Goal: Information Seeking & Learning: Learn about a topic

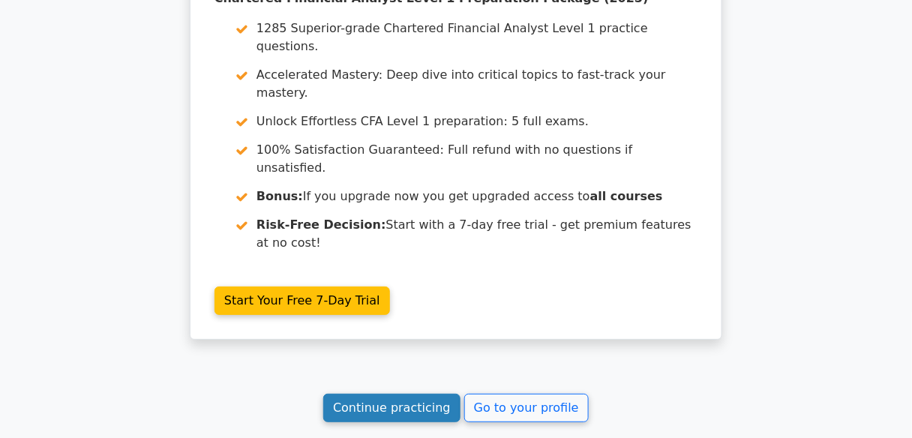
click at [440, 394] on link "Continue practicing" at bounding box center [391, 408] width 137 height 29
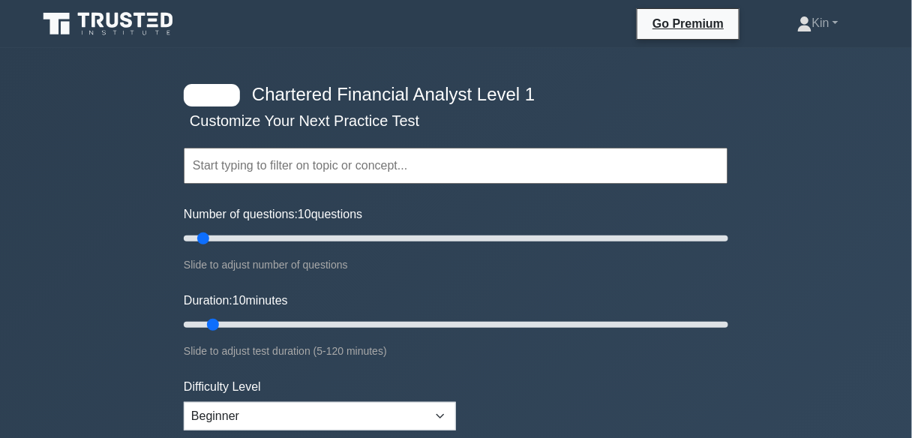
scroll to position [180, 0]
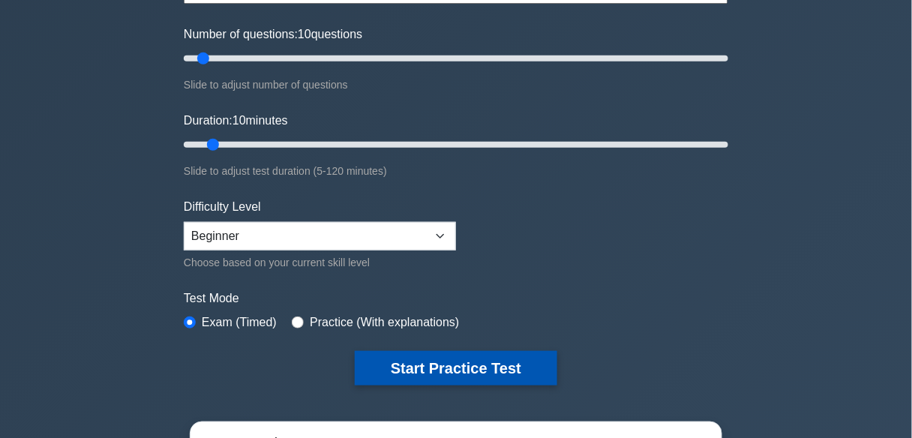
click at [479, 366] on button "Start Practice Test" at bounding box center [456, 368] width 203 height 35
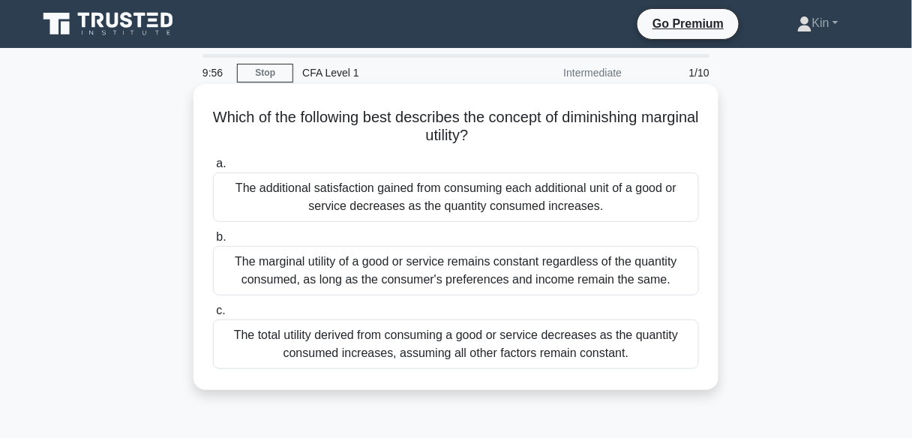
click at [536, 197] on div "The additional satisfaction gained from consuming each additional unit of a goo…" at bounding box center [456, 198] width 486 height 50
click at [213, 169] on input "a. The additional satisfaction gained from consuming each additional unit of a …" at bounding box center [213, 164] width 0 height 10
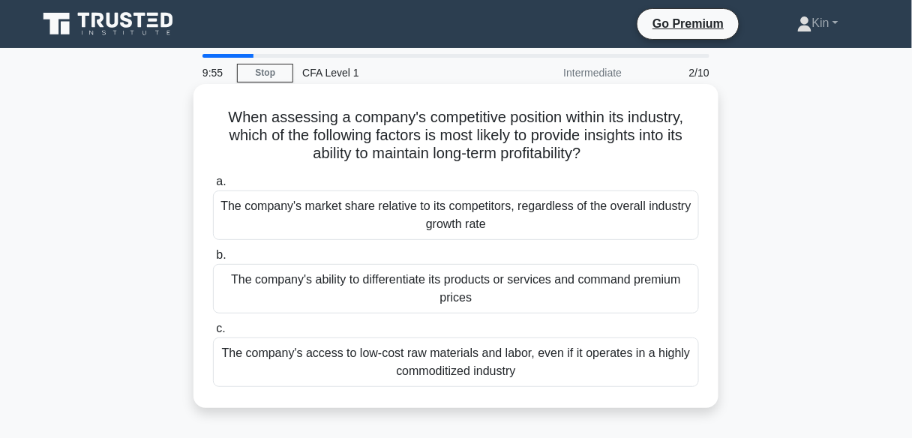
click at [510, 283] on div "The company's ability to differentiate its products or services and command pre…" at bounding box center [456, 289] width 486 height 50
click at [213, 260] on input "b. The company's ability to differentiate its products or services and command …" at bounding box center [213, 256] width 0 height 10
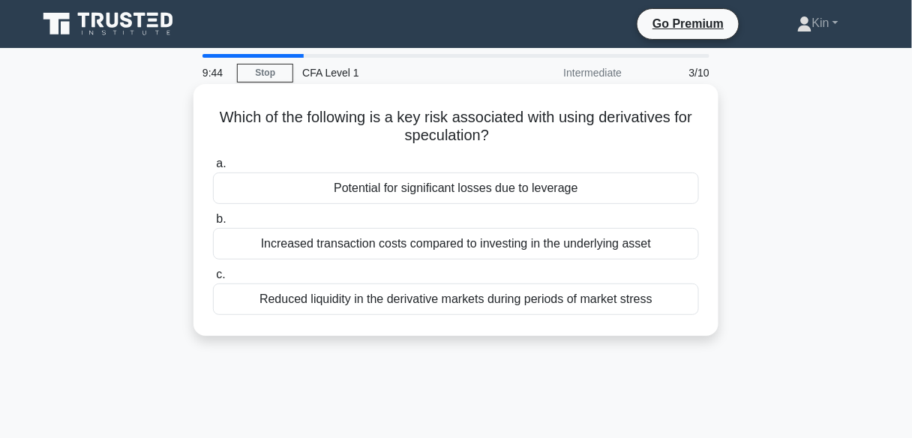
click at [542, 300] on div "Reduced liquidity in the derivative markets during periods of market stress" at bounding box center [456, 300] width 486 height 32
click at [213, 280] on input "c. Reduced liquidity in the derivative markets during periods of market stress" at bounding box center [213, 275] width 0 height 10
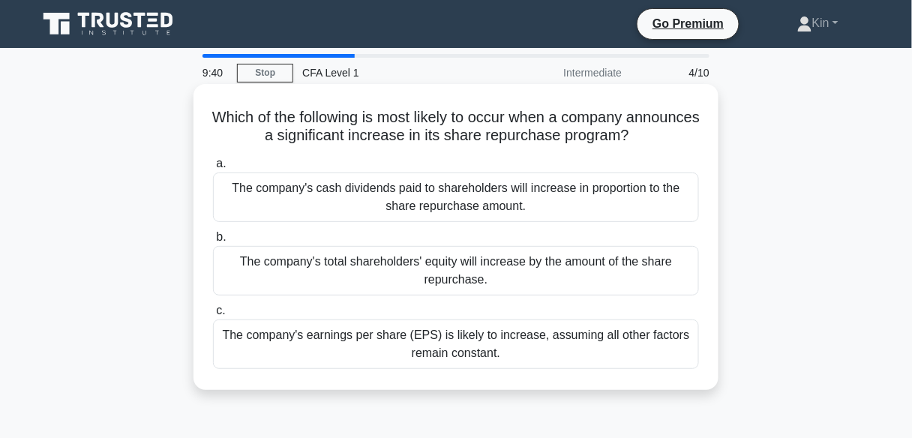
click at [569, 265] on div "The company's total shareholders' equity will increase by the amount of the sha…" at bounding box center [456, 271] width 486 height 50
click at [213, 242] on input "b. The company's total shareholders' equity will increase by the amount of the …" at bounding box center [213, 238] width 0 height 10
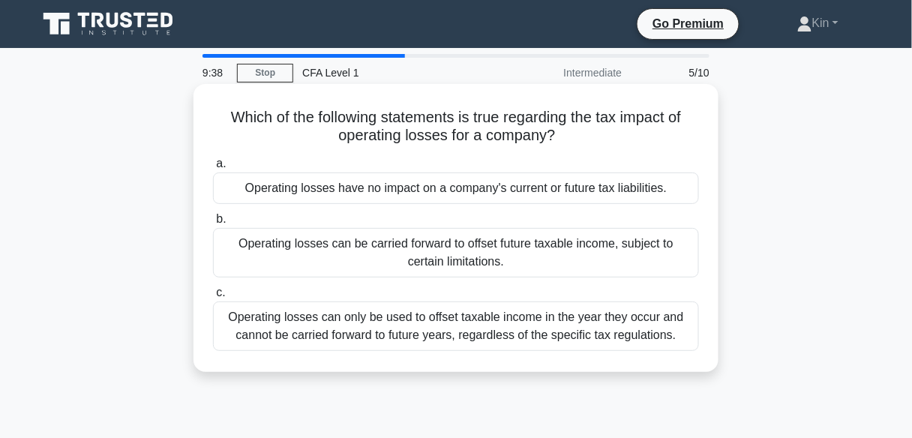
click at [553, 311] on div "Operating losses can only be used to offset taxable income in the year they occ…" at bounding box center [456, 327] width 486 height 50
click at [213, 298] on input "c. Operating losses can only be used to offset taxable income in the year they …" at bounding box center [213, 293] width 0 height 10
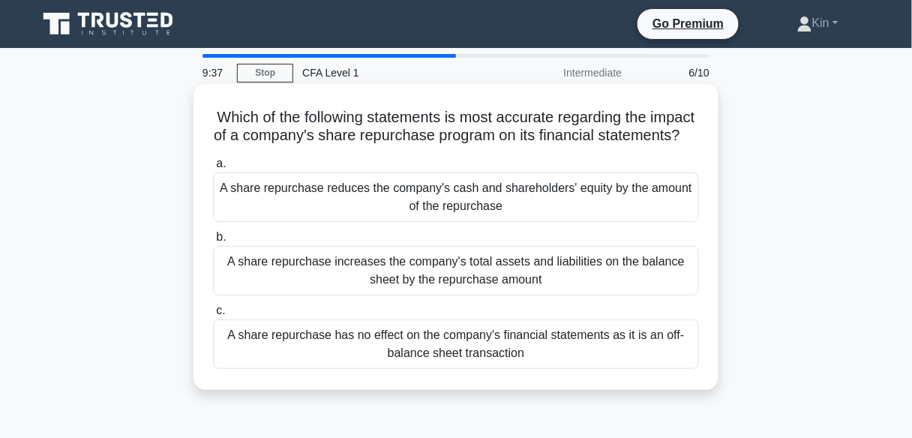
click at [573, 196] on div "A share repurchase reduces the company's cash and shareholders' equity by the a…" at bounding box center [456, 198] width 486 height 50
click at [213, 169] on input "a. A share repurchase reduces the company's cash and shareholders' equity by th…" at bounding box center [213, 164] width 0 height 10
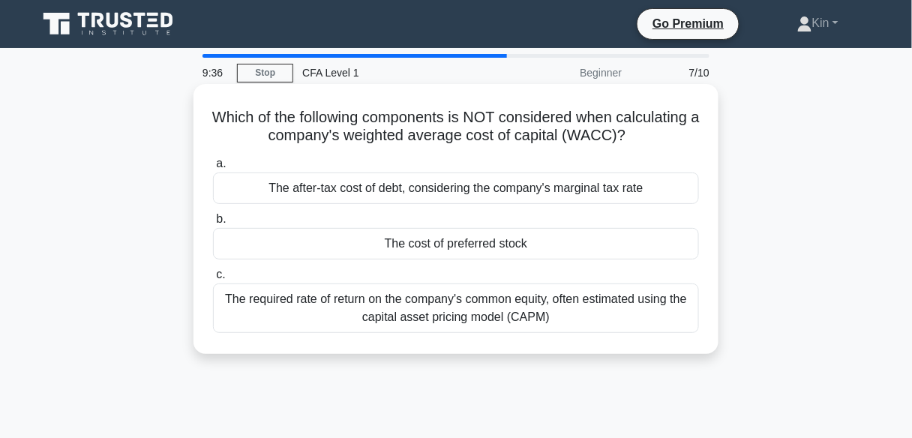
click at [549, 254] on div "The cost of preferred stock" at bounding box center [456, 244] width 486 height 32
click at [213, 224] on input "b. The cost of preferred stock" at bounding box center [213, 220] width 0 height 10
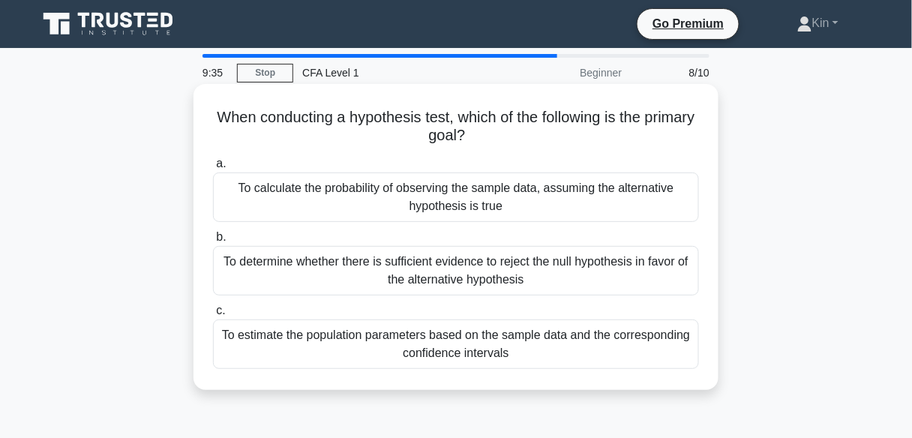
click at [533, 350] on div "To estimate the population parameters based on the sample data and the correspo…" at bounding box center [456, 345] width 486 height 50
click at [213, 316] on input "c. To estimate the population parameters based on the sample data and the corre…" at bounding box center [213, 311] width 0 height 10
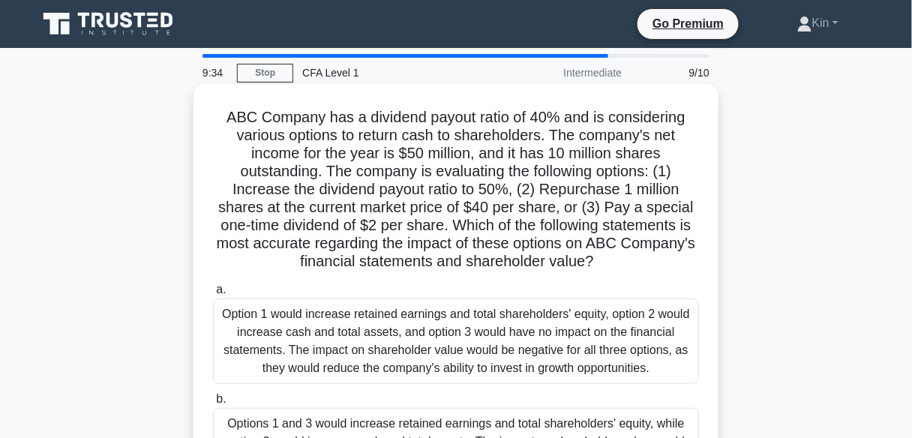
click at [513, 359] on div "Option 1 would increase retained earnings and total shareholders' equity, optio…" at bounding box center [456, 342] width 486 height 86
click at [213, 295] on input "a. Option 1 would increase retained earnings and total shareholders' equity, op…" at bounding box center [213, 290] width 0 height 10
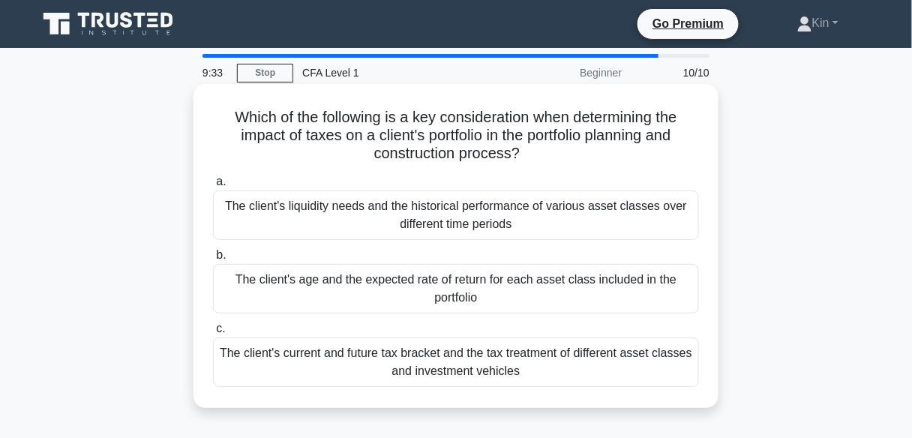
click at [534, 275] on div "The client's age and the expected rate of return for each asset class included …" at bounding box center [456, 289] width 486 height 50
click at [213, 260] on input "b. The client's age and the expected rate of return for each asset class includ…" at bounding box center [213, 256] width 0 height 10
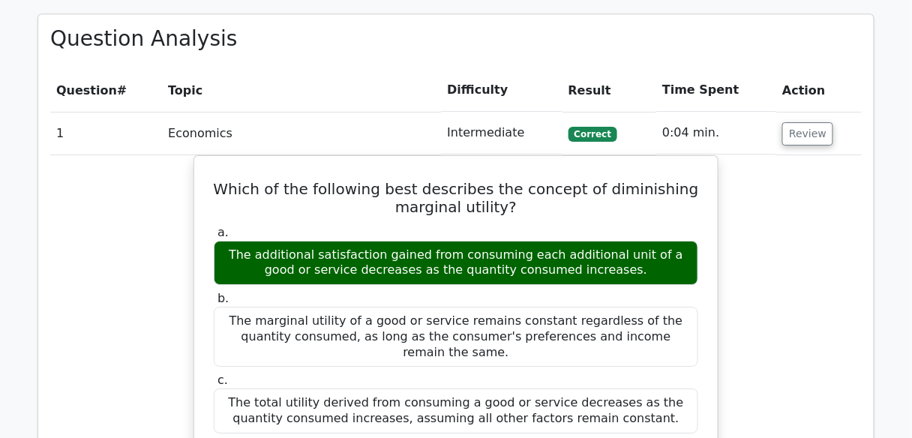
scroll to position [1200, 0]
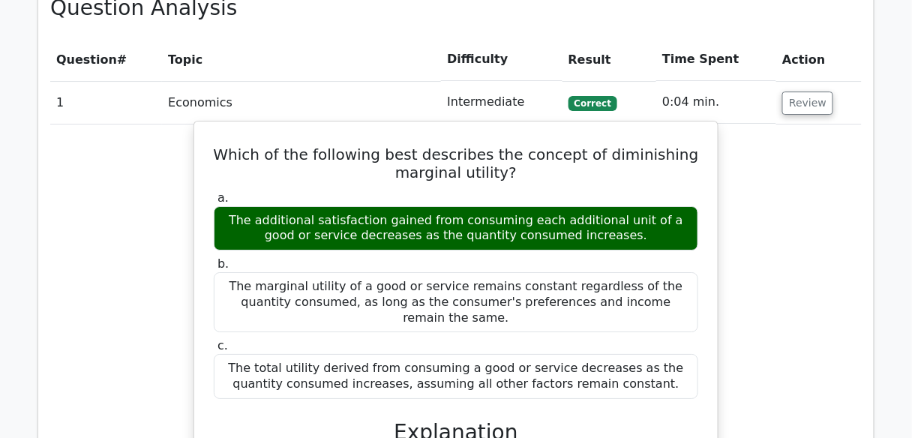
drag, startPoint x: 497, startPoint y: 75, endPoint x: 497, endPoint y: 83, distance: 7.5
click at [497, 146] on h5 "Which of the following best describes the concept of diminishing marginal utili…" at bounding box center [456, 164] width 488 height 36
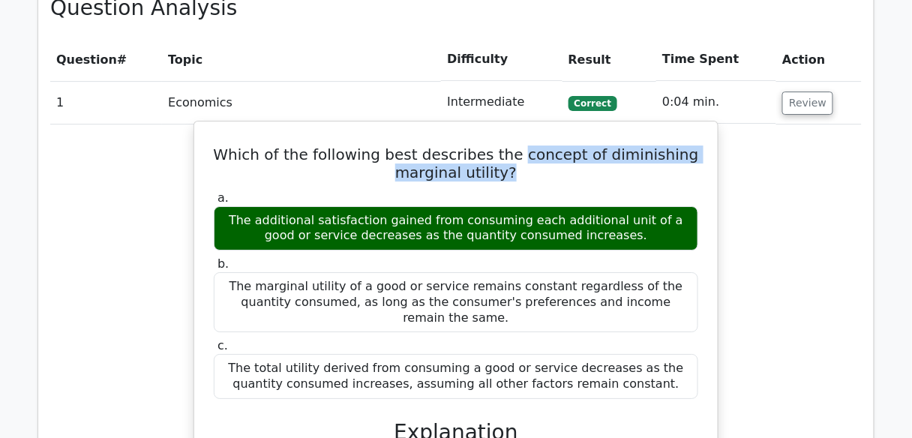
drag, startPoint x: 522, startPoint y: 77, endPoint x: 524, endPoint y: 96, distance: 19.6
click at [524, 146] on h5 "Which of the following best describes the concept of diminishing marginal utili…" at bounding box center [456, 164] width 488 height 36
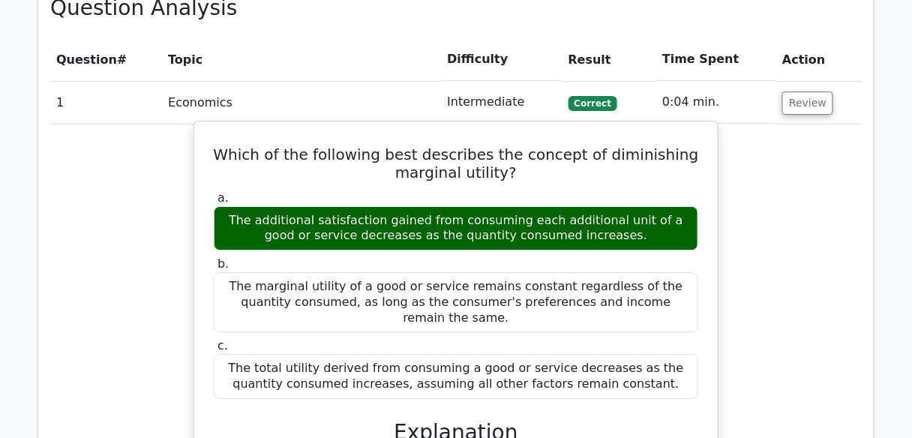
drag, startPoint x: 477, startPoint y: 88, endPoint x: 539, endPoint y: 71, distance: 63.9
click at [539, 146] on h5 "Which of the following best describes the concept of diminishing marginal utili…" at bounding box center [456, 164] width 488 height 36
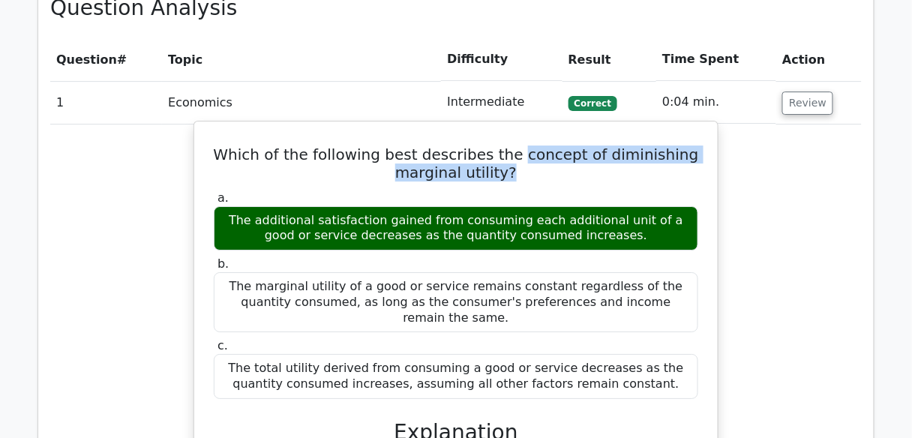
drag, startPoint x: 520, startPoint y: 79, endPoint x: 518, endPoint y: 100, distance: 21.1
click at [518, 146] on h5 "Which of the following best describes the concept of diminishing marginal utili…" at bounding box center [456, 164] width 488 height 36
copy h5 "concept of diminishing marginal utility?"
drag, startPoint x: 228, startPoint y: 143, endPoint x: 601, endPoint y: 158, distance: 373.1
click at [601, 206] on div "The additional satisfaction gained from consuming each additional unit of a goo…" at bounding box center [456, 228] width 485 height 45
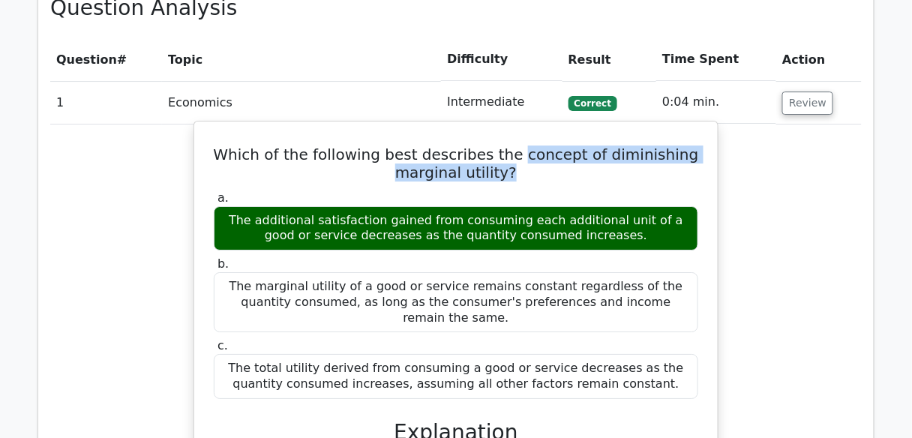
copy div "The additional satisfaction gained from consuming each additional unit of a goo…"
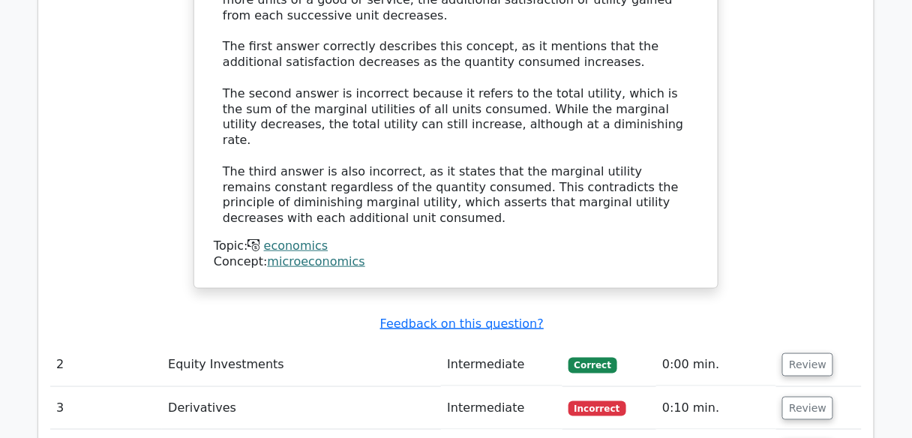
scroll to position [1800, 0]
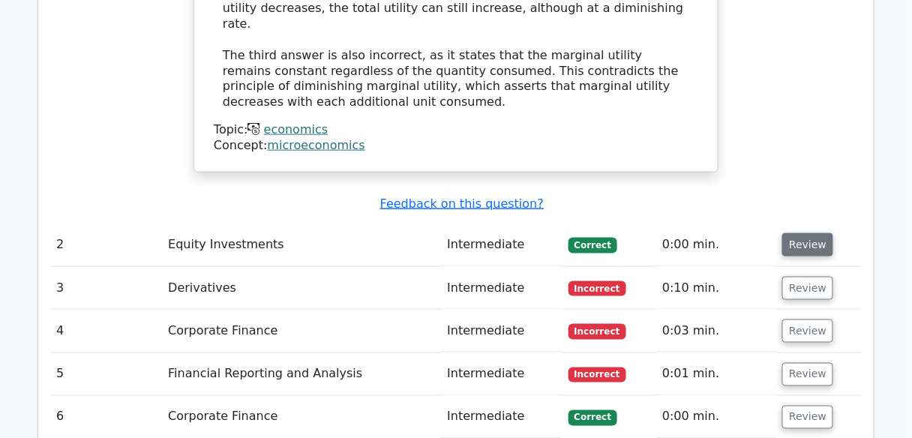
click at [805, 233] on button "Review" at bounding box center [807, 244] width 51 height 23
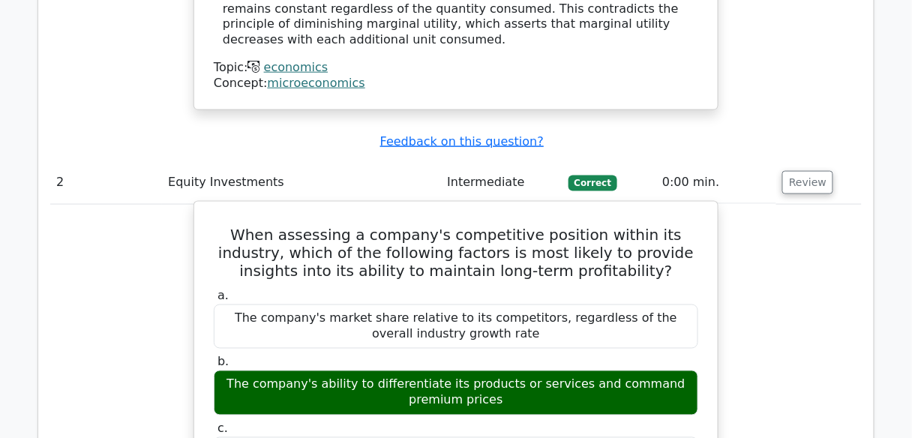
scroll to position [1920, 0]
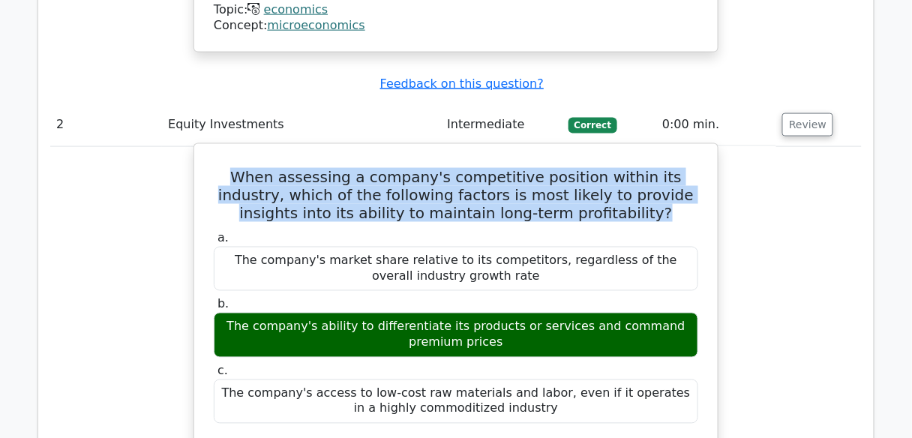
drag, startPoint x: 222, startPoint y: 65, endPoint x: 598, endPoint y: 103, distance: 377.6
click at [598, 168] on h5 "When assessing a company's competitive position within its industry, which of t…" at bounding box center [456, 195] width 488 height 54
copy h5 "When assessing a company's competitive position within its industry, which of t…"
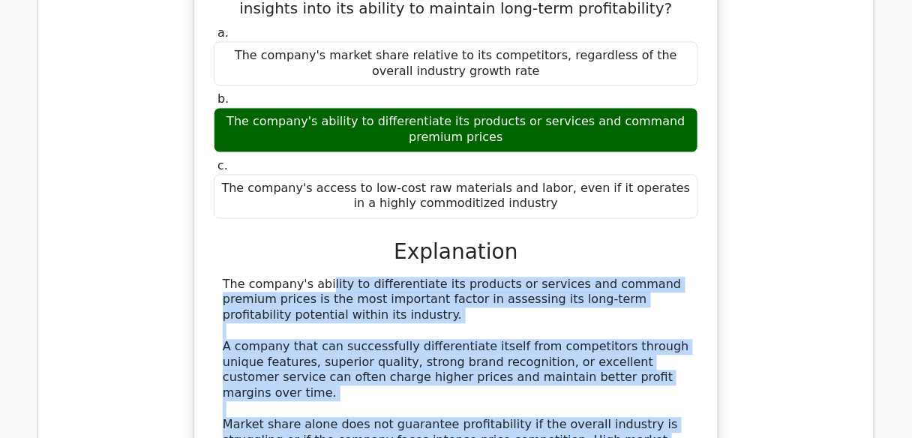
scroll to position [2141, 0]
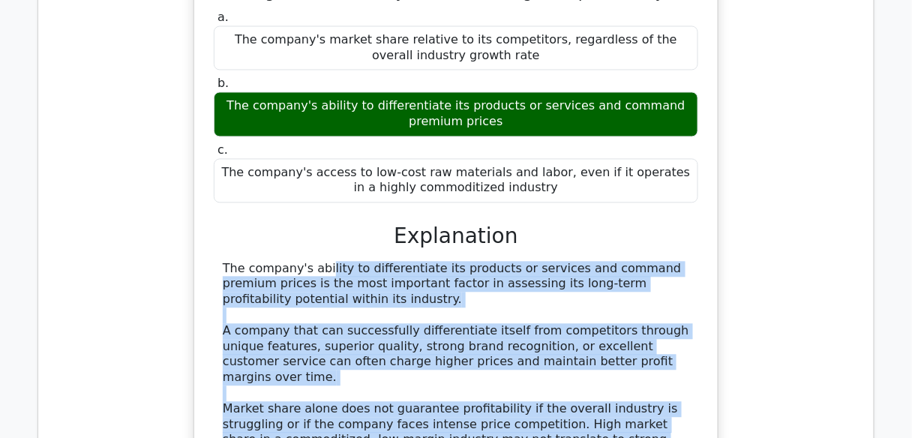
drag, startPoint x: 224, startPoint y: 256, endPoint x: 488, endPoint y: 398, distance: 299.7
click at [488, 398] on div "The company's ability to differentiate its products or services and command pre…" at bounding box center [456, 409] width 467 height 296
copy div "The company's ability to differentiate its products or services and command pre…"
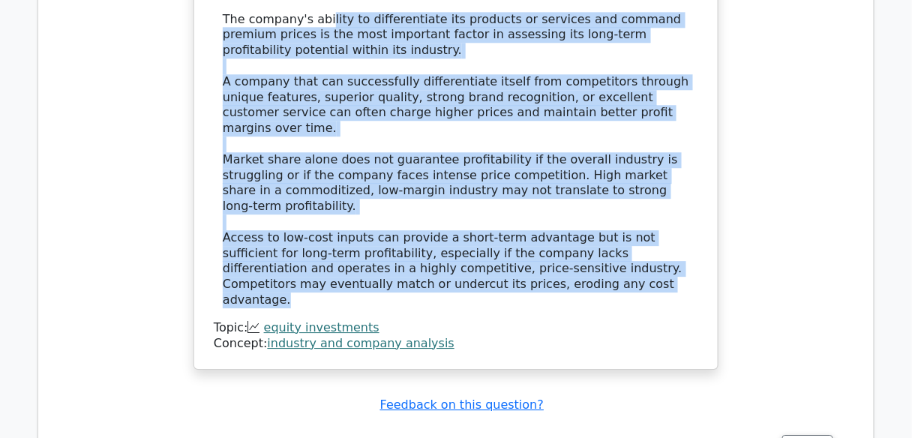
scroll to position [2441, 0]
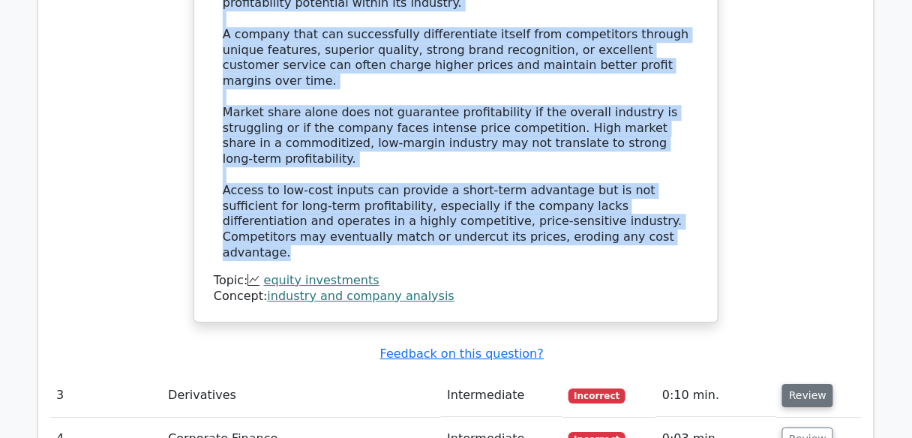
click at [791, 384] on button "Review" at bounding box center [807, 395] width 51 height 23
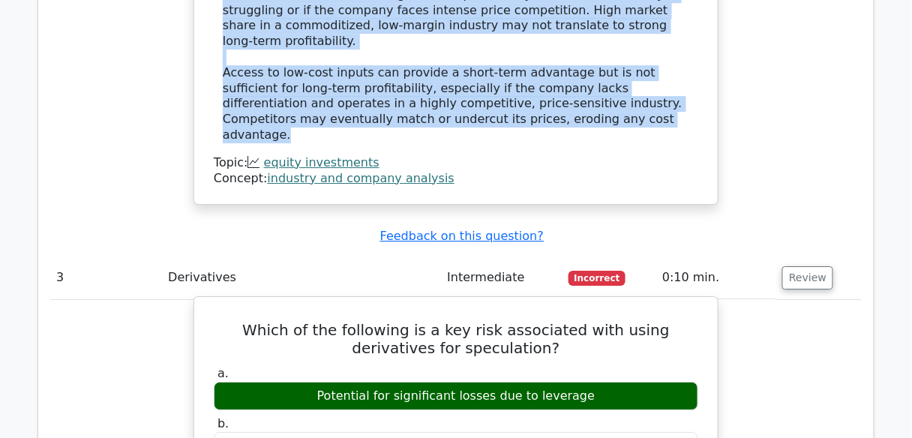
scroll to position [2561, 0]
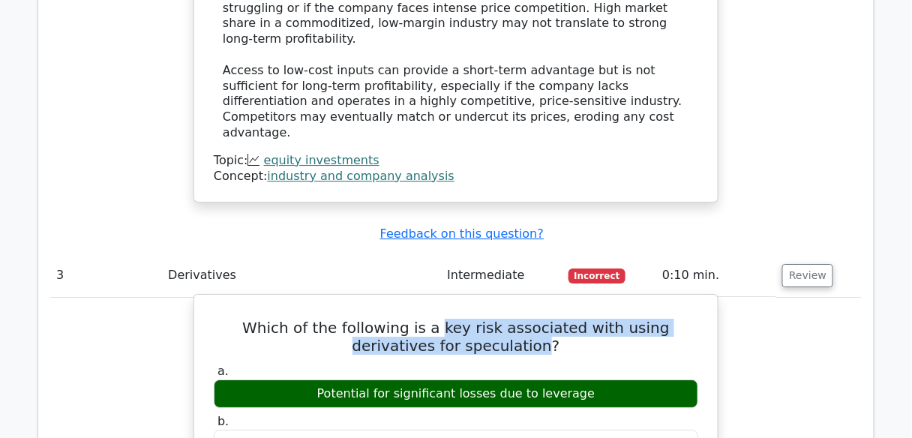
drag, startPoint x: 401, startPoint y: 164, endPoint x: 488, endPoint y: 183, distance: 88.3
click at [488, 319] on h5 "Which of the following is a key risk associated with using derivatives for spec…" at bounding box center [456, 337] width 488 height 36
copy h5 "key risk associated with using derivatives for speculation"
drag, startPoint x: 332, startPoint y: 235, endPoint x: 585, endPoint y: 232, distance: 253.5
click at [585, 380] on div "Potential for significant losses due to leverage" at bounding box center [456, 394] width 485 height 29
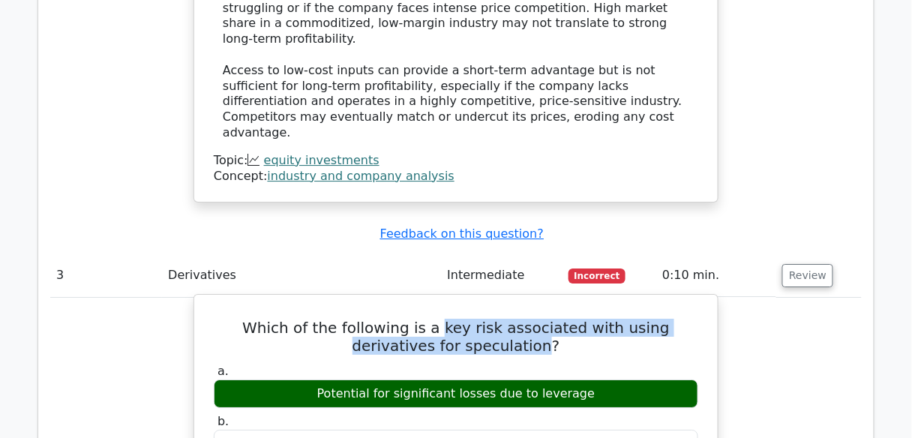
copy div "Potential for significant losses due to leverage"
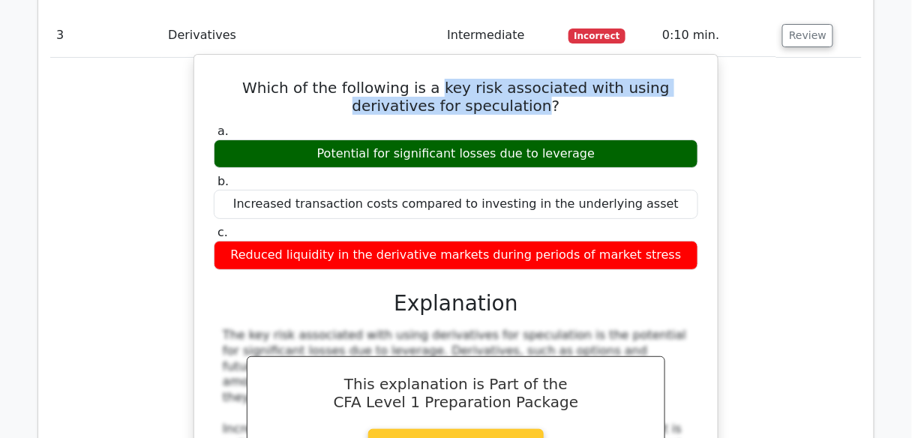
scroll to position [3041, 0]
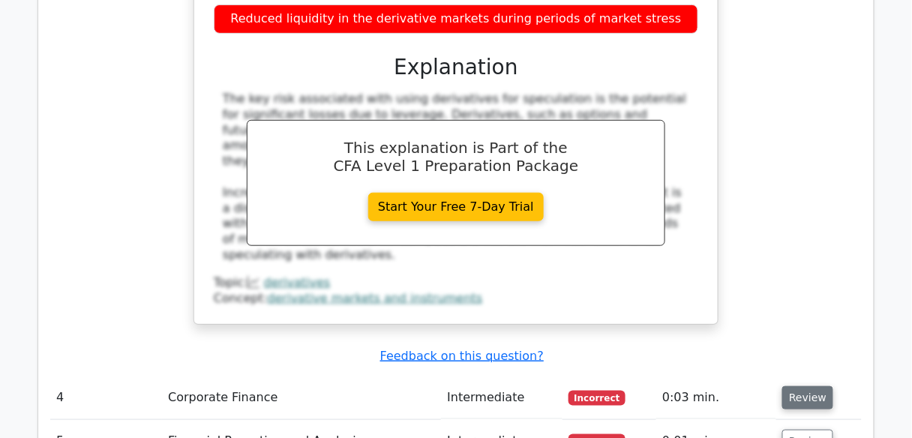
click at [818, 386] on button "Review" at bounding box center [807, 397] width 51 height 23
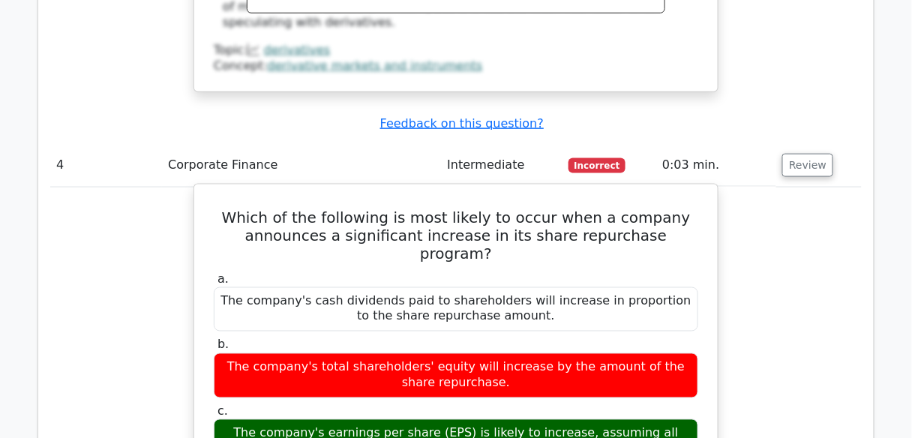
scroll to position [3282, 0]
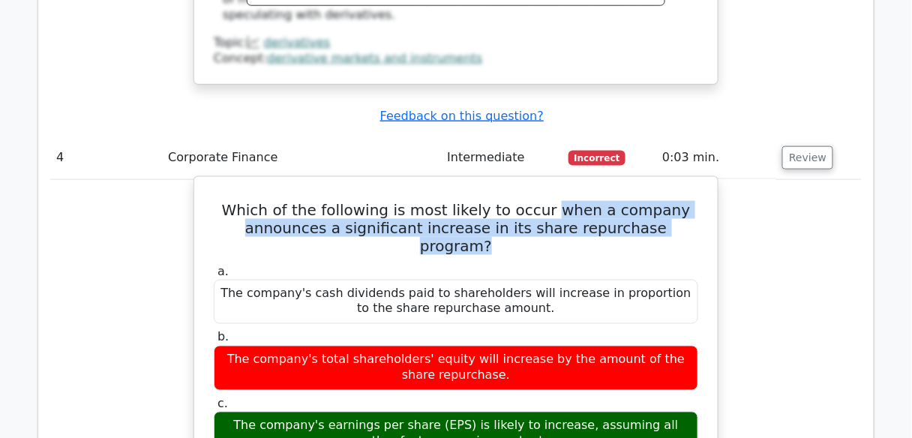
drag, startPoint x: 557, startPoint y: 40, endPoint x: 682, endPoint y: 69, distance: 128.6
click at [682, 201] on h5 "Which of the following is most likely to occur when a company announces a signi…" at bounding box center [456, 228] width 488 height 54
copy h5 "when a company announces a significant increase in its share repurchase program?"
drag, startPoint x: 228, startPoint y: 238, endPoint x: 387, endPoint y: 256, distance: 160.0
click at [387, 412] on div "The company's earnings per share (EPS) is likely to increase, assuming all othe…" at bounding box center [456, 434] width 485 height 45
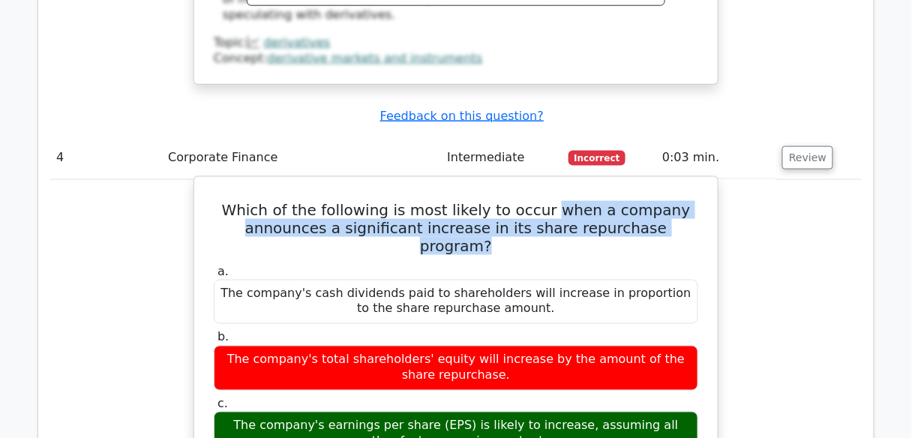
drag, startPoint x: 432, startPoint y: 251, endPoint x: 496, endPoint y: 253, distance: 63.8
click at [494, 412] on div "The company's earnings per share (EPS) is likely to increase, assuming all othe…" at bounding box center [456, 434] width 485 height 45
drag, startPoint x: 503, startPoint y: 260, endPoint x: 219, endPoint y: 245, distance: 283.9
click at [219, 412] on div "The company's earnings per share (EPS) is likely to increase, assuming all othe…" at bounding box center [456, 434] width 485 height 45
copy div "The company's earnings per share (EPS) is likely to increase, assuming all othe…"
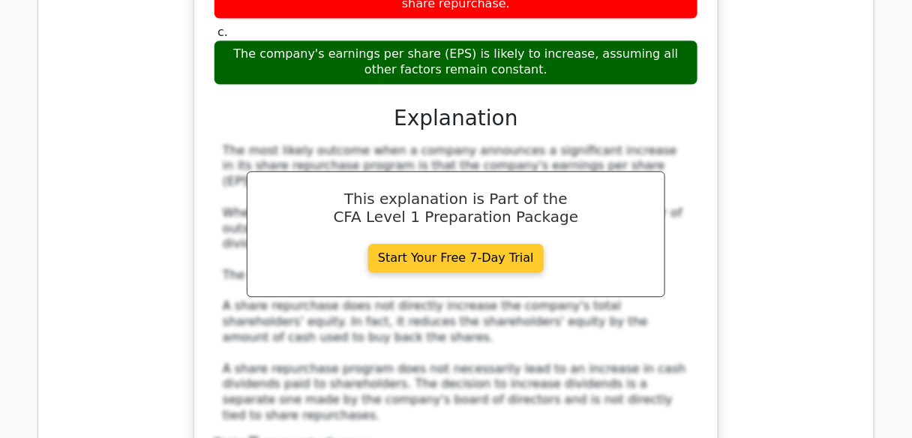
scroll to position [3762, 0]
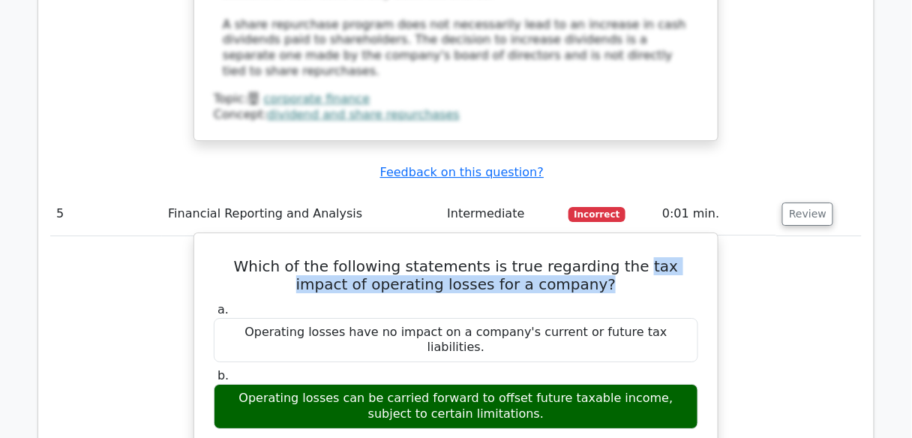
drag, startPoint x: 600, startPoint y: 62, endPoint x: 593, endPoint y: 78, distance: 17.1
click at [593, 257] on h5 "Which of the following statements is true regarding the tax impact of operating…" at bounding box center [456, 275] width 488 height 36
copy h5 "tax impact of operating losses for a company?"
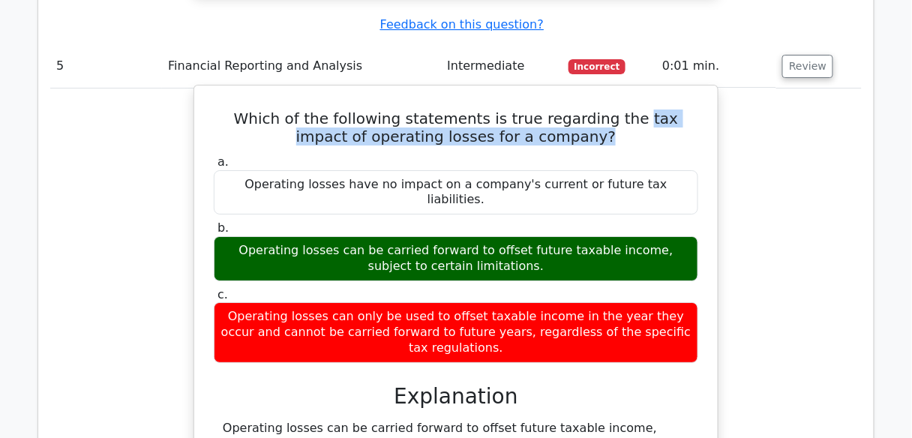
scroll to position [4122, 0]
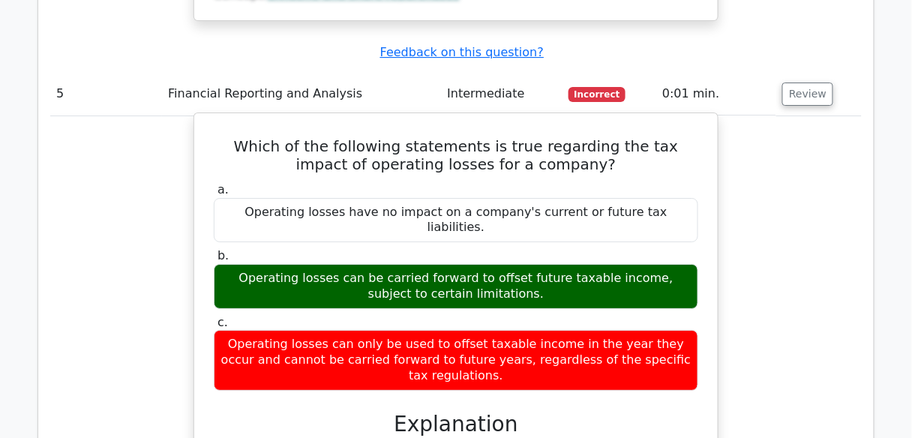
drag, startPoint x: 221, startPoint y: 223, endPoint x: 370, endPoint y: 277, distance: 158.0
copy div "Operating losses can be carried forward to offset future taxable income, subjec…"
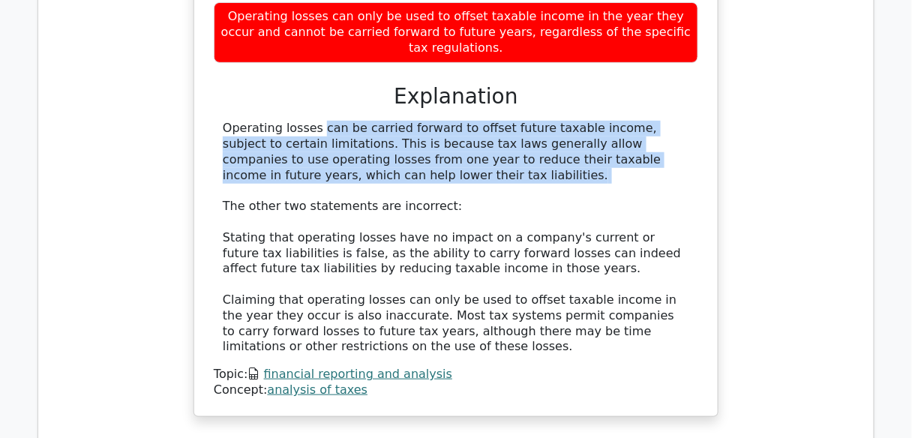
scroll to position [4602, 0]
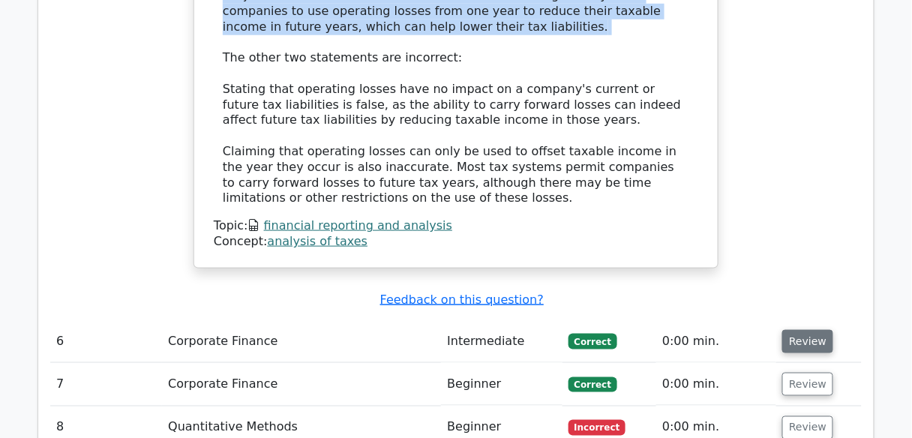
click at [790, 330] on button "Review" at bounding box center [807, 341] width 51 height 23
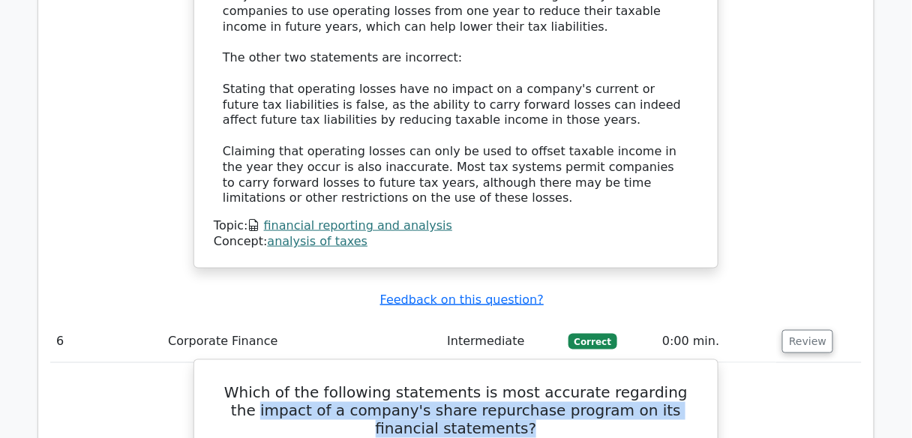
drag, startPoint x: 232, startPoint y: 175, endPoint x: 537, endPoint y: 201, distance: 306.4
click at [537, 384] on h5 "Which of the following statements is most accurate regarding the impact of a co…" at bounding box center [456, 411] width 488 height 54
drag, startPoint x: 242, startPoint y: 238, endPoint x: 560, endPoint y: 256, distance: 317.8
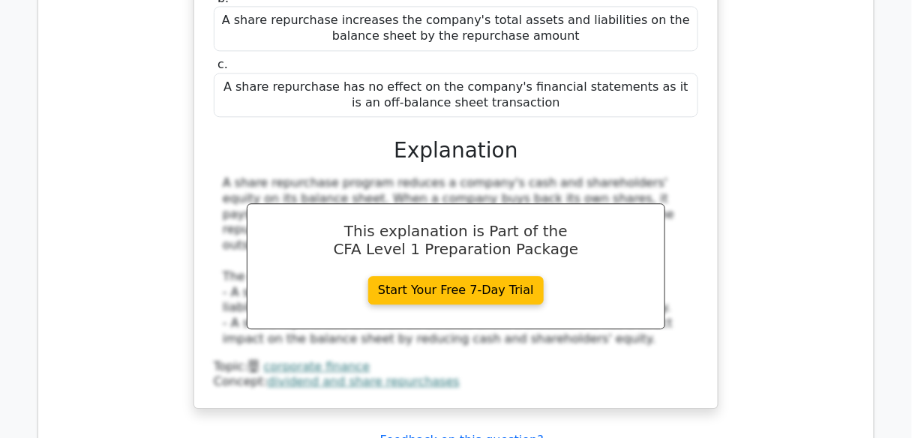
scroll to position [5142, 0]
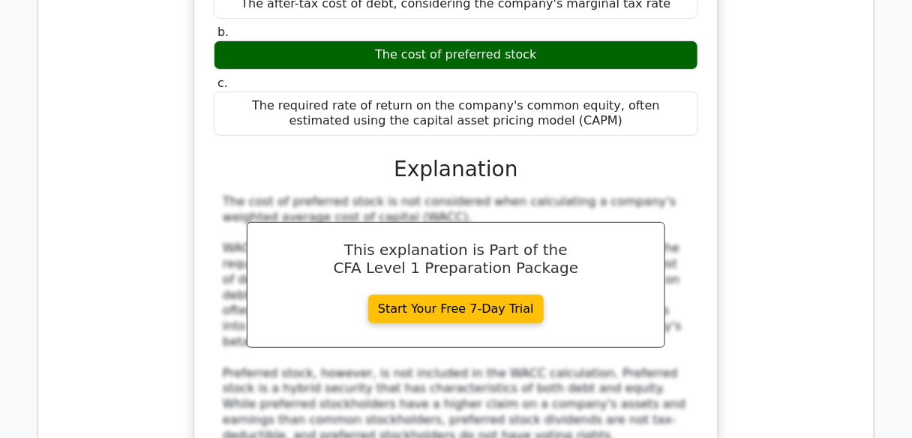
scroll to position [5922, 0]
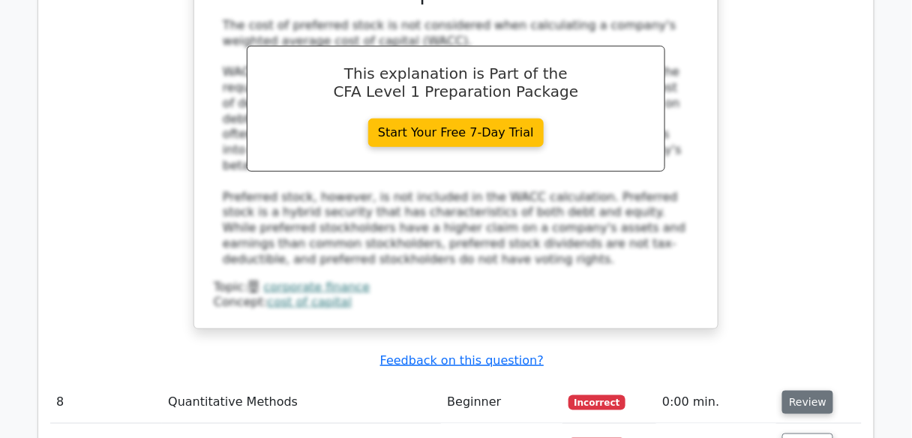
click at [798, 391] on button "Review" at bounding box center [807, 402] width 51 height 23
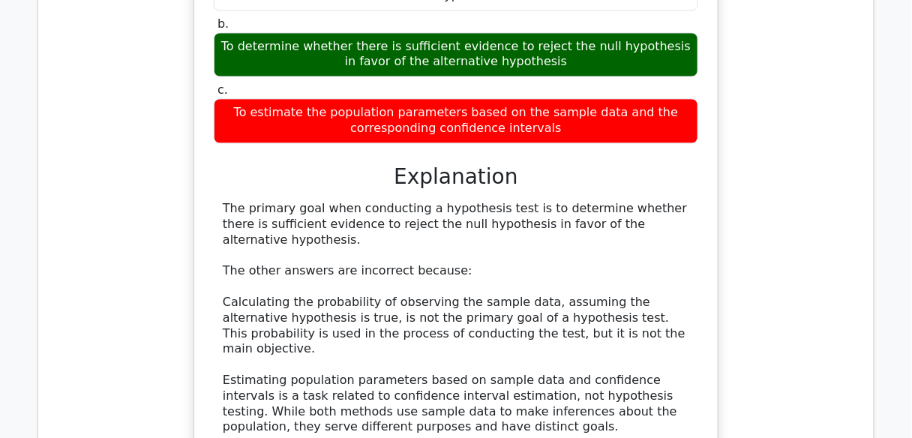
scroll to position [6582, 0]
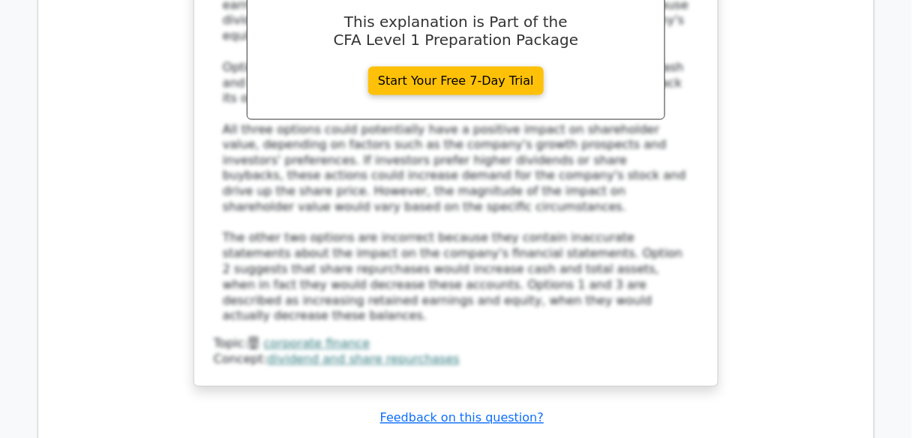
scroll to position [7602, 0]
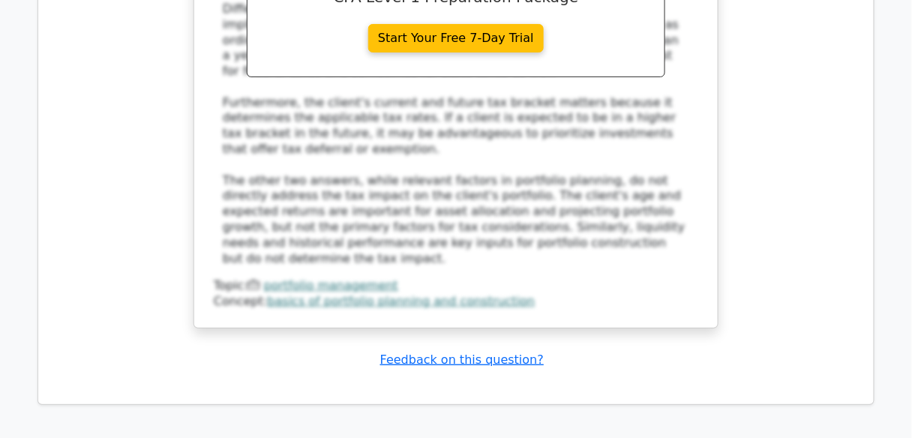
scroll to position [8682, 0]
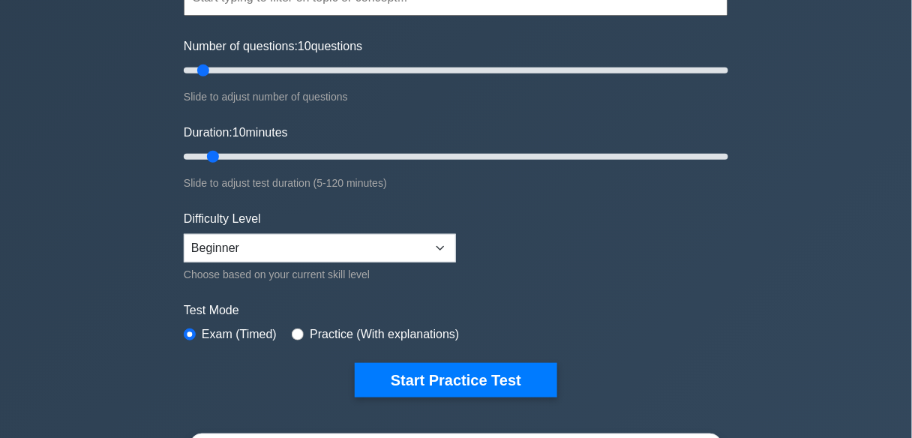
scroll to position [240, 0]
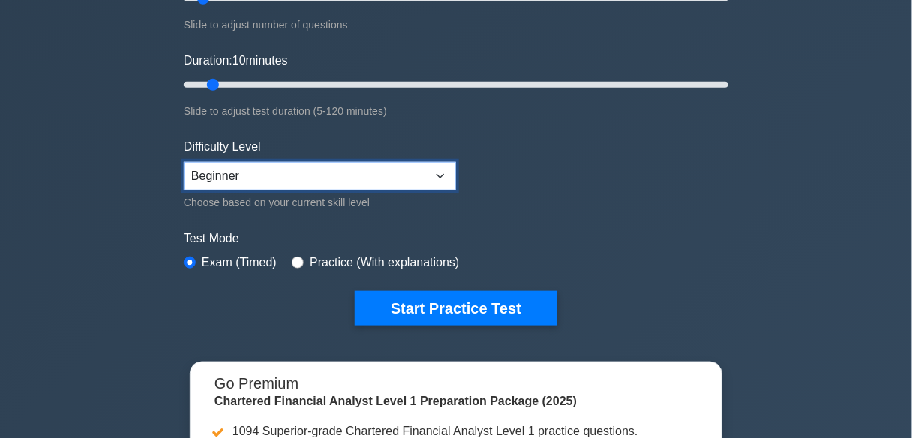
click at [416, 163] on select "Beginner Intermediate Expert" at bounding box center [320, 176] width 272 height 29
select select "expert"
click at [184, 162] on select "Beginner Intermediate Expert" at bounding box center [320, 176] width 272 height 29
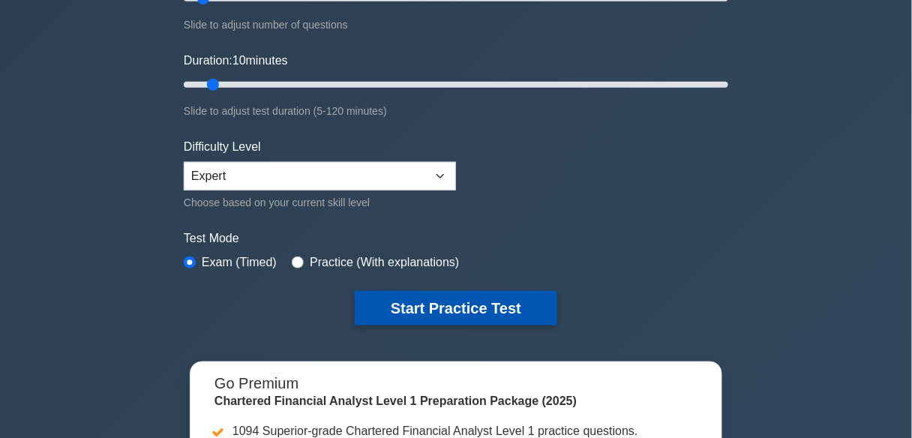
click at [452, 305] on button "Start Practice Test" at bounding box center [456, 308] width 203 height 35
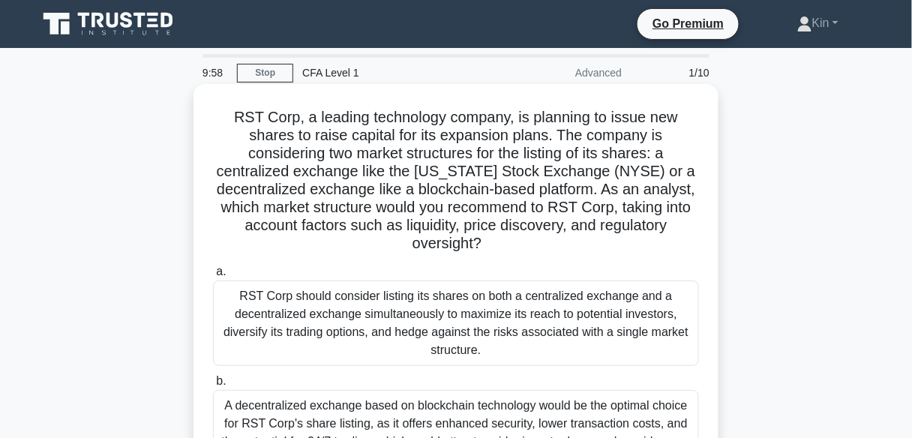
click at [576, 333] on div "RST Corp should consider listing its shares on both a centralized exchange and …" at bounding box center [456, 324] width 486 height 86
click at [213, 277] on input "a. RST Corp should consider listing its shares on both a centralized exchange a…" at bounding box center [213, 272] width 0 height 10
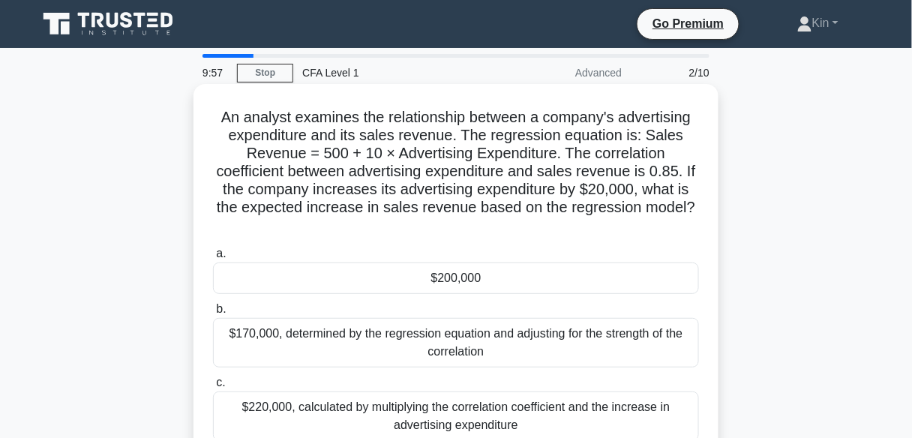
click at [594, 283] on div "$200,000" at bounding box center [456, 279] width 486 height 32
click at [213, 259] on input "a. $200,000" at bounding box center [213, 254] width 0 height 10
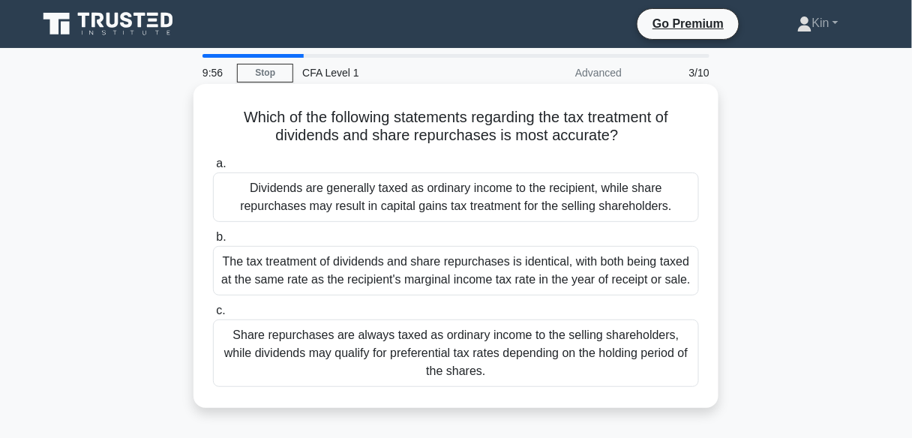
click at [609, 272] on div "The tax treatment of dividends and share repurchases is identical, with both be…" at bounding box center [456, 271] width 486 height 50
click at [213, 242] on input "b. The tax treatment of dividends and share repurchases is identical, with both…" at bounding box center [213, 238] width 0 height 10
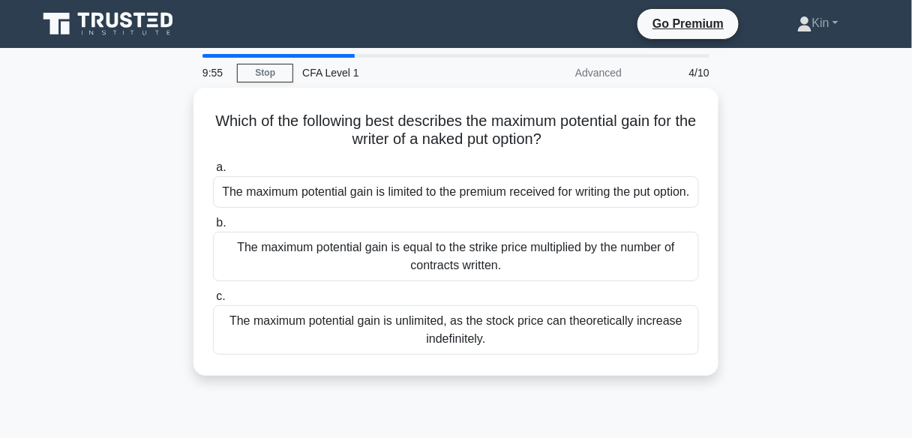
click at [609, 272] on div "The maximum potential gain is equal to the strike price multiplied by the numbe…" at bounding box center [456, 257] width 486 height 50
click at [213, 228] on input "b. The maximum potential gain is equal to the strike price multiplied by the nu…" at bounding box center [213, 223] width 0 height 10
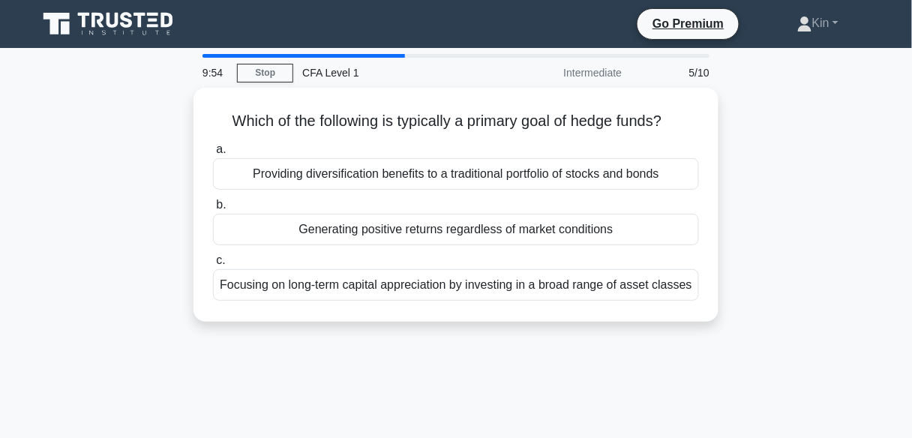
click at [609, 272] on div "Focusing on long-term capital appreciation by investing in a broad range of ass…" at bounding box center [456, 285] width 486 height 32
click at [213, 266] on input "c. Focusing on long-term capital appreciation by investing in a broad range of …" at bounding box center [213, 261] width 0 height 10
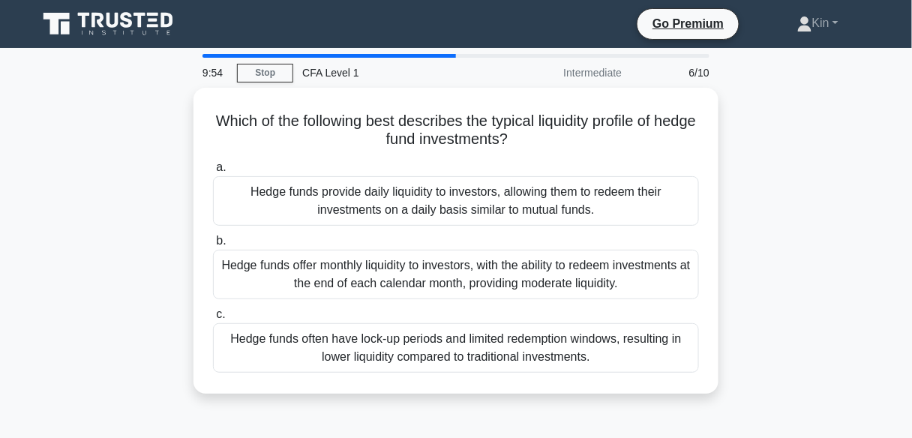
click at [609, 282] on div "Hedge funds offer monthly liquidity to investors, with the ability to redeem in…" at bounding box center [456, 275] width 486 height 50
click at [213, 246] on input "b. Hedge funds offer monthly liquidity to investors, with the ability to redeem…" at bounding box center [213, 241] width 0 height 10
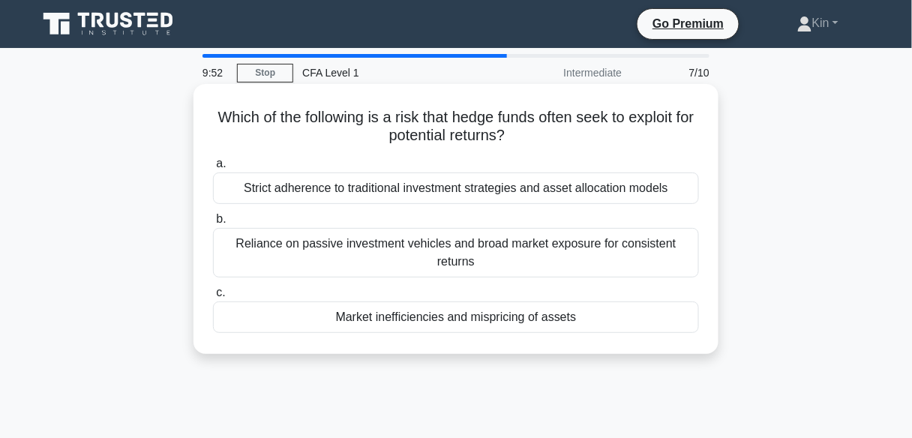
click at [604, 316] on div "Market inefficiencies and mispricing of assets" at bounding box center [456, 318] width 486 height 32
click at [213, 298] on input "c. Market inefficiencies and mispricing of assets" at bounding box center [213, 293] width 0 height 10
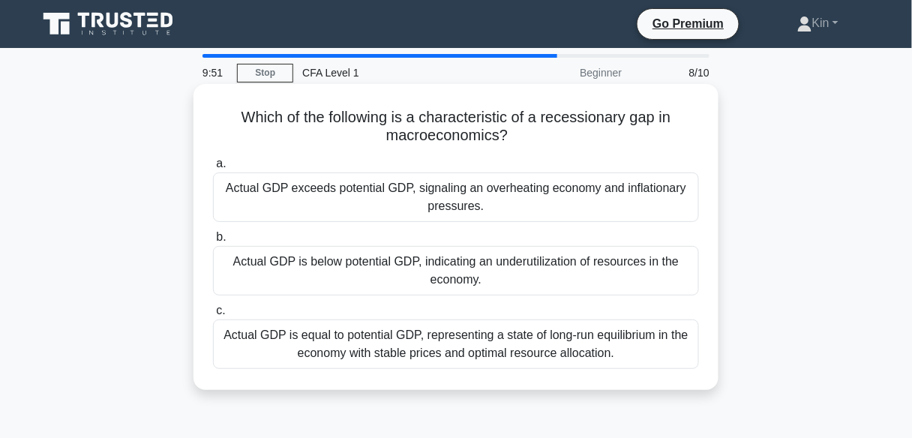
click at [610, 210] on div "Actual GDP exceeds potential GDP, signaling an overheating economy and inflatio…" at bounding box center [456, 198] width 486 height 50
click at [213, 169] on input "a. Actual GDP exceeds potential GDP, signaling an overheating economy and infla…" at bounding box center [213, 164] width 0 height 10
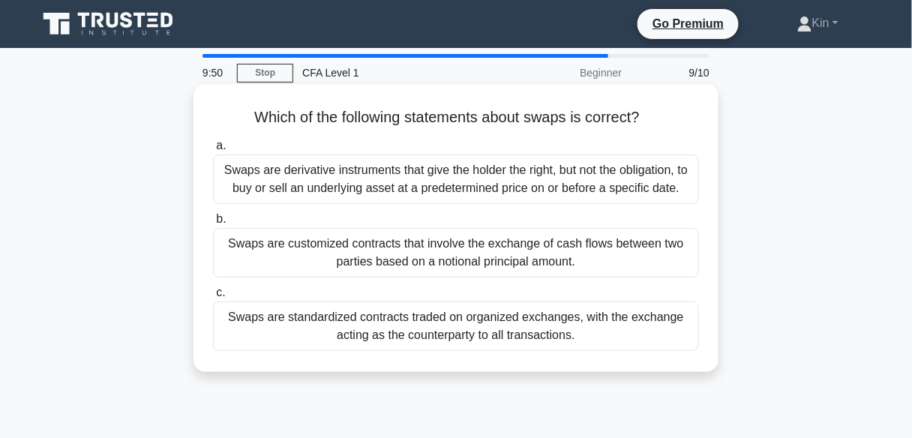
click at [602, 248] on div "Swaps are customized contracts that involve the exchange of cash flows between …" at bounding box center [456, 253] width 486 height 50
click at [213, 224] on input "b. Swaps are customized contracts that involve the exchange of cash flows betwe…" at bounding box center [213, 220] width 0 height 10
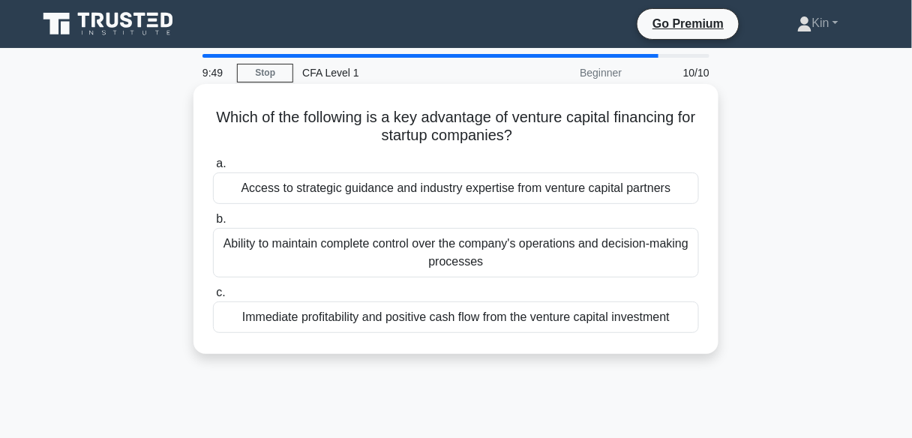
click at [593, 312] on div "Immediate profitability and positive cash flow from the venture capital investm…" at bounding box center [456, 318] width 486 height 32
click at [213, 298] on input "c. Immediate profitability and positive cash flow from the venture capital inve…" at bounding box center [213, 293] width 0 height 10
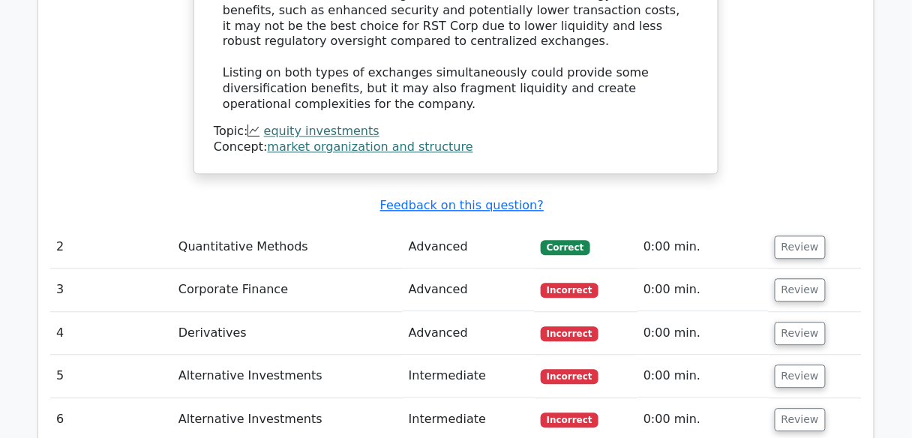
scroll to position [2160, 0]
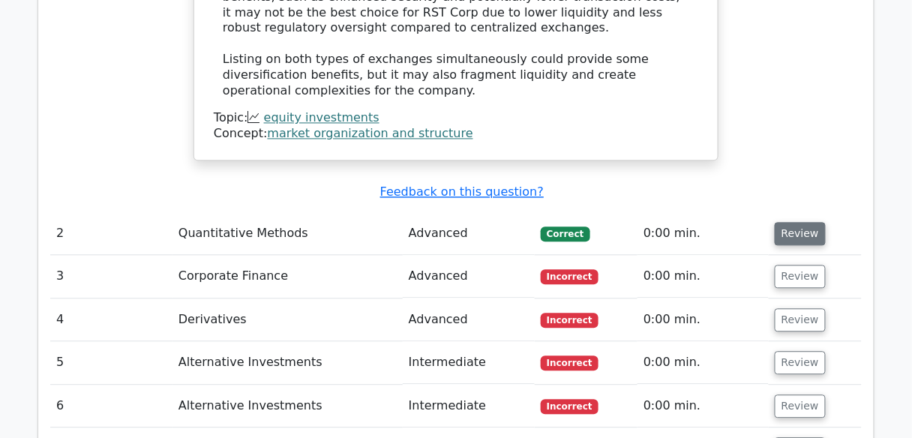
click at [805, 222] on button "Review" at bounding box center [800, 233] width 51 height 23
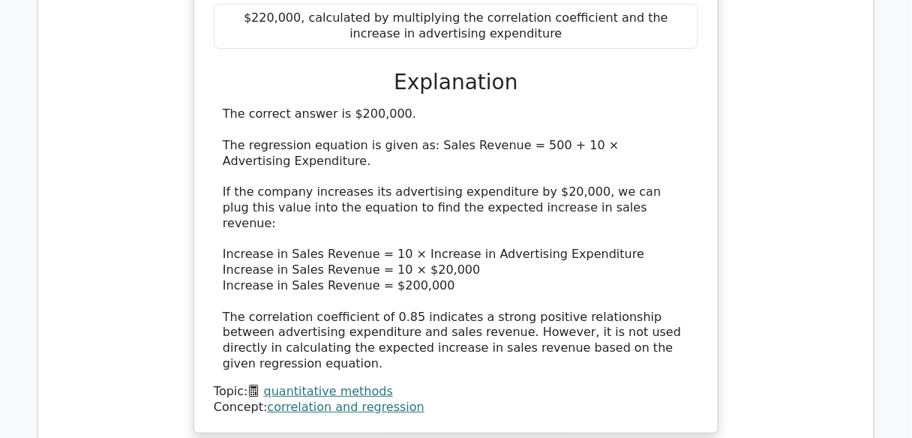
scroll to position [2940, 0]
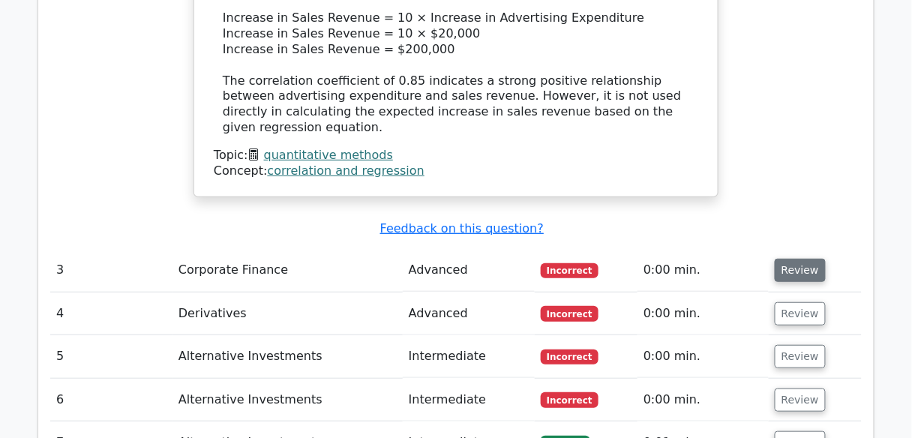
click at [811, 259] on button "Review" at bounding box center [800, 270] width 51 height 23
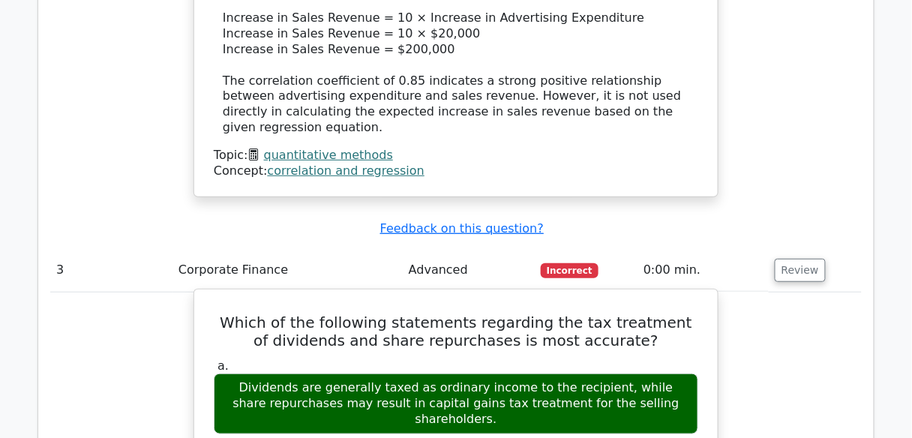
click at [572, 314] on h5 "Which of the following statements regarding the tax treatment of dividends and …" at bounding box center [456, 332] width 488 height 36
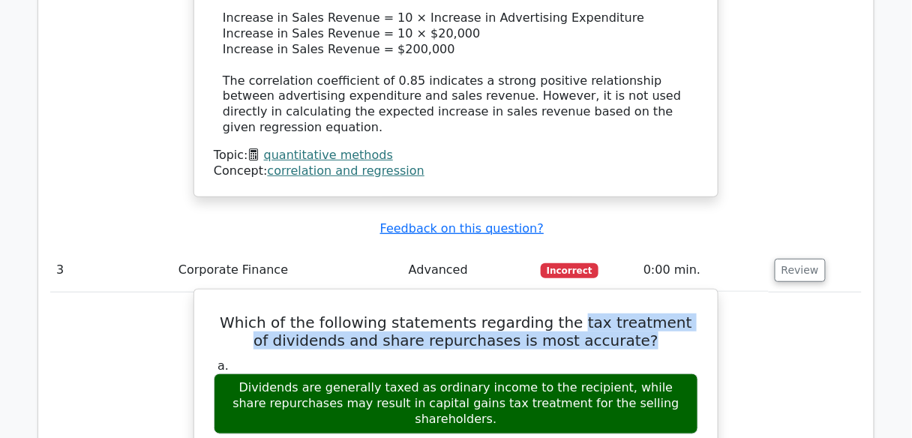
drag, startPoint x: 572, startPoint y: 161, endPoint x: 625, endPoint y: 182, distance: 57.2
click at [625, 314] on h5 "Which of the following statements regarding the tax treatment of dividends and …" at bounding box center [456, 332] width 488 height 36
drag, startPoint x: 244, startPoint y: 231, endPoint x: 717, endPoint y: 245, distance: 473.5
copy div "Dividends are generally taxed as ordinary income to the recipient, while share …"
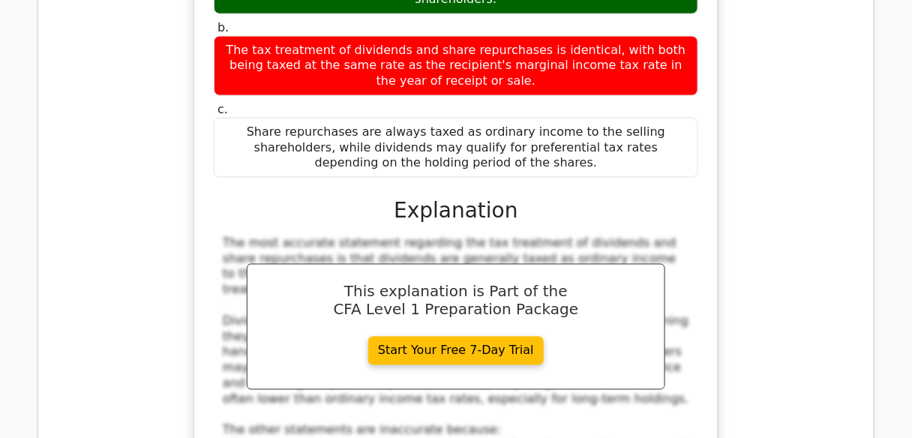
scroll to position [3600, 0]
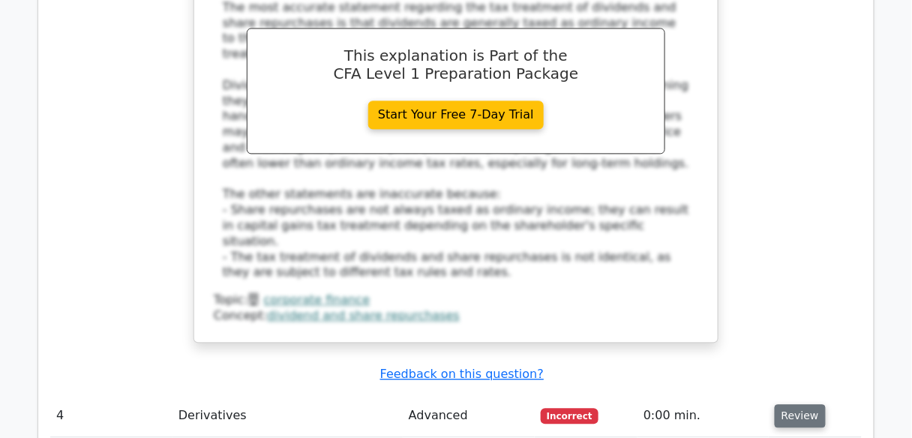
click at [817, 404] on button "Review" at bounding box center [800, 415] width 51 height 23
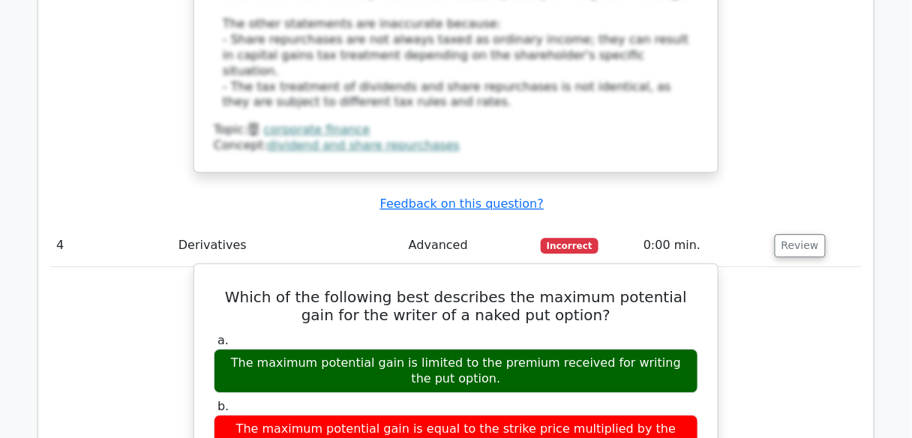
scroll to position [3780, 0]
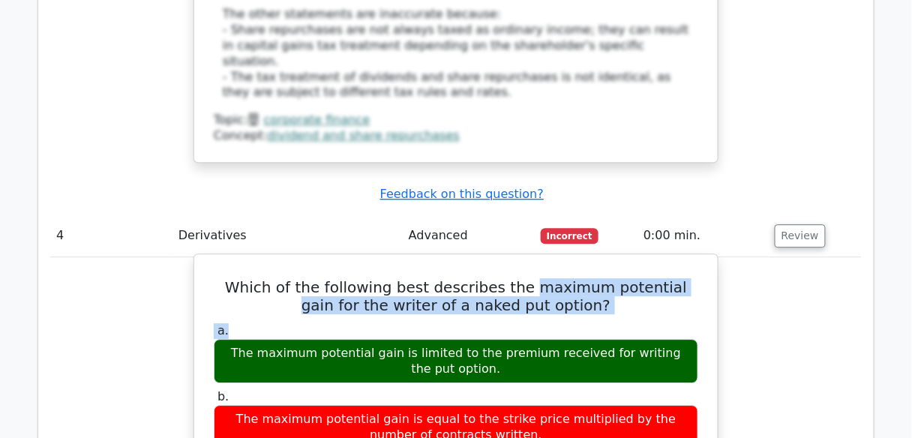
drag, startPoint x: 509, startPoint y: 96, endPoint x: 572, endPoint y: 126, distance: 69.8
copy div "maximum potential gain for the writer of a naked put option? a."
drag, startPoint x: 233, startPoint y: 160, endPoint x: 518, endPoint y: 181, distance: 285.0
click at [518, 339] on div "The maximum potential gain is limited to the premium received for writing the p…" at bounding box center [456, 361] width 485 height 45
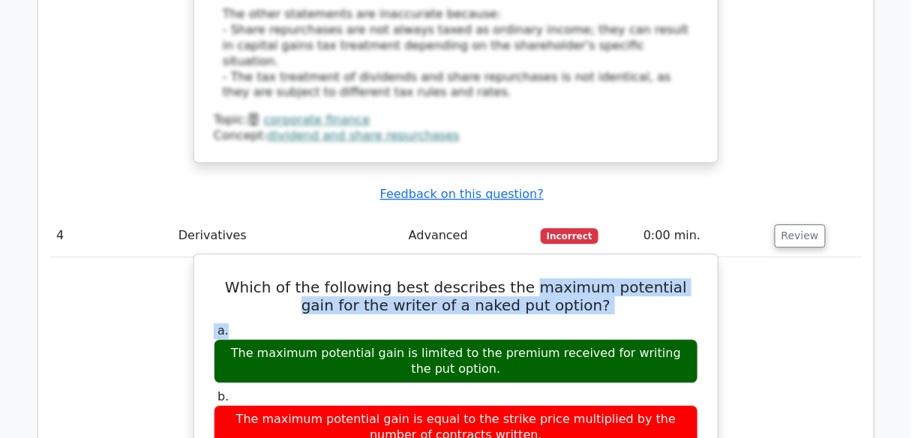
copy div "The maximum potential gain is limited to the premium received for writing the p…"
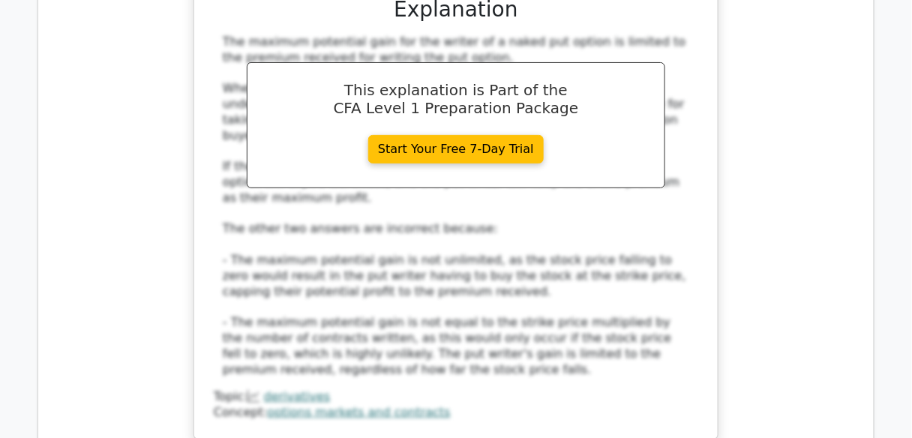
scroll to position [4440, 0]
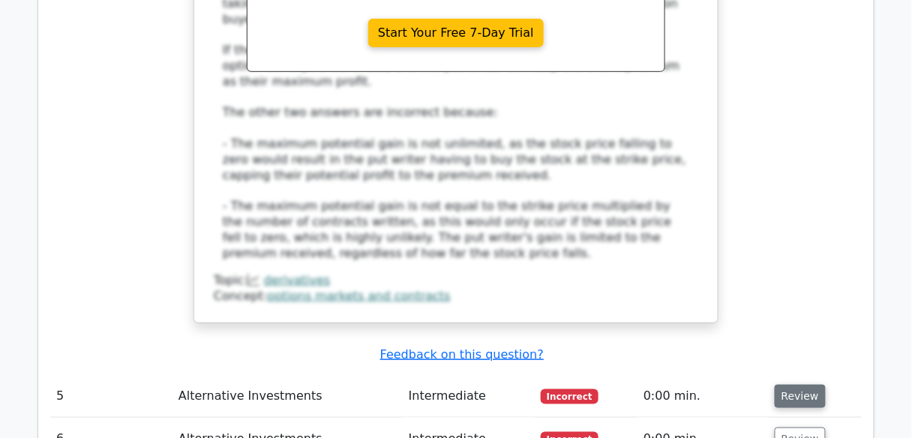
click at [810, 385] on button "Review" at bounding box center [800, 396] width 51 height 23
drag, startPoint x: 482, startPoint y: 242, endPoint x: 690, endPoint y: 230, distance: 208.9
copy h5 "primary goal of hedge funds?"
drag, startPoint x: 296, startPoint y: 335, endPoint x: 619, endPoint y: 341, distance: 322.6
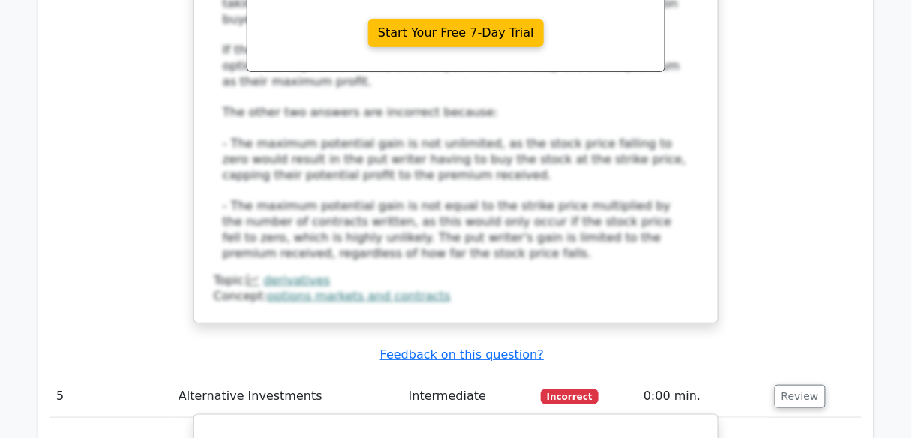
copy div "Generating positive returns regardless of market conditions"
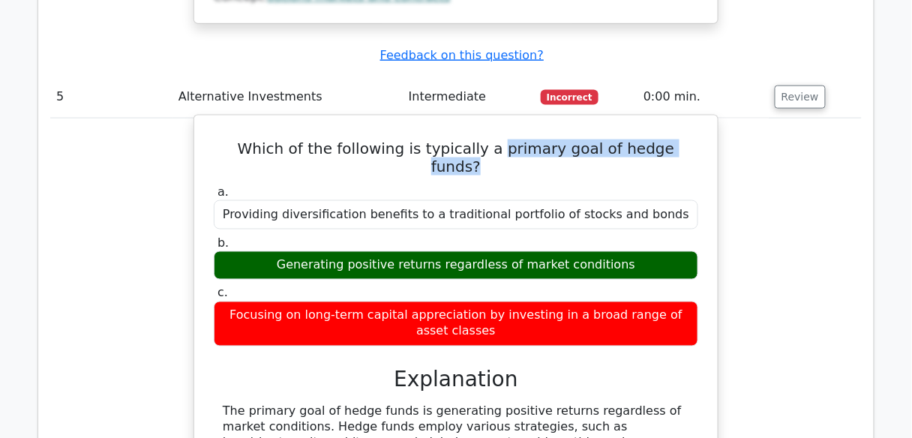
scroll to position [4740, 0]
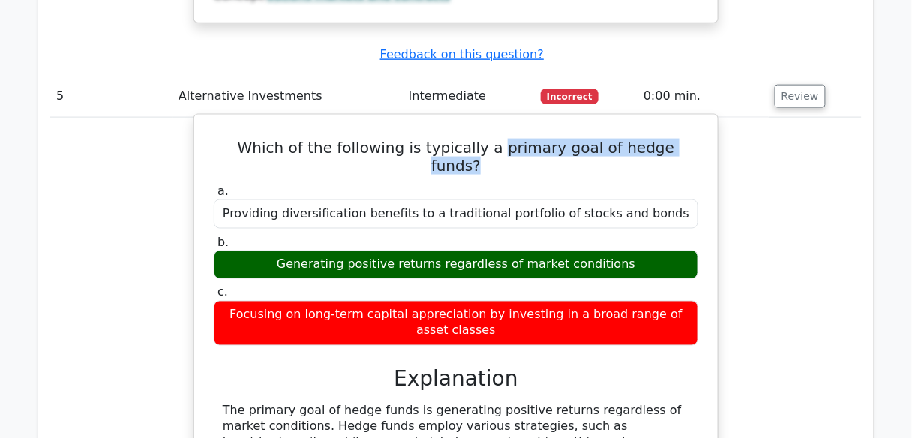
drag, startPoint x: 289, startPoint y: 195, endPoint x: 428, endPoint y: 216, distance: 140.3
copy div "edge funds employ various strategies, such as long/short equity, arbitrage, and…"
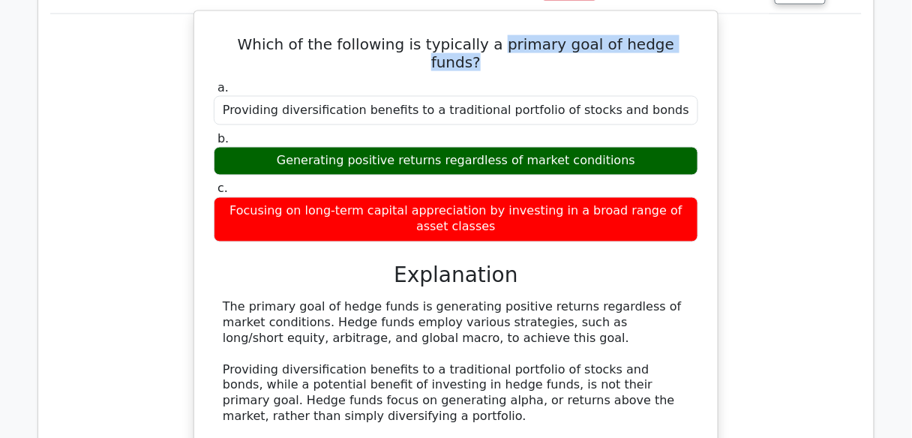
scroll to position [5100, 0]
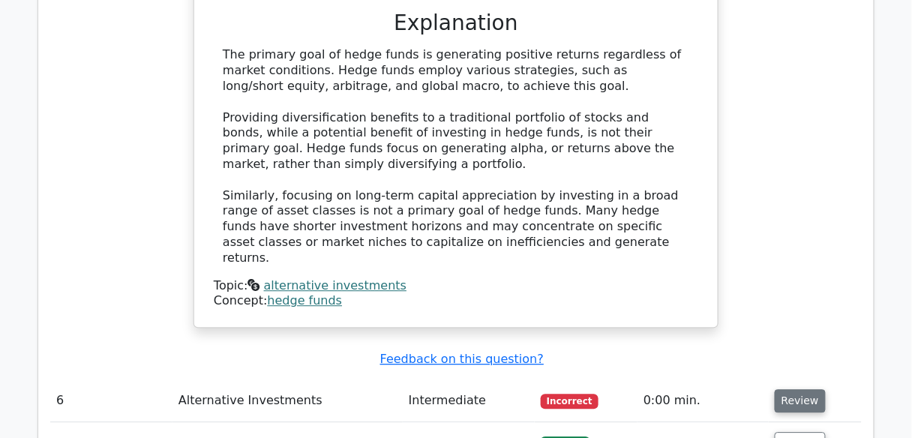
click at [794, 389] on button "Review" at bounding box center [800, 400] width 51 height 23
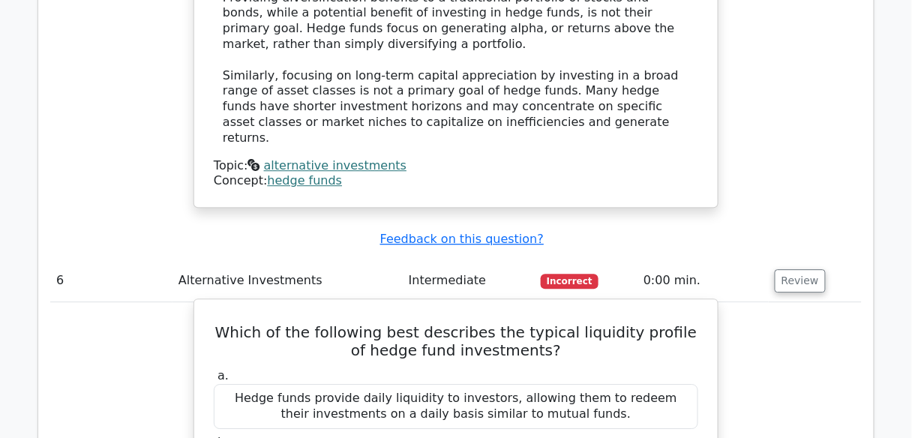
scroll to position [5220, 0]
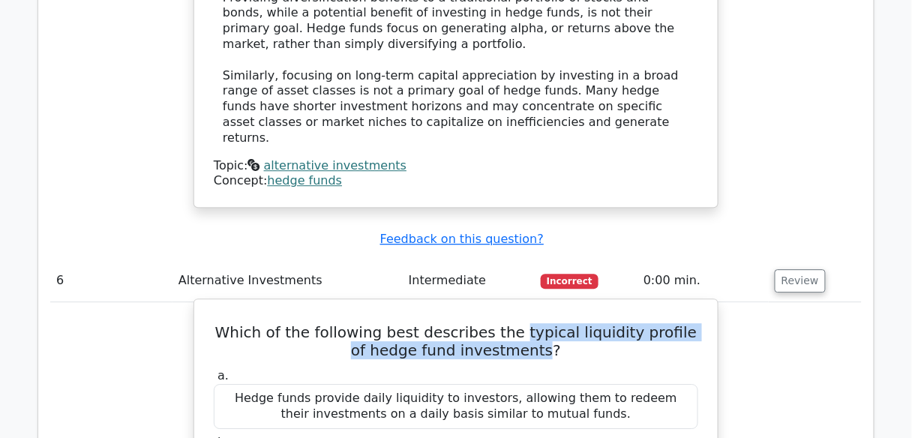
drag, startPoint x: 514, startPoint y: 83, endPoint x: 536, endPoint y: 111, distance: 35.3
click at [536, 323] on h5 "Which of the following best describes the typical liquidity profile of hedge fu…" at bounding box center [456, 341] width 488 height 36
copy h5 "typical liquidity profile of hedge fund investments"
drag, startPoint x: 224, startPoint y: 284, endPoint x: 600, endPoint y: 302, distance: 376.9
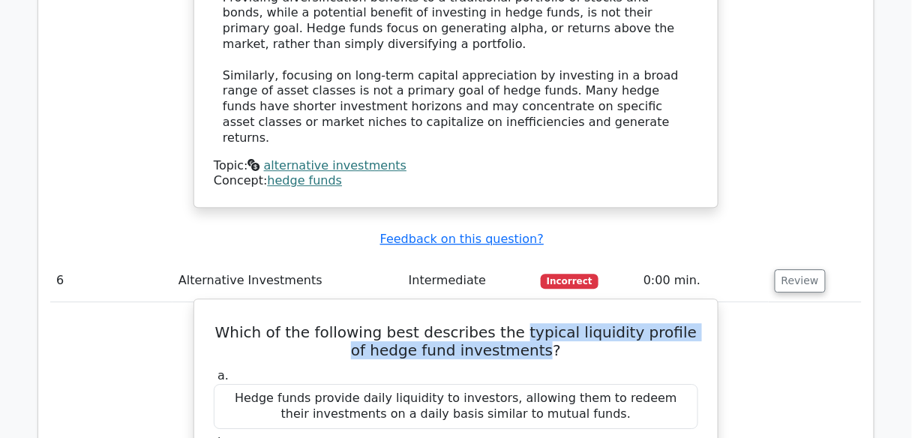
copy div "Hedge funds often have lock-up periods and limited redemption windows, resultin…"
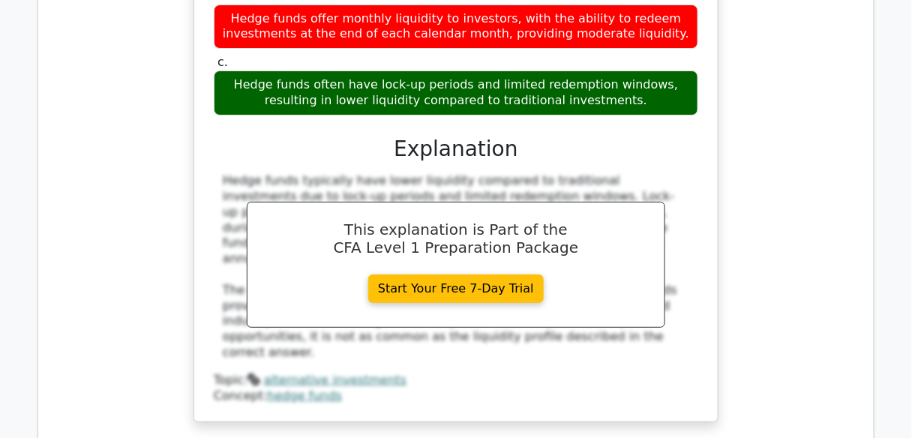
scroll to position [5760, 0]
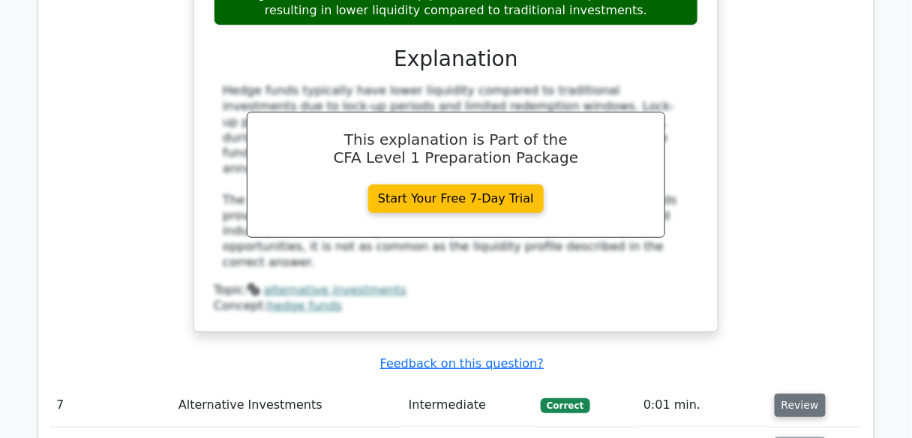
click at [794, 394] on button "Review" at bounding box center [800, 405] width 51 height 23
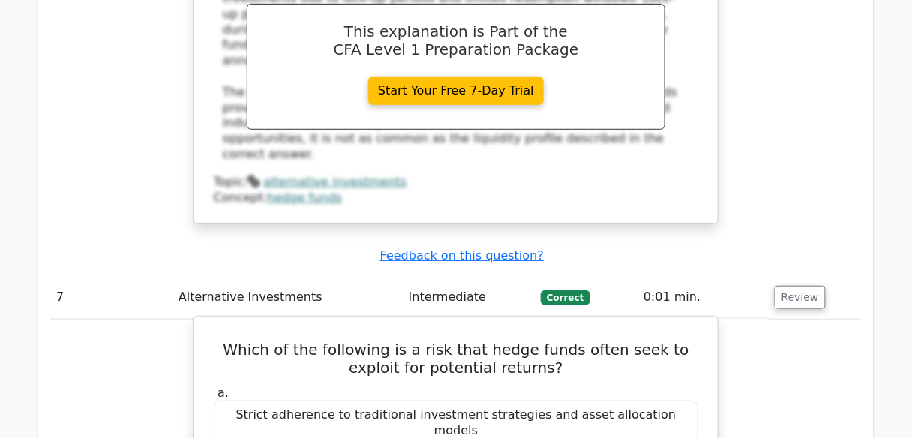
scroll to position [5880, 0]
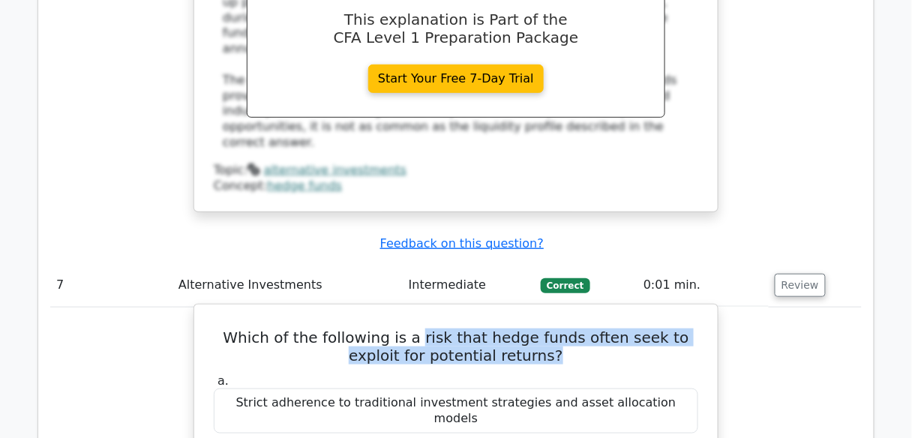
drag, startPoint x: 403, startPoint y: 67, endPoint x: 532, endPoint y: 90, distance: 131.1
click at [532, 329] on h5 "Which of the following is a risk that hedge funds often seek to exploit for pot…" at bounding box center [456, 347] width 488 height 36
copy h5 "risk that hedge funds often seek to exploit for potential returns?"
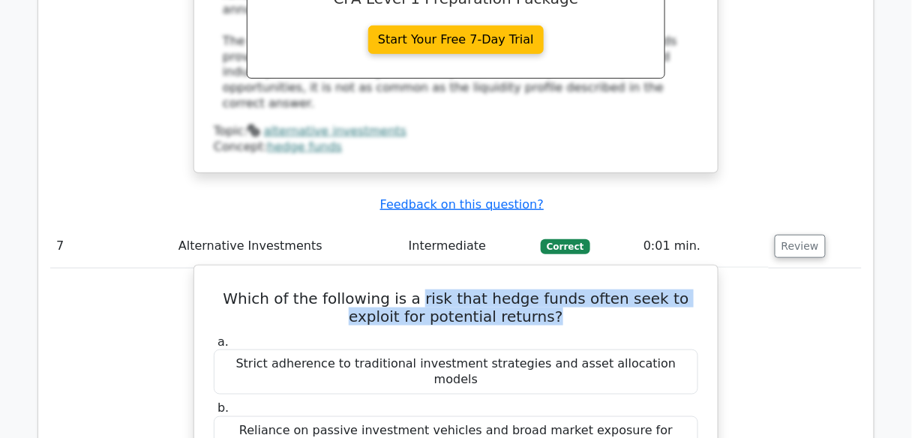
scroll to position [5940, 0]
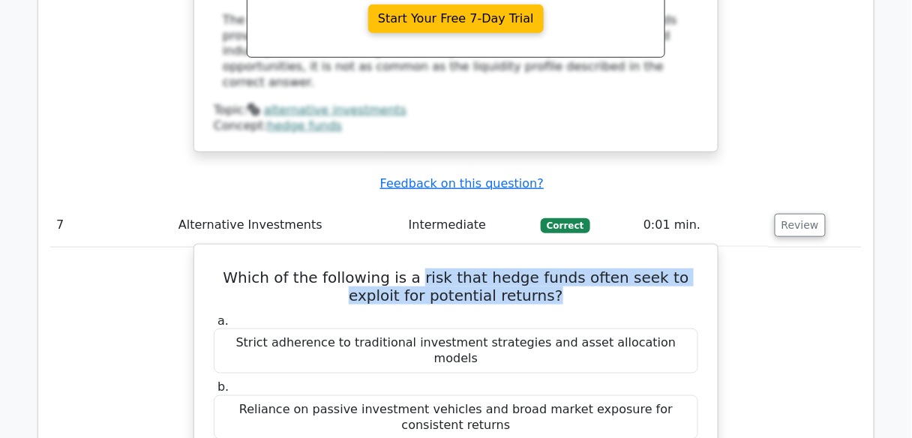
drag, startPoint x: 347, startPoint y: 185, endPoint x: 581, endPoint y: 187, distance: 233.3
copy div "arket inefficiencies and mispricing of assets"
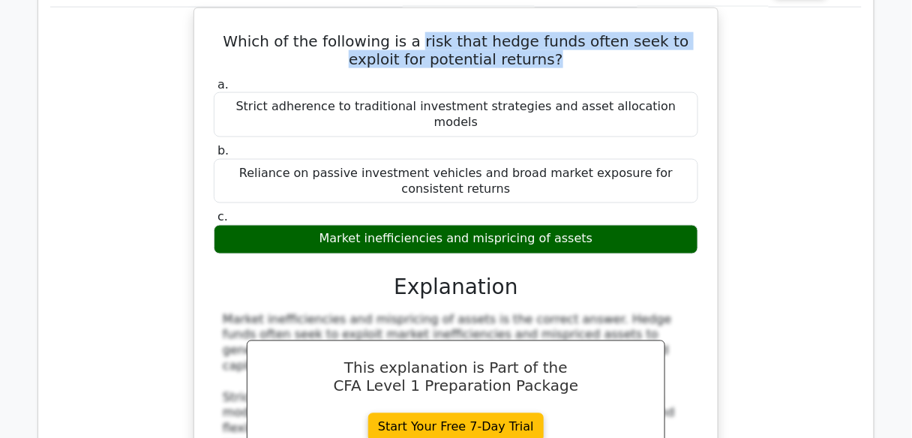
scroll to position [6360, 0]
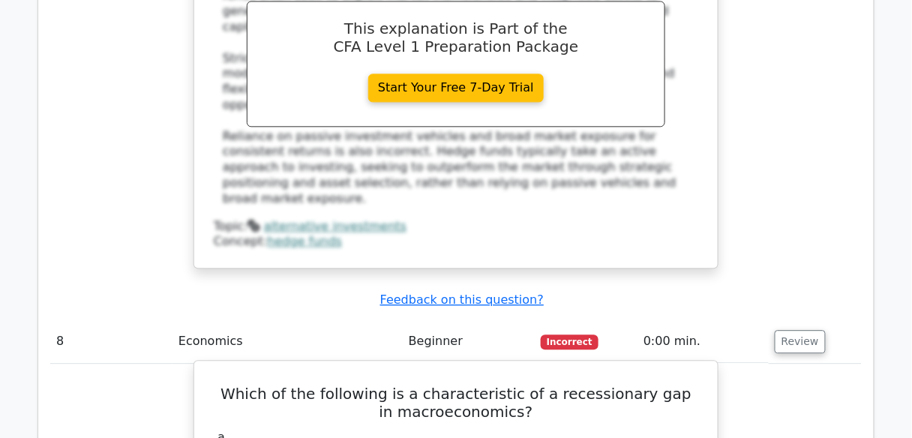
scroll to position [6541, 0]
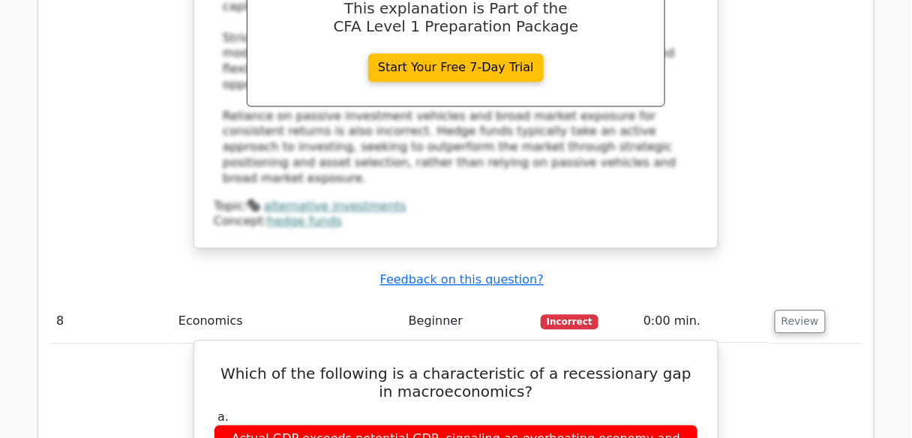
drag, startPoint x: 227, startPoint y: 333, endPoint x: 469, endPoint y: 348, distance: 242.7
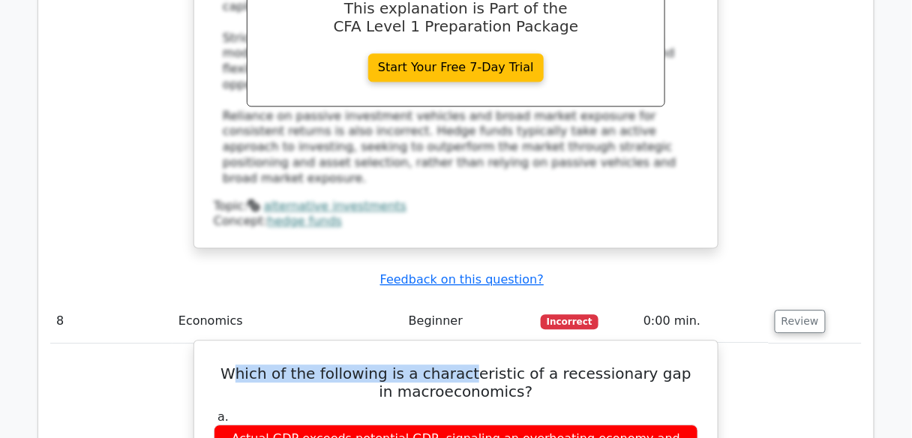
drag, startPoint x: 248, startPoint y: 32, endPoint x: 472, endPoint y: 40, distance: 224.4
click at [472, 365] on h5 "Which of the following is a characteristic of a recessionary gap in macroeconom…" at bounding box center [456, 383] width 488 height 36
click at [455, 365] on h5 "Which of the following is a characteristic of a recessionary gap in macroeconom…" at bounding box center [456, 383] width 488 height 36
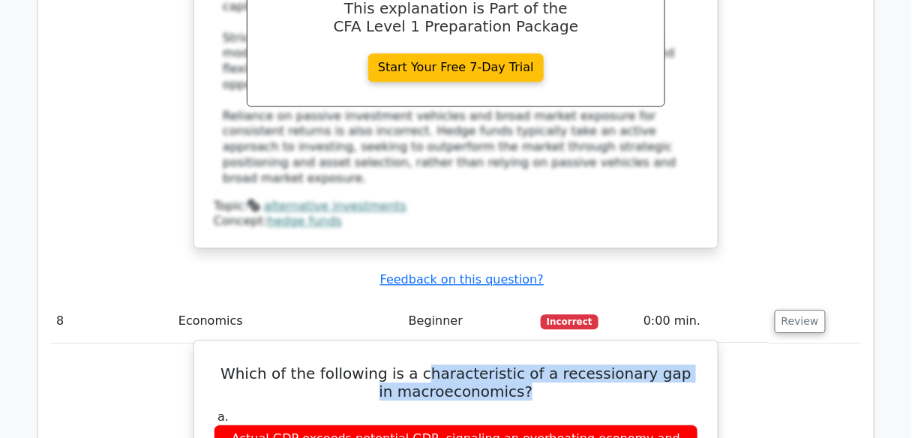
drag, startPoint x: 444, startPoint y: 39, endPoint x: 521, endPoint y: 60, distance: 80.1
click at [521, 365] on h5 "Which of the following is a characteristic of a recessionary gap in macroeconom…" at bounding box center [456, 383] width 488 height 36
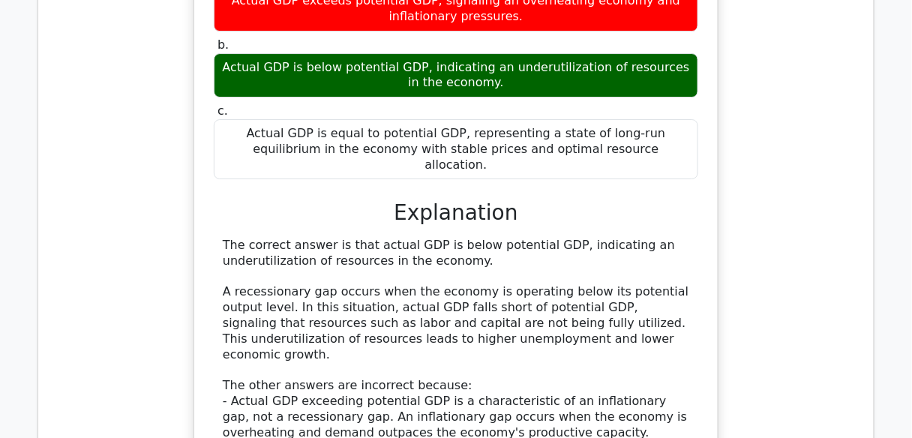
scroll to position [7081, 0]
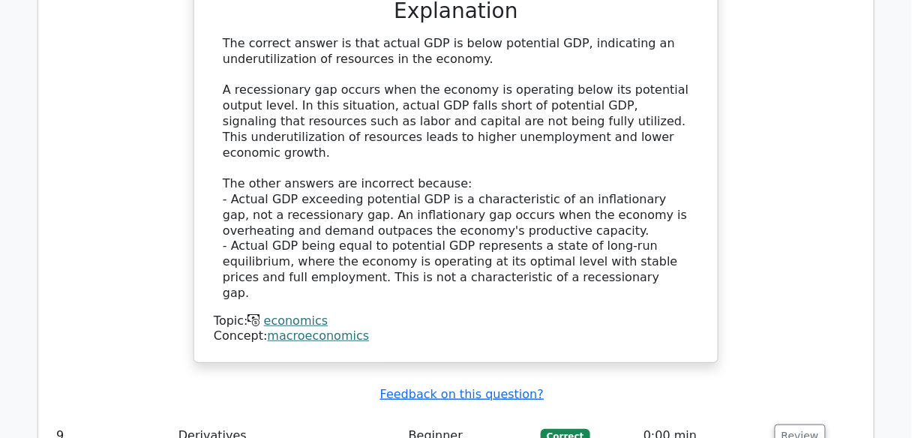
scroll to position [7201, 0]
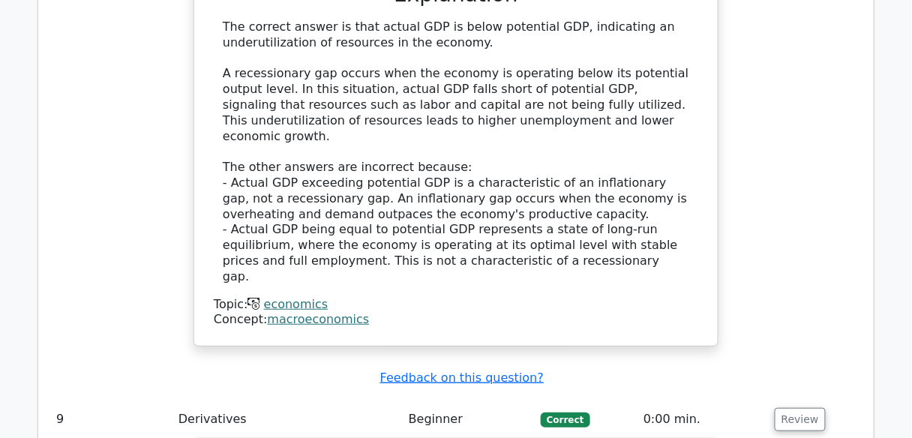
drag, startPoint x: 498, startPoint y: 87, endPoint x: 587, endPoint y: 80, distance: 88.8
drag, startPoint x: 227, startPoint y: 203, endPoint x: 584, endPoint y: 216, distance: 357.3
drag, startPoint x: 392, startPoint y: 151, endPoint x: 230, endPoint y: 201, distance: 169.6
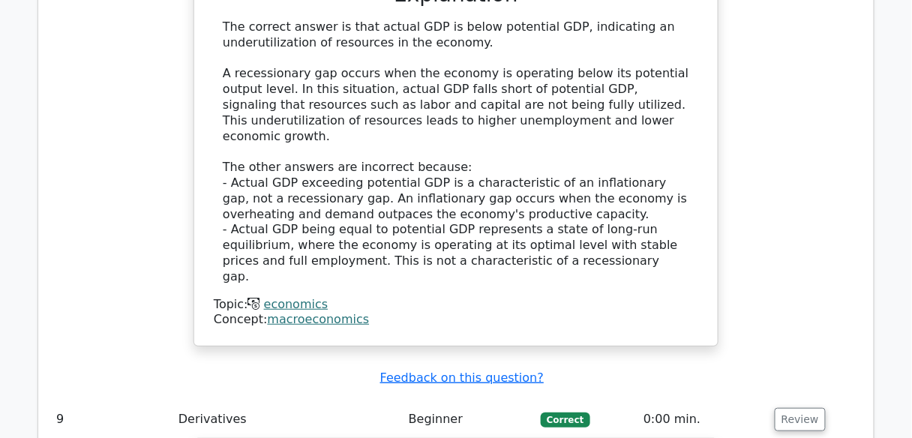
drag, startPoint x: 227, startPoint y: 201, endPoint x: 584, endPoint y: 215, distance: 358.1
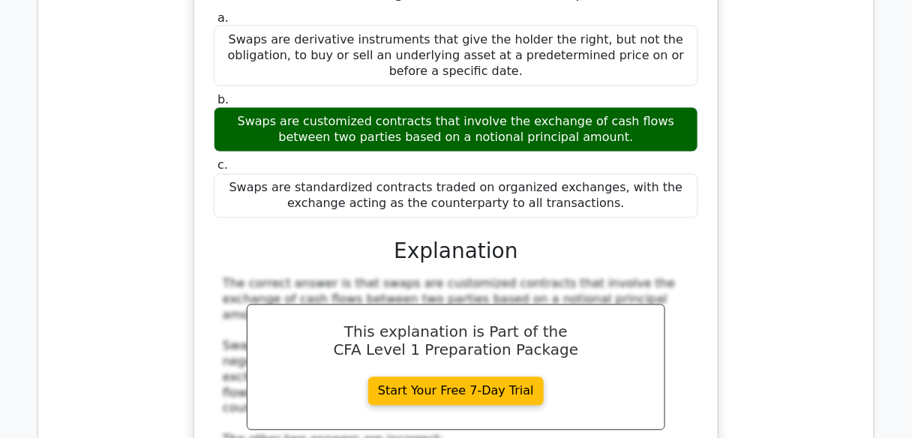
scroll to position [7741, 0]
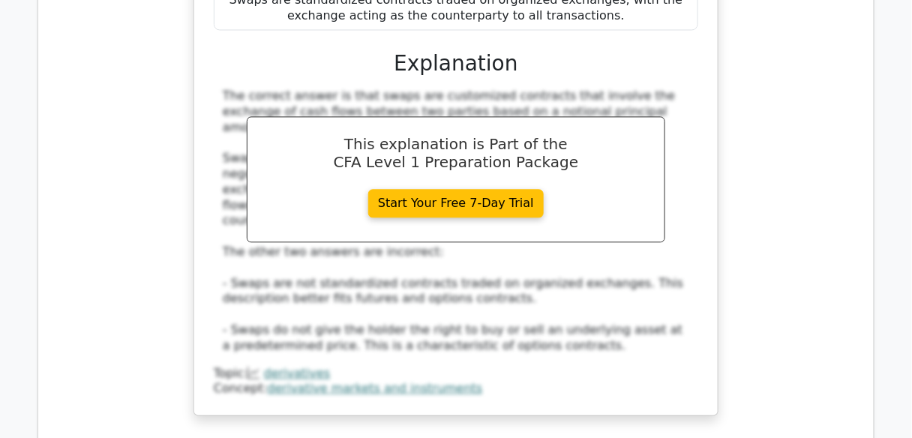
scroll to position [7921, 0]
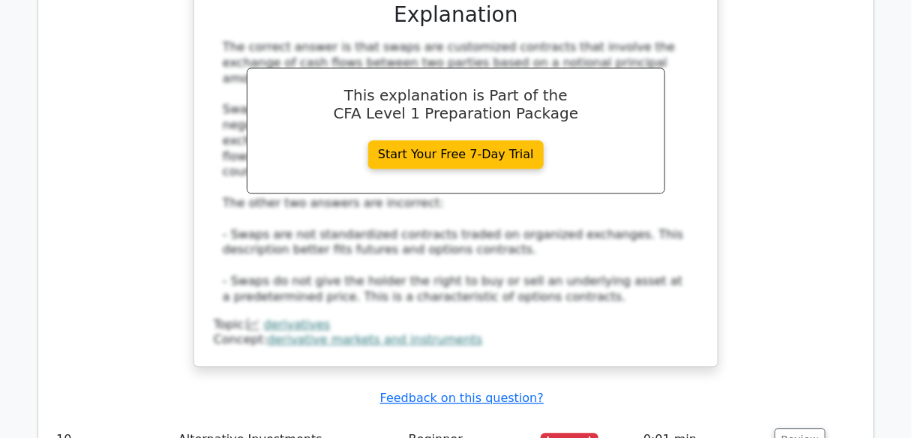
drag, startPoint x: 407, startPoint y: 56, endPoint x: 549, endPoint y: 75, distance: 143.0
drag, startPoint x: 238, startPoint y: 123, endPoint x: 678, endPoint y: 124, distance: 440.3
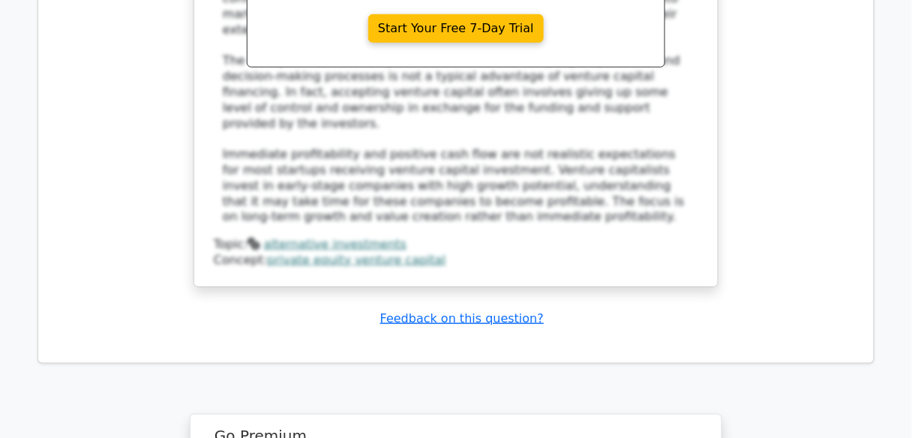
scroll to position [8888, 0]
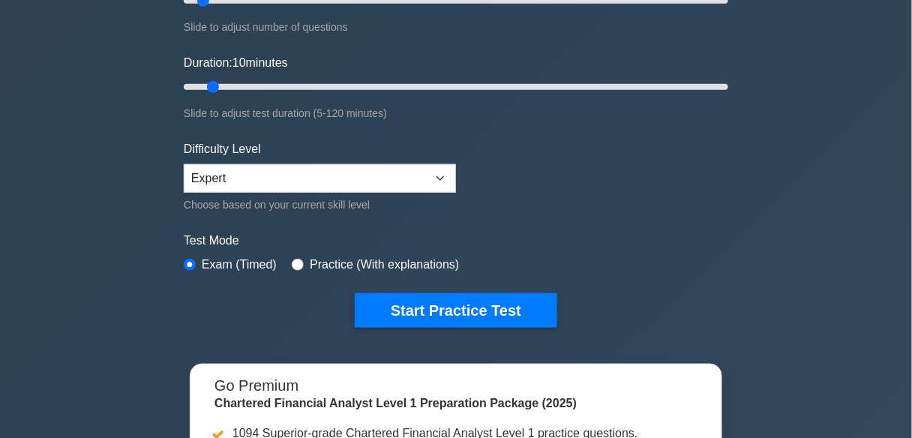
scroll to position [240, 0]
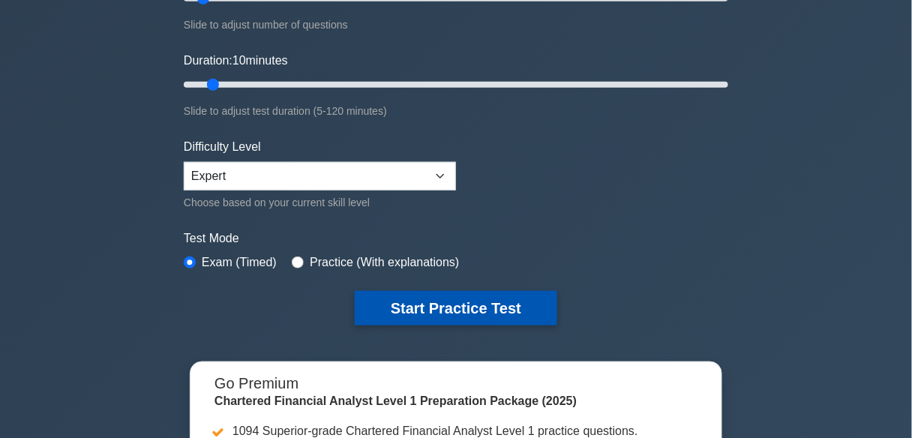
click at [496, 291] on button "Start Practice Test" at bounding box center [456, 308] width 203 height 35
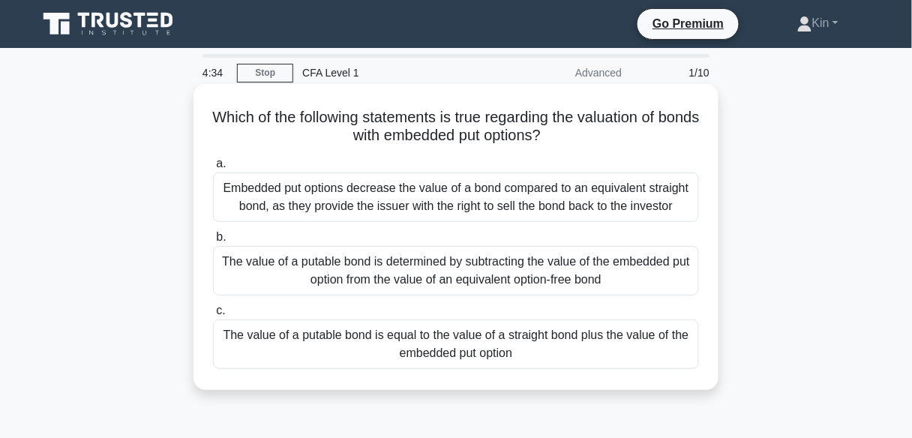
click at [405, 194] on div "Embedded put options decrease the value of a bond compared to an equivalent str…" at bounding box center [456, 198] width 486 height 50
click at [213, 169] on input "a. Embedded put options decrease the value of a bond compared to an equivalent …" at bounding box center [213, 164] width 0 height 10
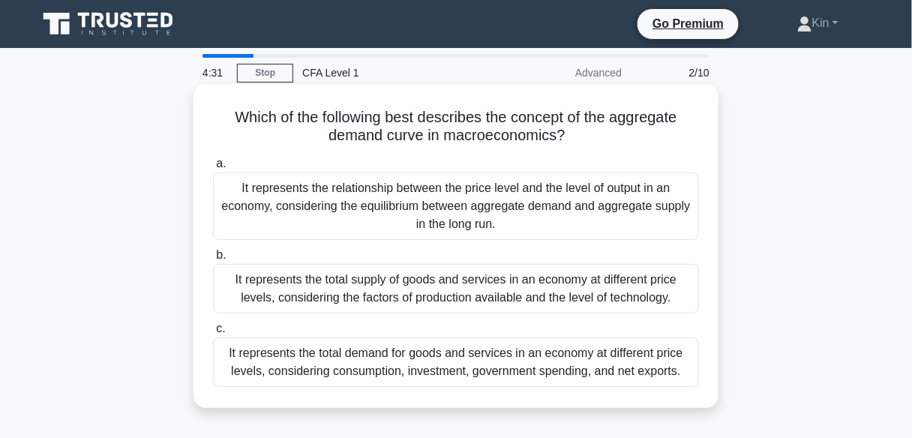
click at [439, 303] on div "It represents the total supply of goods and services in an economy at different…" at bounding box center [456, 289] width 486 height 50
click at [213, 260] on input "b. It represents the total supply of goods and services in an economy at differ…" at bounding box center [213, 256] width 0 height 10
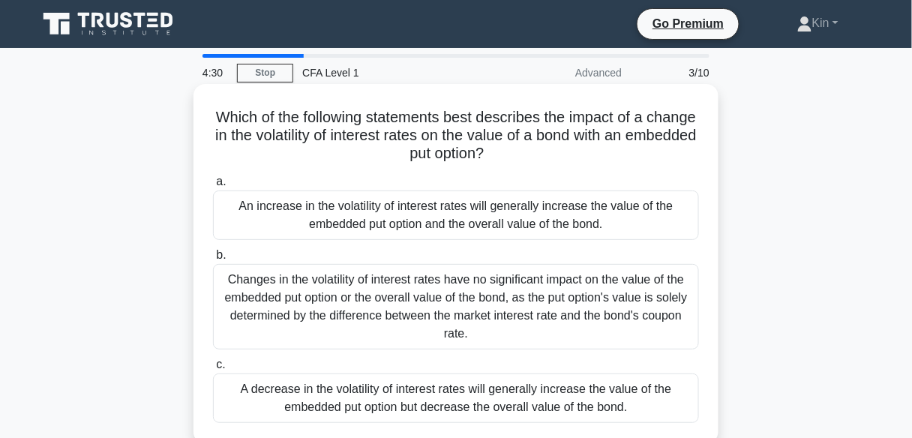
click at [506, 215] on div "An increase in the volatility of interest rates will generally increase the val…" at bounding box center [456, 216] width 486 height 50
click at [213, 187] on input "a. An increase in the volatility of interest rates will generally increase the …" at bounding box center [213, 182] width 0 height 10
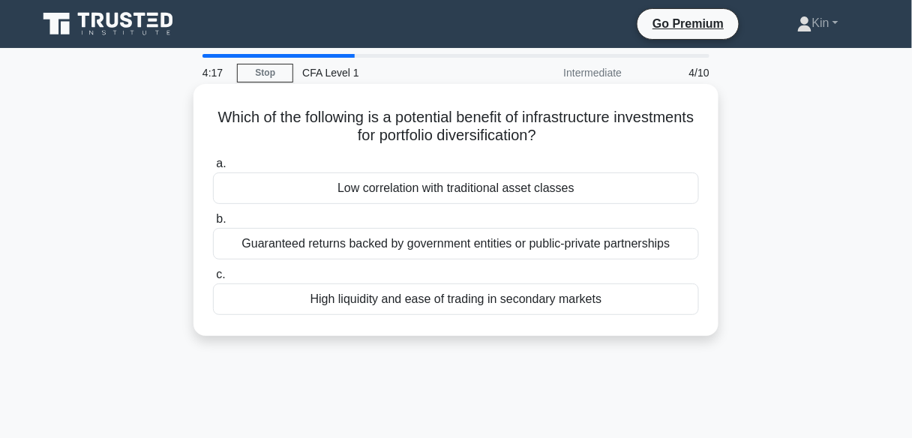
click at [485, 304] on div "High liquidity and ease of trading in secondary markets" at bounding box center [456, 300] width 486 height 32
click at [213, 280] on input "c. High liquidity and ease of trading in secondary markets" at bounding box center [213, 275] width 0 height 10
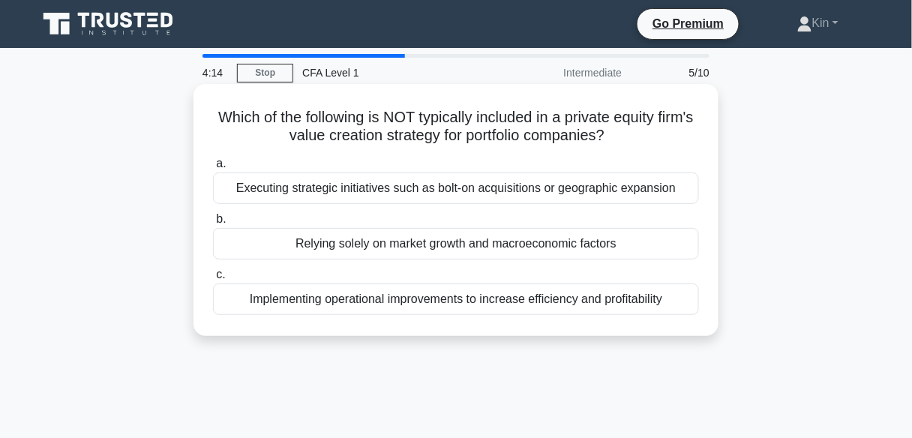
click at [503, 251] on div "Relying solely on market growth and macroeconomic factors" at bounding box center [456, 244] width 486 height 32
click at [213, 224] on input "b. Relying solely on market growth and macroeconomic factors" at bounding box center [213, 220] width 0 height 10
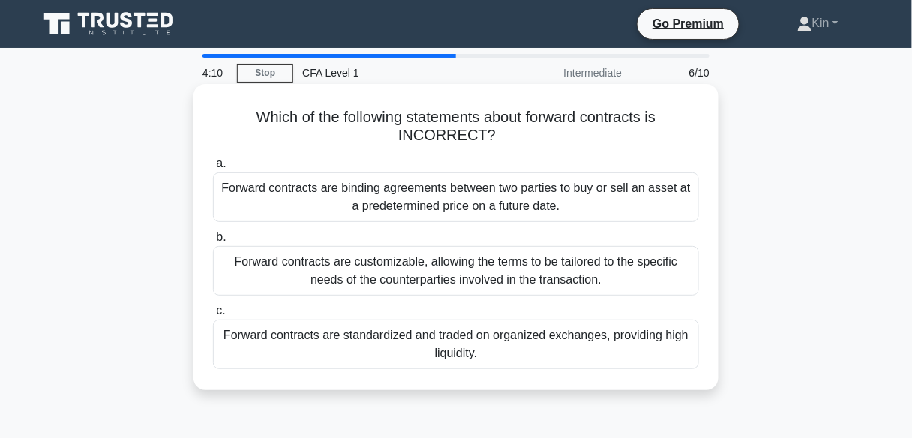
click at [511, 281] on div "Forward contracts are customizable, allowing the terms to be tailored to the sp…" at bounding box center [456, 271] width 486 height 50
click at [213, 242] on input "b. Forward contracts are customizable, allowing the terms to be tailored to the…" at bounding box center [213, 238] width 0 height 10
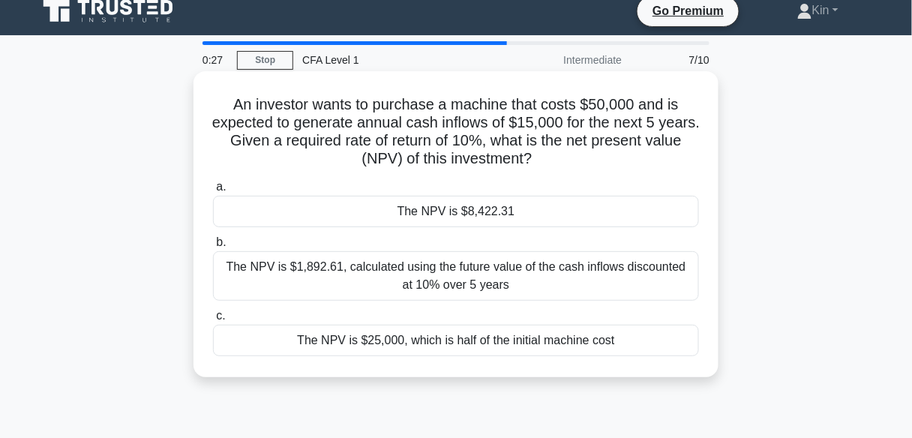
scroll to position [12, 0]
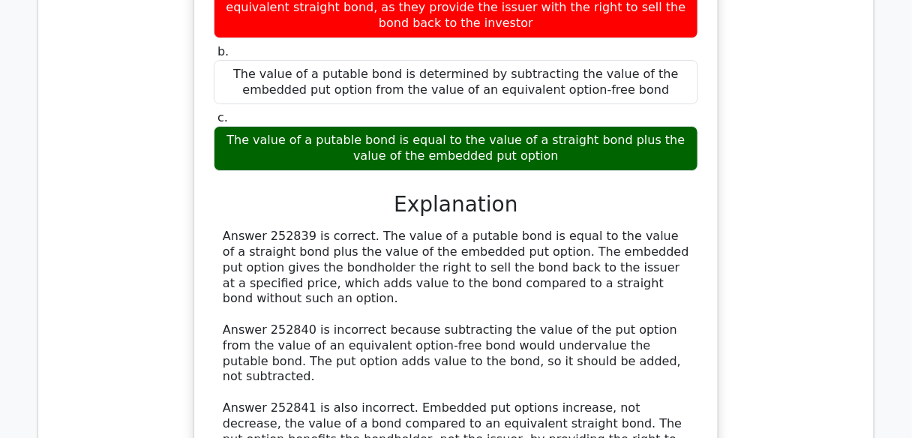
scroll to position [1620, 0]
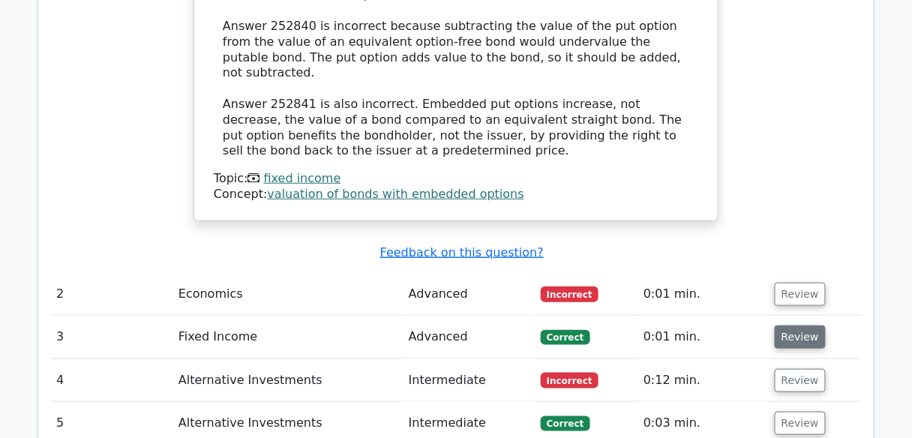
click at [810, 326] on button "Review" at bounding box center [800, 337] width 51 height 23
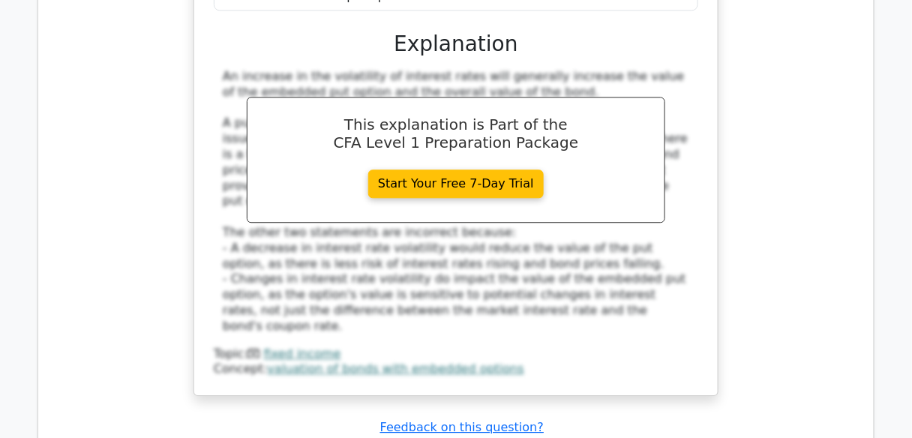
scroll to position [2520, 0]
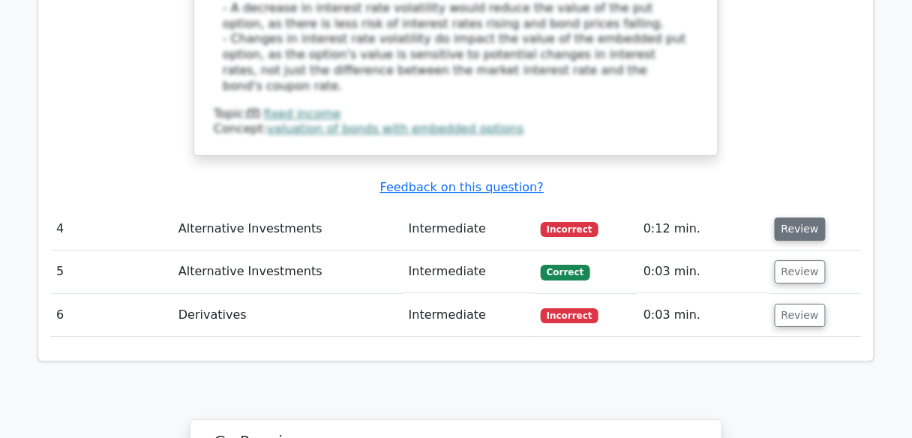
click at [805, 218] on button "Review" at bounding box center [800, 229] width 51 height 23
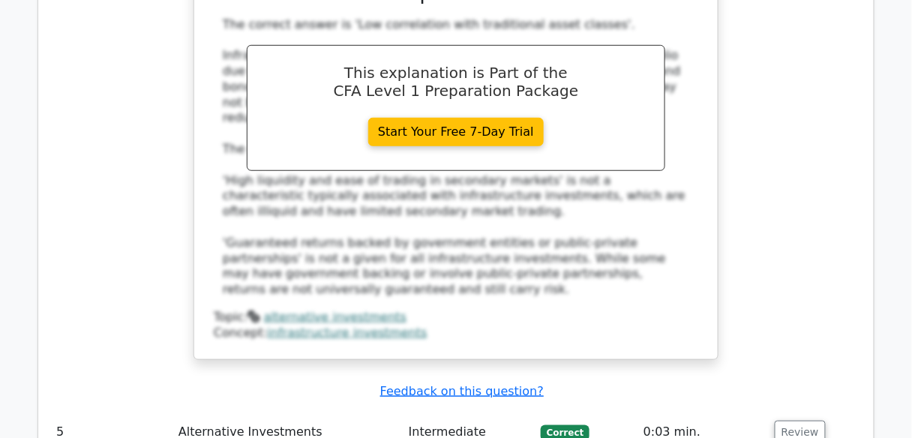
scroll to position [3060, 0]
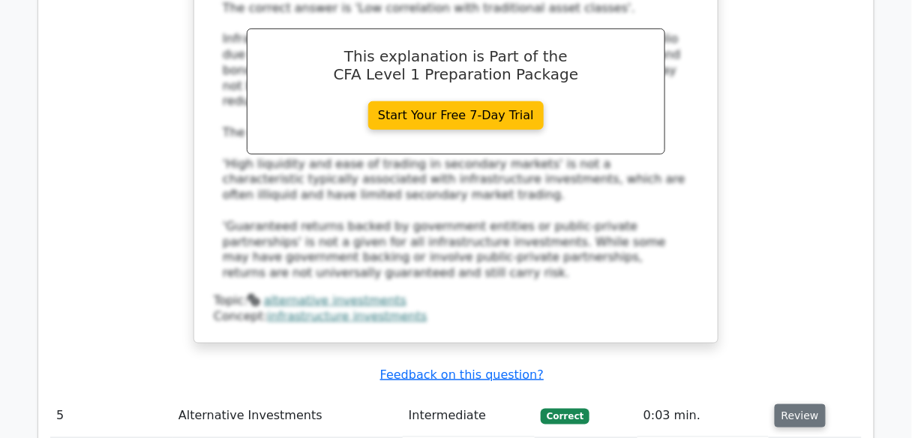
click at [781, 404] on button "Review" at bounding box center [800, 415] width 51 height 23
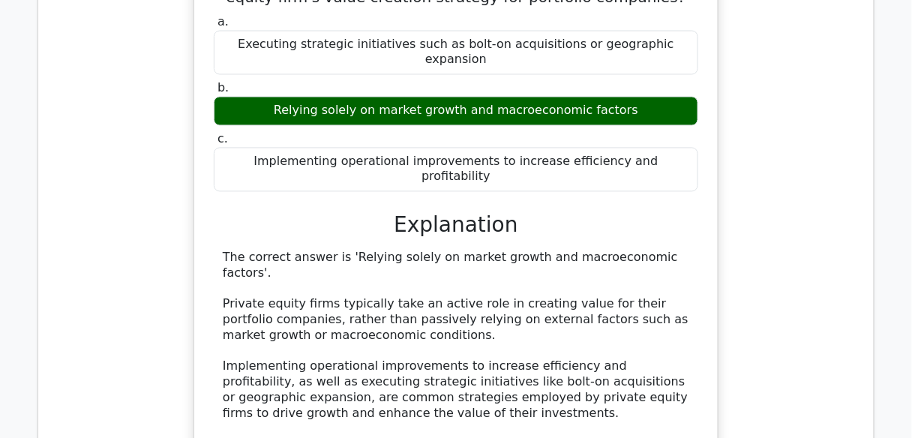
scroll to position [3660, 0]
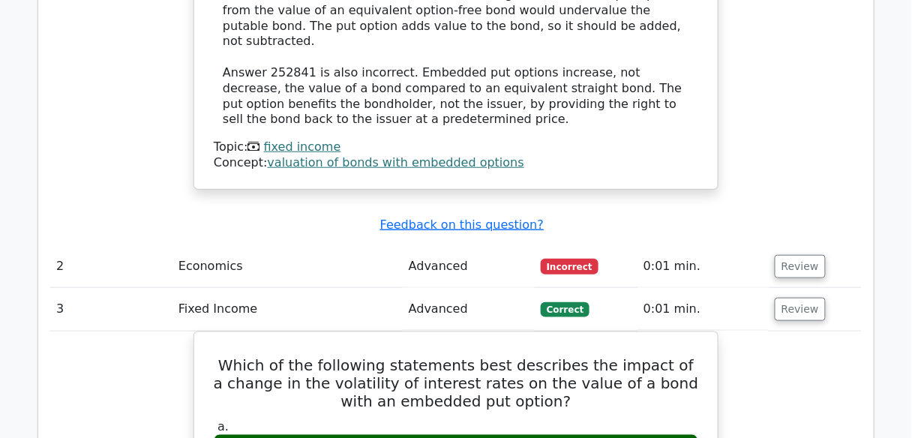
scroll to position [1740, 0]
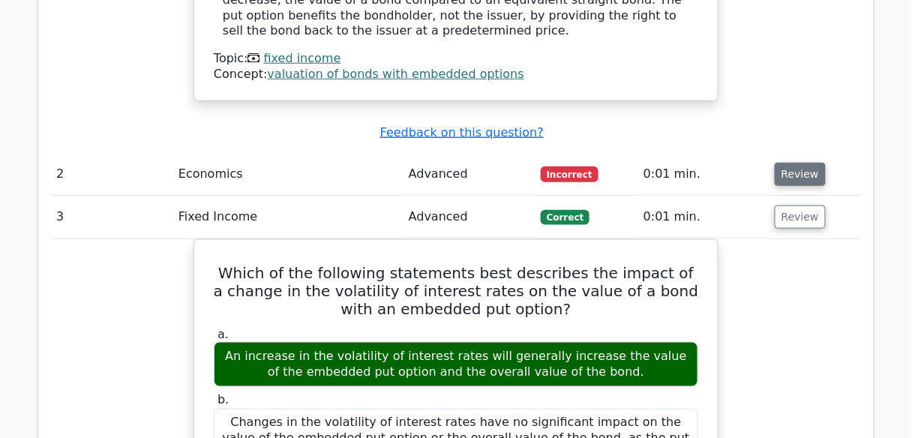
click at [786, 163] on button "Review" at bounding box center [800, 174] width 51 height 23
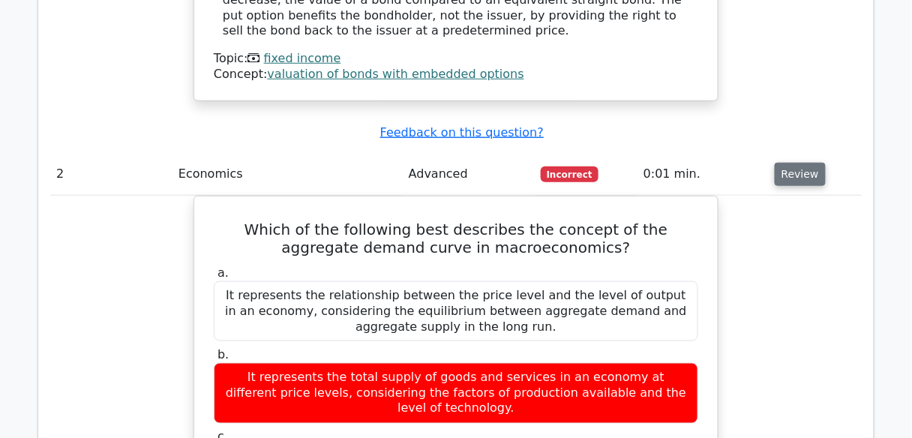
click at [789, 163] on button "Review" at bounding box center [800, 174] width 51 height 23
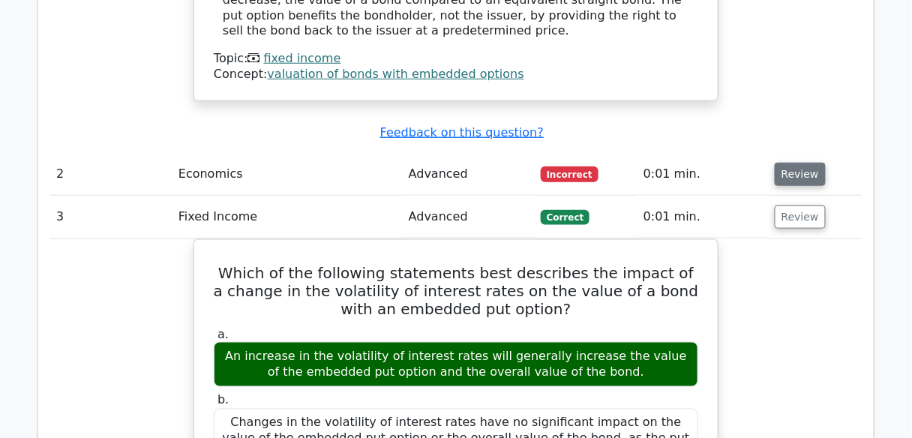
click at [789, 163] on button "Review" at bounding box center [800, 174] width 51 height 23
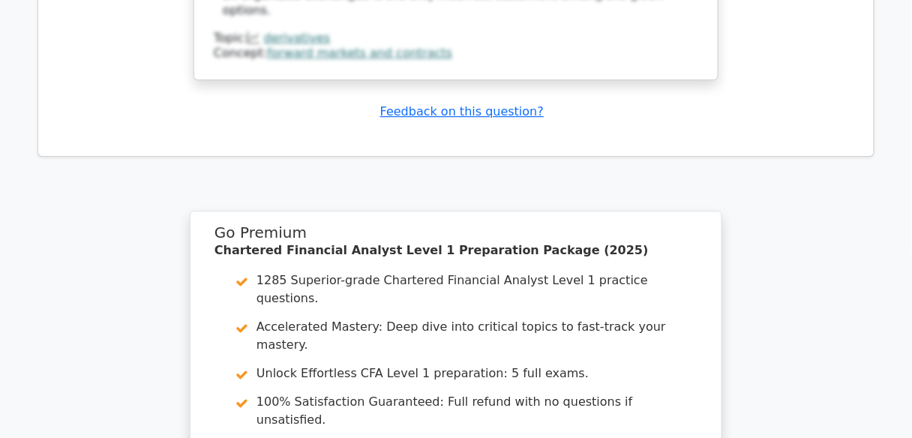
scroll to position [5556, 0]
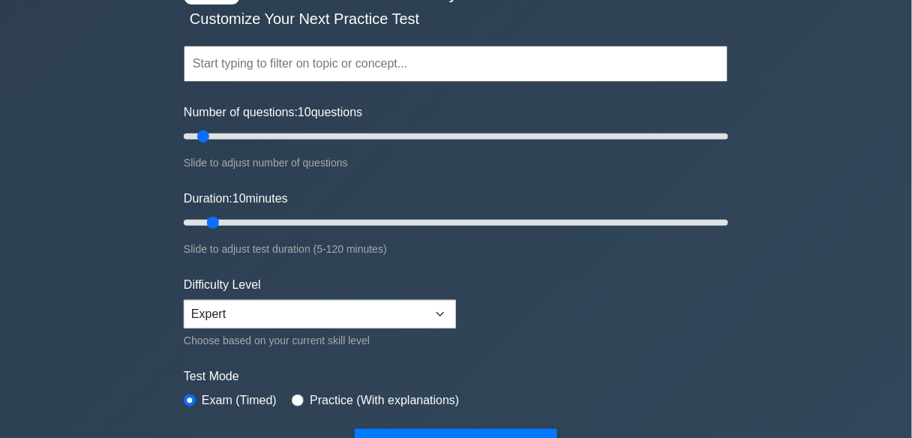
scroll to position [240, 0]
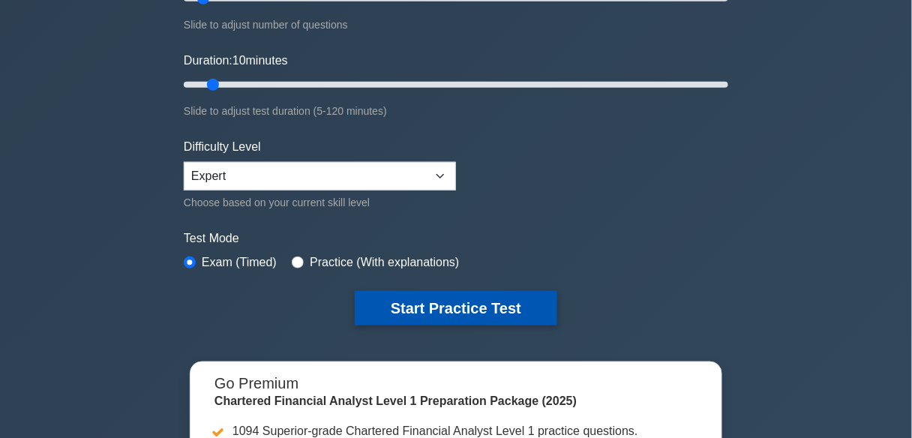
click at [429, 300] on button "Start Practice Test" at bounding box center [456, 308] width 203 height 35
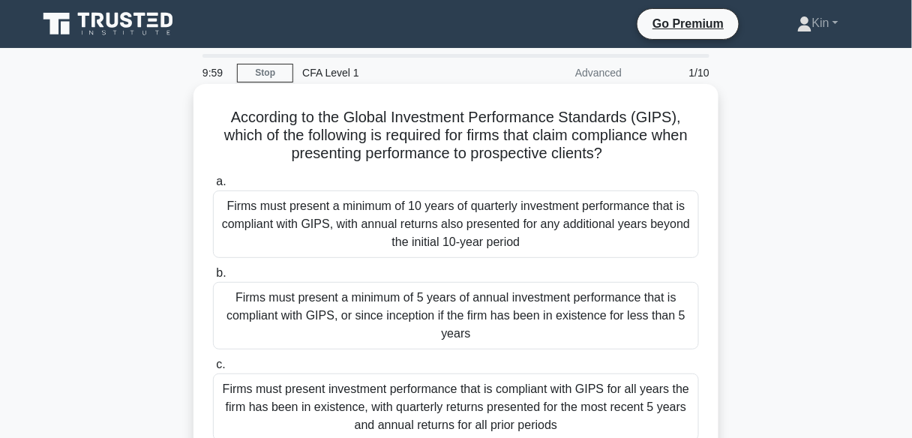
click at [521, 206] on div "Firms must present a minimum of 10 years of quarterly investment performance th…" at bounding box center [456, 225] width 486 height 68
click at [213, 187] on input "a. Firms must present a minimum of 10 years of quarterly investment performance…" at bounding box center [213, 182] width 0 height 10
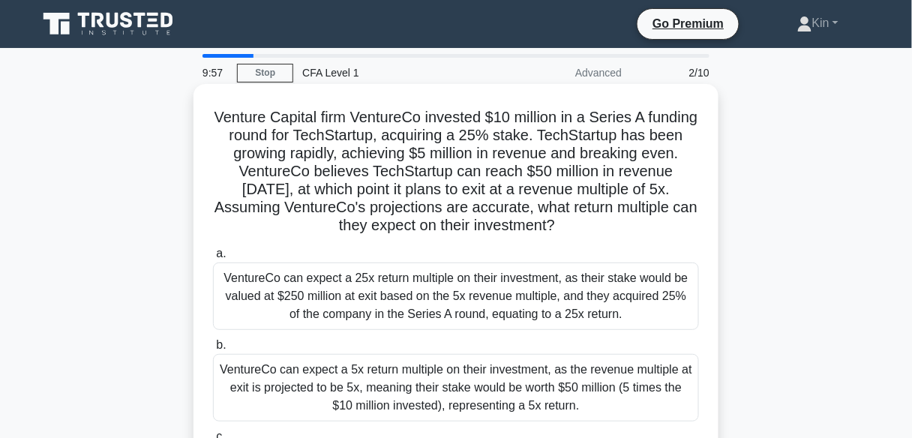
click at [503, 283] on div "VentureCo can expect a 25x return multiple on their investment, as their stake …" at bounding box center [456, 297] width 486 height 68
click at [213, 259] on input "a. VentureCo can expect a 25x return multiple on their investment, as their sta…" at bounding box center [213, 254] width 0 height 10
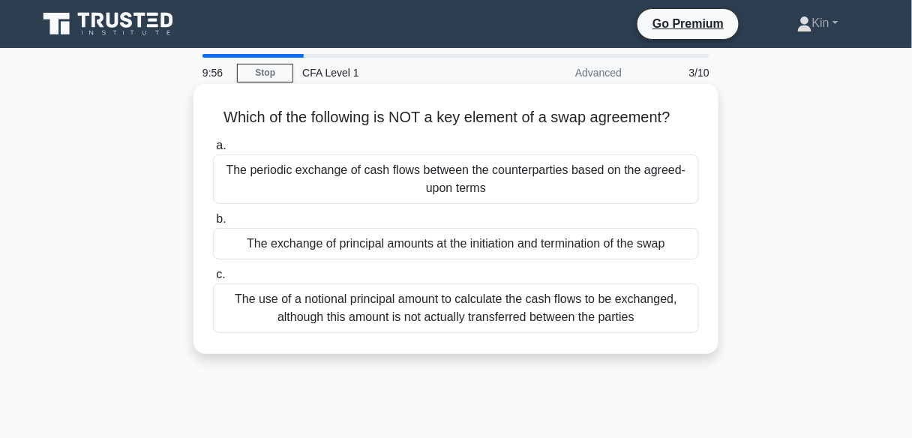
click at [522, 251] on div "The exchange of principal amounts at the initiation and termination of the swap" at bounding box center [456, 244] width 486 height 32
click at [213, 224] on input "b. The exchange of principal amounts at the initiation and termination of the s…" at bounding box center [213, 220] width 0 height 10
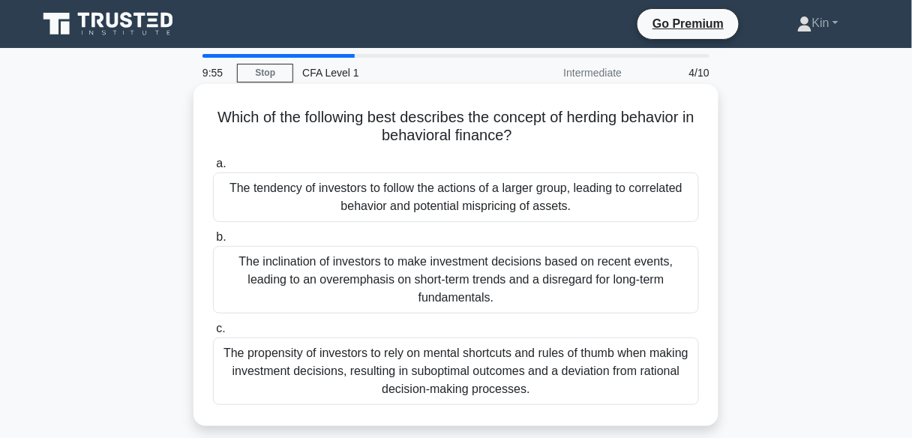
click at [557, 180] on div "The tendency of investors to follow the actions of a larger group, leading to c…" at bounding box center [456, 198] width 486 height 50
click at [213, 169] on input "a. The tendency of investors to follow the actions of a larger group, leading t…" at bounding box center [213, 164] width 0 height 10
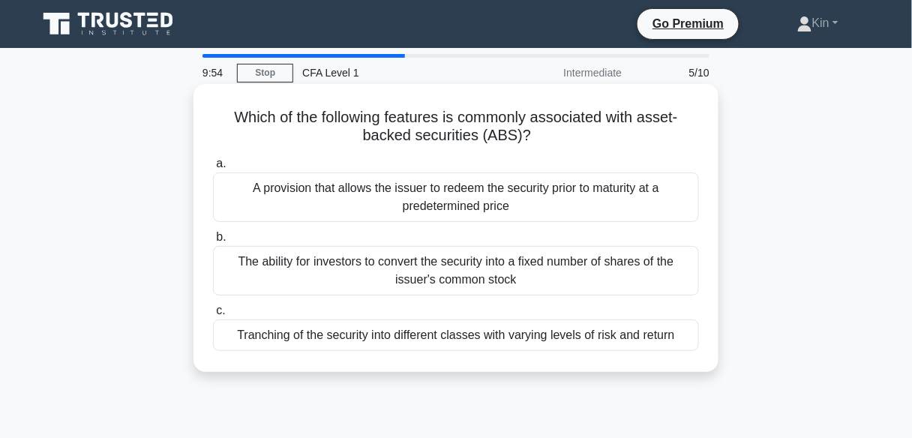
click at [518, 267] on div "The ability for investors to convert the security into a fixed number of shares…" at bounding box center [456, 271] width 486 height 50
click at [213, 242] on input "b. The ability for investors to convert the security into a fixed number of sha…" at bounding box center [213, 238] width 0 height 10
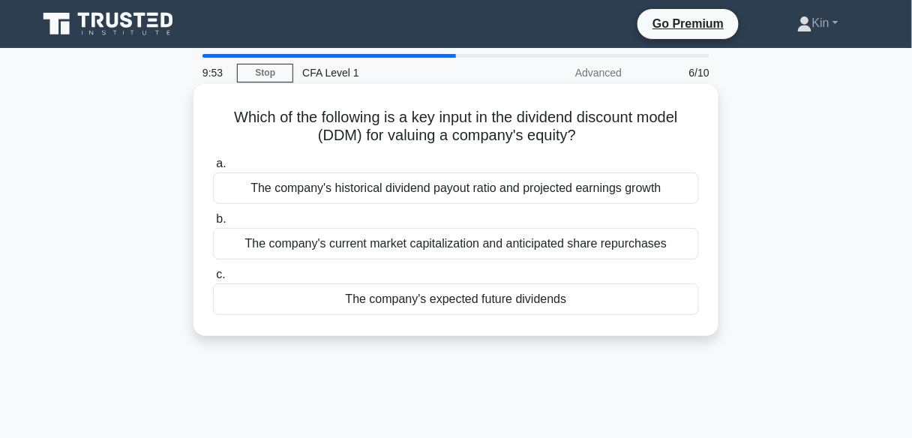
click at [541, 202] on div "The company's historical dividend payout ratio and projected earnings growth" at bounding box center [456, 189] width 486 height 32
click at [213, 169] on input "a. The company's historical dividend payout ratio and projected earnings growth" at bounding box center [213, 164] width 0 height 10
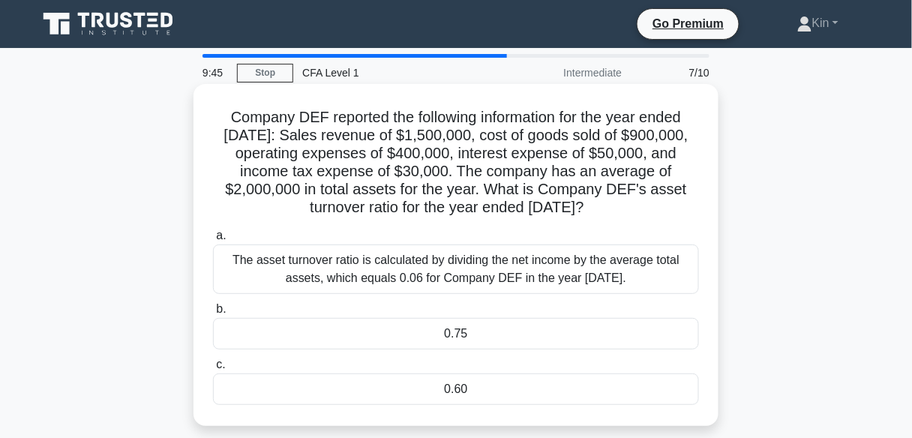
click at [506, 334] on div "0.75" at bounding box center [456, 334] width 486 height 32
click at [213, 314] on input "b. 0.75" at bounding box center [213, 310] width 0 height 10
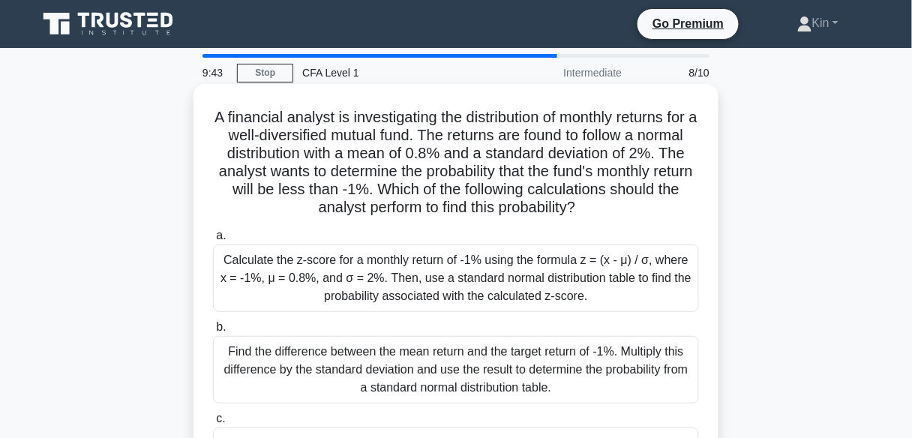
click at [539, 364] on div "Find the difference between the mean return and the target return of -1%. Multi…" at bounding box center [456, 370] width 486 height 68
click at [213, 332] on input "b. Find the difference between the mean return and the target return of -1%. Mu…" at bounding box center [213, 328] width 0 height 10
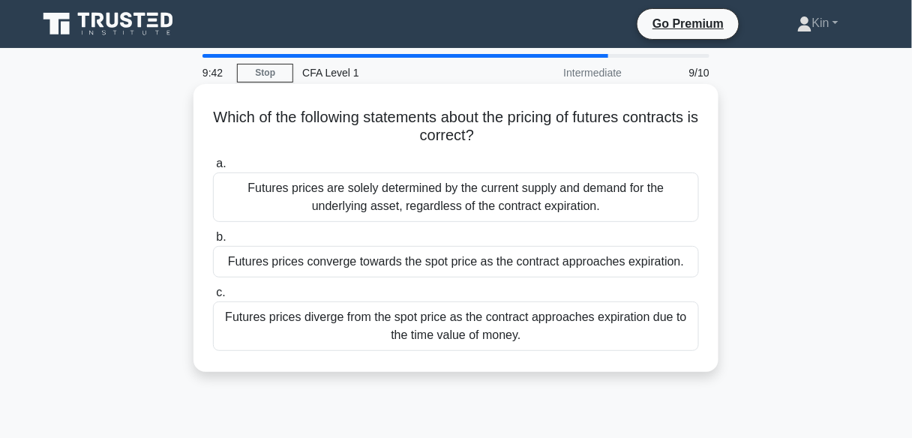
click at [567, 264] on div "Futures prices converge towards the spot price as the contract approaches expir…" at bounding box center [456, 262] width 486 height 32
click at [213, 242] on input "b. Futures prices converge towards the spot price as the contract approaches ex…" at bounding box center [213, 238] width 0 height 10
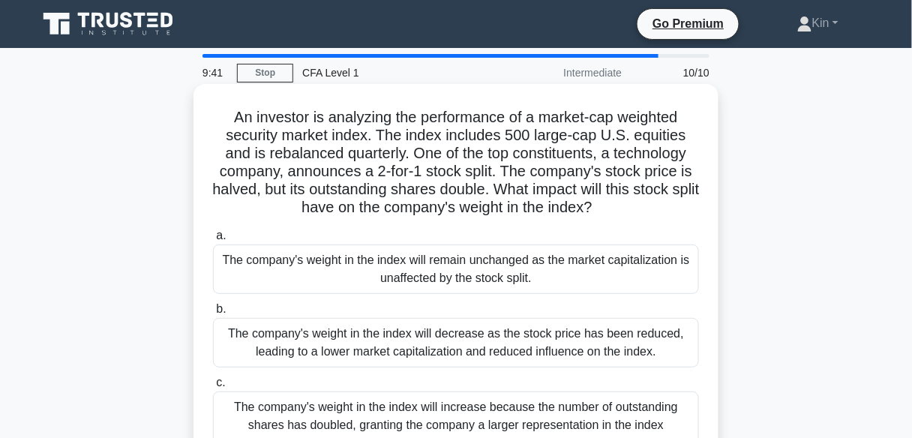
click at [521, 344] on div "The company's weight in the index will decrease as the stock price has been red…" at bounding box center [456, 343] width 486 height 50
click at [213, 314] on input "b. The company's weight in the index will decrease as the stock price has been …" at bounding box center [213, 310] width 0 height 10
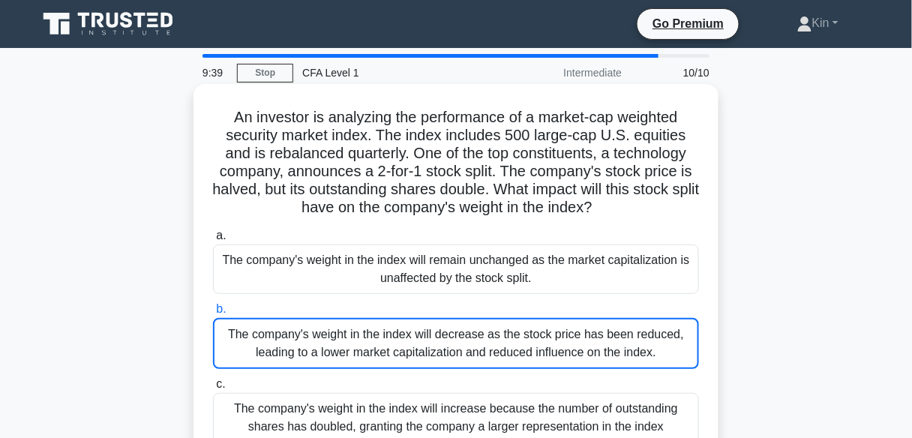
click at [512, 275] on div "The company's weight in the index will remain unchanged as the market capitaliz…" at bounding box center [456, 270] width 486 height 50
click at [213, 241] on input "a. The company's weight in the index will remain unchanged as the market capita…" at bounding box center [213, 236] width 0 height 10
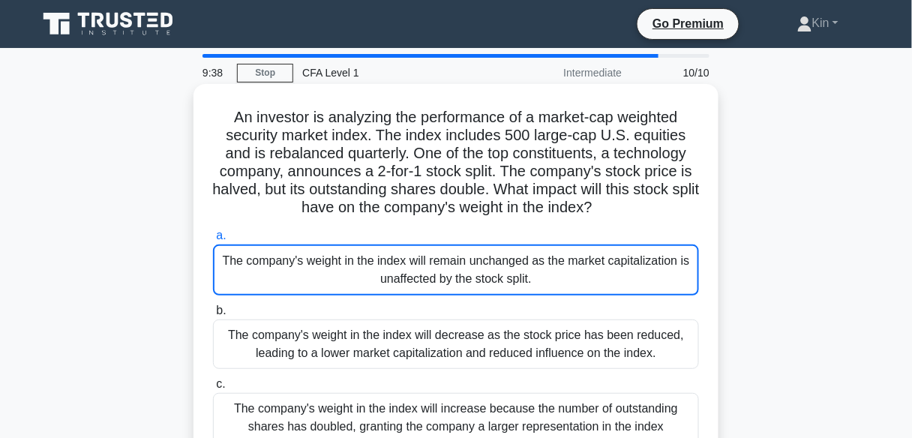
click at [518, 248] on div "The company's weight in the index will remain unchanged as the market capitaliz…" at bounding box center [456, 270] width 486 height 51
click at [213, 241] on input "a. The company's weight in the index will remain unchanged as the market capita…" at bounding box center [213, 236] width 0 height 10
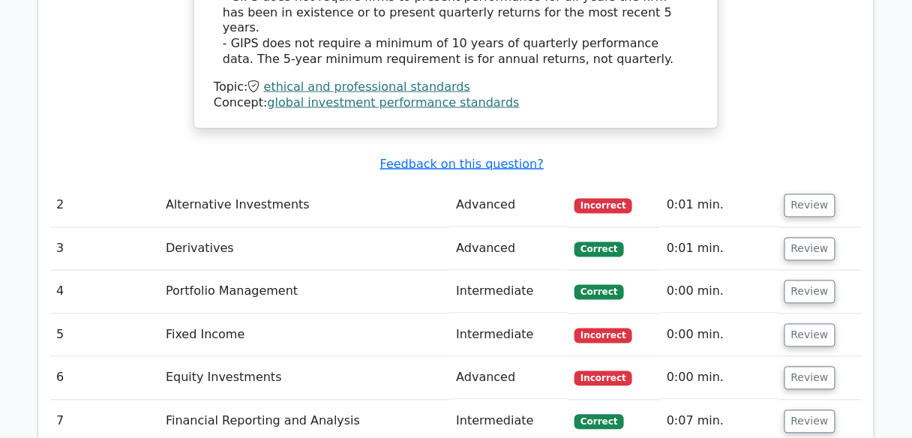
scroll to position [1980, 0]
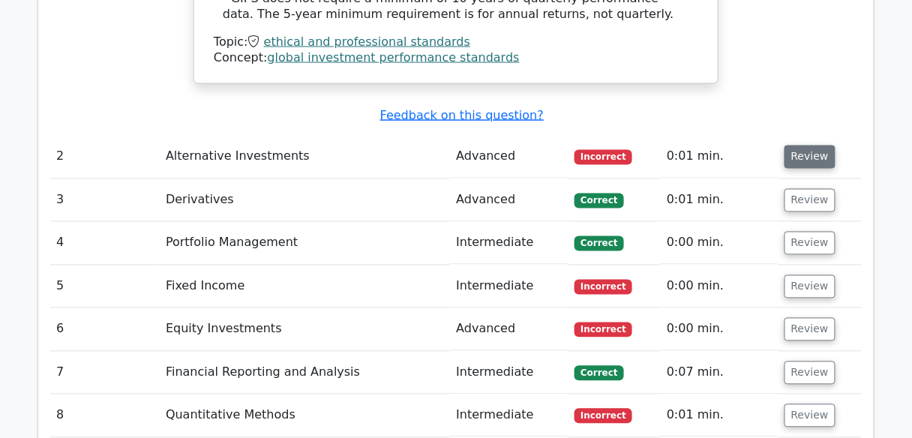
click at [812, 146] on button "Review" at bounding box center [810, 157] width 51 height 23
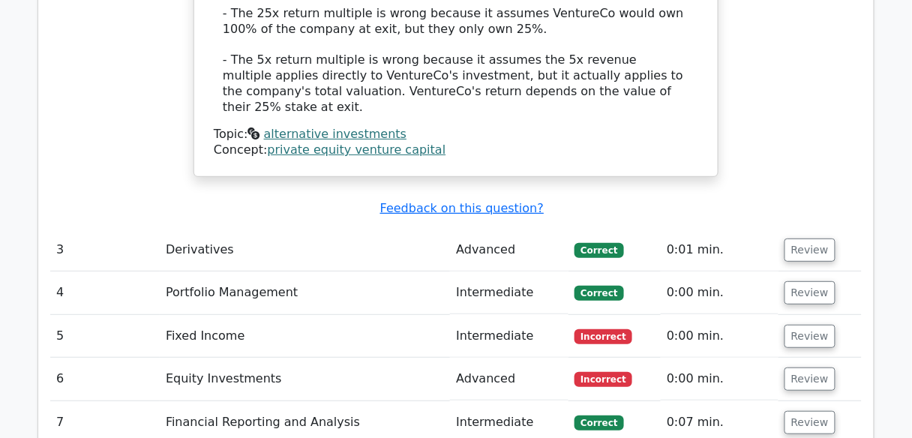
scroll to position [2880, 0]
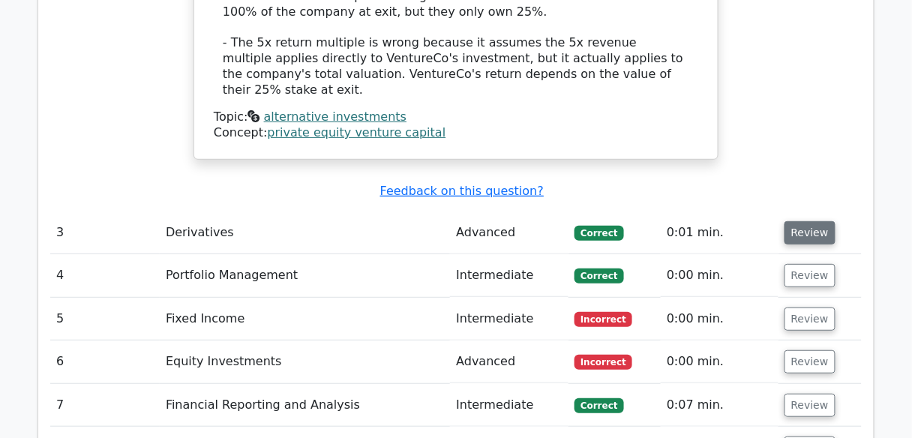
click at [808, 221] on button "Review" at bounding box center [810, 232] width 51 height 23
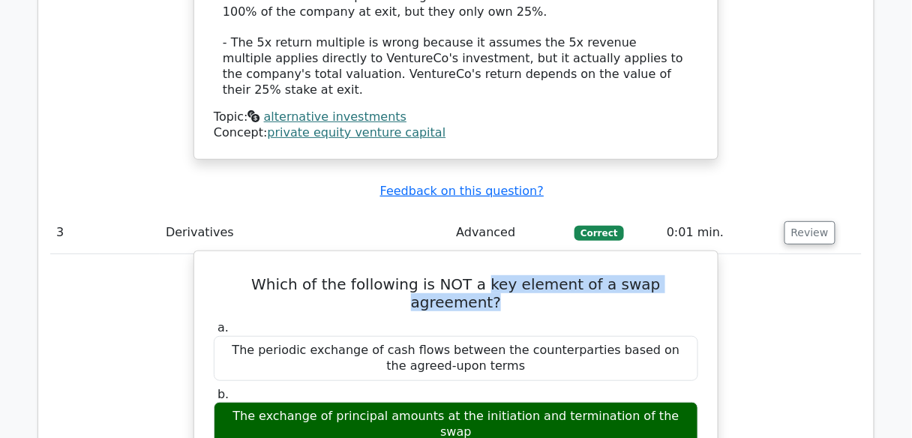
drag, startPoint x: 452, startPoint y: 100, endPoint x: 698, endPoint y: 113, distance: 246.4
click at [698, 275] on h5 "Which of the following is NOT a key element of a swap agreement?" at bounding box center [456, 293] width 488 height 36
copy h5 "key element of a swap agreement?"
drag, startPoint x: 227, startPoint y: 145, endPoint x: 488, endPoint y: 179, distance: 263.2
click at [488, 336] on div "The periodic exchange of cash flows between the counterparties based on the agr…" at bounding box center [456, 358] width 485 height 45
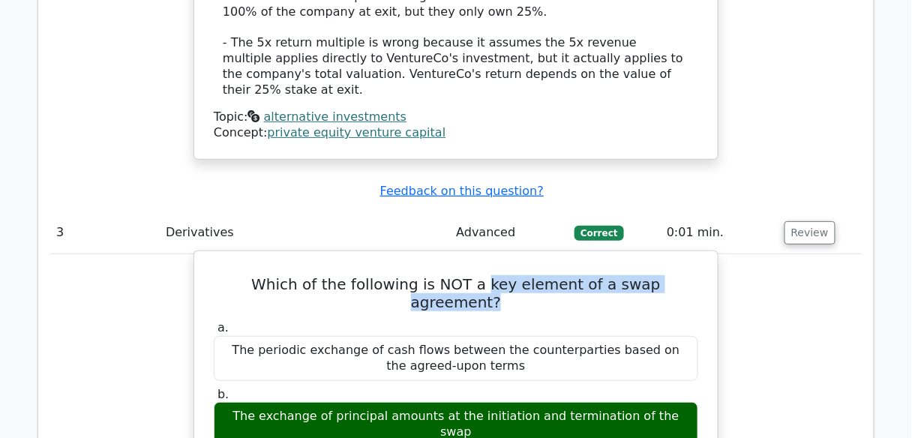
copy div "The periodic exchange of cash flows between the counterparties based on the agr…"
drag, startPoint x: 235, startPoint y: 267, endPoint x: 648, endPoint y: 281, distance: 413.5
copy div "The use of a notional principal amount to calculate the cash flows to be exchan…"
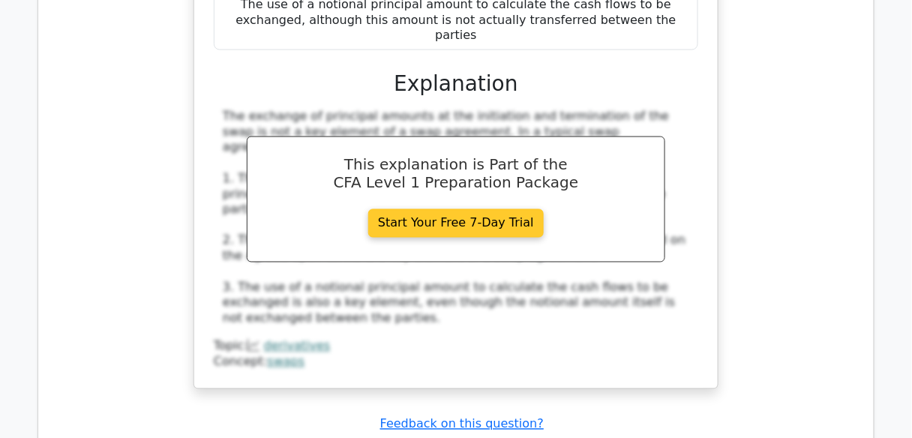
scroll to position [3360, 0]
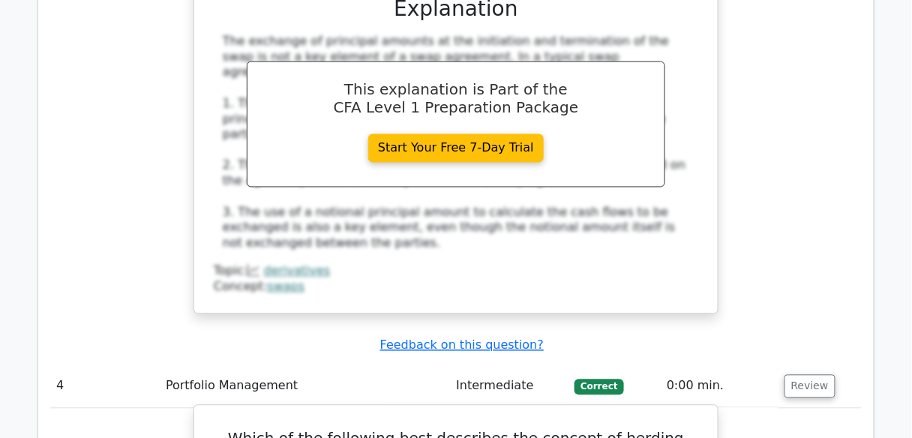
scroll to position [3480, 0]
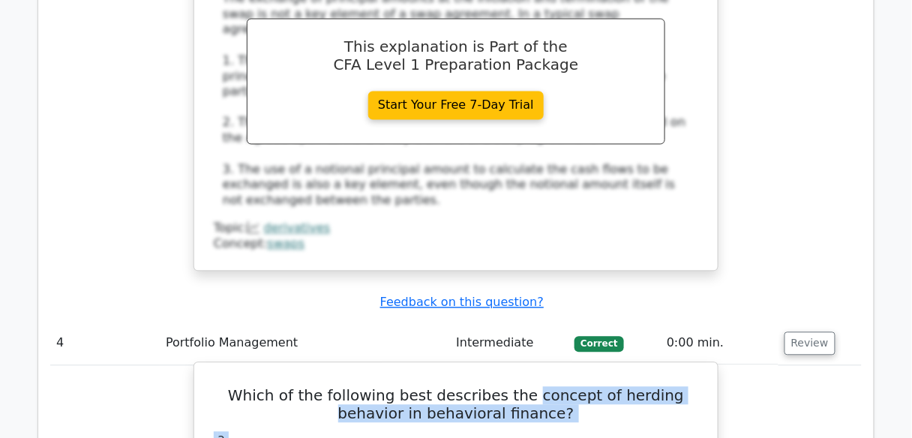
drag, startPoint x: 506, startPoint y: 132, endPoint x: 533, endPoint y: 167, distance: 44.4
copy div "concept of herding behavior in behavioral finance? a."
drag, startPoint x: 224, startPoint y: 199, endPoint x: 572, endPoint y: 218, distance: 347.8
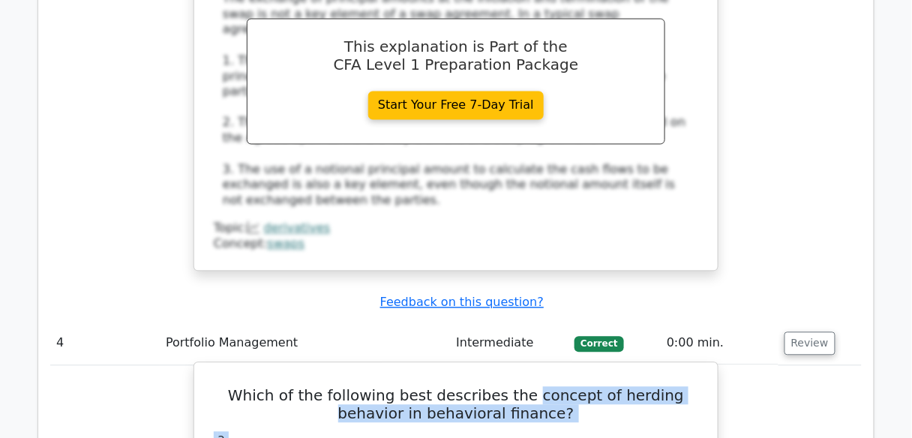
copy div "The tendency of investors to follow the actions of a larger group, leading to c…"
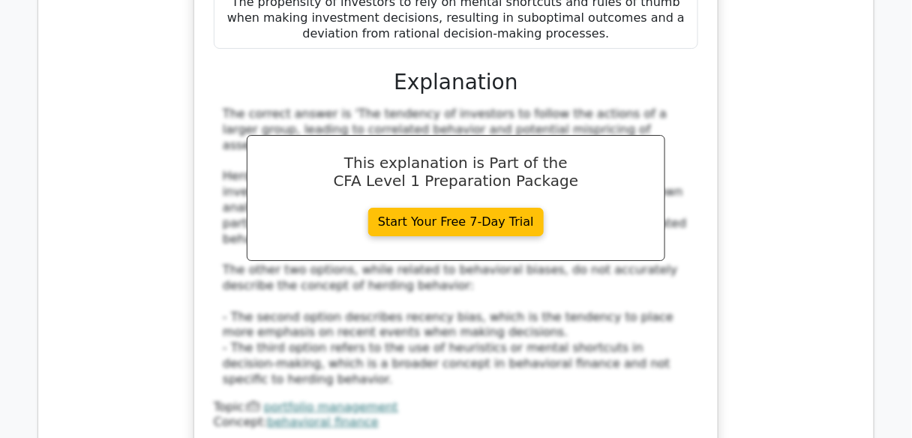
scroll to position [4140, 0]
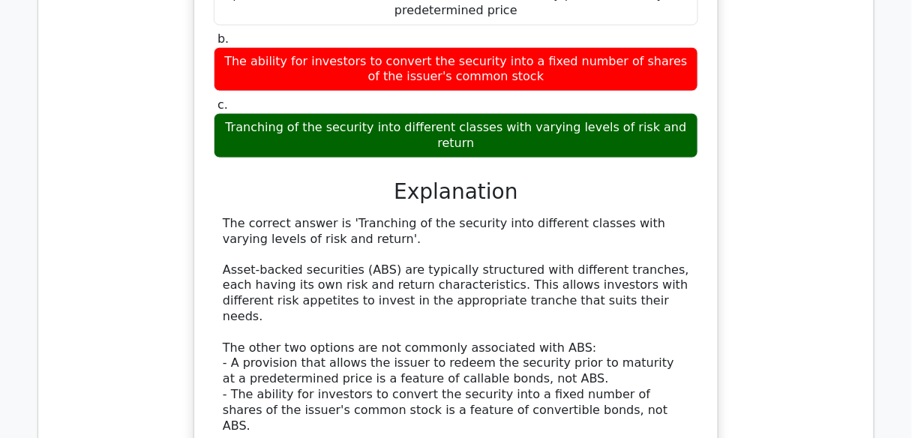
scroll to position [4740, 0]
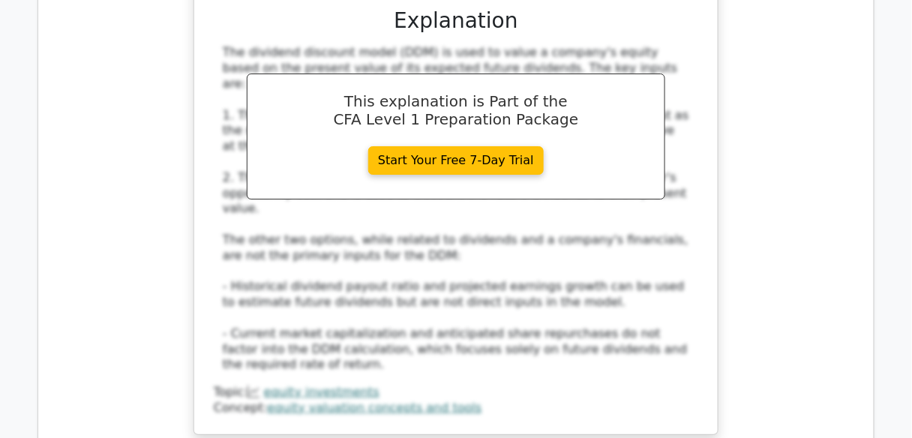
scroll to position [5580, 0]
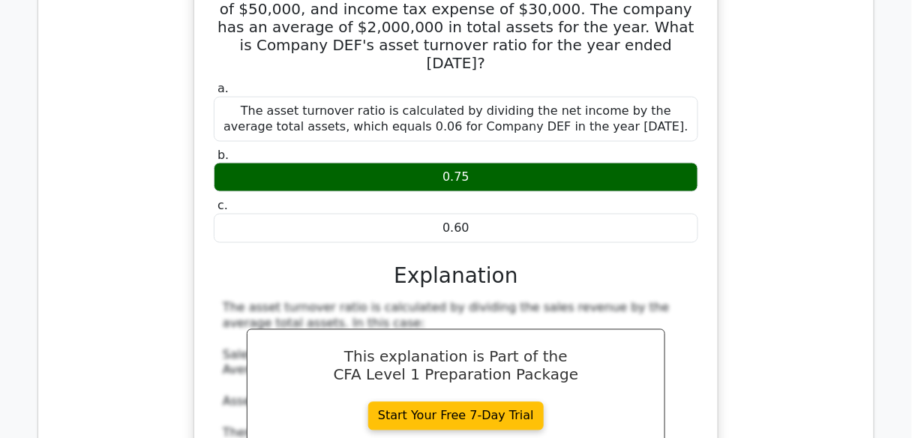
scroll to position [6240, 0]
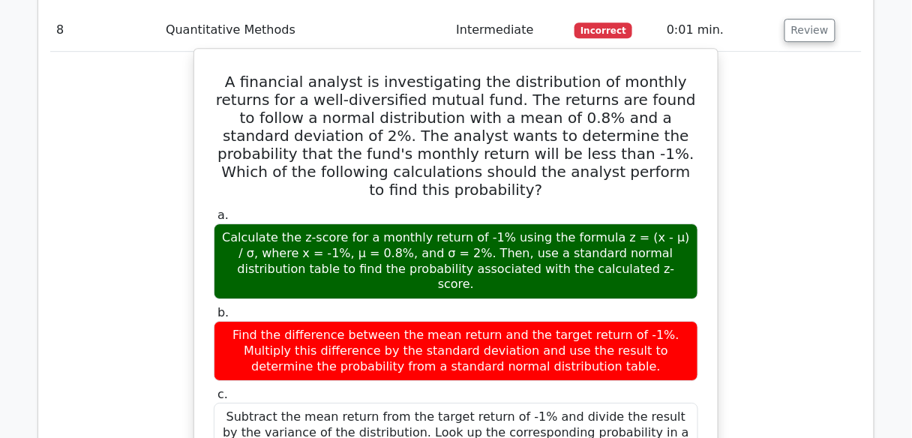
scroll to position [6841, 0]
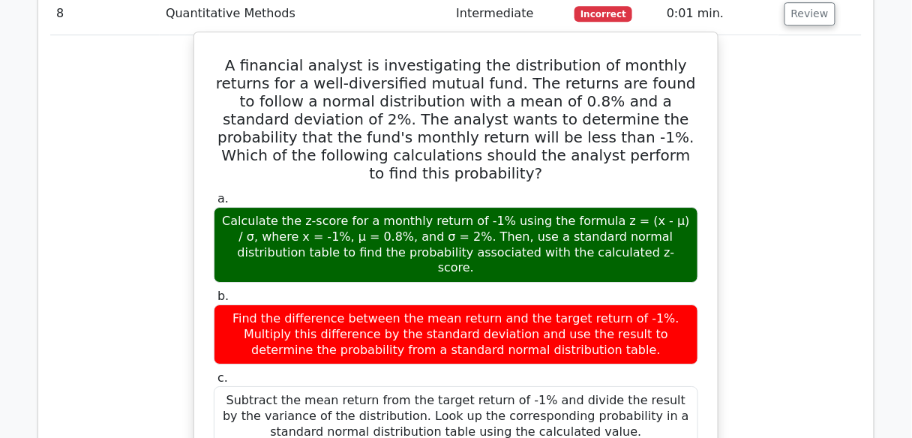
drag, startPoint x: 425, startPoint y: 235, endPoint x: 474, endPoint y: 227, distance: 49.4
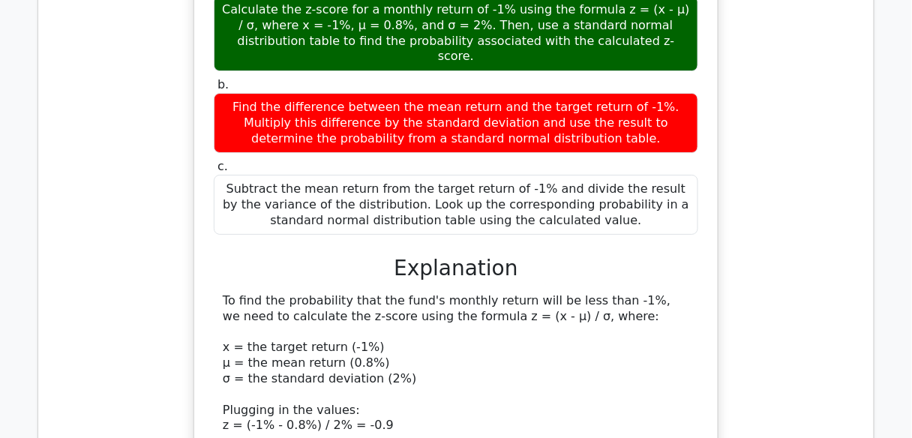
scroll to position [7081, 0]
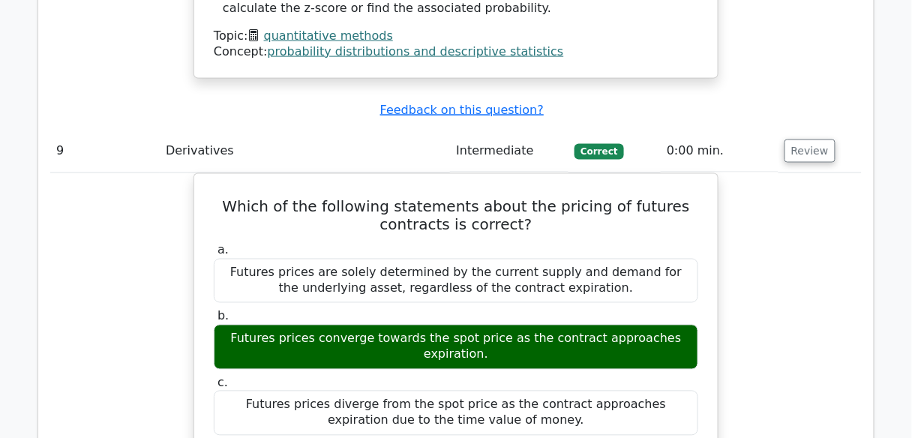
scroll to position [7801, 0]
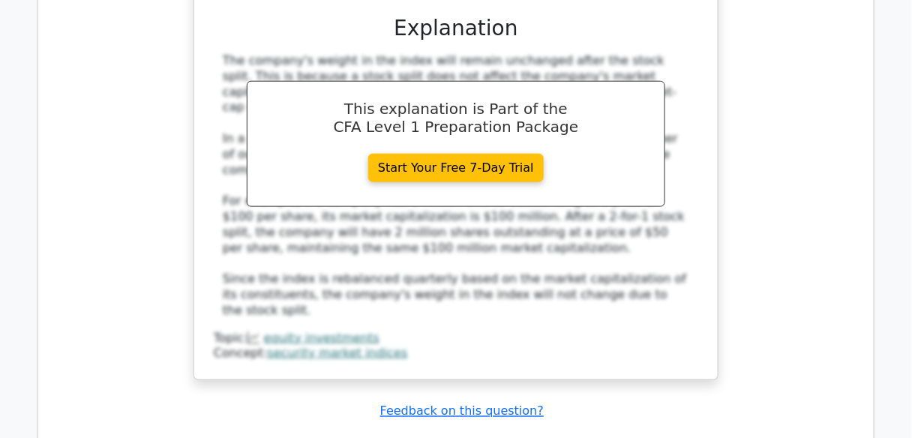
scroll to position [9001, 0]
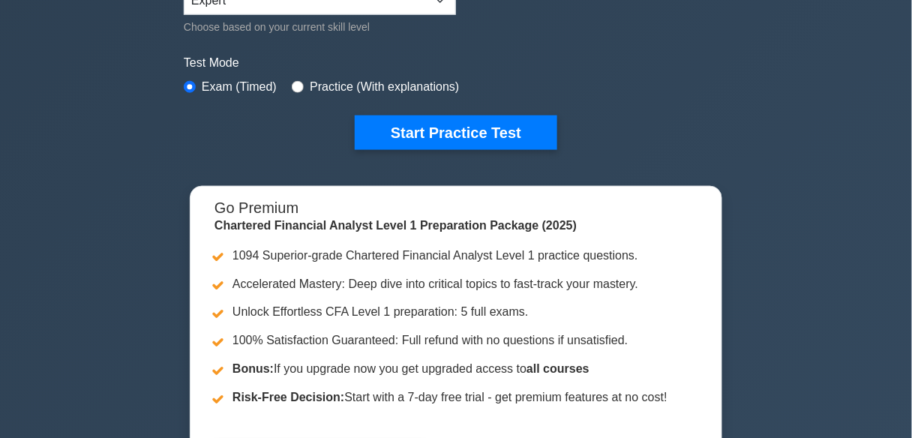
scroll to position [420, 0]
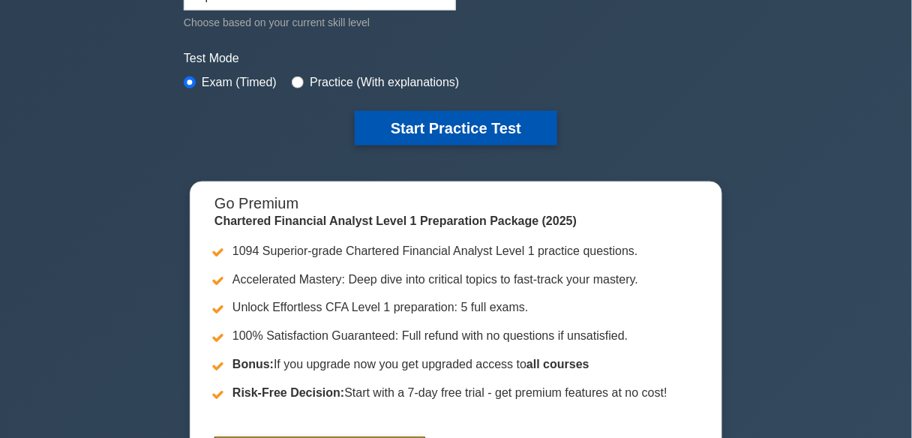
click at [492, 125] on button "Start Practice Test" at bounding box center [456, 128] width 203 height 35
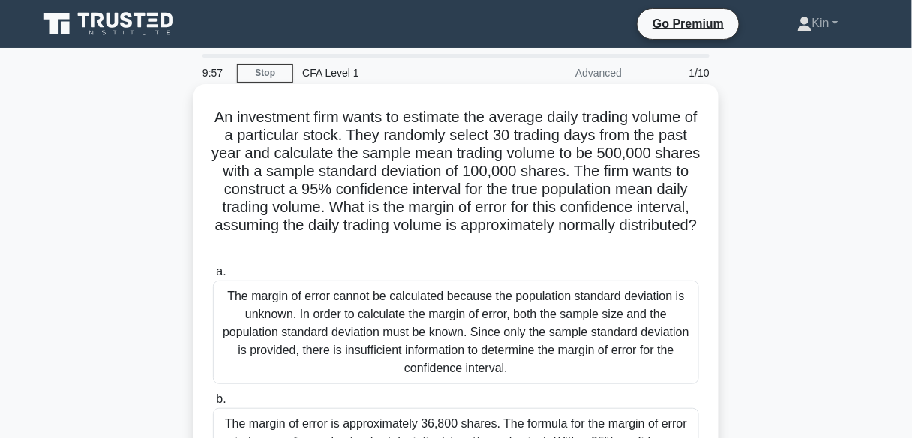
click at [640, 336] on div "The margin of error cannot be calculated because the population standard deviat…" at bounding box center [456, 333] width 486 height 104
click at [213, 277] on input "a. The margin of error cannot be calculated because the population standard dev…" at bounding box center [213, 272] width 0 height 10
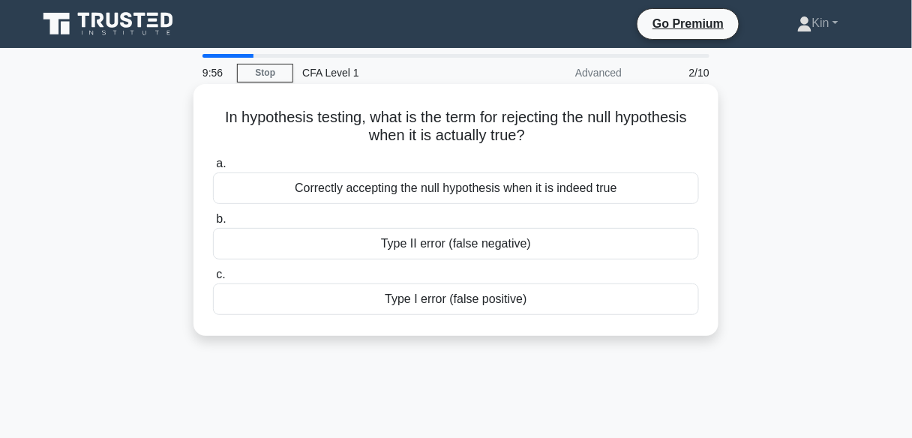
click at [639, 243] on div "Type II error (false negative)" at bounding box center [456, 244] width 486 height 32
click at [213, 224] on input "b. Type II error (false negative)" at bounding box center [213, 220] width 0 height 10
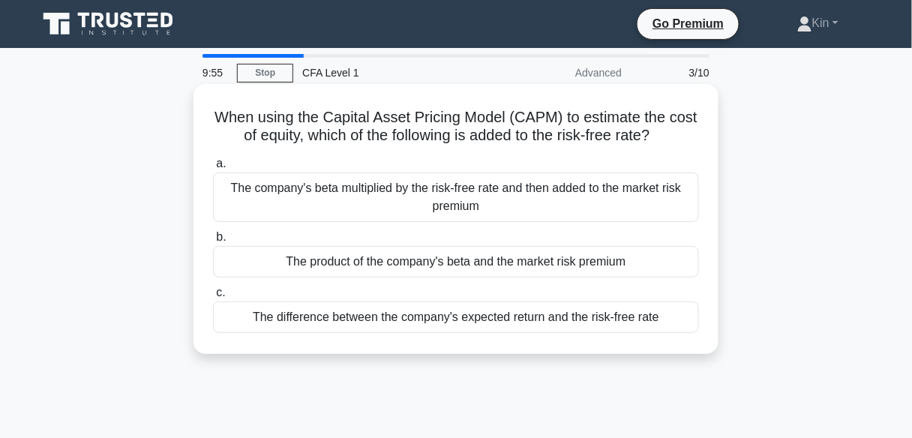
click at [648, 177] on div "The company's beta multiplied by the risk-free rate and then added to the marke…" at bounding box center [456, 198] width 486 height 50
click at [213, 169] on input "a. The company's beta multiplied by the risk-free rate and then added to the ma…" at bounding box center [213, 164] width 0 height 10
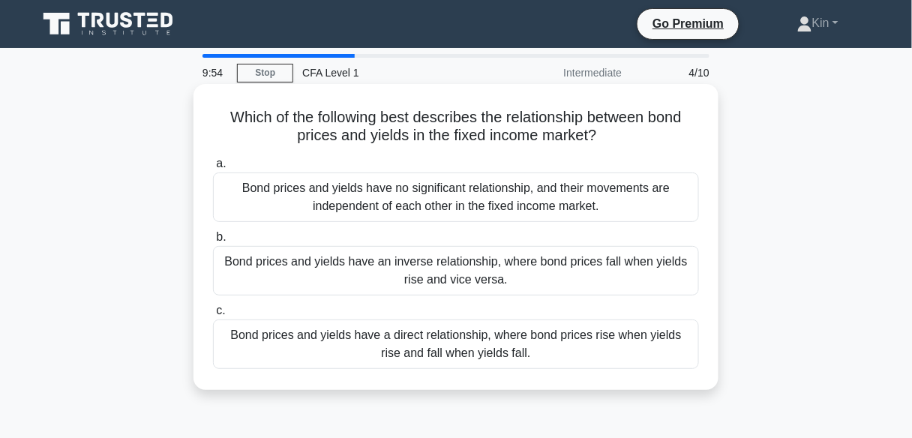
click at [612, 272] on div "Bond prices and yields have an inverse relationship, where bond prices fall whe…" at bounding box center [456, 271] width 486 height 50
click at [213, 242] on input "[PERSON_NAME] prices and yields have an inverse relationship, where bond prices…" at bounding box center [213, 238] width 0 height 10
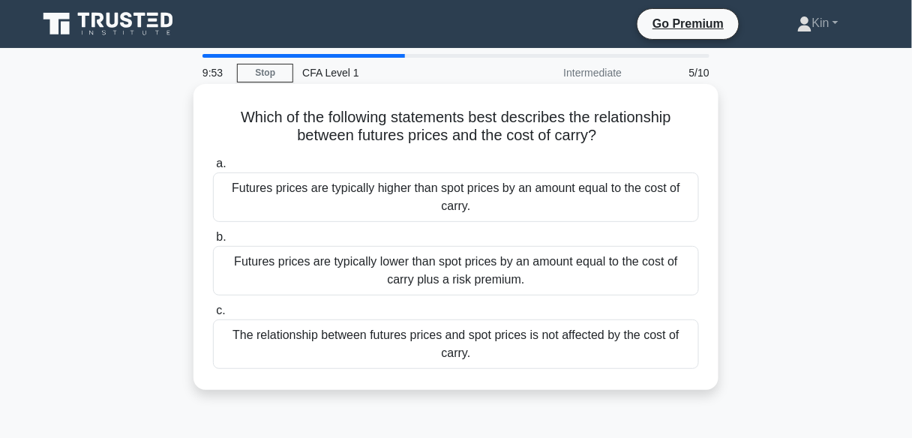
click at [623, 179] on div "Futures prices are typically higher than spot prices by an amount equal to the …" at bounding box center [456, 198] width 486 height 50
click at [213, 169] on input "a. Futures prices are typically higher than spot prices by an amount equal to t…" at bounding box center [213, 164] width 0 height 10
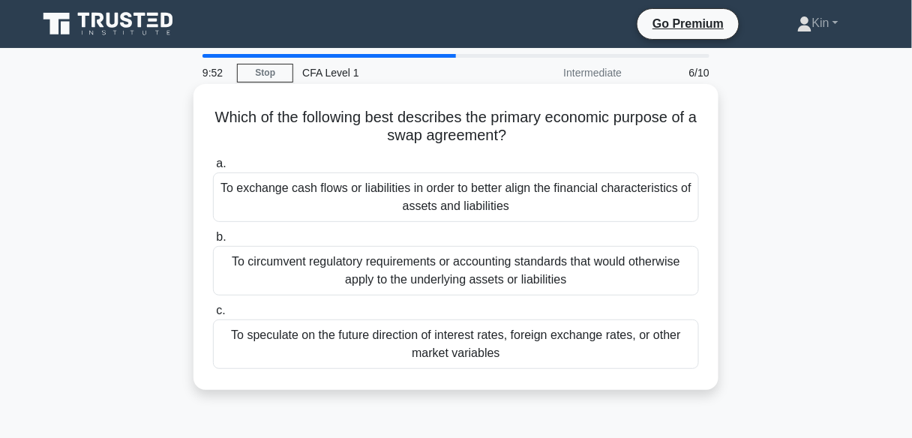
click at [605, 263] on div "To circumvent regulatory requirements or accounting standards that would otherw…" at bounding box center [456, 271] width 486 height 50
click at [213, 242] on input "b. To circumvent regulatory requirements or accounting standards that would oth…" at bounding box center [213, 238] width 0 height 10
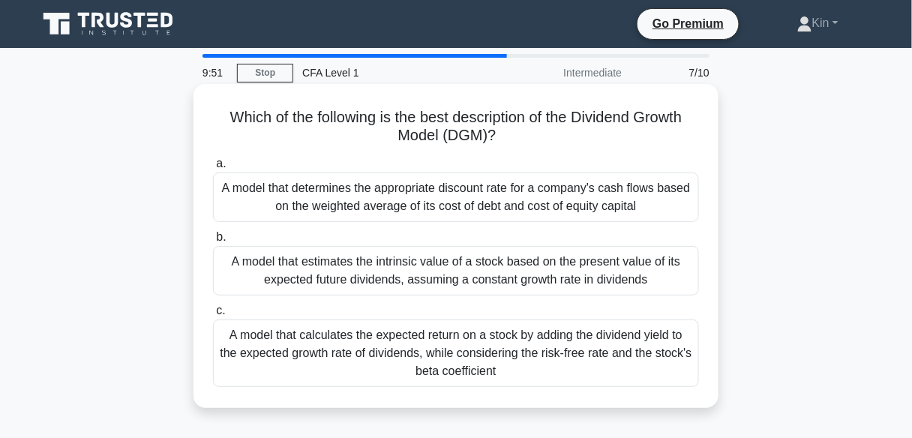
click at [605, 281] on div "A model that estimates the intrinsic value of a stock based on the present valu…" at bounding box center [456, 271] width 486 height 50
click at [213, 242] on input "b. A model that estimates the intrinsic value of a stock based on the present v…" at bounding box center [213, 238] width 0 height 10
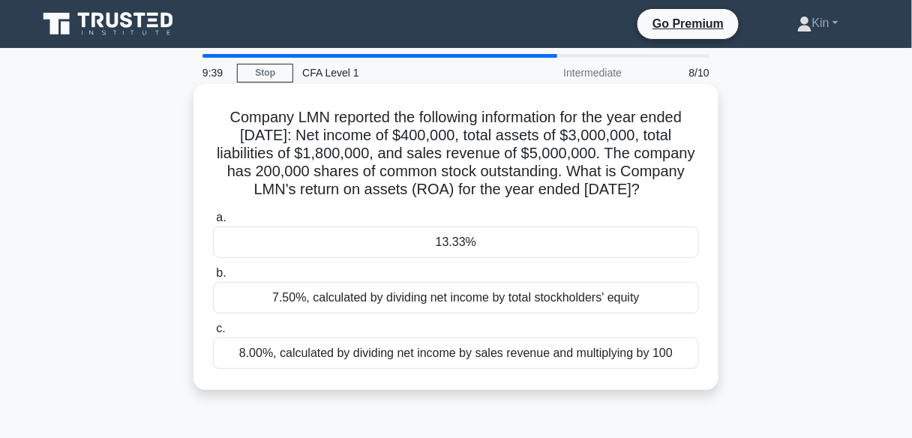
click at [581, 314] on div "7.50%, calculated by dividing net income by total stockholders' equity" at bounding box center [456, 298] width 486 height 32
click at [213, 278] on input "b. 7.50%, calculated by dividing net income by total stockholders' equity" at bounding box center [213, 274] width 0 height 10
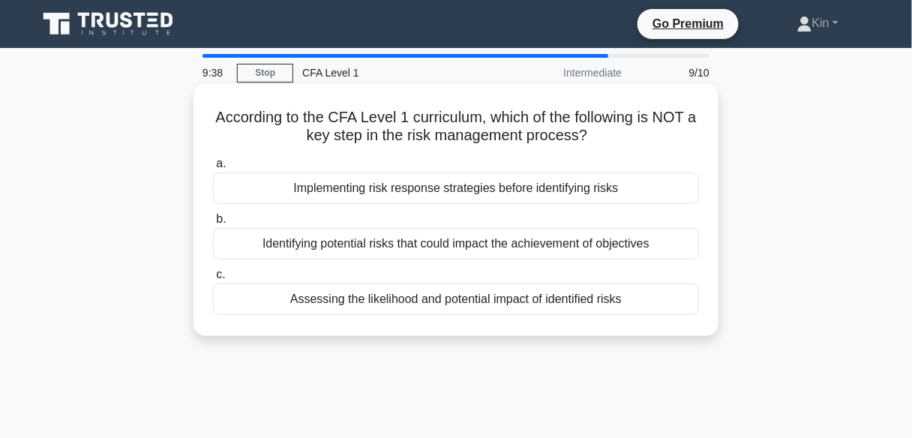
click at [584, 248] on div "Identifying potential risks that could impact the achievement of objectives" at bounding box center [456, 244] width 486 height 32
click at [213, 224] on input "b. Identifying potential risks that could impact the achievement of objectives" at bounding box center [213, 220] width 0 height 10
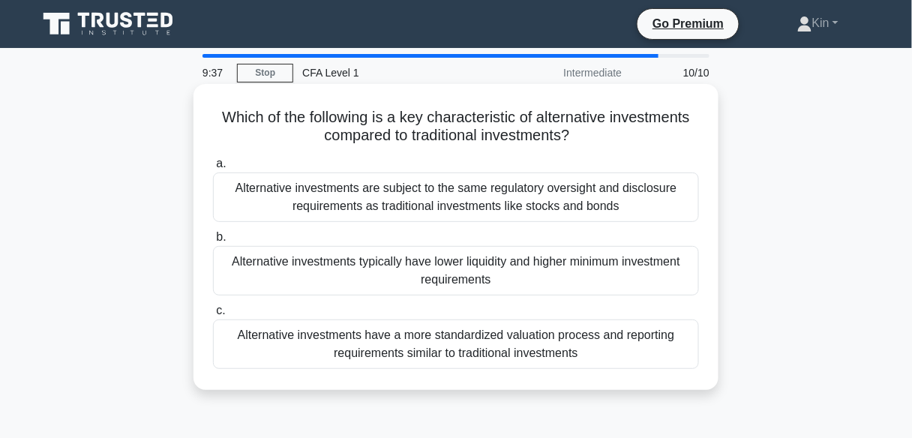
click at [609, 190] on div "Alternative investments are subject to the same regulatory oversight and disclo…" at bounding box center [456, 198] width 486 height 50
click at [213, 169] on input "a. Alternative investments are subject to the same regulatory oversight and dis…" at bounding box center [213, 164] width 0 height 10
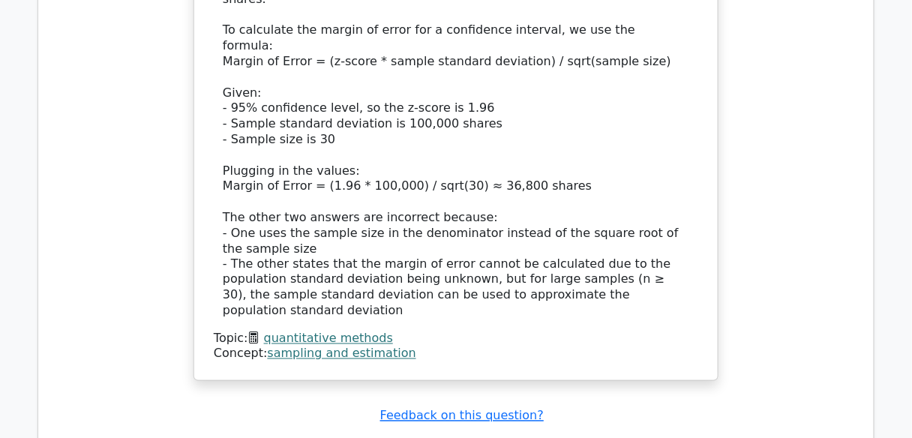
scroll to position [2100, 0]
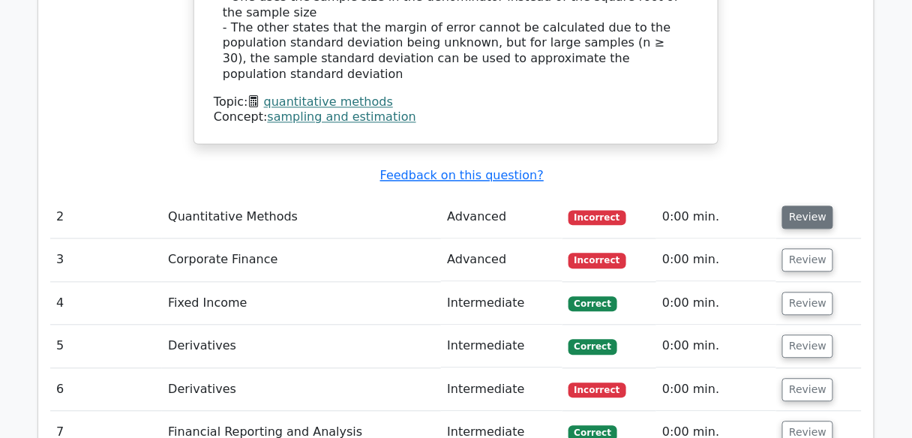
click at [822, 206] on button "Review" at bounding box center [807, 217] width 51 height 23
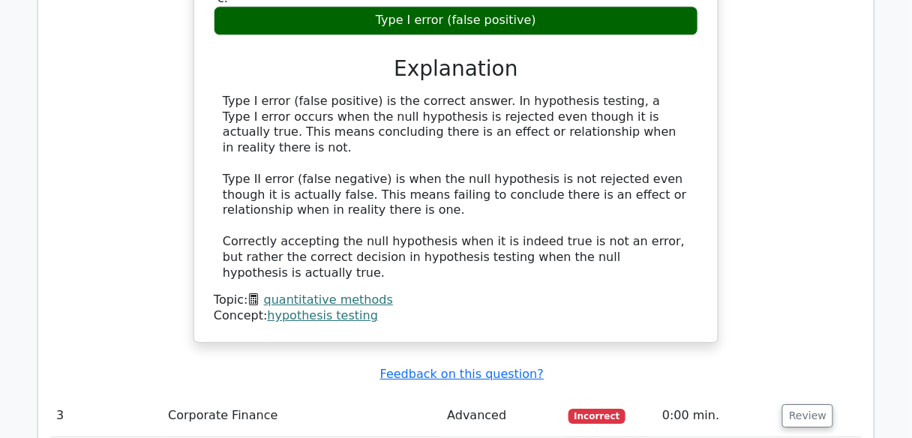
scroll to position [2580, 0]
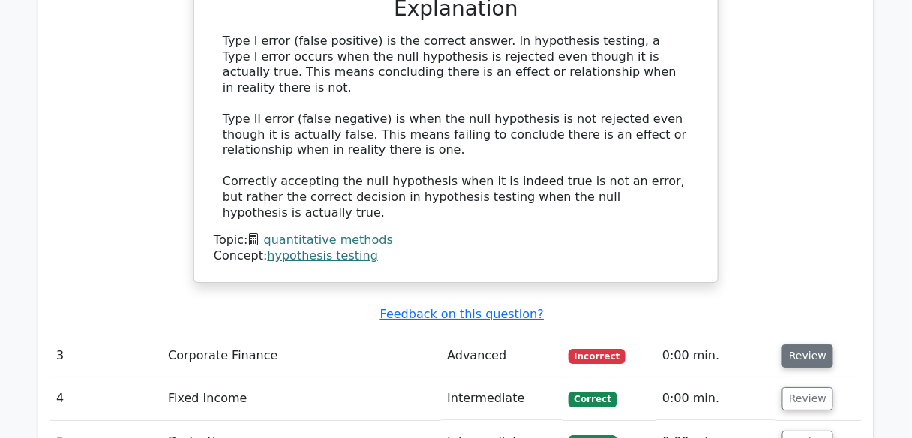
click at [808, 344] on button "Review" at bounding box center [807, 355] width 51 height 23
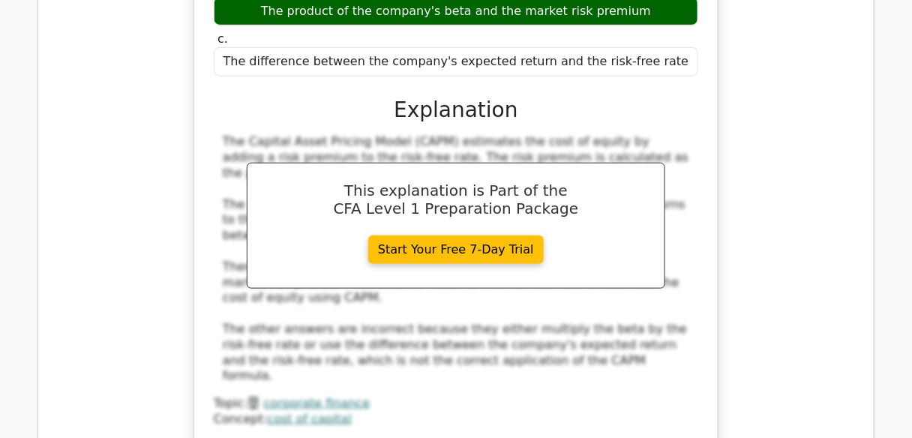
scroll to position [3240, 0]
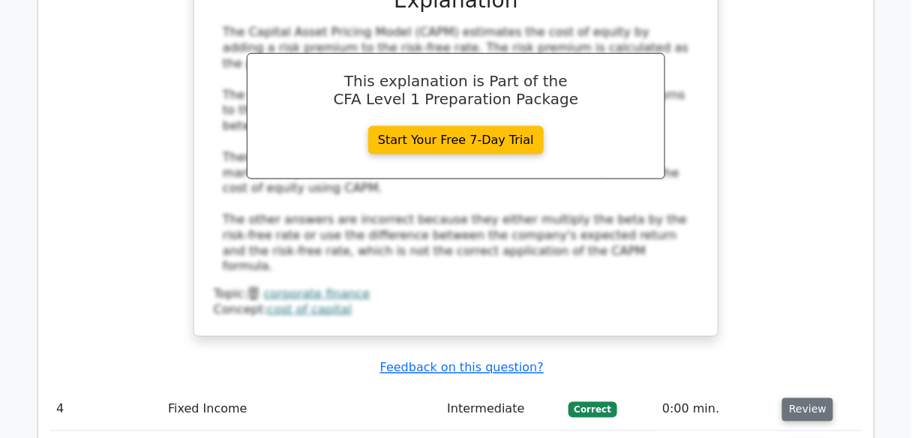
click at [812, 398] on button "Review" at bounding box center [807, 409] width 51 height 23
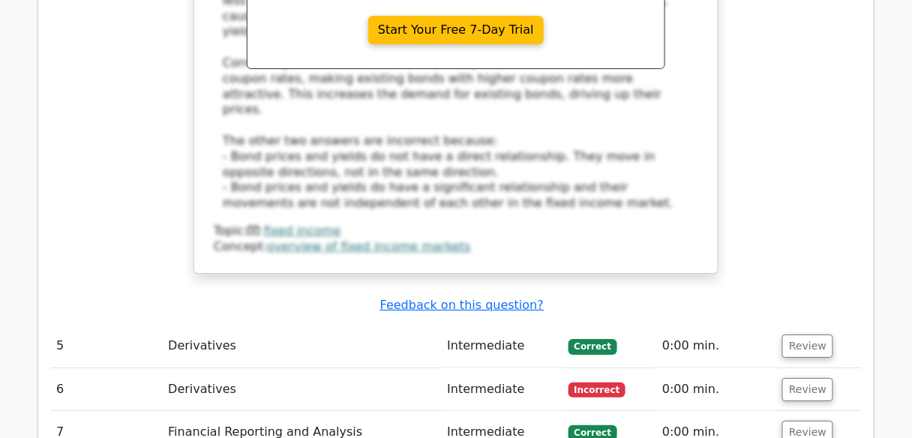
scroll to position [4080, 0]
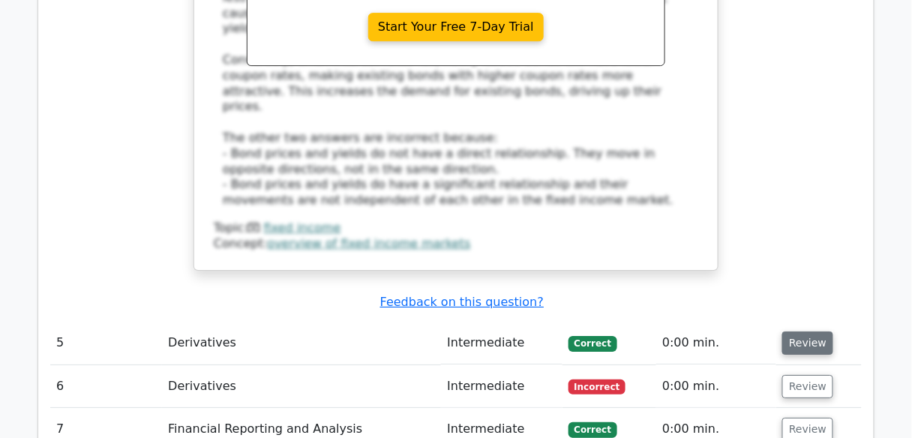
click at [814, 332] on button "Review" at bounding box center [807, 343] width 51 height 23
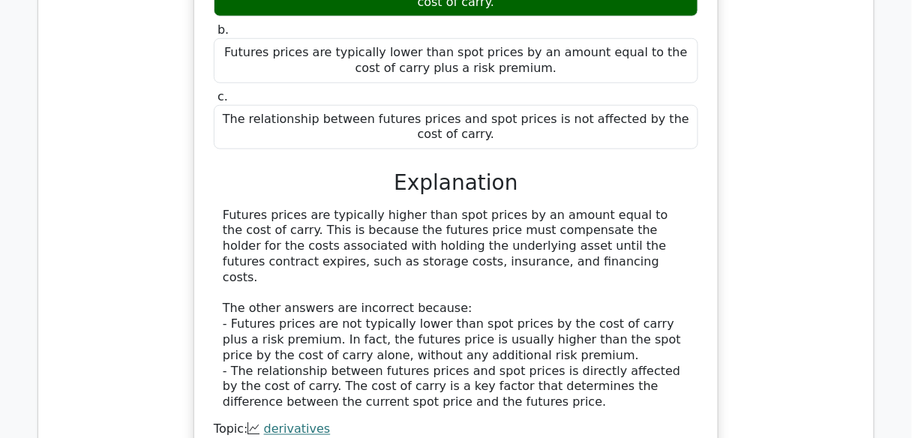
scroll to position [4740, 0]
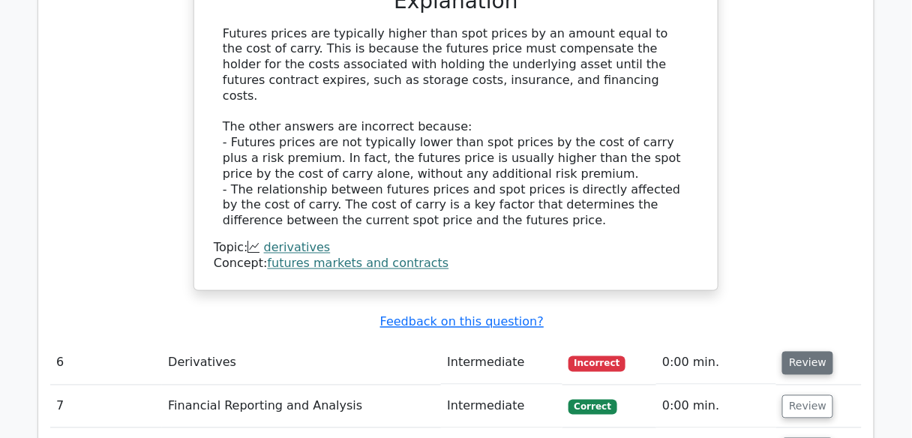
click at [813, 352] on button "Review" at bounding box center [807, 363] width 51 height 23
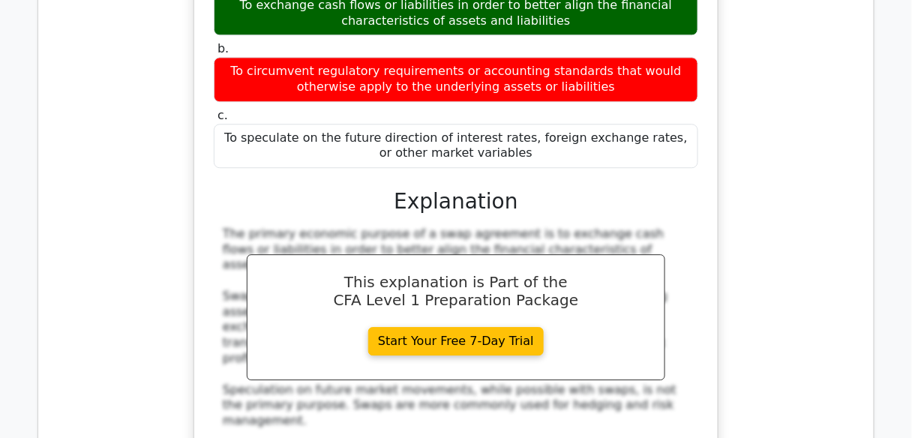
scroll to position [5400, 0]
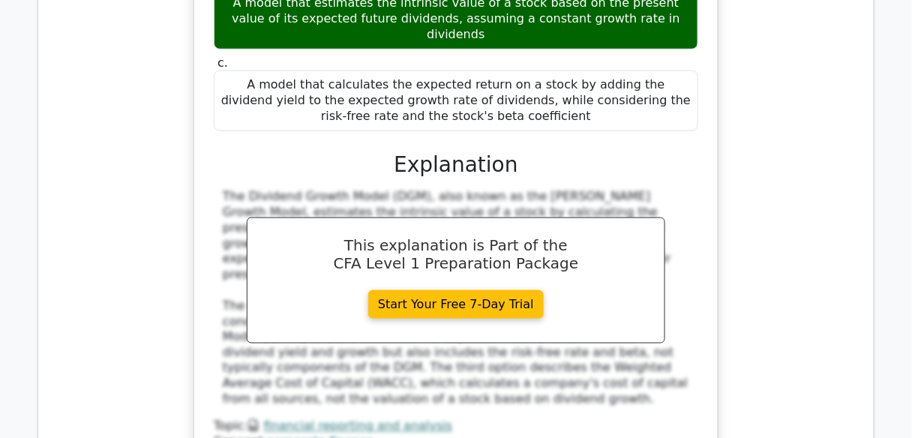
scroll to position [6060, 0]
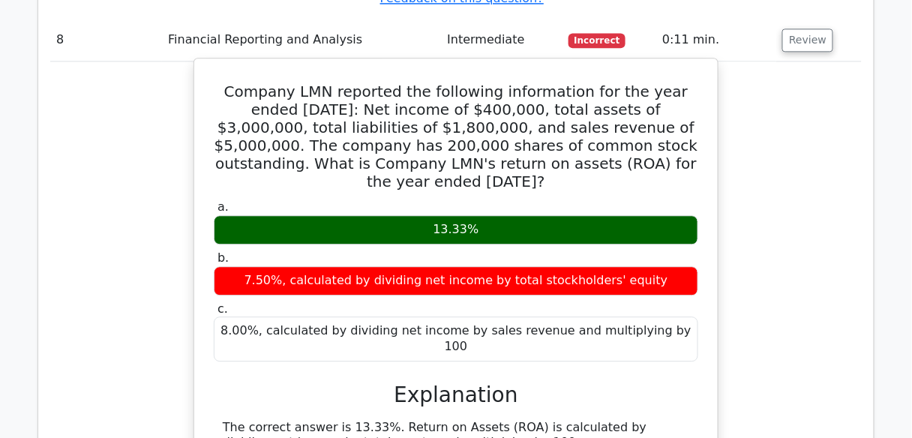
scroll to position [6685, 0]
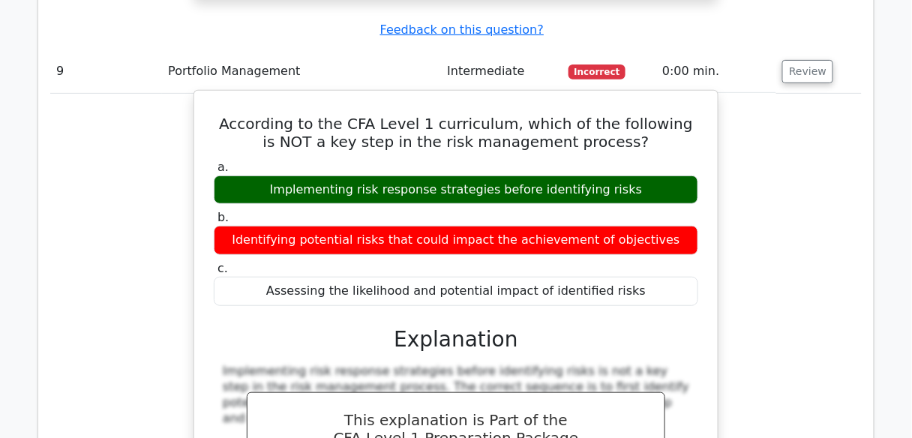
scroll to position [7345, 0]
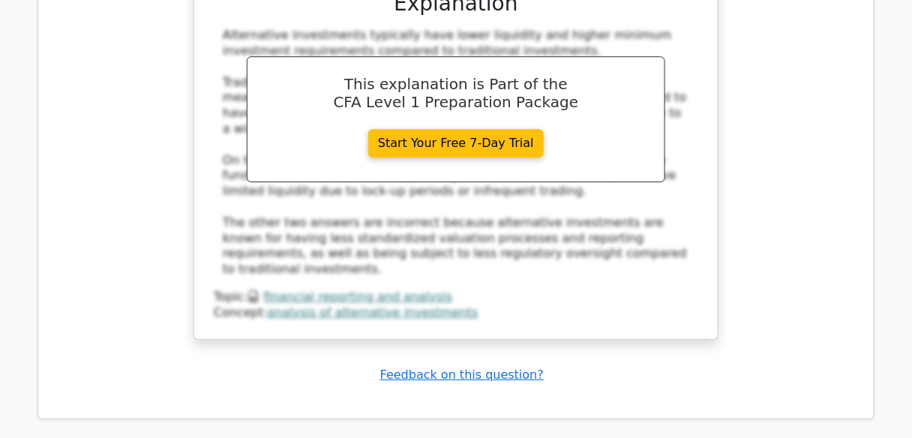
scroll to position [8407, 0]
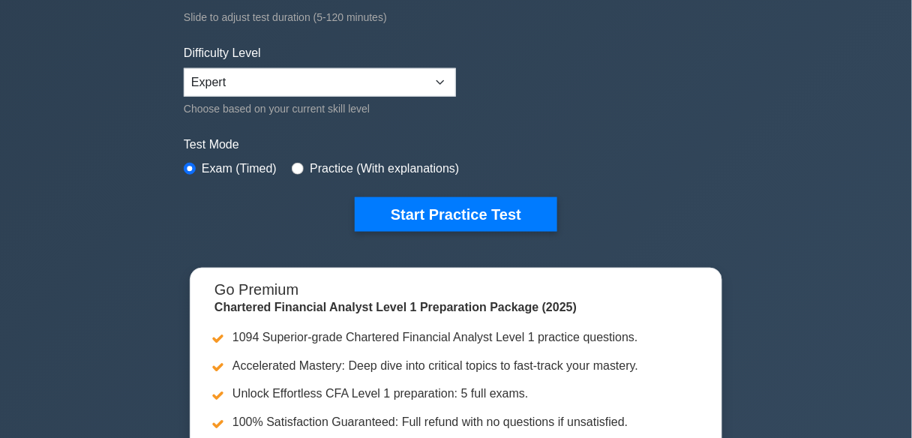
scroll to position [360, 0]
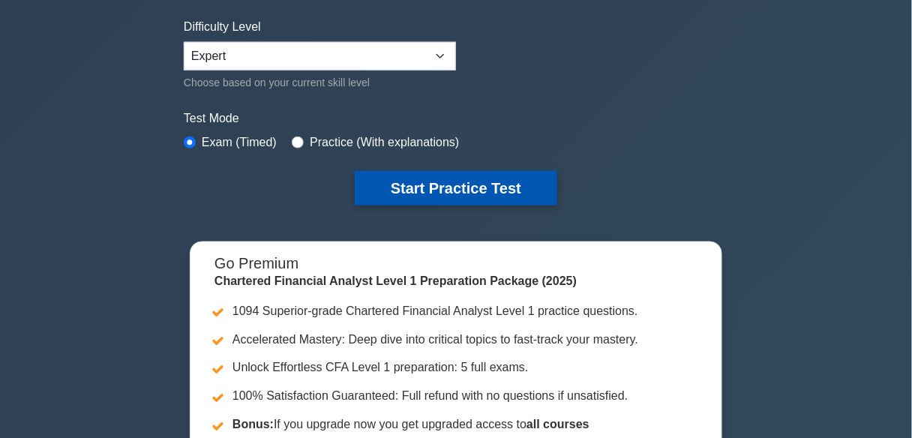
click at [467, 180] on button "Start Practice Test" at bounding box center [456, 188] width 203 height 35
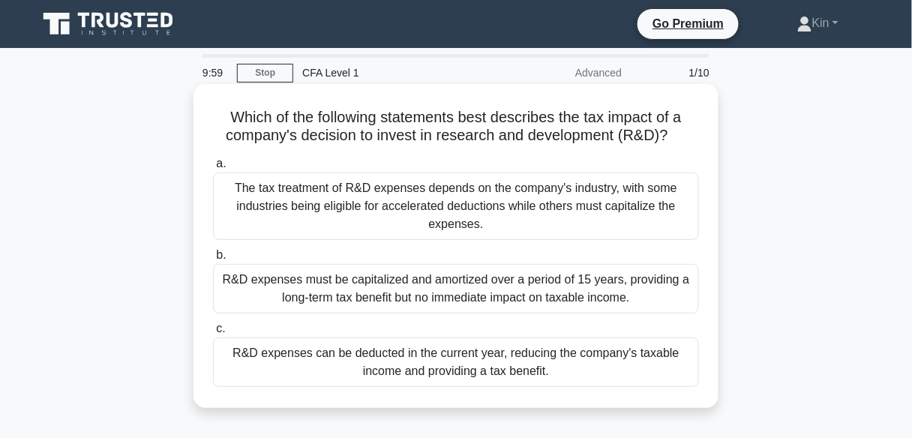
click at [471, 211] on div "The tax treatment of R&D expenses depends on the company's industry, with some …" at bounding box center [456, 207] width 486 height 68
click at [213, 169] on input "a. The tax treatment of R&D expenses depends on the company's industry, with so…" at bounding box center [213, 164] width 0 height 10
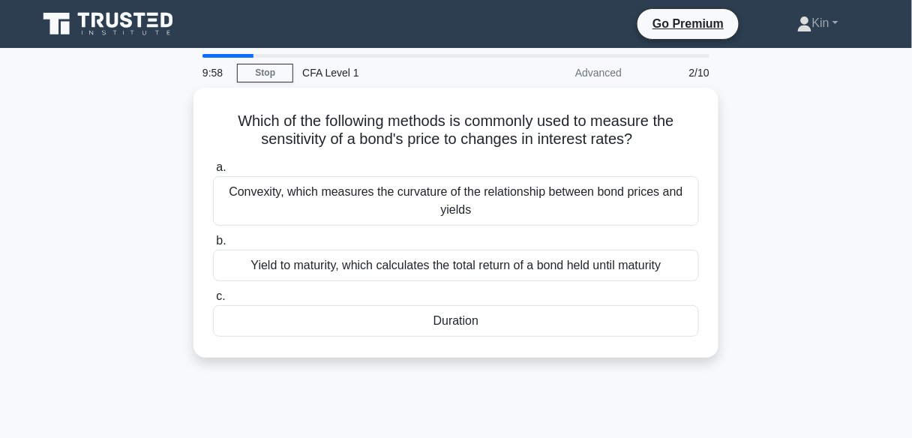
click at [471, 211] on div "Convexity, which measures the curvature of the relationship between bond prices…" at bounding box center [456, 201] width 486 height 50
click at [213, 173] on input "a. Convexity, which measures the curvature of the relationship between bond pri…" at bounding box center [213, 168] width 0 height 10
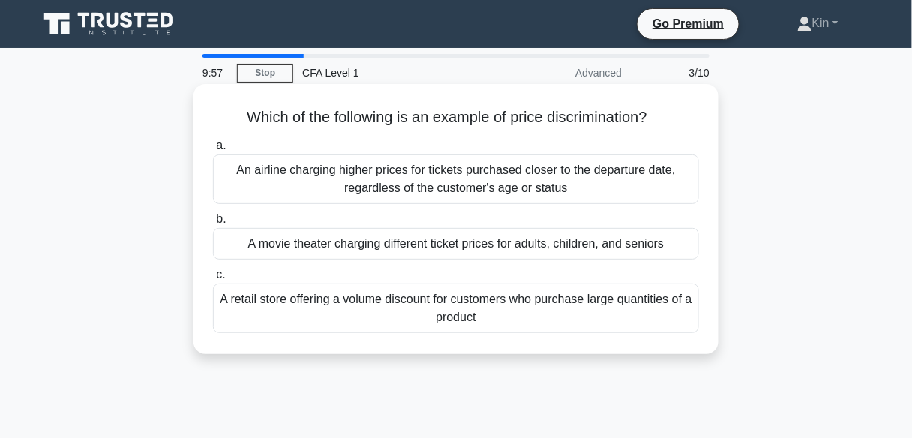
click at [482, 230] on div "A movie theater charging different ticket prices for adults, children, and seni…" at bounding box center [456, 244] width 486 height 32
click at [213, 224] on input "b. A movie theater charging different ticket prices for adults, children, and s…" at bounding box center [213, 220] width 0 height 10
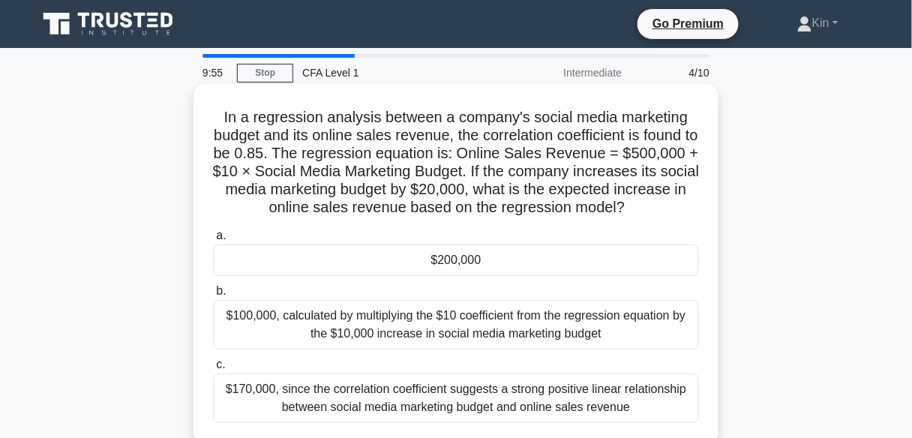
click at [486, 267] on div "$200,000" at bounding box center [456, 261] width 486 height 32
click at [213, 241] on input "a. $200,000" at bounding box center [213, 236] width 0 height 10
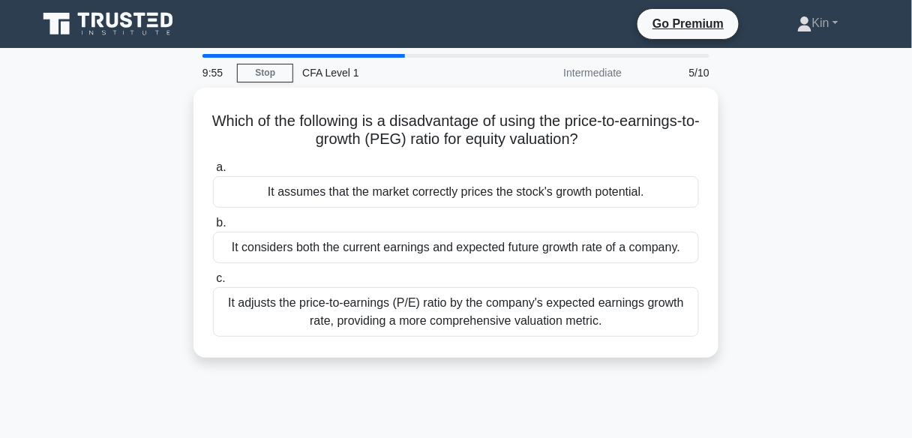
click at [486, 269] on label "c. It adjusts the price-to-earnings (P/E) ratio by the company's expected earni…" at bounding box center [456, 303] width 486 height 68
click at [213, 274] on input "c. It adjusts the price-to-earnings (P/E) ratio by the company's expected earni…" at bounding box center [213, 279] width 0 height 10
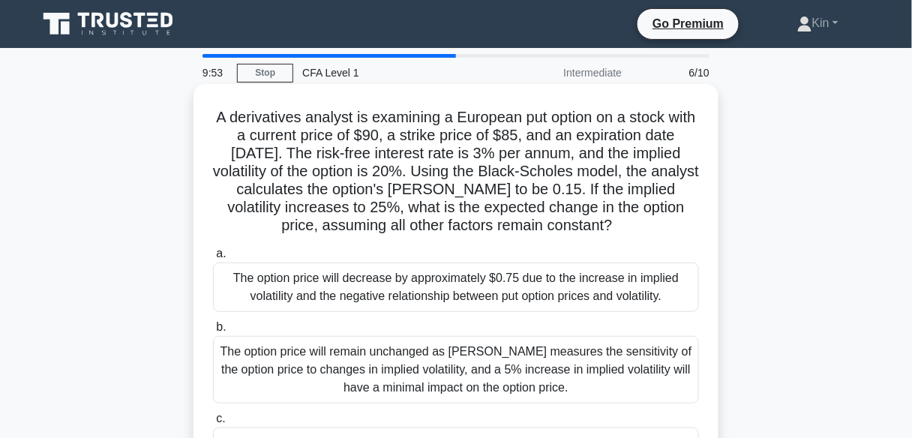
click at [490, 281] on div "The option price will decrease by approximately $0.75 due to the increase in im…" at bounding box center [456, 288] width 486 height 50
click at [213, 259] on input "a. The option price will decrease by approximately $0.75 due to the increase in…" at bounding box center [213, 254] width 0 height 10
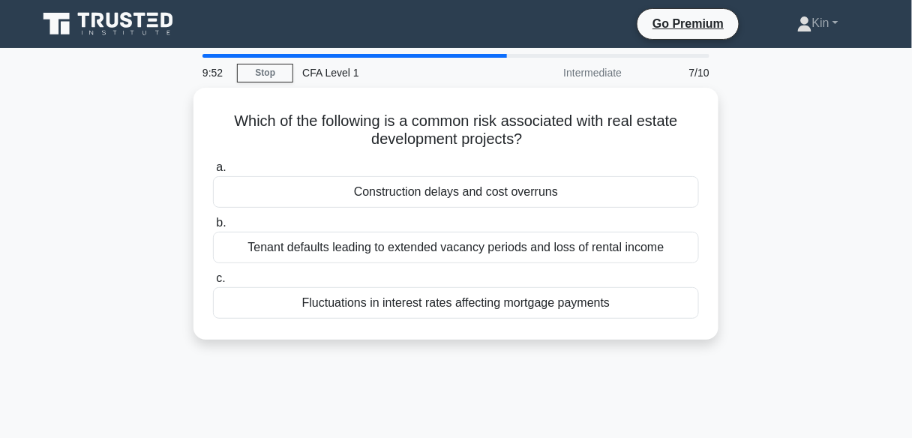
click at [490, 281] on label "c. Fluctuations in interest rates affecting mortgage payments" at bounding box center [456, 294] width 486 height 50
click at [213, 281] on input "c. Fluctuations in interest rates affecting mortgage payments" at bounding box center [213, 279] width 0 height 10
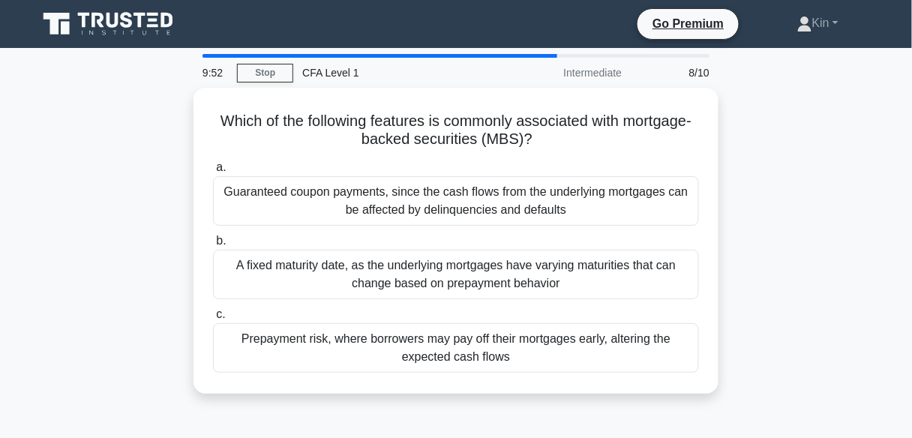
click at [490, 281] on div "A fixed maturity date, as the underlying mortgages have varying maturities that…" at bounding box center [456, 275] width 486 height 50
click at [213, 246] on input "b. A fixed maturity date, as the underlying mortgages have varying maturities t…" at bounding box center [213, 241] width 0 height 10
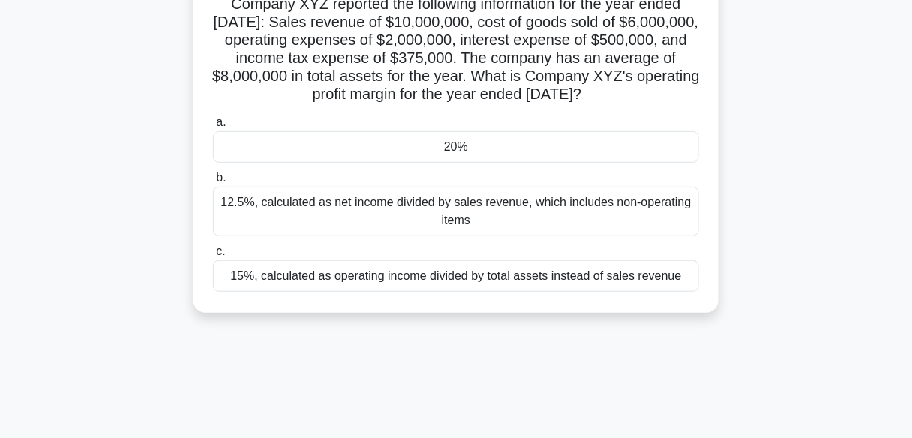
scroll to position [120, 0]
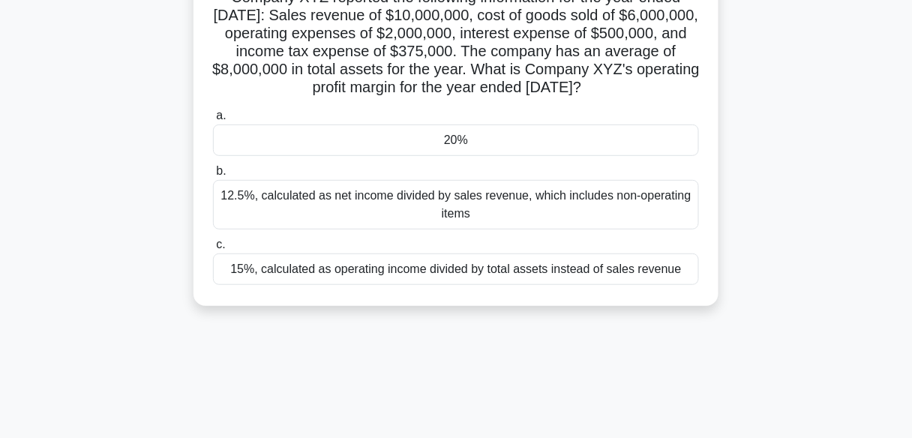
click at [491, 227] on div "12.5%, calculated as net income divided by sales revenue, which includes non-op…" at bounding box center [456, 205] width 486 height 50
click at [213, 176] on input "b. 12.5%, calculated as net income divided by sales revenue, which includes non…" at bounding box center [213, 172] width 0 height 10
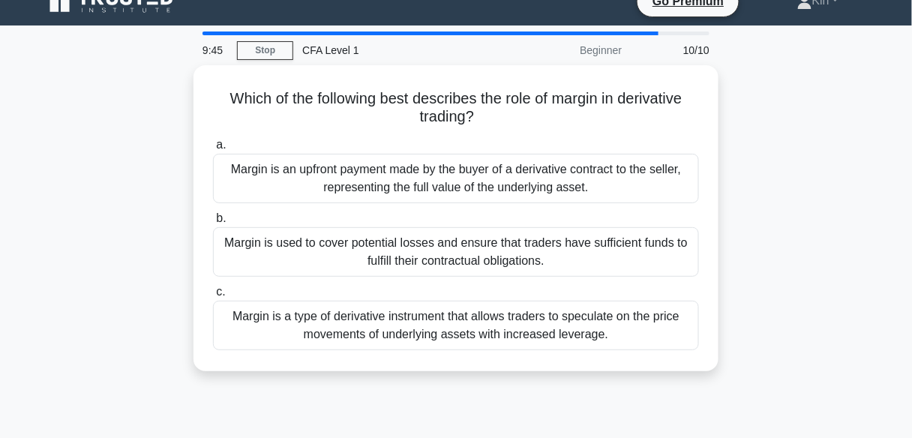
scroll to position [0, 0]
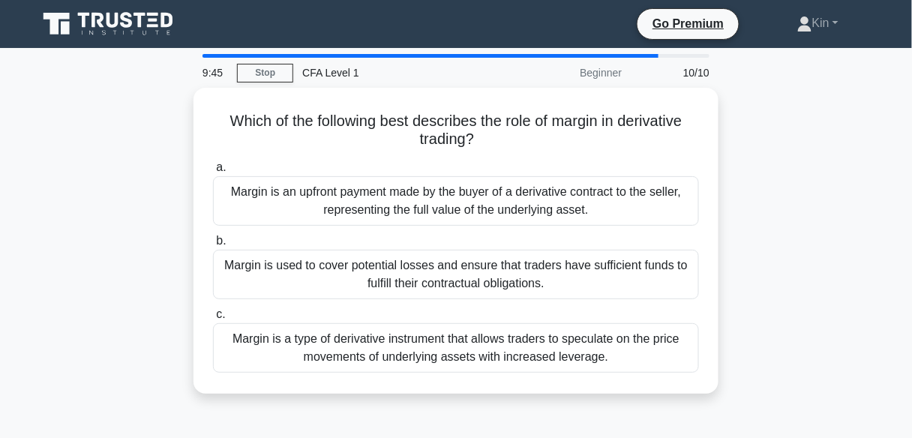
click at [491, 227] on div "a. Margin is an upfront payment made by the buyer of a derivative contract to t…" at bounding box center [456, 265] width 504 height 221
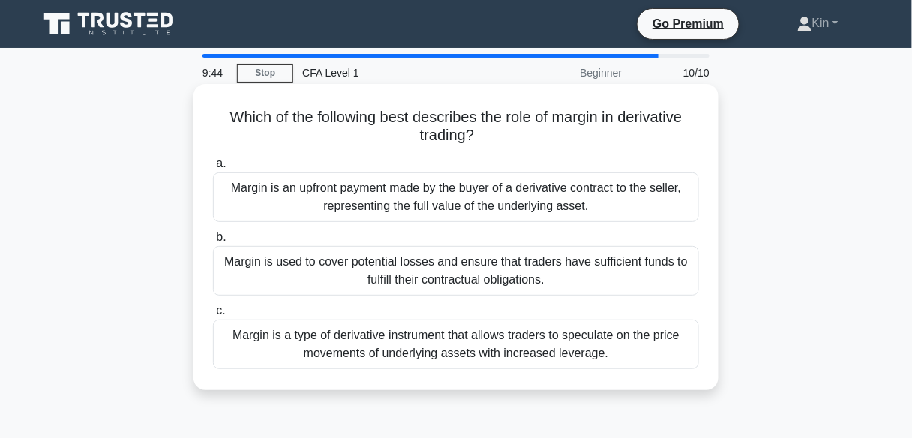
click at [488, 272] on div "Margin is used to cover potential losses and ensure that traders have sufficien…" at bounding box center [456, 271] width 486 height 50
click at [213, 242] on input "b. Margin is used to cover potential losses and ensure that traders have suffic…" at bounding box center [213, 238] width 0 height 10
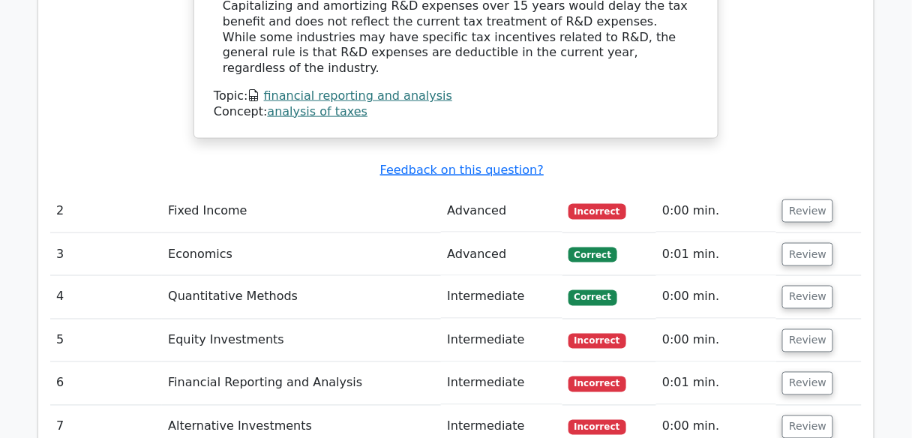
scroll to position [1860, 0]
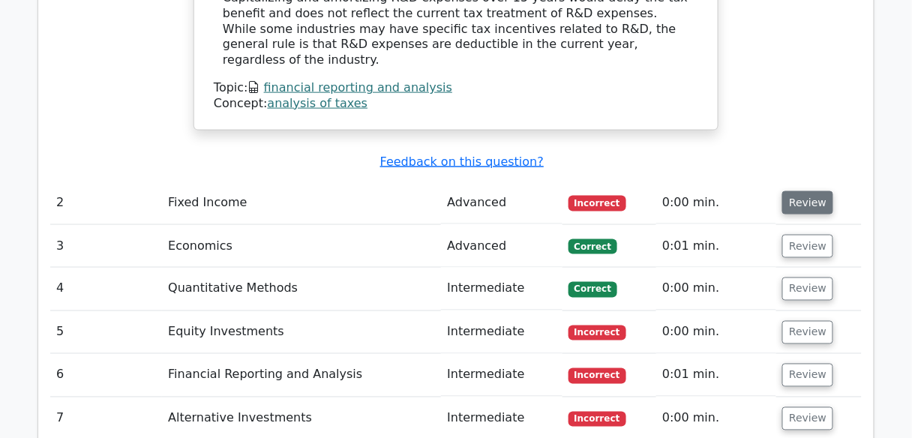
click at [813, 191] on button "Review" at bounding box center [807, 202] width 51 height 23
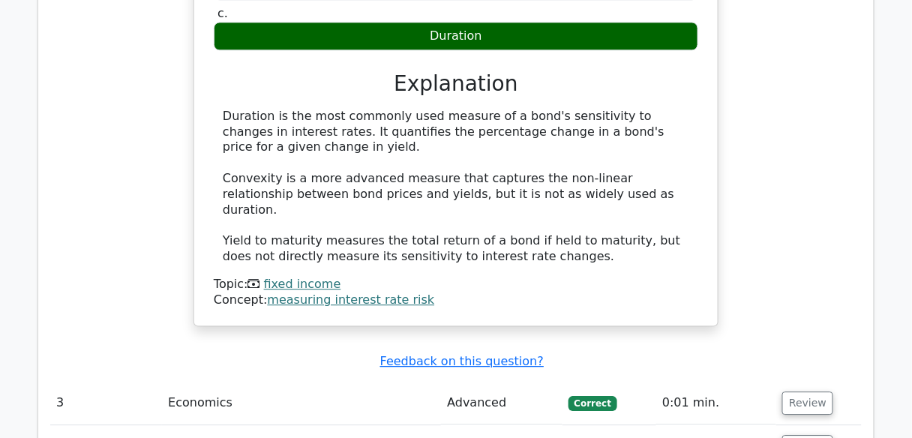
scroll to position [2280, 0]
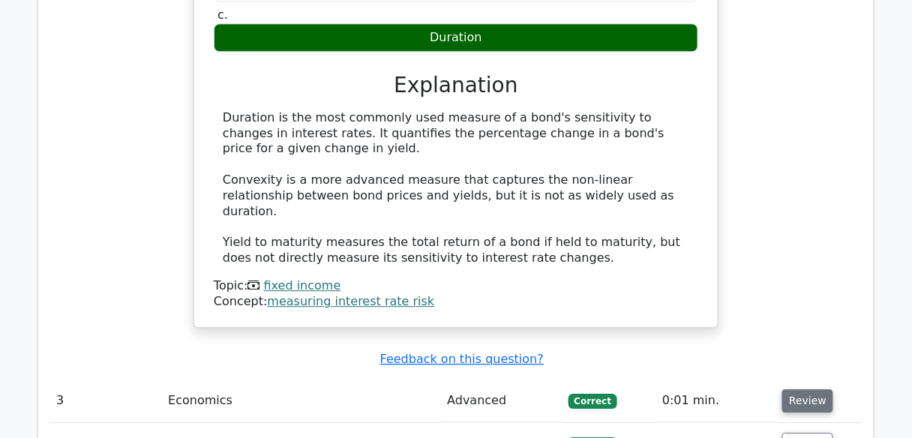
click at [796, 389] on button "Review" at bounding box center [807, 400] width 51 height 23
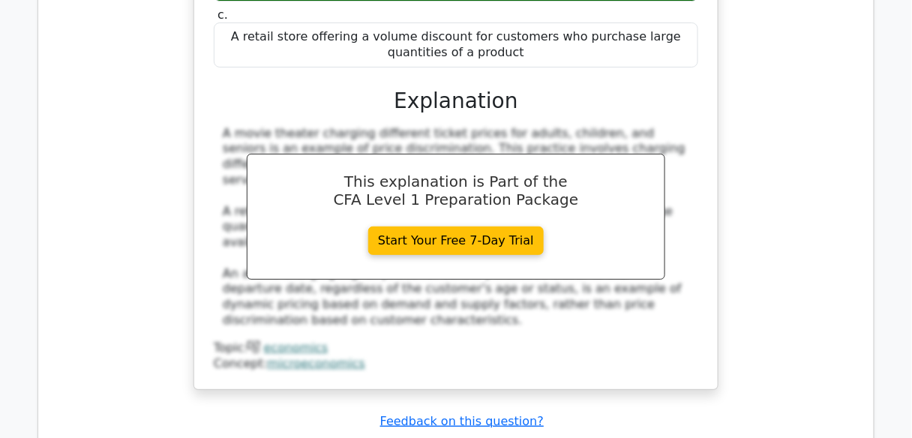
scroll to position [2940, 0]
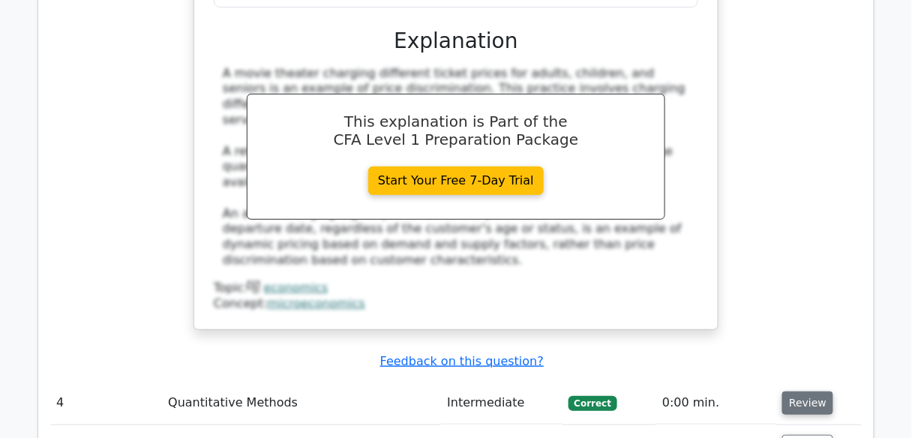
click at [796, 392] on button "Review" at bounding box center [807, 403] width 51 height 23
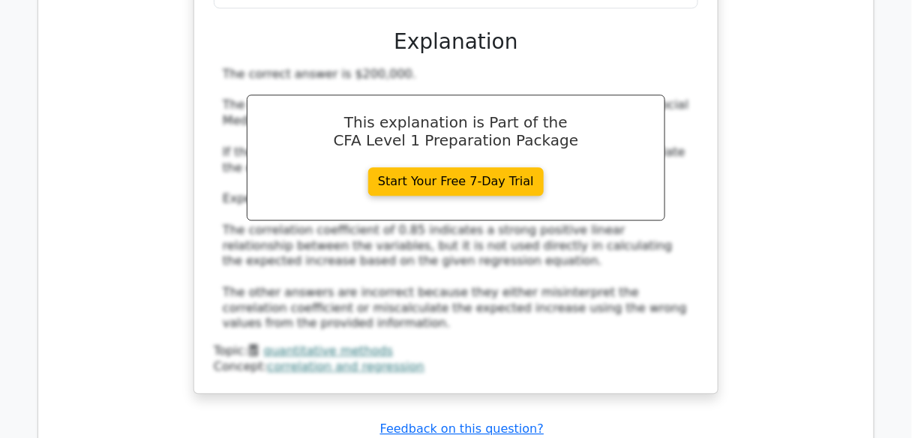
scroll to position [3840, 0]
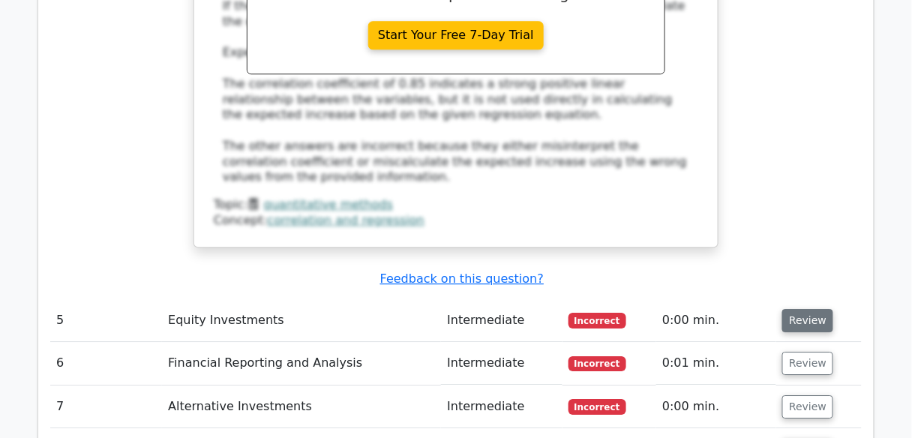
click at [809, 309] on button "Review" at bounding box center [807, 320] width 51 height 23
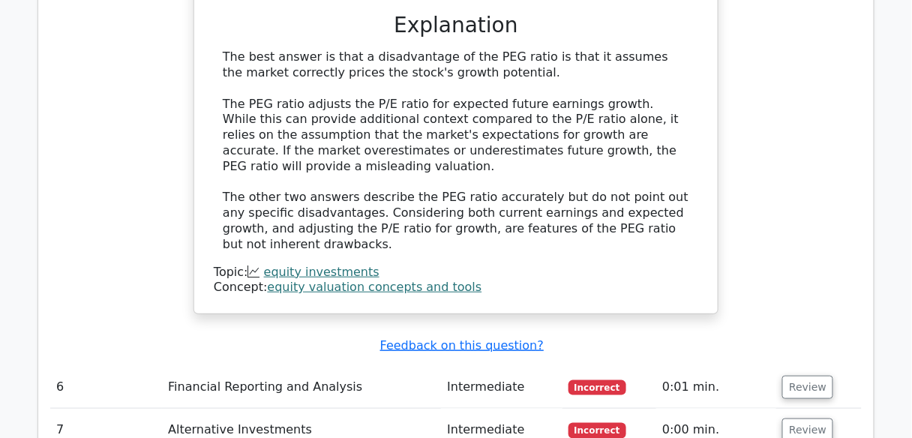
scroll to position [4440, 0]
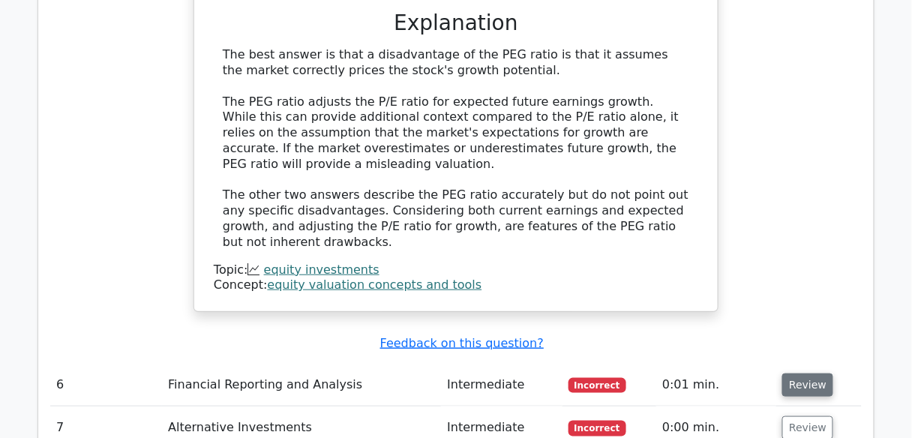
click at [815, 374] on button "Review" at bounding box center [807, 385] width 51 height 23
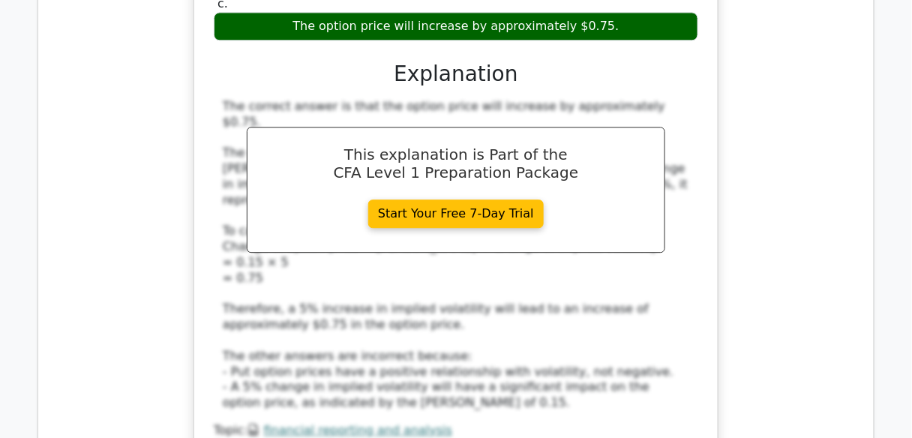
scroll to position [5340, 0]
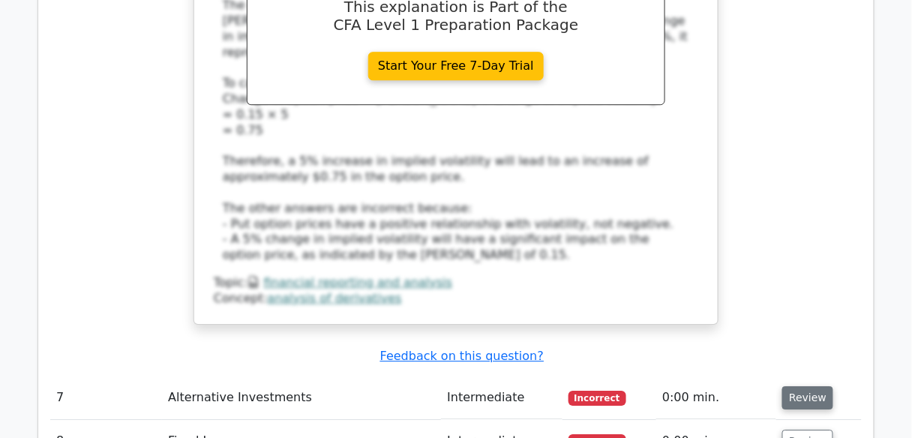
click at [799, 386] on button "Review" at bounding box center [807, 397] width 51 height 23
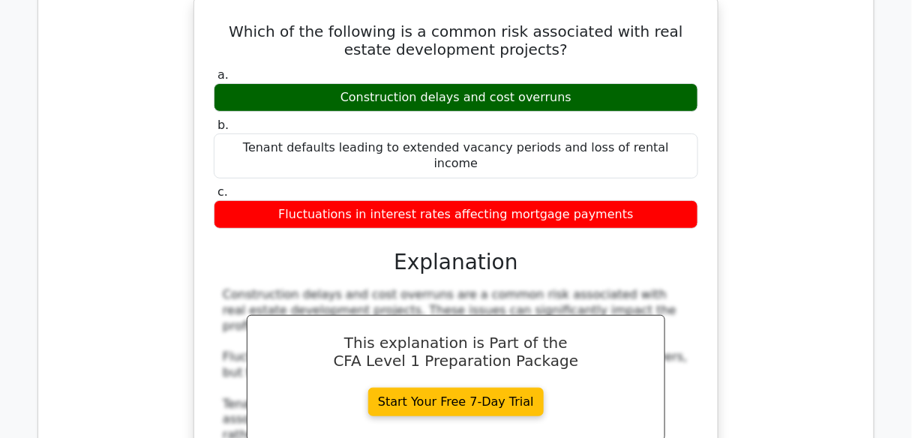
scroll to position [5880, 0]
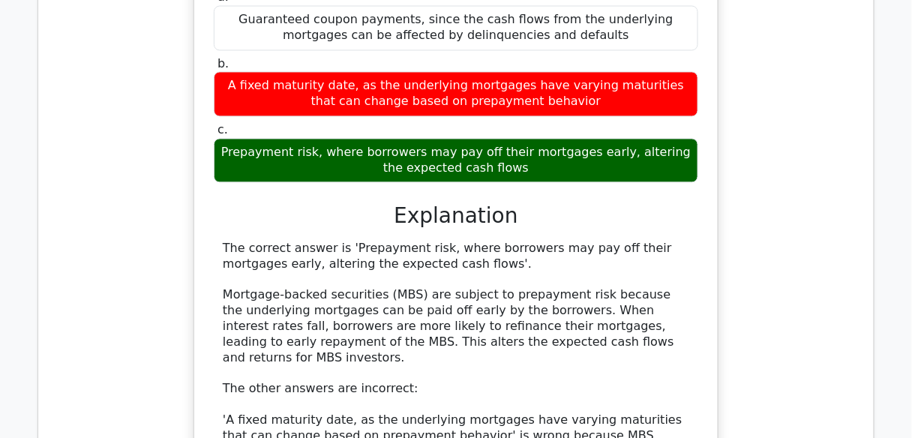
scroll to position [6601, 0]
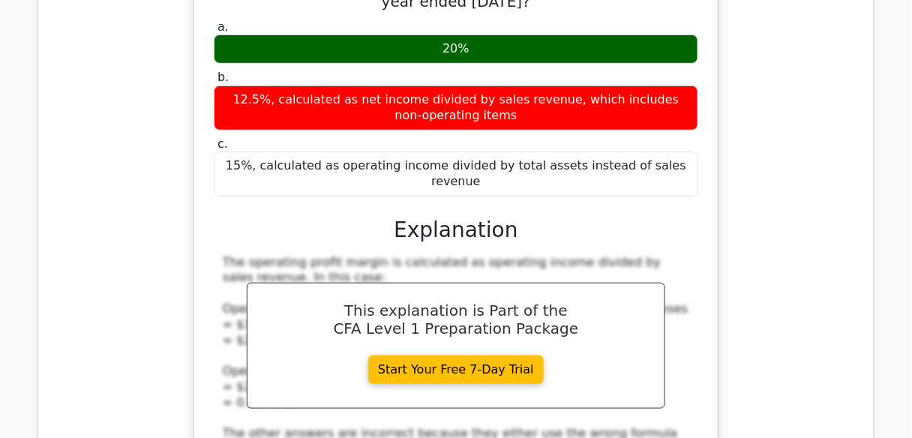
scroll to position [7441, 0]
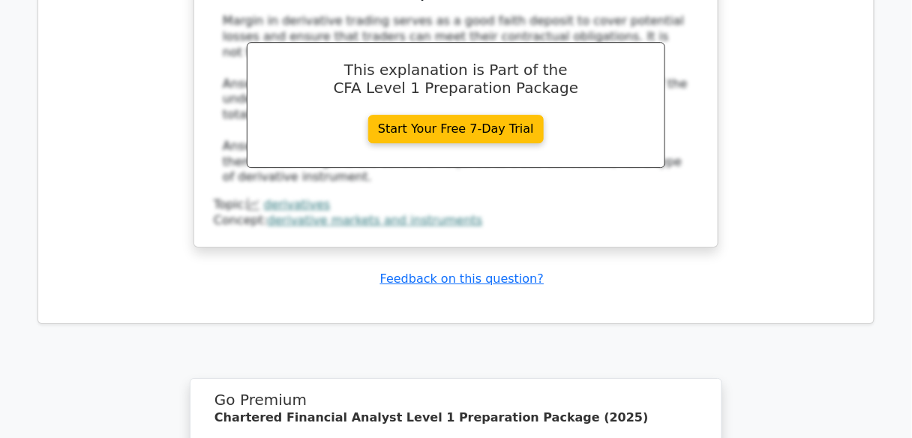
scroll to position [8341, 0]
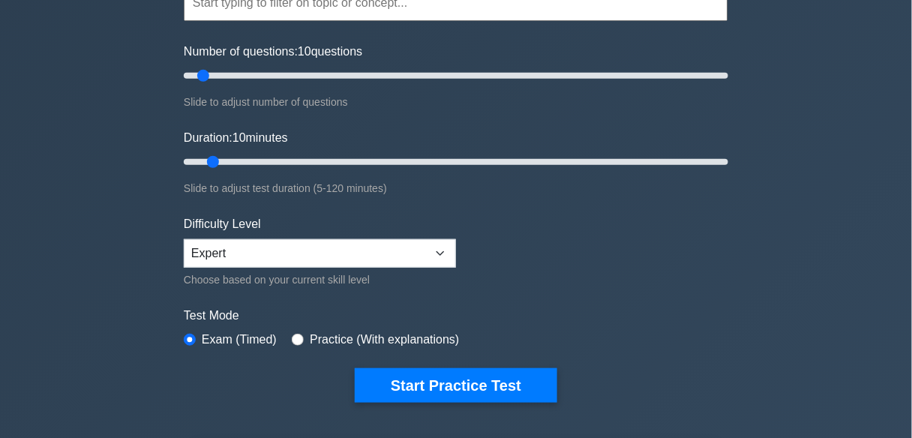
scroll to position [240, 0]
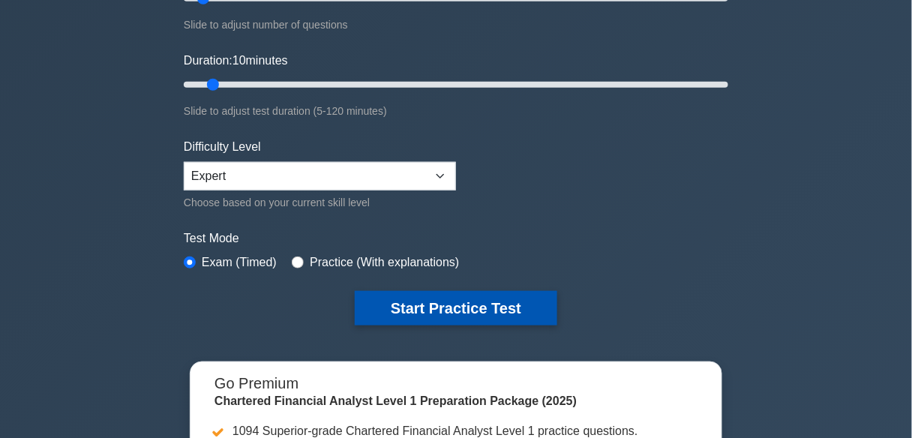
click at [436, 293] on button "Start Practice Test" at bounding box center [456, 308] width 203 height 35
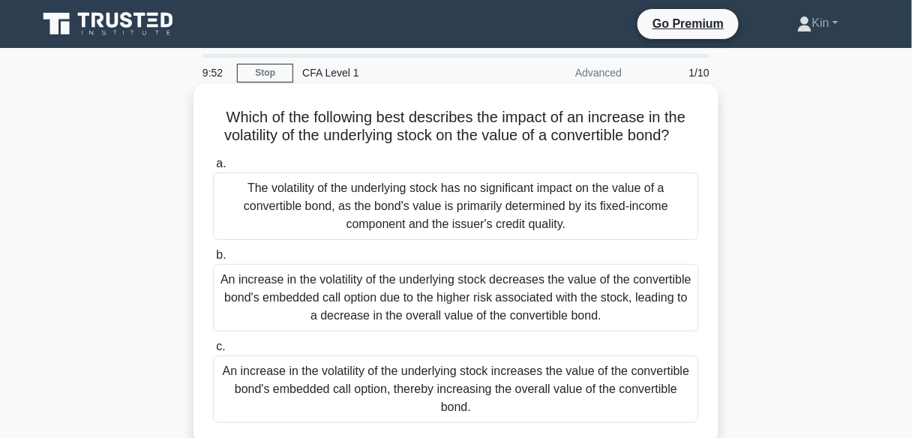
click at [467, 196] on div "The volatility of the underlying stock has no significant impact on the value o…" at bounding box center [456, 207] width 486 height 68
click at [213, 169] on input "a. The volatility of the underlying stock has no significant impact on the valu…" at bounding box center [213, 164] width 0 height 10
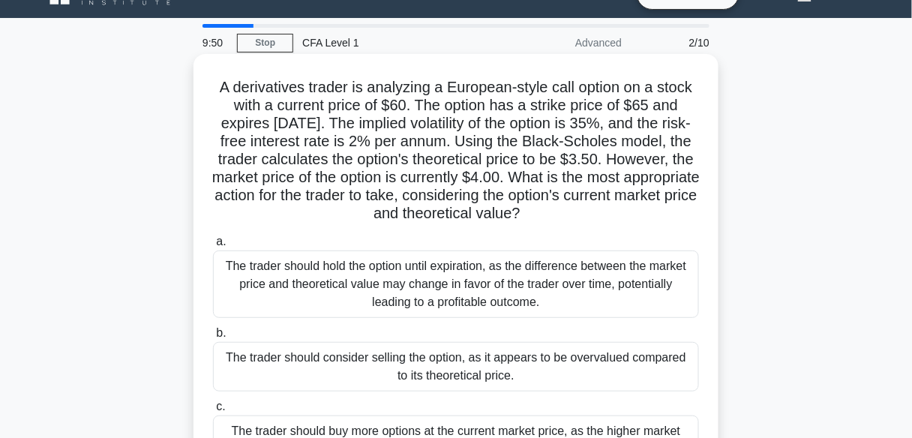
scroll to position [60, 0]
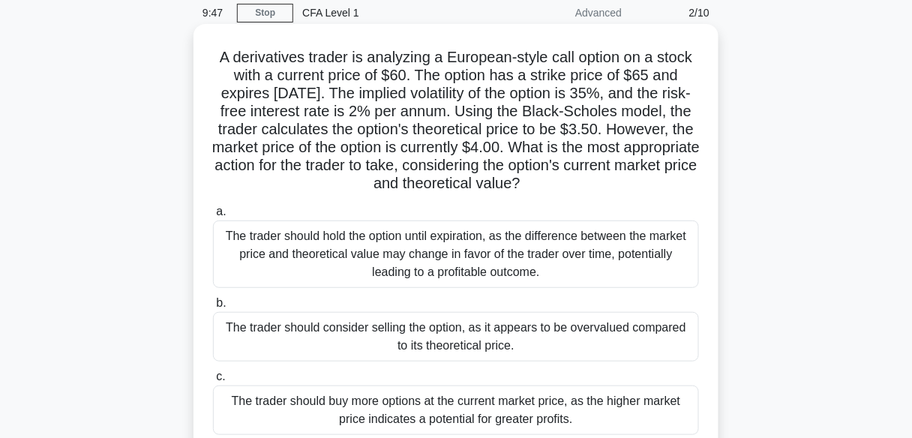
click at [425, 356] on div "The trader should consider selling the option, as it appears to be overvalued c…" at bounding box center [456, 337] width 486 height 50
click at [213, 308] on input "b. The trader should consider selling the option, as it appears to be overvalue…" at bounding box center [213, 304] width 0 height 10
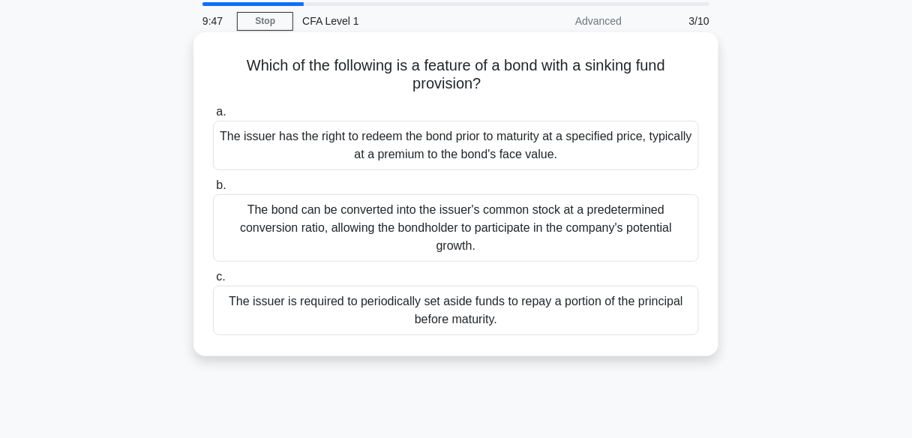
scroll to position [0, 0]
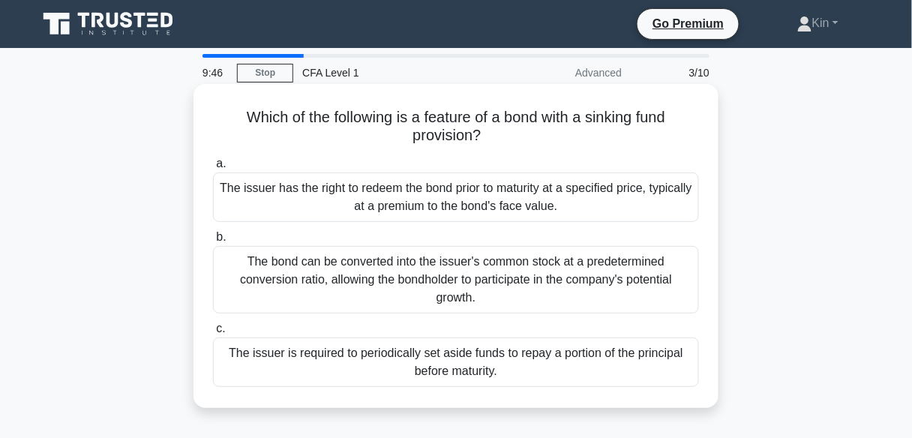
click at [467, 288] on div "The bond can be converted into the issuer's common stock at a predetermined con…" at bounding box center [456, 280] width 486 height 68
click at [213, 242] on input "b. The bond can be converted into the issuer's common stock at a predetermined …" at bounding box center [213, 238] width 0 height 10
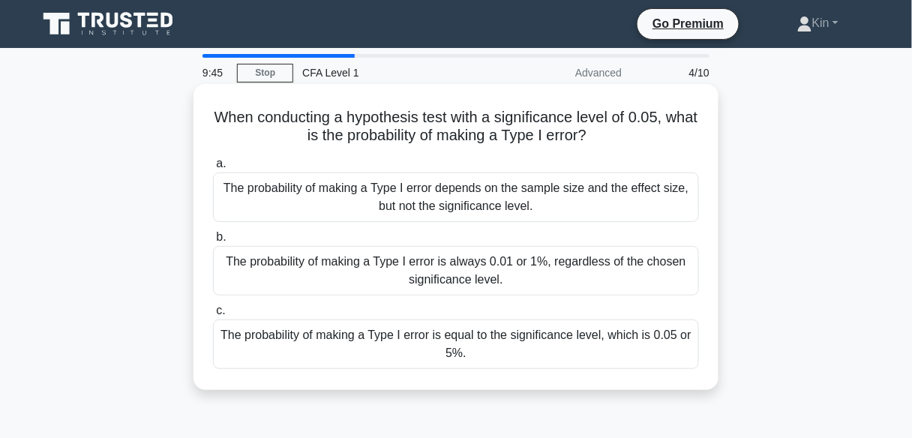
click at [481, 197] on div "The probability of making a Type I error depends on the sample size and the eff…" at bounding box center [456, 198] width 486 height 50
click at [213, 169] on input "a. The probability of making a Type I error depends on the sample size and the …" at bounding box center [213, 164] width 0 height 10
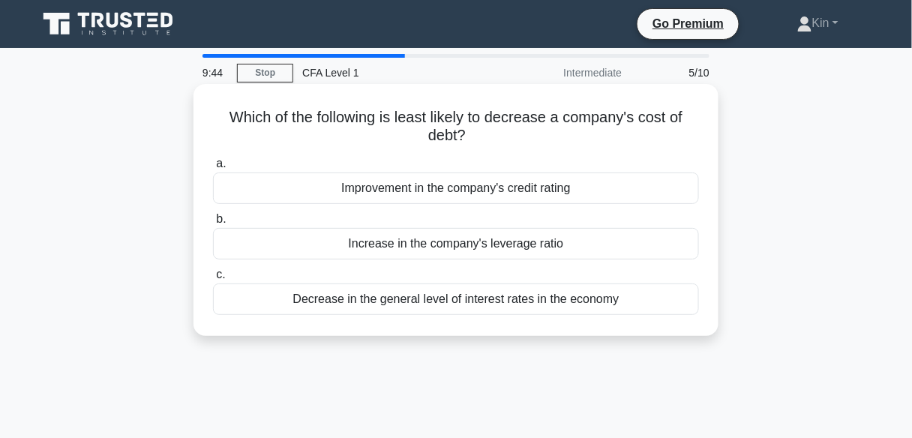
click at [479, 269] on label "c. Decrease in the general level of interest rates in the economy" at bounding box center [456, 291] width 486 height 50
click at [213, 270] on input "c. Decrease in the general level of interest rates in the economy" at bounding box center [213, 275] width 0 height 10
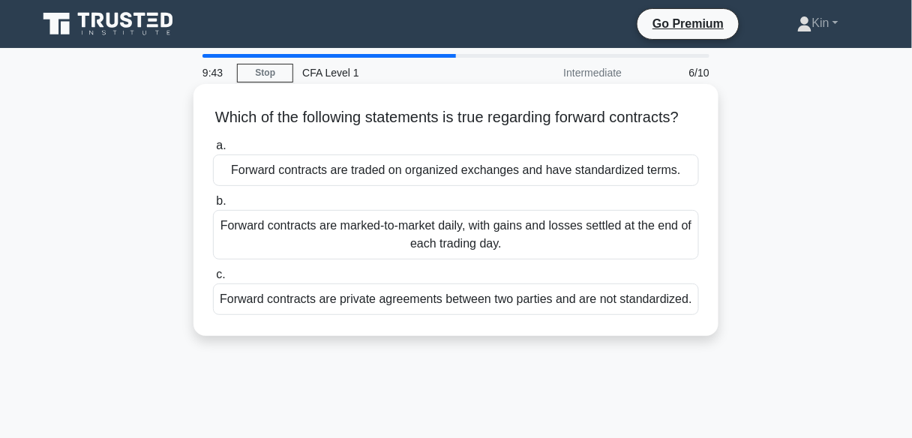
click at [485, 247] on div "Forward contracts are marked-to-market daily, with gains and losses settled at …" at bounding box center [456, 235] width 486 height 50
click at [213, 206] on input "b. Forward contracts are marked-to-market daily, with gains and losses settled …" at bounding box center [213, 202] width 0 height 10
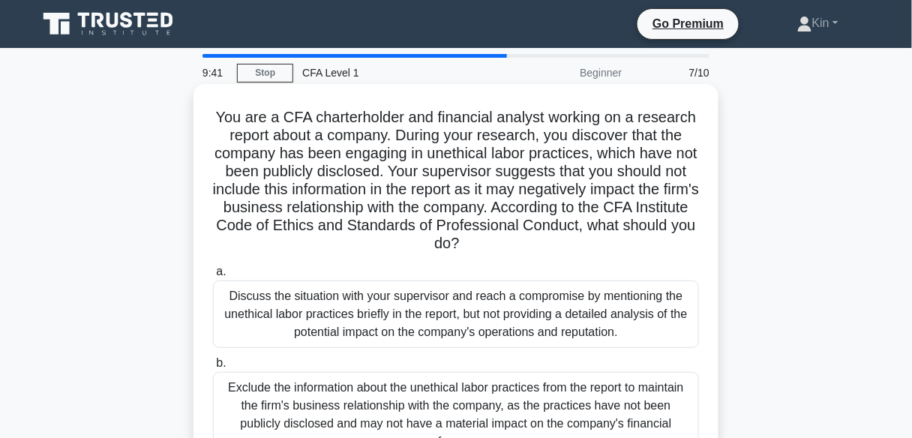
click at [464, 319] on div "Discuss the situation with your supervisor and reach a compromise by mentioning…" at bounding box center [456, 315] width 486 height 68
click at [213, 277] on input "a. Discuss the situation with your supervisor and reach a compromise by mention…" at bounding box center [213, 272] width 0 height 10
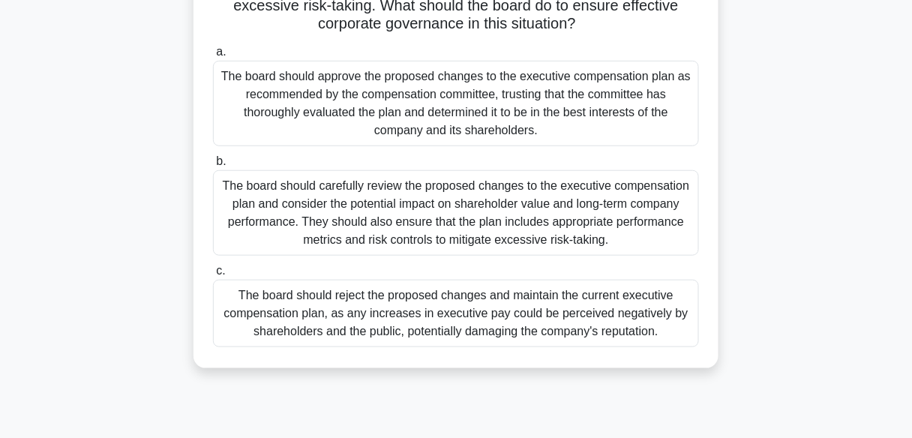
scroll to position [240, 0]
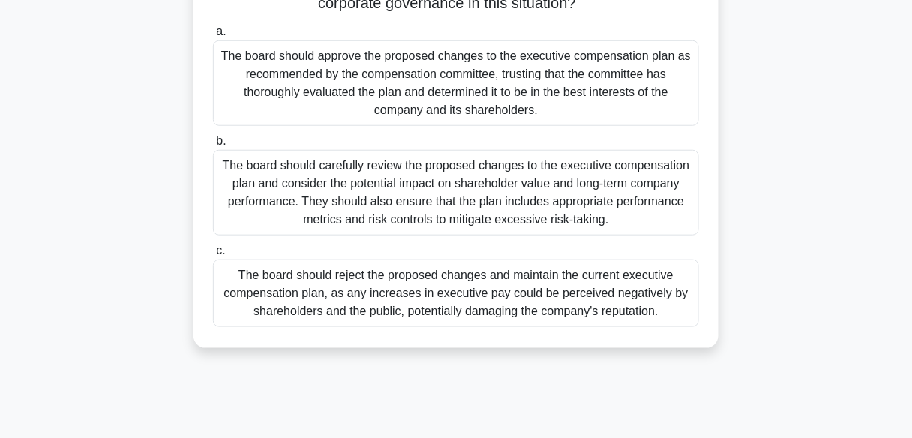
click at [462, 292] on div "The board should reject the proposed changes and maintain the current executive…" at bounding box center [456, 294] width 486 height 68
click at [213, 256] on input "c. The board should reject the proposed changes and maintain the current execut…" at bounding box center [213, 251] width 0 height 10
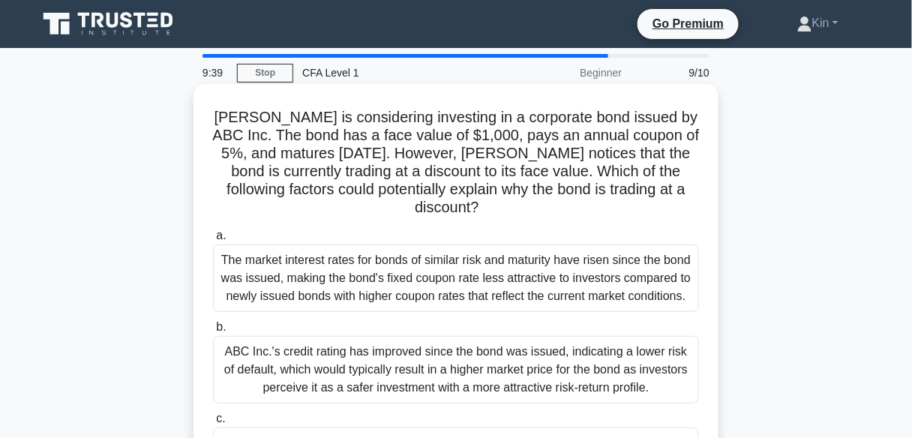
scroll to position [0, 0]
click at [460, 276] on div "The market interest rates for bonds of similar risk and maturity have risen sin…" at bounding box center [456, 279] width 486 height 68
click at [213, 241] on input "a. The market interest rates for bonds of similar risk and maturity have risen …" at bounding box center [213, 236] width 0 height 10
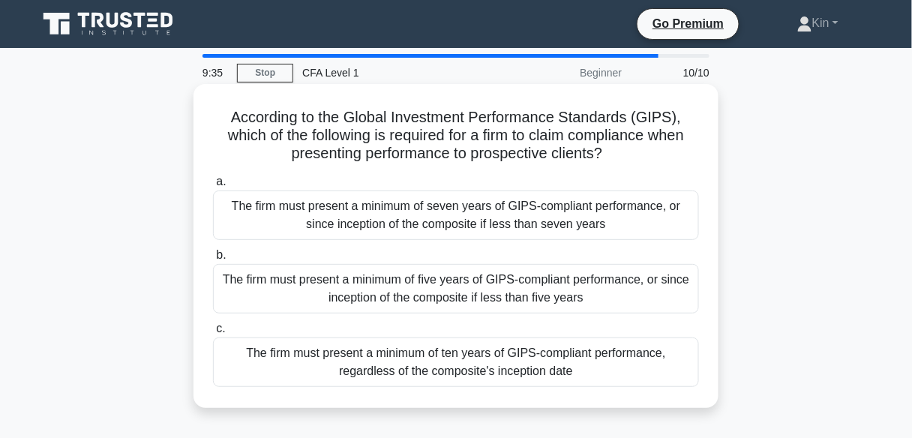
click at [460, 308] on div "The firm must present a minimum of five years of GIPS-compliant performance, or…" at bounding box center [456, 289] width 486 height 50
click at [213, 260] on input "b. The firm must present a minimum of five years of GIPS-compliant performance,…" at bounding box center [213, 256] width 0 height 10
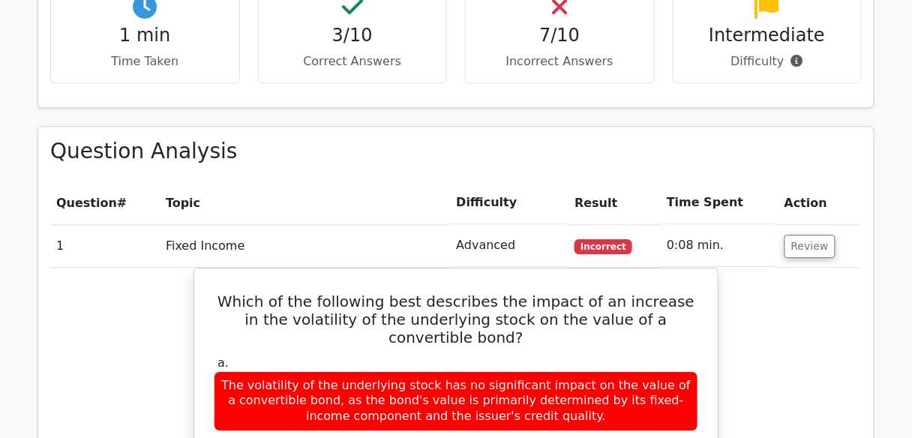
scroll to position [1140, 0]
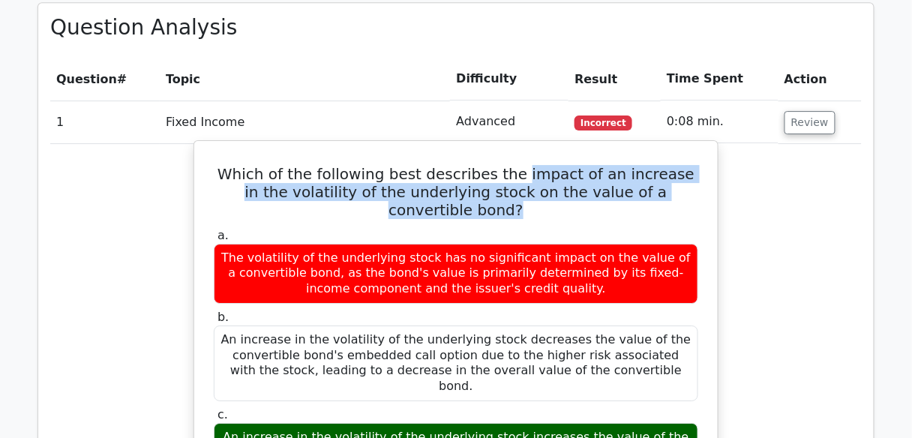
drag, startPoint x: 507, startPoint y: 98, endPoint x: 707, endPoint y: 114, distance: 200.9
copy h5 "impact of an increase in the volatility of the underlying stock on the value of…"
drag, startPoint x: 250, startPoint y: 325, endPoint x: 515, endPoint y: 362, distance: 267.3
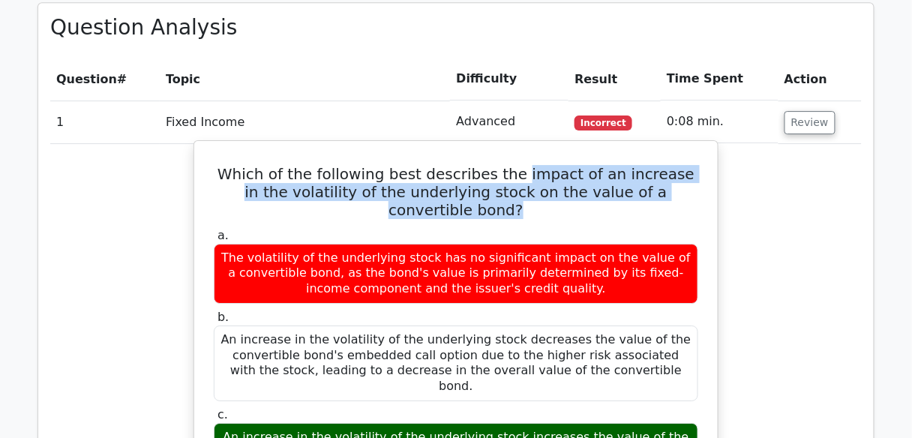
copy div "An increase in the volatility of the underlying stock increases the value of th…"
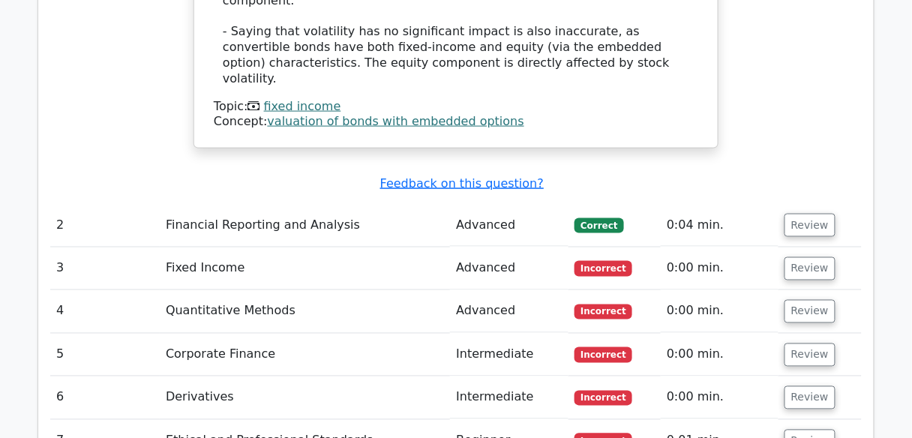
scroll to position [1920, 0]
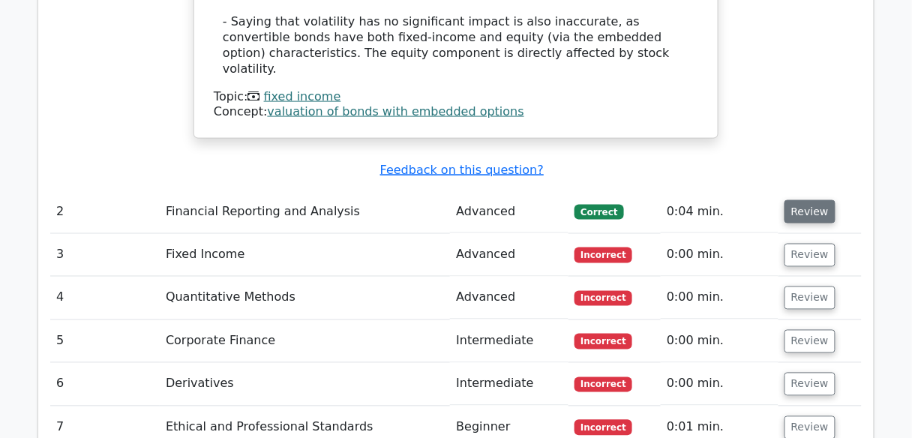
click at [821, 200] on button "Review" at bounding box center [810, 211] width 51 height 23
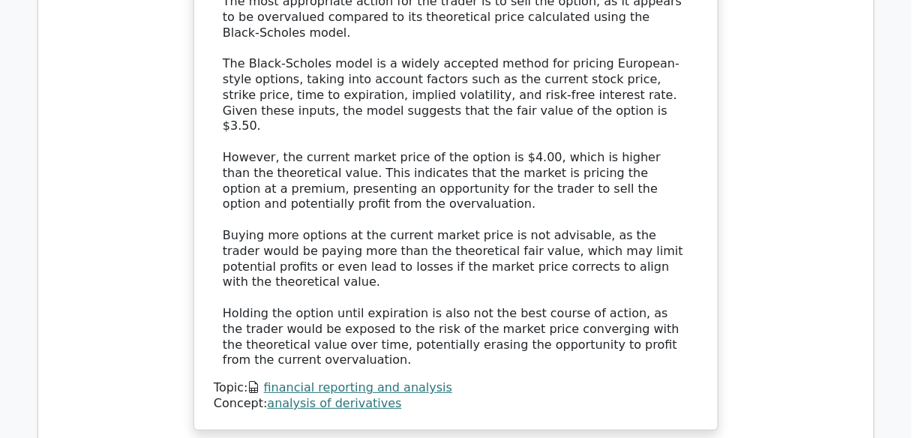
scroll to position [2760, 0]
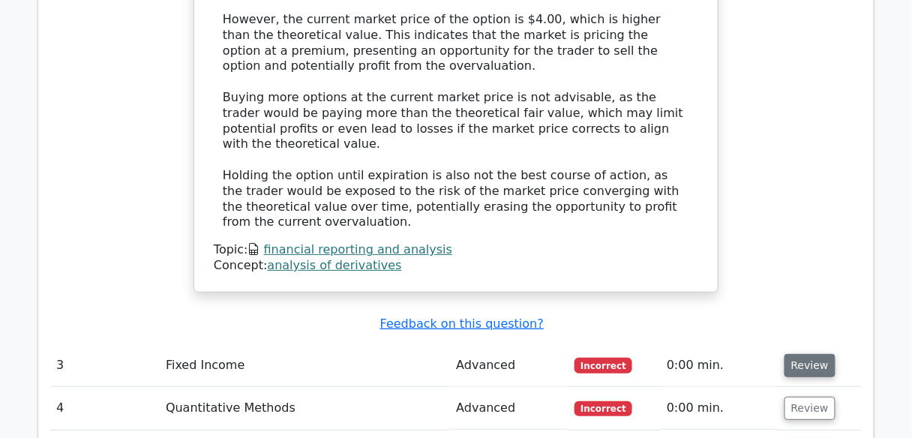
click at [808, 354] on button "Review" at bounding box center [810, 365] width 51 height 23
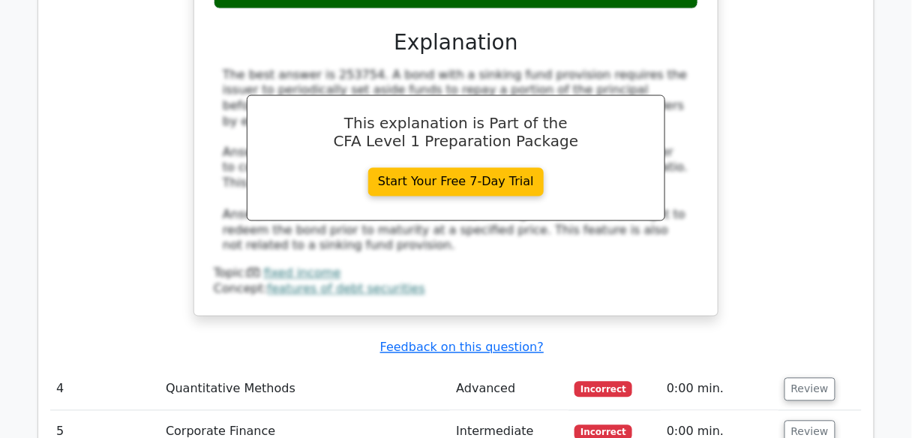
scroll to position [3420, 0]
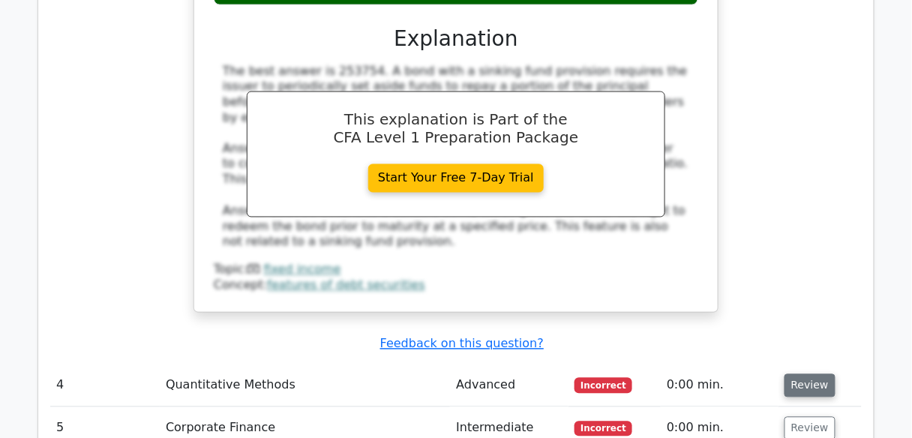
click at [814, 374] on button "Review" at bounding box center [810, 385] width 51 height 23
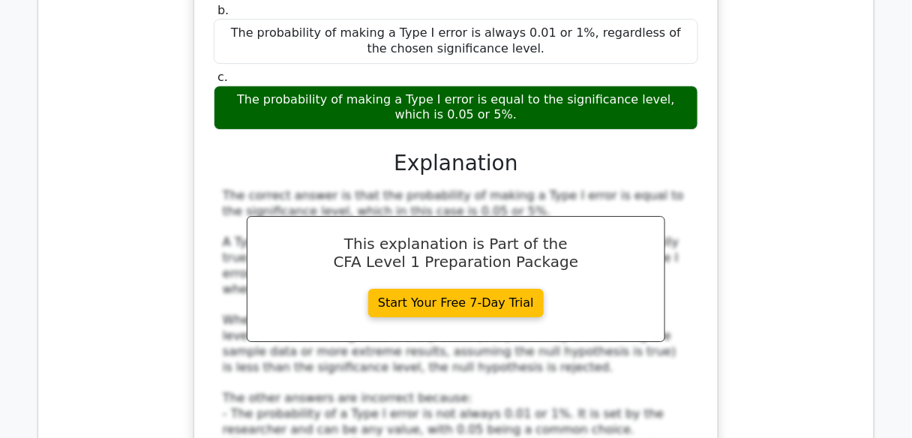
scroll to position [4200, 0]
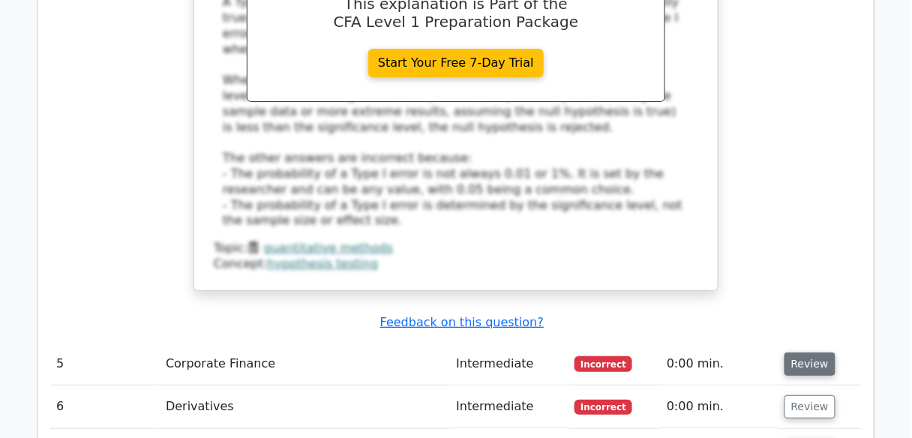
click at [820, 353] on button "Review" at bounding box center [810, 364] width 51 height 23
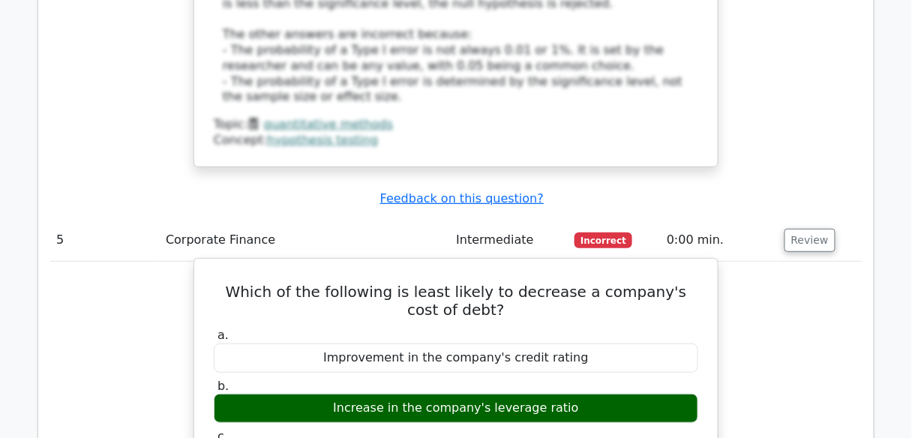
scroll to position [4260, 0]
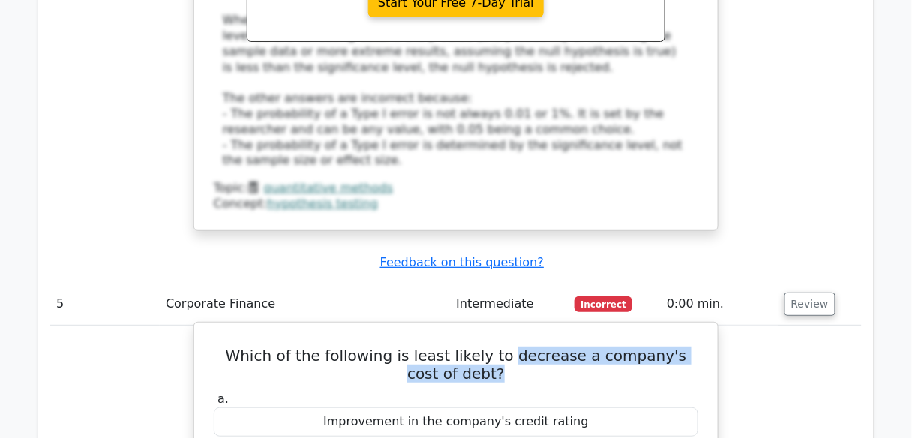
drag, startPoint x: 489, startPoint y: 108, endPoint x: 495, endPoint y: 124, distance: 16.9
click at [495, 347] on h5 "Which of the following is least likely to decrease a company's cost of debt?" at bounding box center [456, 365] width 488 height 36
copy h5 "decrease a company's cost of debt?"
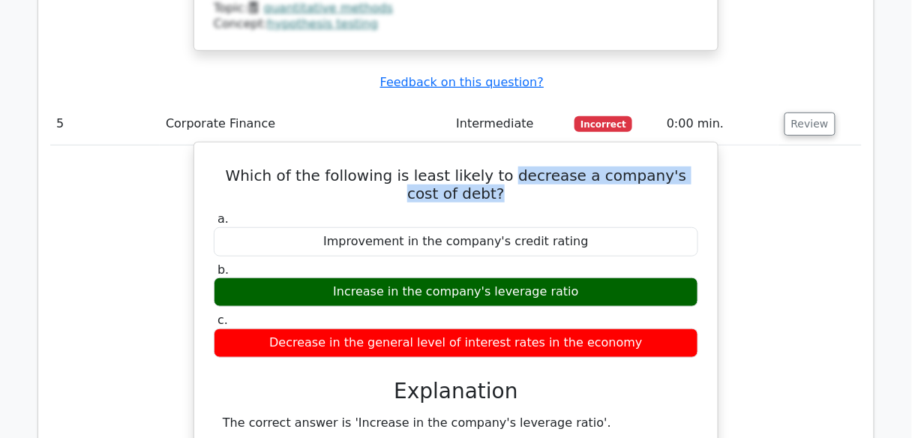
drag, startPoint x: 341, startPoint y: 174, endPoint x: 648, endPoint y: 183, distance: 307.7
copy div "Increase in the company's leverage ratio'."
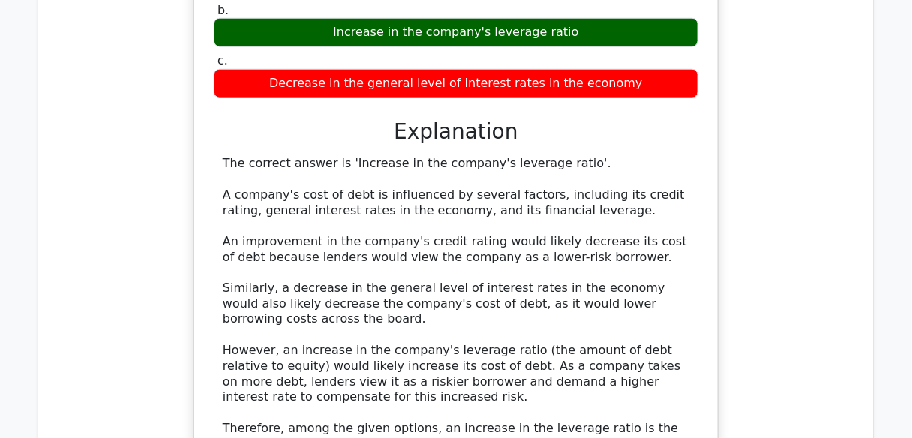
scroll to position [4860, 0]
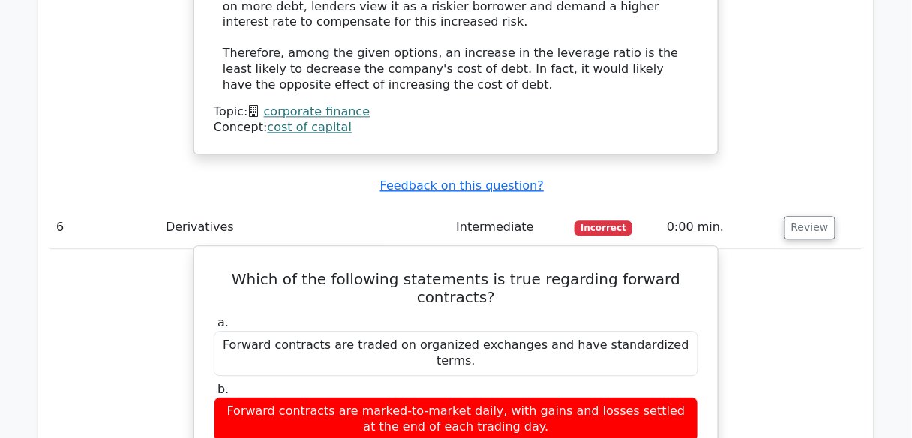
scroll to position [5100, 0]
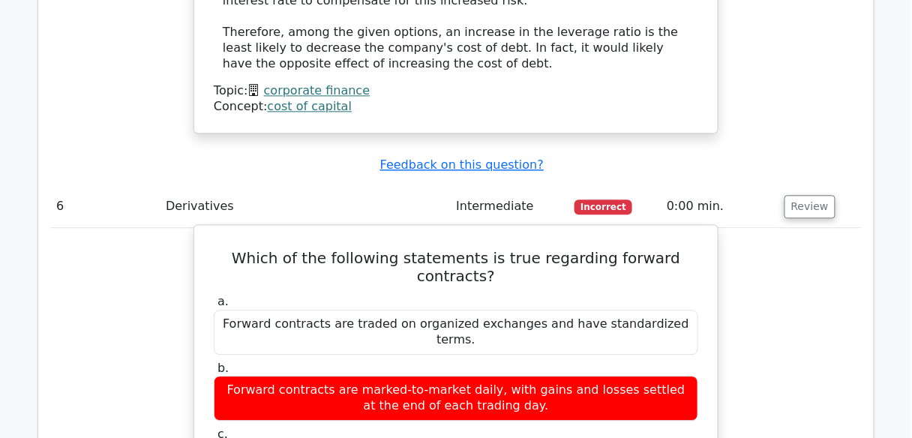
drag, startPoint x: 221, startPoint y: 105, endPoint x: 524, endPoint y: 123, distance: 303.6
click at [524, 376] on div "Forward contracts are marked-to-market daily, with gains and losses settled at …" at bounding box center [456, 398] width 485 height 45
drag, startPoint x: 249, startPoint y: 161, endPoint x: 504, endPoint y: 185, distance: 256.1
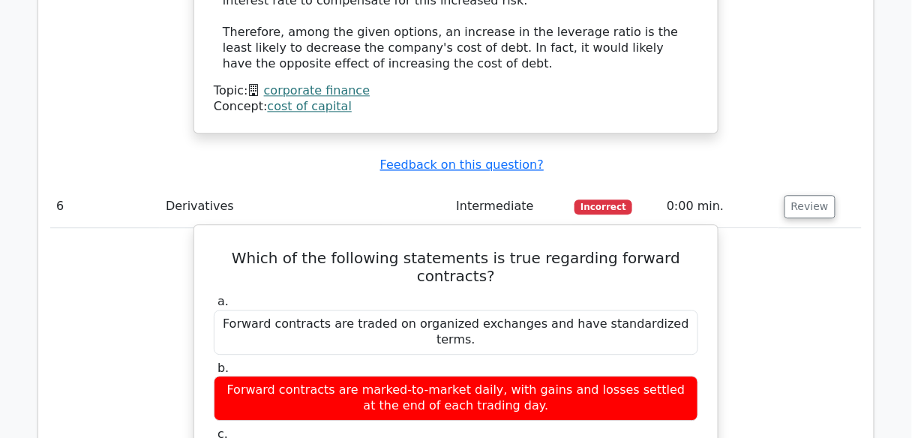
copy div "Forward contracts are private agreements between two parties and are not standa…"
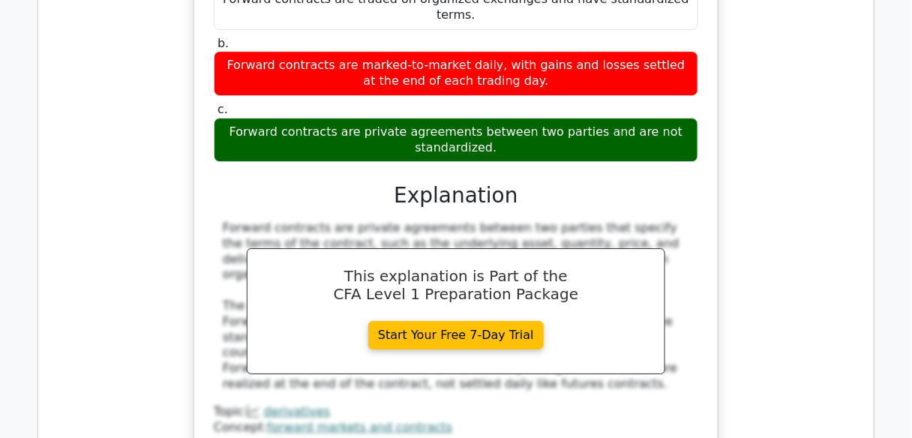
scroll to position [5520, 0]
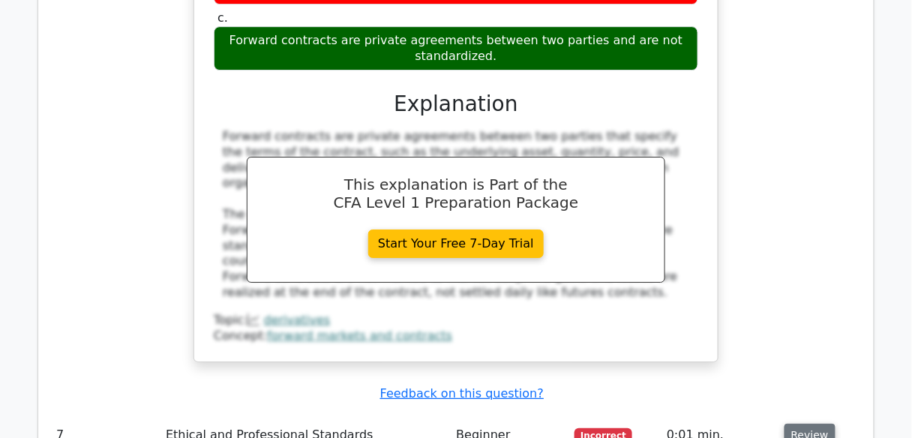
click at [821, 424] on button "Review" at bounding box center [810, 435] width 51 height 23
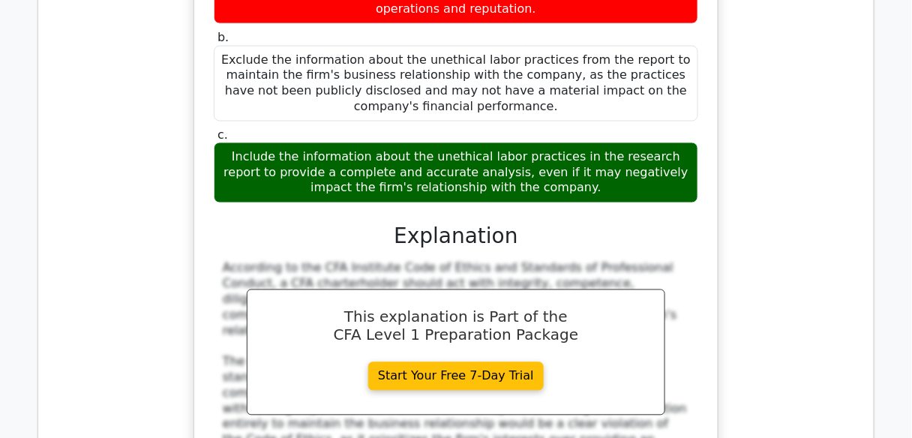
scroll to position [6240, 0]
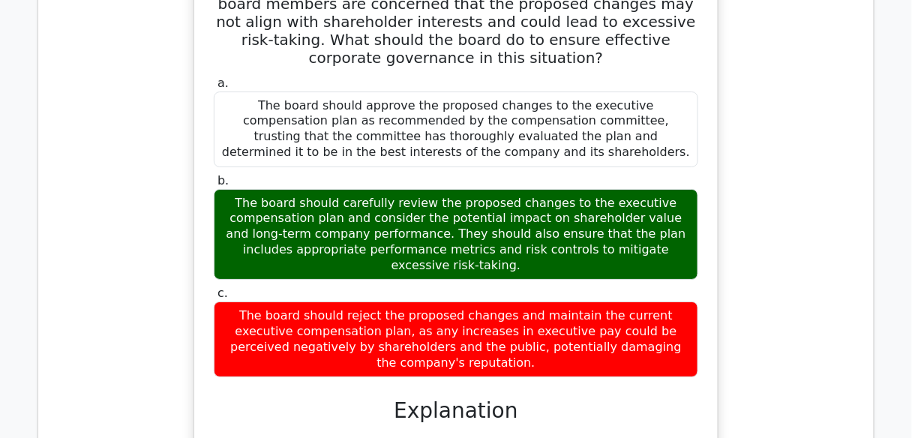
scroll to position [7141, 0]
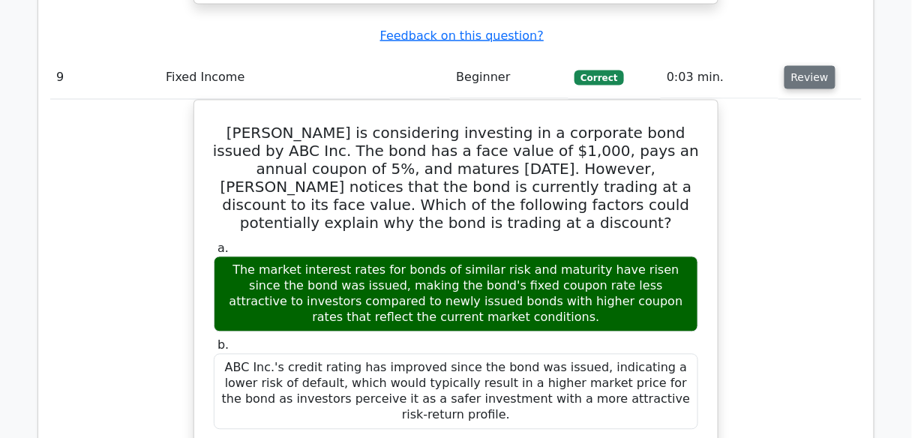
scroll to position [7921, 0]
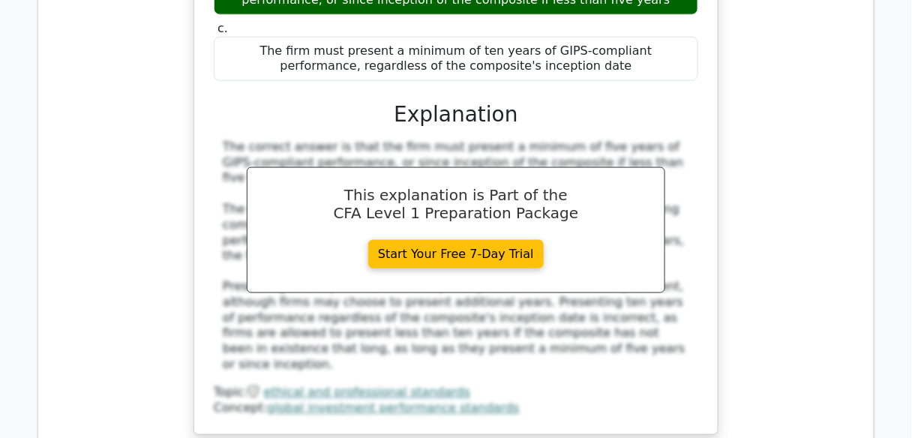
scroll to position [9166, 0]
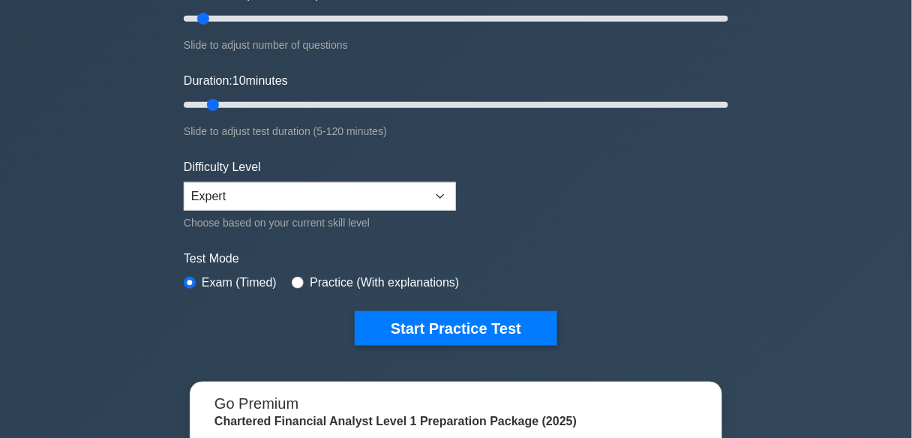
scroll to position [240, 0]
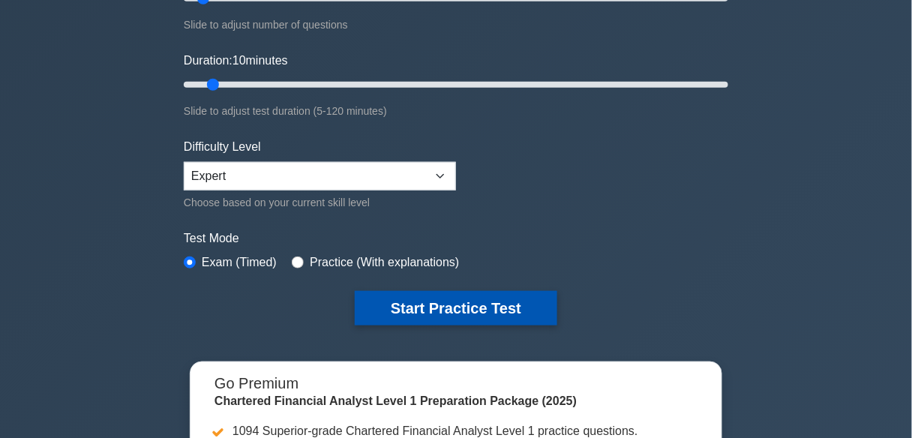
click at [471, 298] on button "Start Practice Test" at bounding box center [456, 308] width 203 height 35
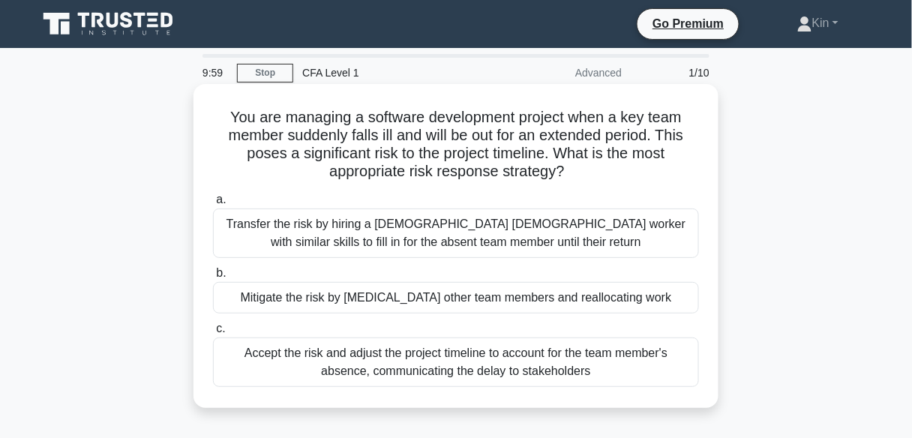
click at [474, 212] on div "Transfer the risk by hiring a [DEMOGRAPHIC_DATA] [DEMOGRAPHIC_DATA] worker with…" at bounding box center [456, 234] width 486 height 50
click at [213, 205] on input "a. Transfer the risk by hiring a [DEMOGRAPHIC_DATA] [DEMOGRAPHIC_DATA] worker w…" at bounding box center [213, 200] width 0 height 10
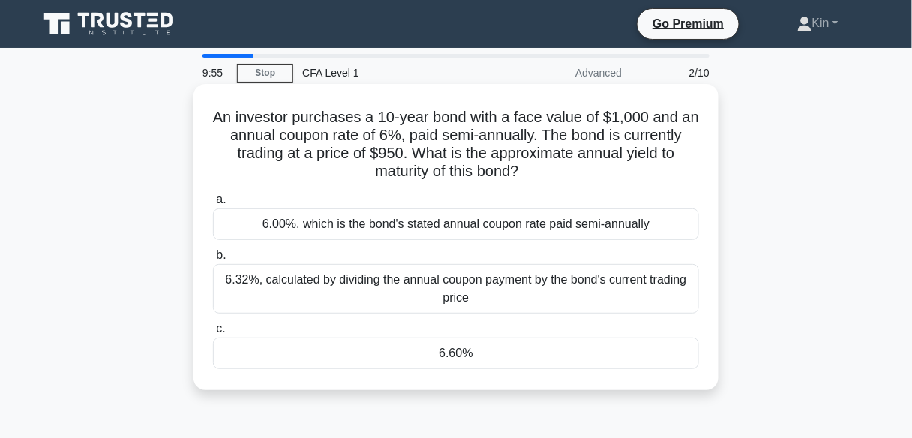
click at [477, 288] on div "6.32%, calculated by dividing the annual coupon payment by the bond's current t…" at bounding box center [456, 289] width 486 height 50
click at [213, 260] on input "b. 6.32%, calculated by dividing the annual coupon payment by the bond's curren…" at bounding box center [213, 256] width 0 height 10
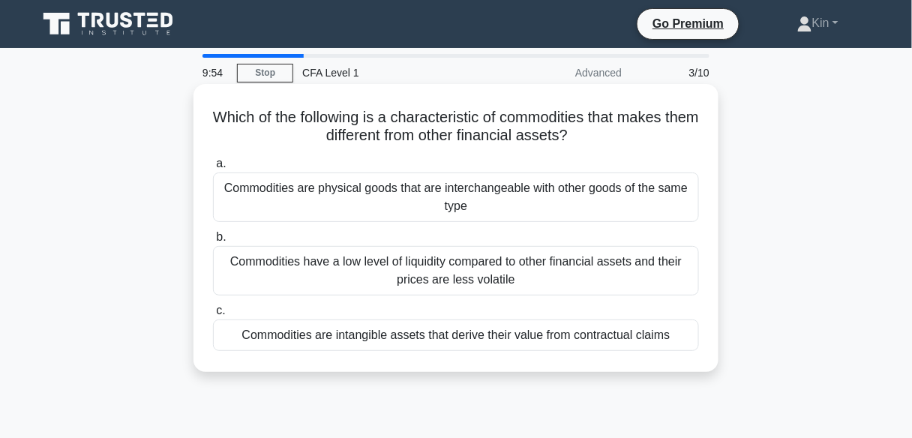
click at [493, 212] on div "Commodities are physical goods that are interchangeable with other goods of the…" at bounding box center [456, 198] width 486 height 50
click at [213, 169] on input "a. Commodities are physical goods that are interchangeable with other goods of …" at bounding box center [213, 164] width 0 height 10
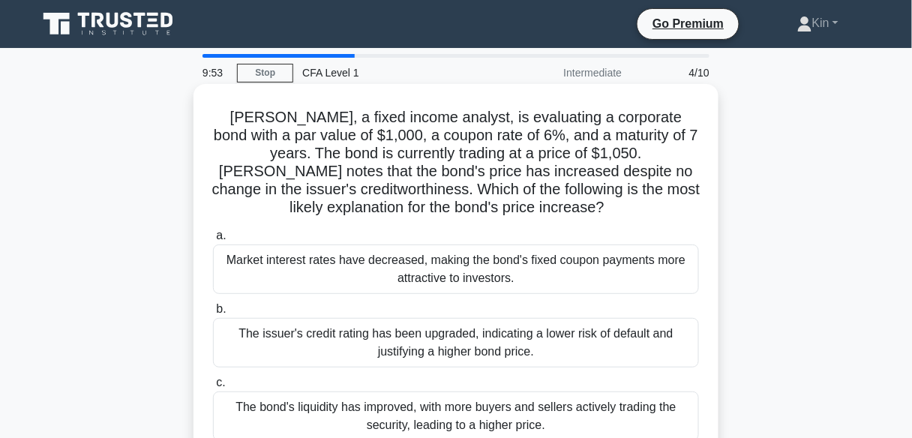
click at [484, 292] on div "Market interest rates have decreased, making the bond's fixed coupon payments m…" at bounding box center [456, 270] width 486 height 50
click at [213, 241] on input "a. Market interest rates have decreased, making the bond's fixed coupon payment…" at bounding box center [213, 236] width 0 height 10
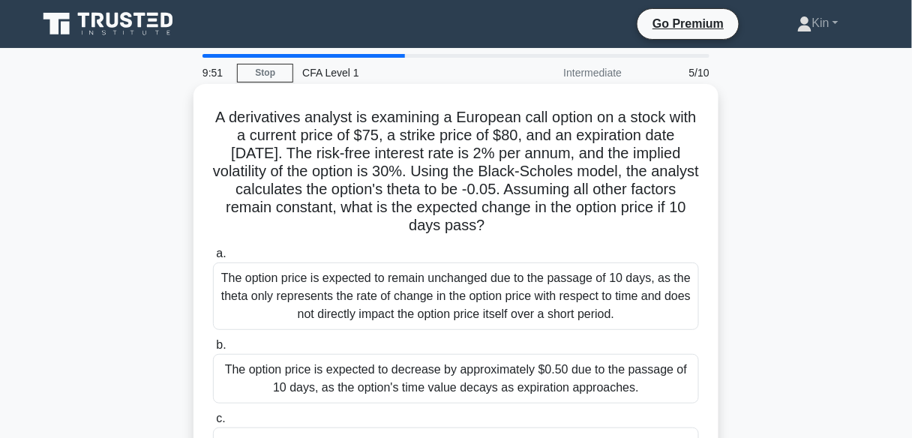
click at [483, 389] on div "The option price is expected to decrease by approximately $0.50 due to the pass…" at bounding box center [456, 379] width 486 height 50
click at [213, 350] on input "b. The option price is expected to decrease by approximately $0.50 due to the p…" at bounding box center [213, 346] width 0 height 10
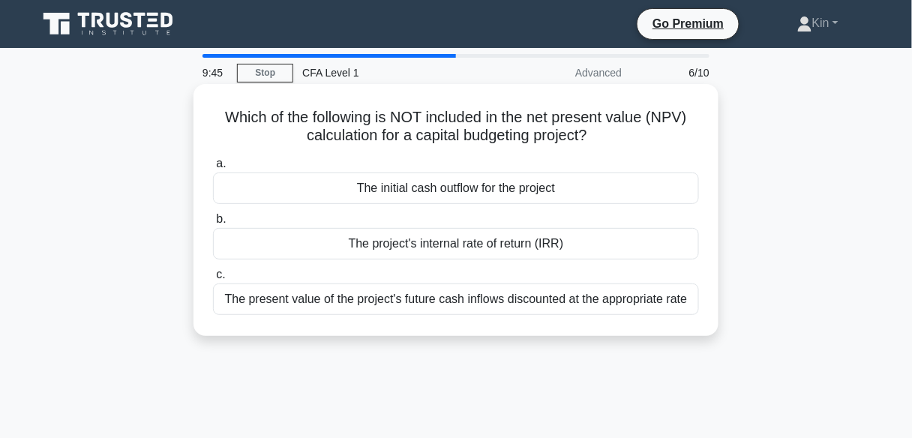
click at [491, 245] on div "The project's internal rate of return (IRR)" at bounding box center [456, 244] width 486 height 32
click at [213, 224] on input "b. The project's internal rate of return (IRR)" at bounding box center [213, 220] width 0 height 10
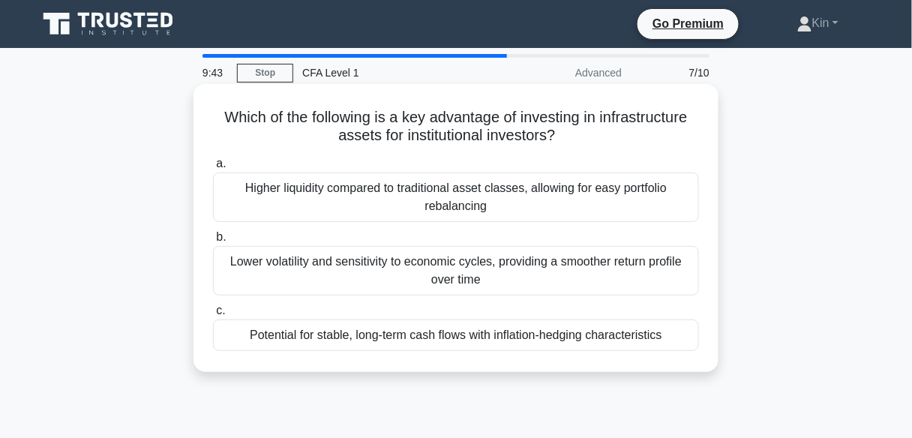
click at [496, 263] on div "Lower volatility and sensitivity to economic cycles, providing a smoother retur…" at bounding box center [456, 271] width 486 height 50
click at [213, 242] on input "b. Lower volatility and sensitivity to economic cycles, providing a smoother re…" at bounding box center [213, 238] width 0 height 10
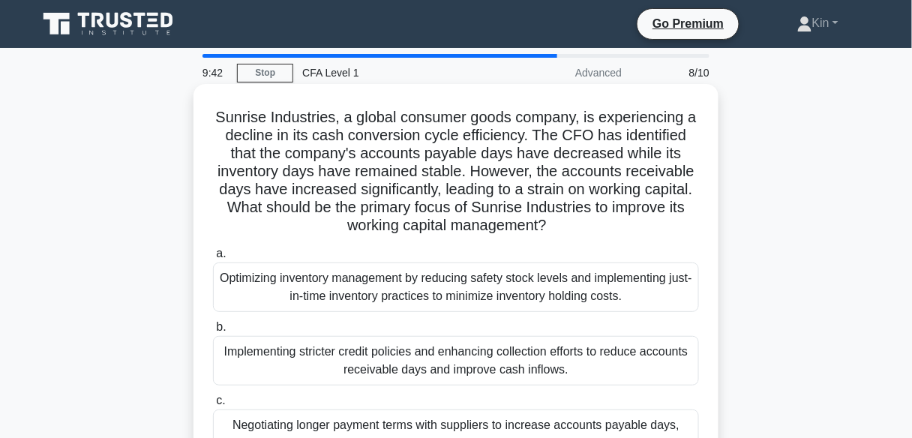
click at [496, 272] on div "Optimizing inventory management by reducing safety stock levels and implementin…" at bounding box center [456, 288] width 486 height 50
click at [213, 259] on input "a. Optimizing inventory management by reducing safety stock levels and implemen…" at bounding box center [213, 254] width 0 height 10
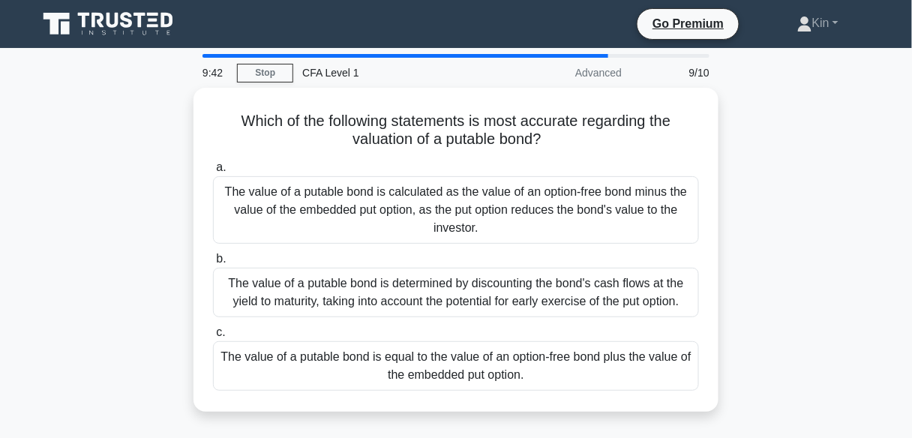
click at [496, 272] on div "The value of a putable bond is determined by discounting the bond's cash flows …" at bounding box center [456, 293] width 486 height 50
click at [213, 264] on input "b. The value of a putable bond is determined by discounting the bond's cash flo…" at bounding box center [213, 259] width 0 height 10
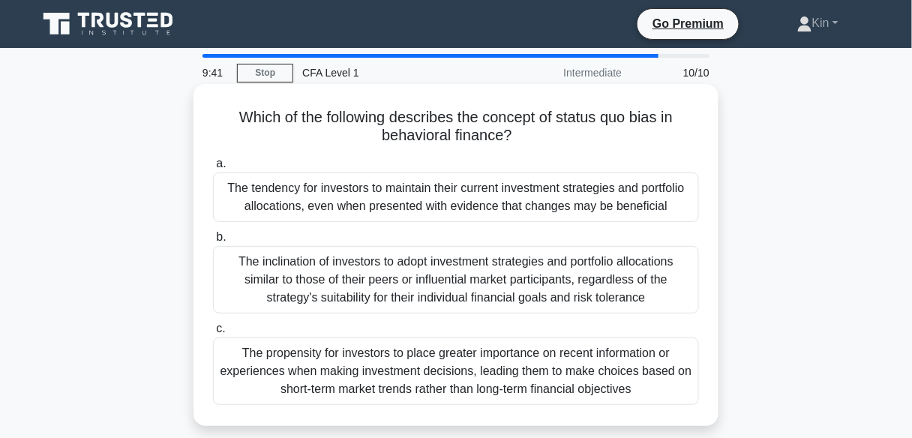
click at [495, 280] on div "The inclination of investors to adopt investment strategies and portfolio alloc…" at bounding box center [456, 280] width 486 height 68
click at [213, 242] on input "b. The inclination of investors to adopt investment strategies and portfolio al…" at bounding box center [213, 238] width 0 height 10
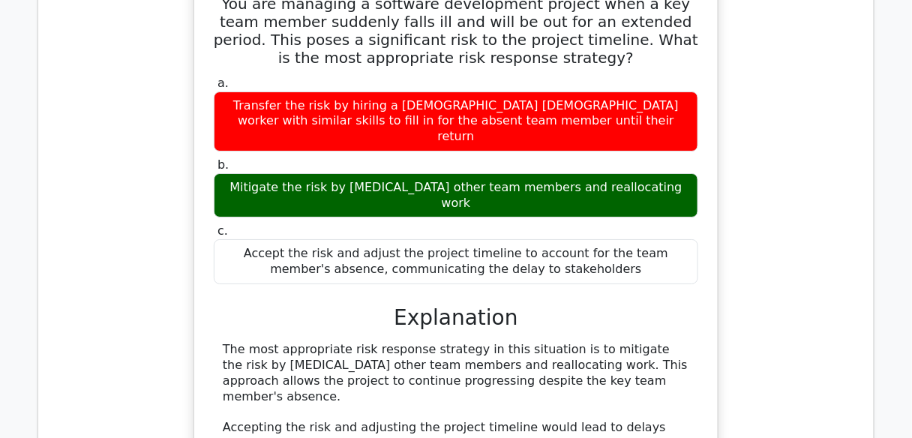
scroll to position [1380, 0]
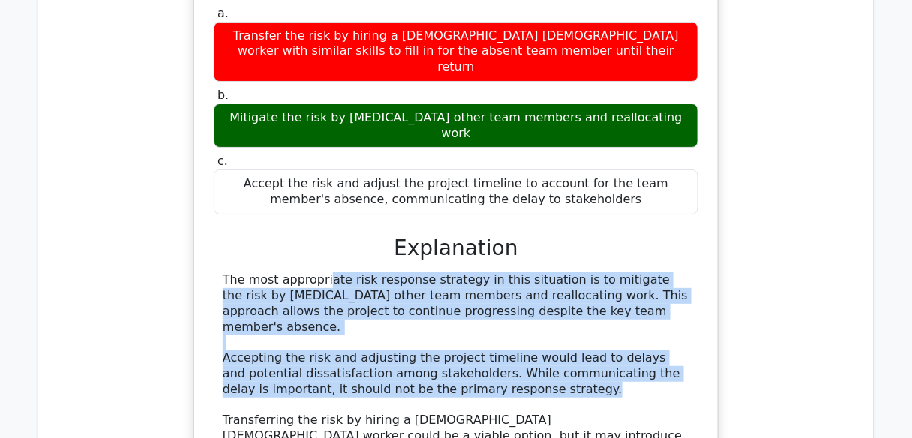
drag, startPoint x: 220, startPoint y: 168, endPoint x: 489, endPoint y: 265, distance: 286.1
click at [489, 272] on div "The most appropriate risk response strategy in this situation is to mitigate th…" at bounding box center [456, 389] width 485 height 234
copy div "The most appropriate risk response strategy in this situation is to mitigate th…"
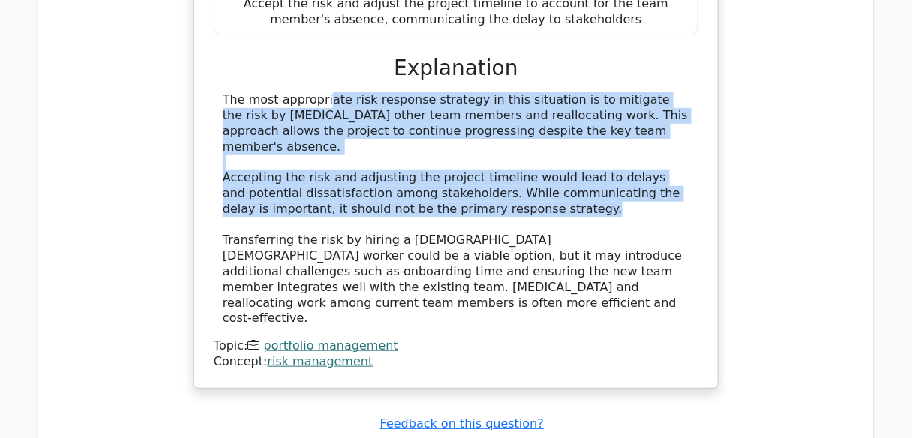
scroll to position [1740, 0]
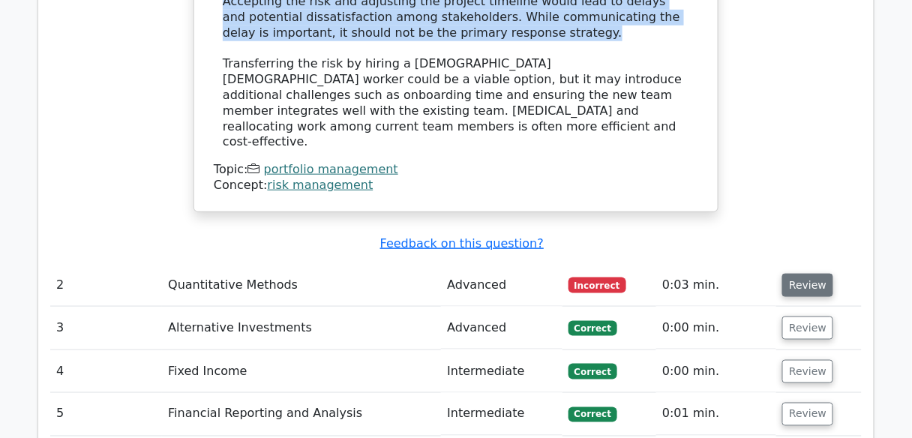
click at [790, 274] on button "Review" at bounding box center [807, 285] width 51 height 23
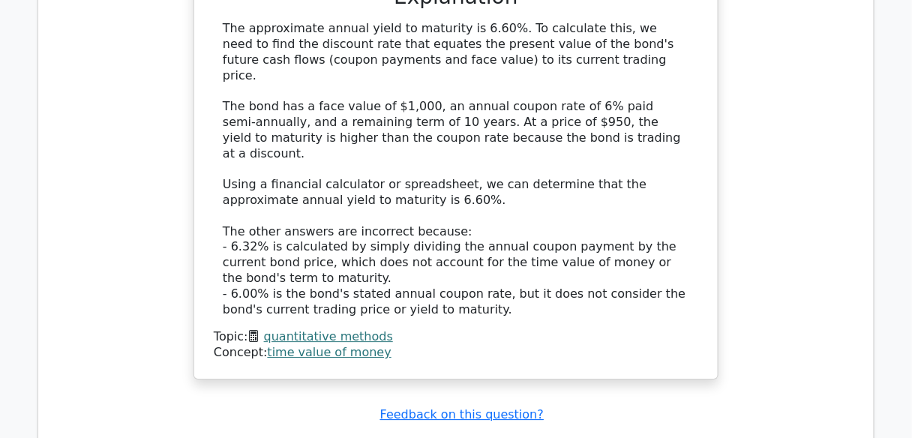
scroll to position [2400, 0]
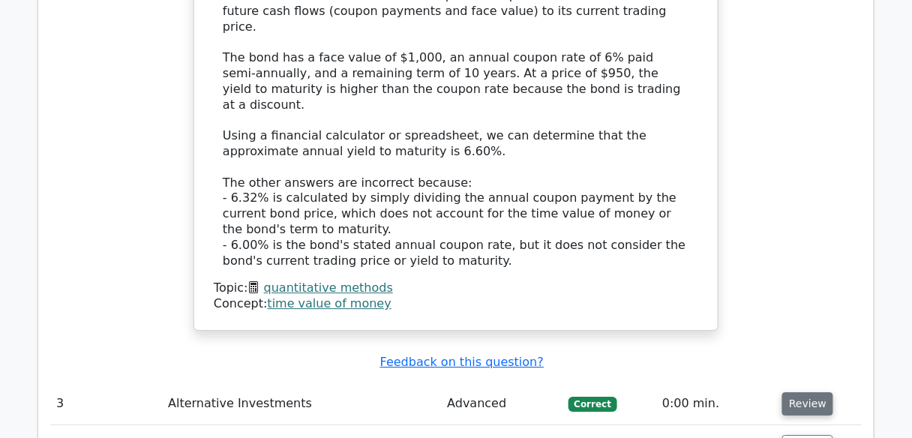
click at [819, 392] on button "Review" at bounding box center [807, 403] width 51 height 23
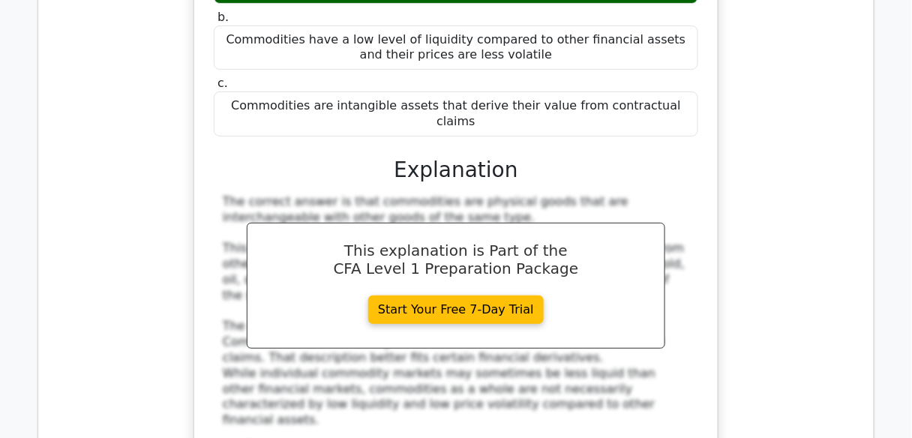
scroll to position [3060, 0]
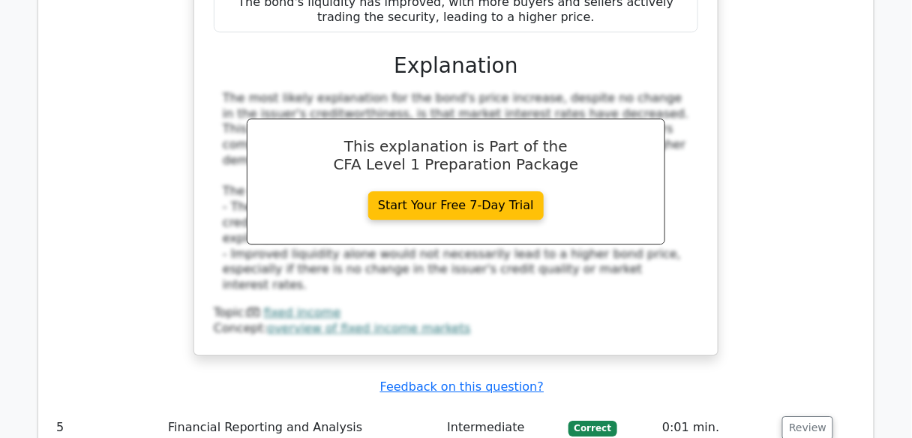
scroll to position [3900, 0]
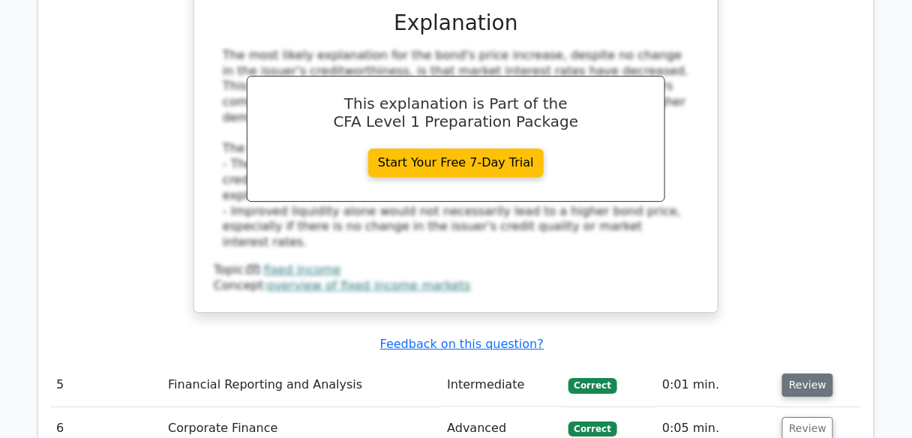
click at [803, 374] on button "Review" at bounding box center [807, 385] width 51 height 23
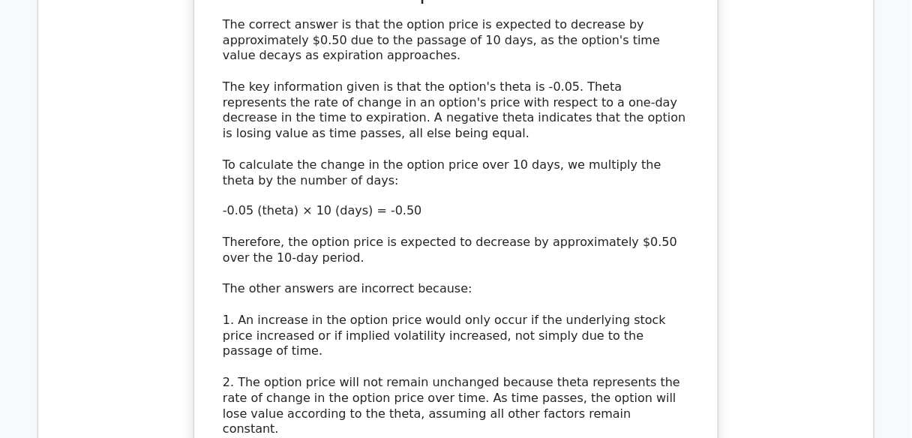
scroll to position [4800, 0]
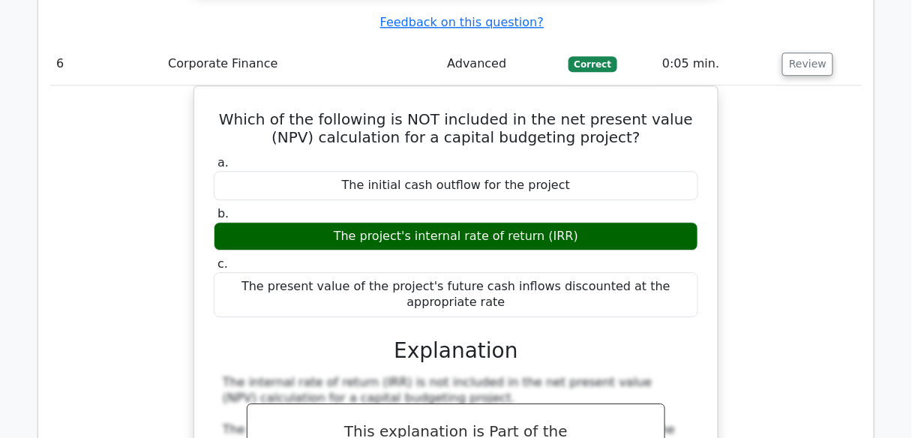
scroll to position [5400, 0]
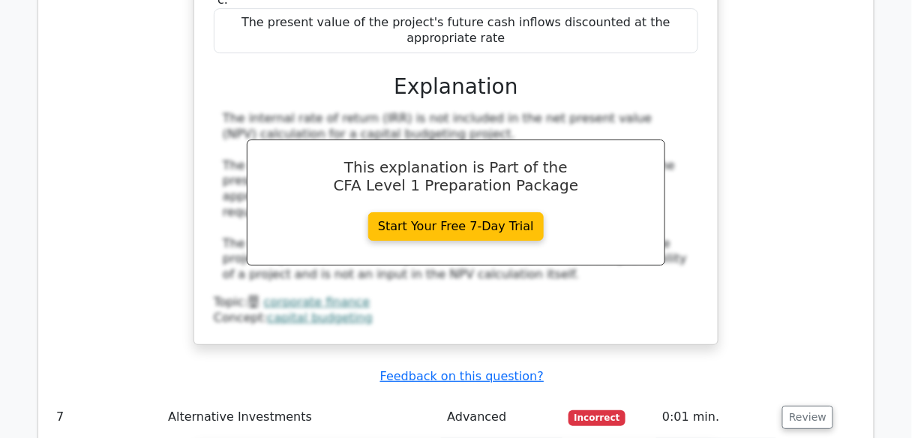
scroll to position [5580, 0]
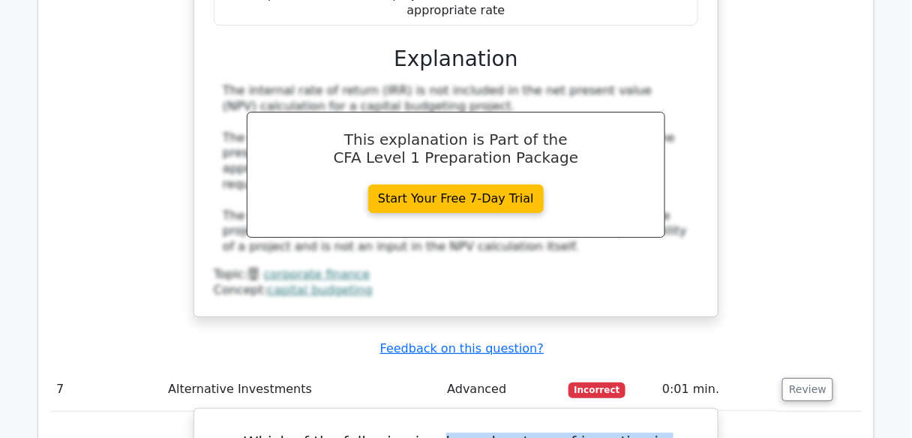
drag, startPoint x: 401, startPoint y: 60, endPoint x: 638, endPoint y: 82, distance: 238.0
copy h5 "key advantage of investing in infrastructure assets for institutional investors?"
drag, startPoint x: 243, startPoint y: 257, endPoint x: 671, endPoint y: 267, distance: 427.7
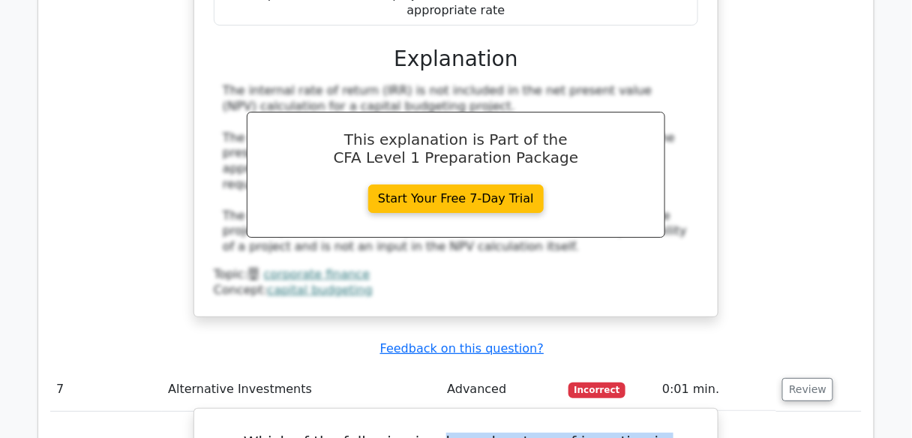
copy div "Potential for stable, long-term cash flows with inflation-hedging characteristi…"
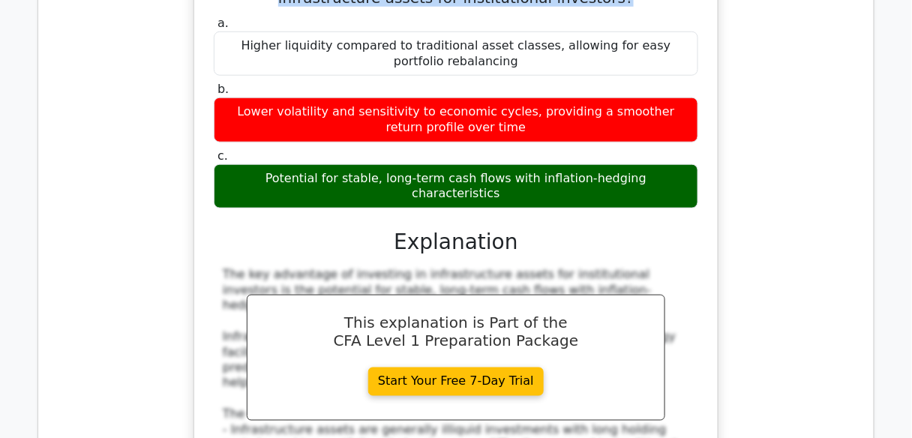
scroll to position [6060, 0]
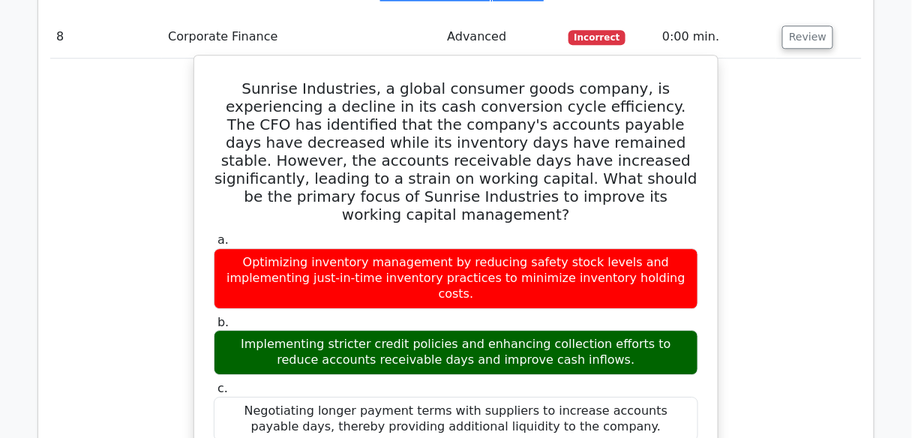
scroll to position [6901, 0]
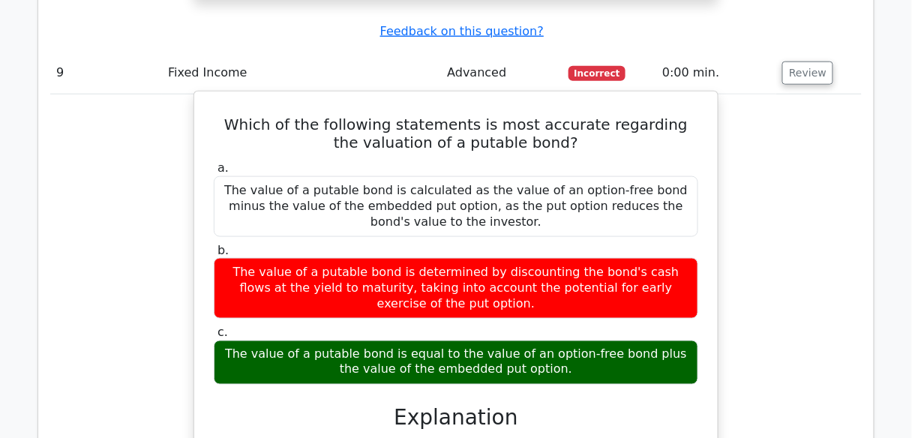
scroll to position [7501, 0]
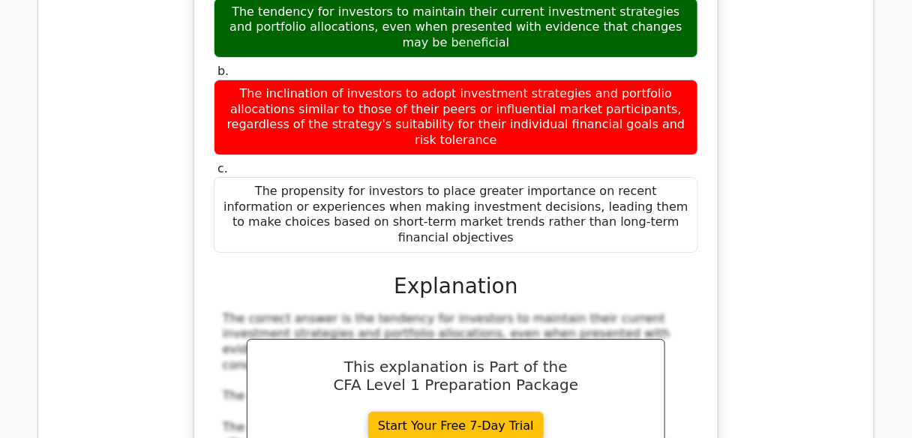
scroll to position [8701, 0]
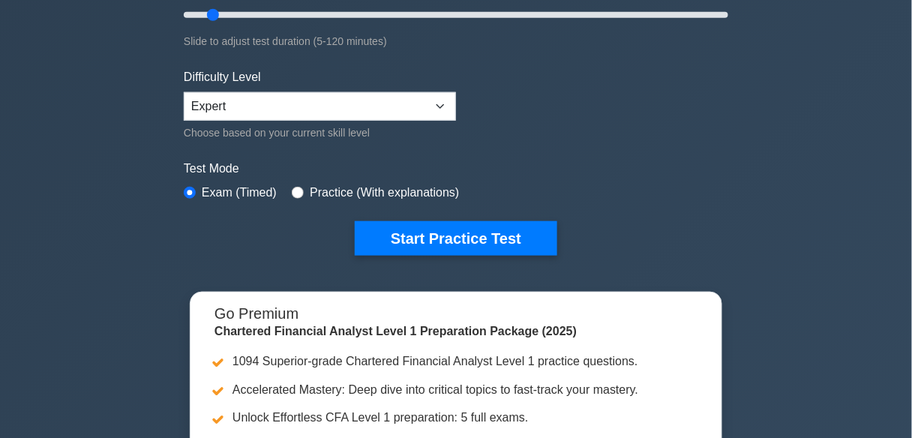
scroll to position [480, 0]
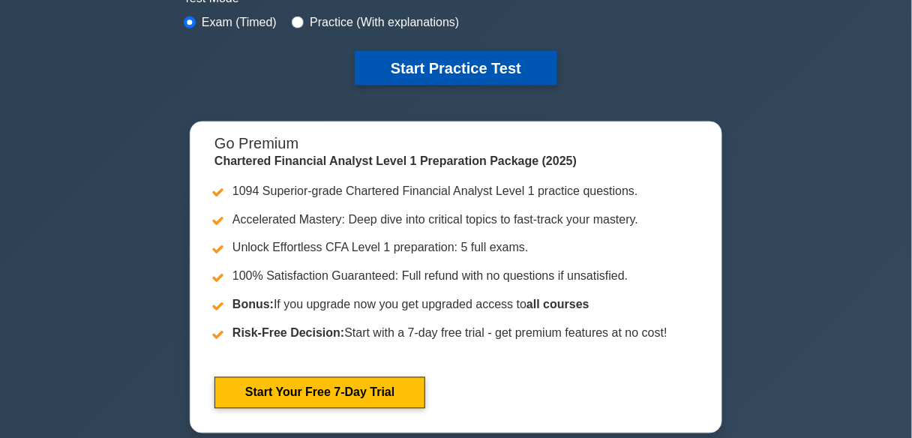
click at [527, 68] on button "Start Practice Test" at bounding box center [456, 68] width 203 height 35
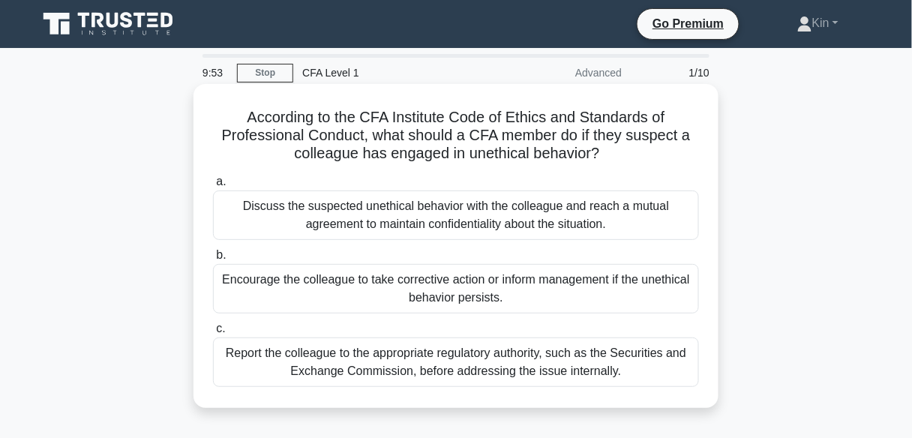
click at [524, 227] on div "Discuss the suspected unethical behavior with the colleague and reach a mutual …" at bounding box center [456, 216] width 486 height 50
click at [213, 187] on input "a. Discuss the suspected unethical behavior with the colleague and reach a mutu…" at bounding box center [213, 182] width 0 height 10
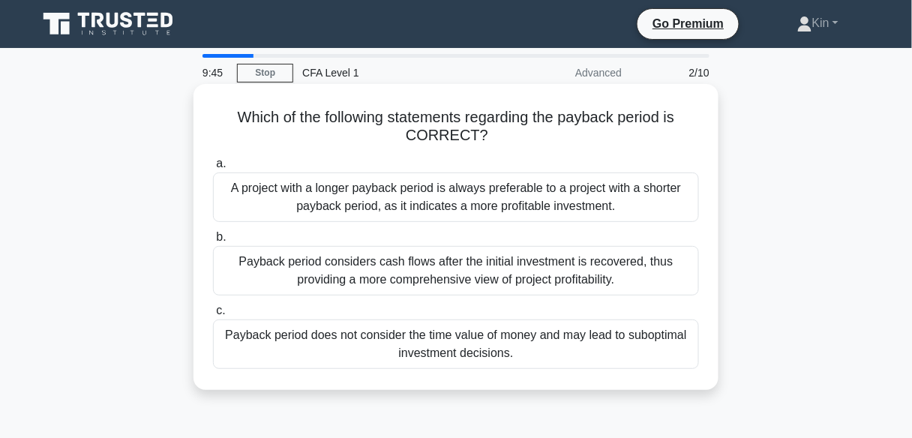
click at [520, 266] on div "Payback period considers cash flows after the initial investment is recovered, …" at bounding box center [456, 271] width 486 height 50
click at [213, 242] on input "b. Payback period considers cash flows after the initial investment is recovere…" at bounding box center [213, 238] width 0 height 10
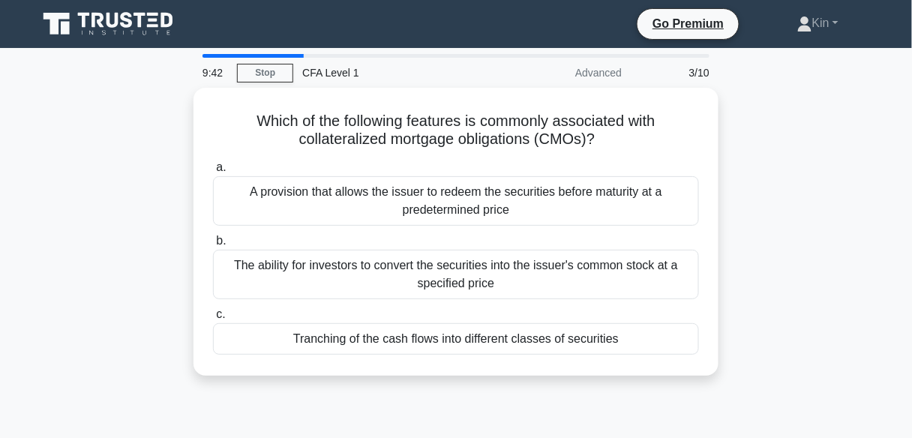
click at [520, 266] on div "The ability for investors to convert the securities into the issuer's common st…" at bounding box center [456, 275] width 486 height 50
click at [213, 246] on input "b. The ability for investors to convert the securities into the issuer's common…" at bounding box center [213, 241] width 0 height 10
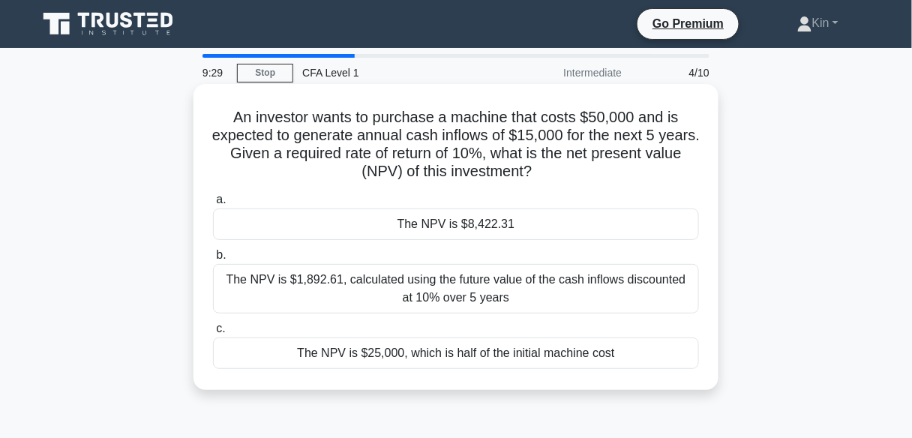
click at [554, 209] on div "The NPV is $8,422.31" at bounding box center [456, 225] width 486 height 32
click at [213, 205] on input "a. The NPV is $8,422.31" at bounding box center [213, 200] width 0 height 10
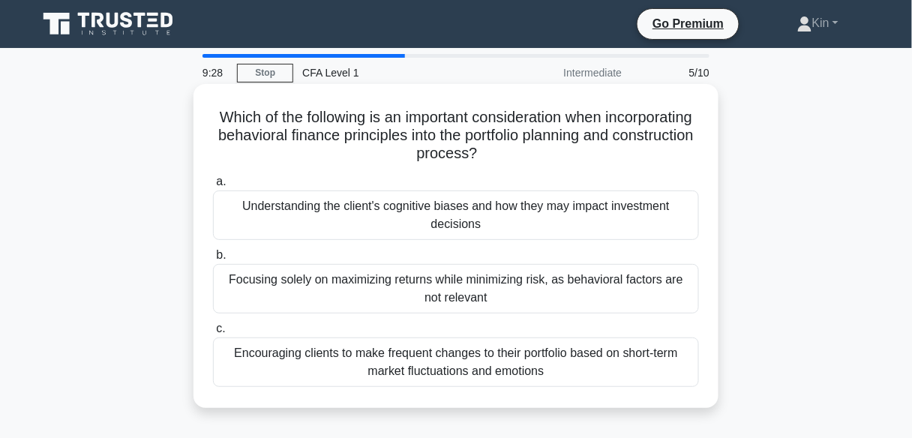
click at [553, 287] on div "Focusing solely on maximizing returns while minimizing risk, as behavioral fact…" at bounding box center [456, 289] width 486 height 50
click at [213, 260] on input "b. Focusing solely on maximizing returns while minimizing risk, as behavioral f…" at bounding box center [213, 256] width 0 height 10
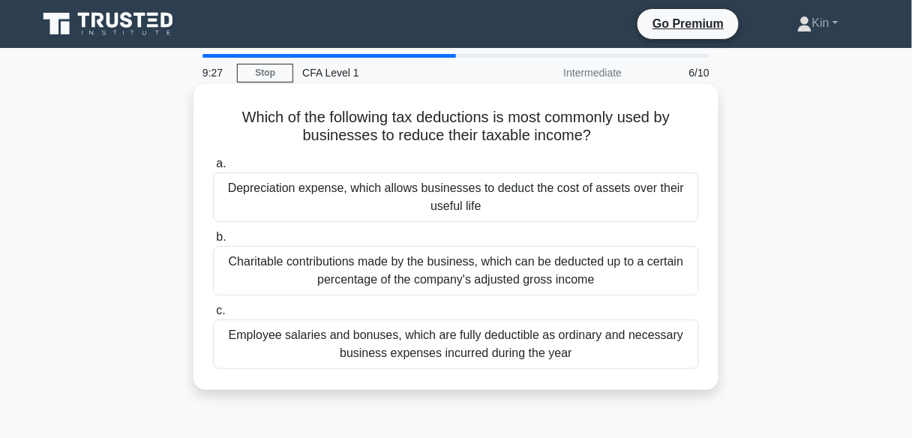
click at [554, 197] on div "Depreciation expense, which allows businesses to deduct the cost of assets over…" at bounding box center [456, 198] width 486 height 50
click at [213, 169] on input "a. Depreciation expense, which allows businesses to deduct the cost of assets o…" at bounding box center [213, 164] width 0 height 10
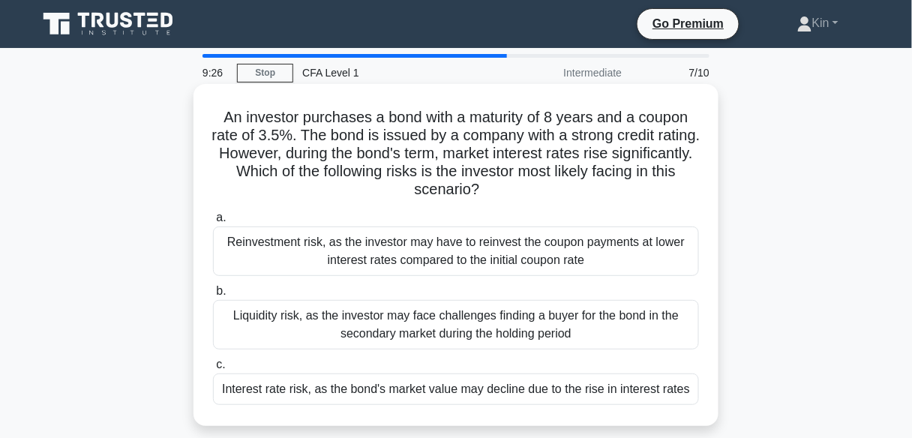
click at [560, 284] on label "b. Liquidity risk, as the investor may face challenges finding a buyer for the …" at bounding box center [456, 316] width 486 height 68
click at [213, 287] on input "b. Liquidity risk, as the investor may face challenges finding a buyer for the …" at bounding box center [213, 292] width 0 height 10
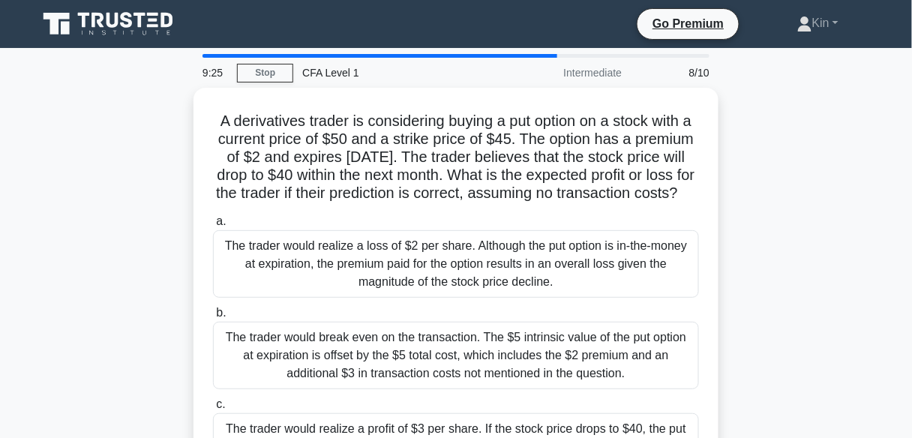
click at [560, 272] on div "The trader would realize a loss of $2 per share. Although the put option is in-…" at bounding box center [456, 264] width 486 height 68
click at [213, 227] on input "a. The trader would realize a loss of $2 per share. Although the put option is …" at bounding box center [213, 222] width 0 height 10
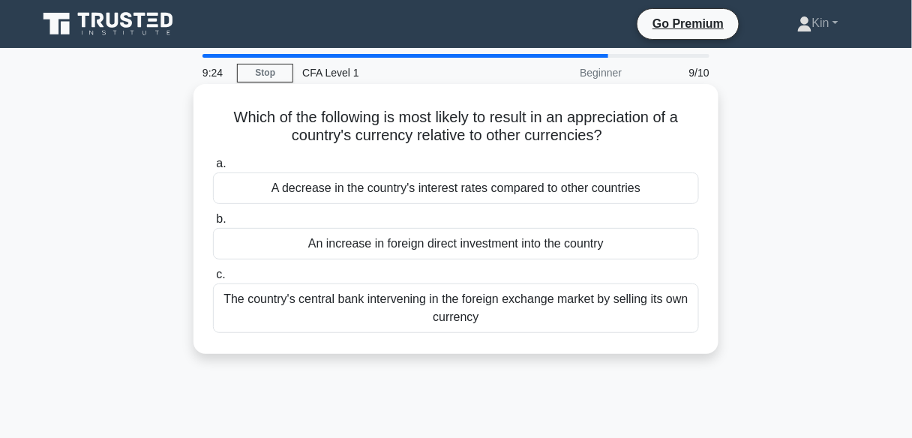
click at [569, 247] on div "An increase in foreign direct investment into the country" at bounding box center [456, 244] width 486 height 32
click at [213, 224] on input "b. An increase in foreign direct investment into the country" at bounding box center [213, 220] width 0 height 10
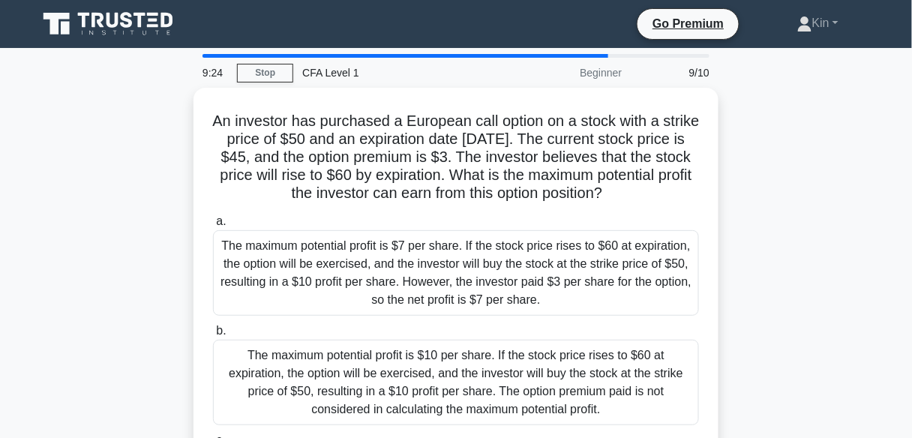
click at [569, 247] on div "The maximum potential profit is $7 per share. If the stock price rises to $60 a…" at bounding box center [456, 273] width 486 height 86
click at [213, 227] on input "a. The maximum potential profit is $7 per share. If the stock price rises to $6…" at bounding box center [213, 222] width 0 height 10
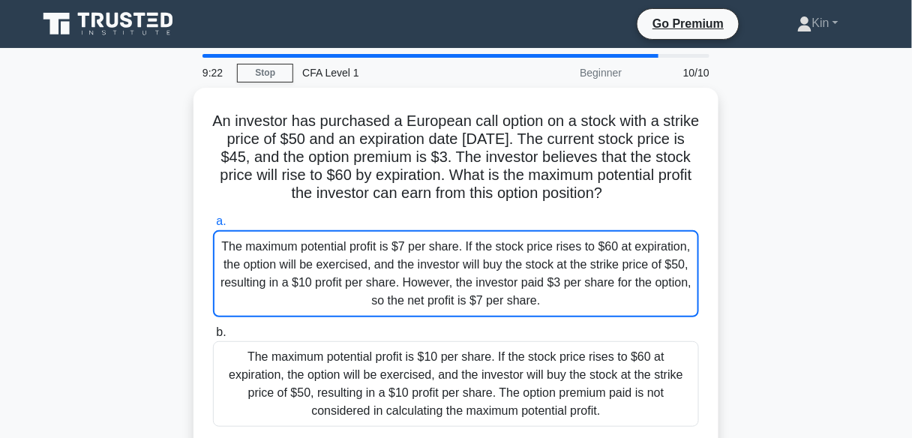
click at [569, 247] on div "The maximum potential profit is $7 per share. If the stock price rises to $60 a…" at bounding box center [456, 273] width 486 height 87
click at [213, 227] on input "a. The maximum potential profit is $7 per share. If the stock price rises to $6…" at bounding box center [213, 222] width 0 height 10
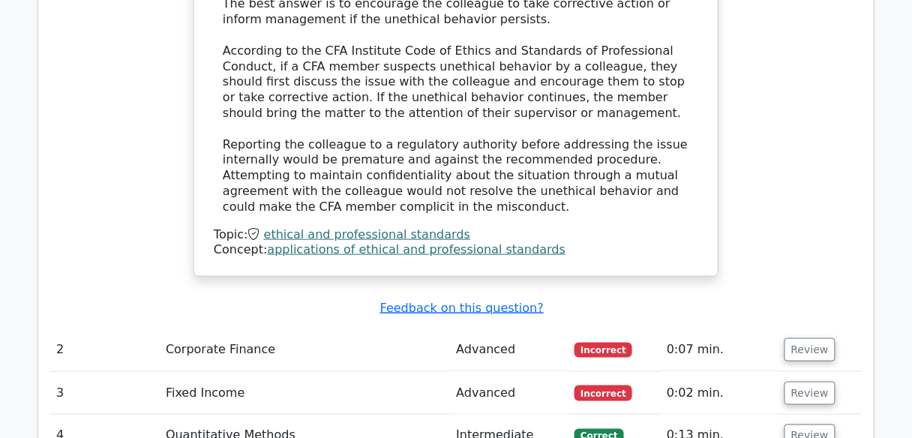
scroll to position [1740, 0]
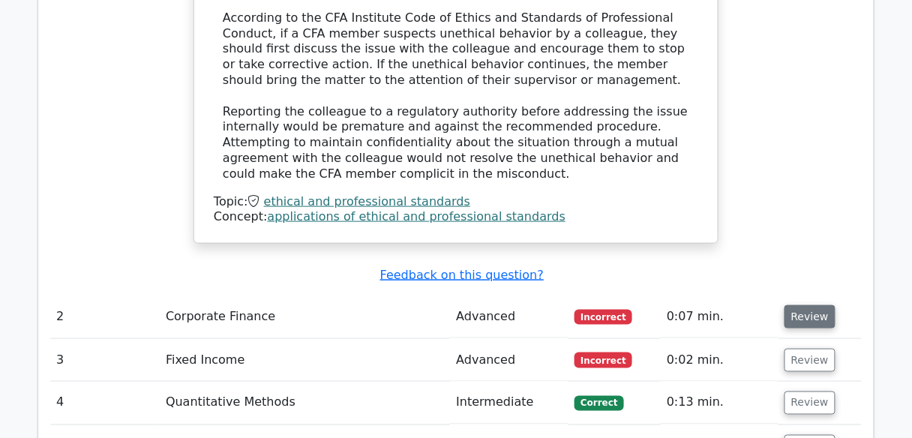
click at [813, 305] on button "Review" at bounding box center [810, 316] width 51 height 23
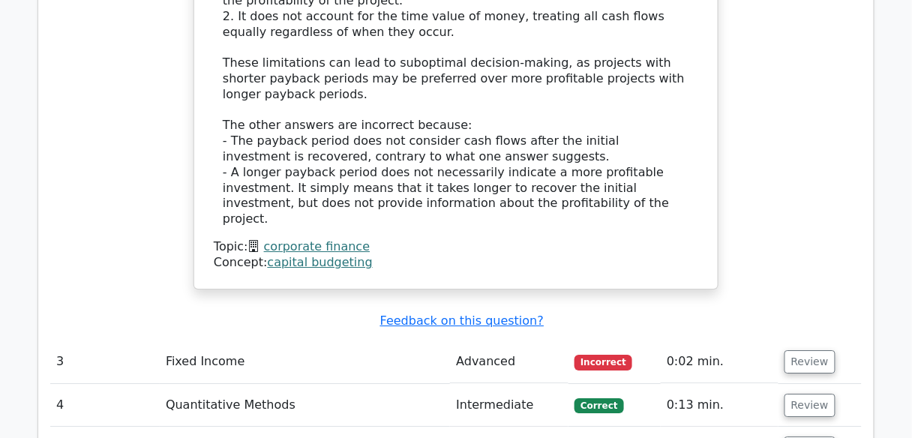
scroll to position [2580, 0]
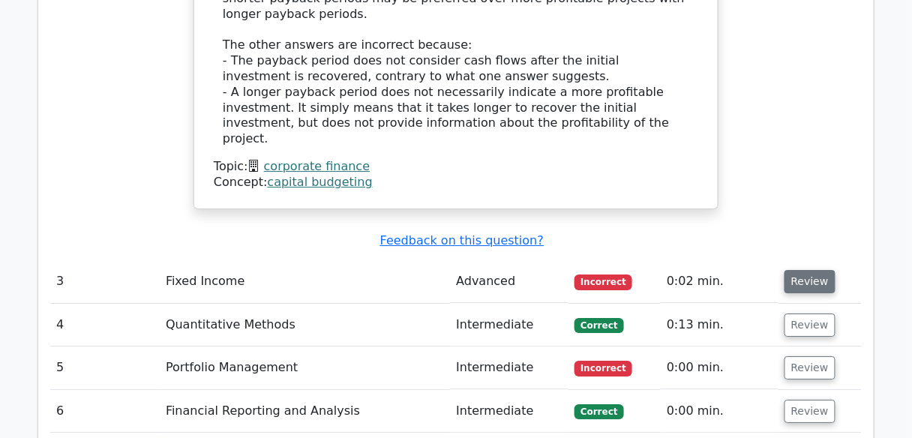
click at [805, 270] on button "Review" at bounding box center [810, 281] width 51 height 23
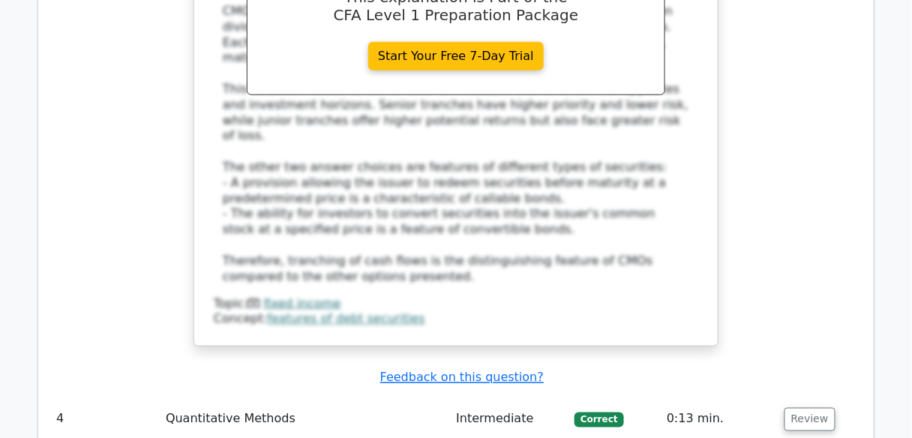
scroll to position [3300, 0]
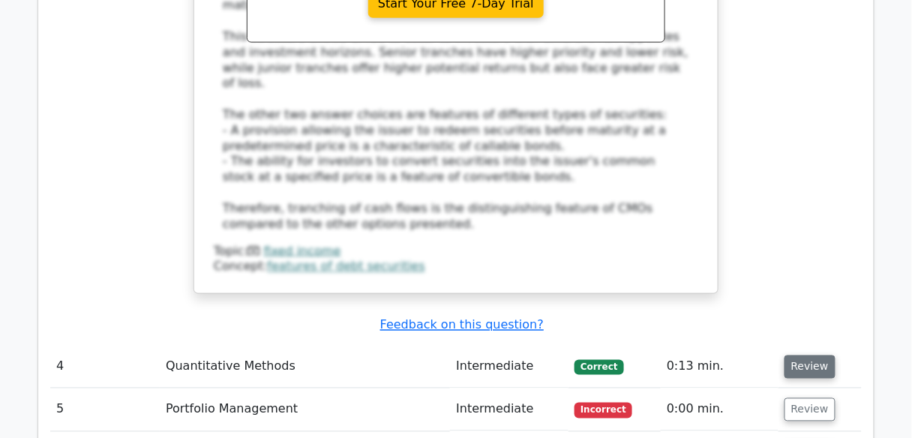
click at [804, 356] on button "Review" at bounding box center [810, 367] width 51 height 23
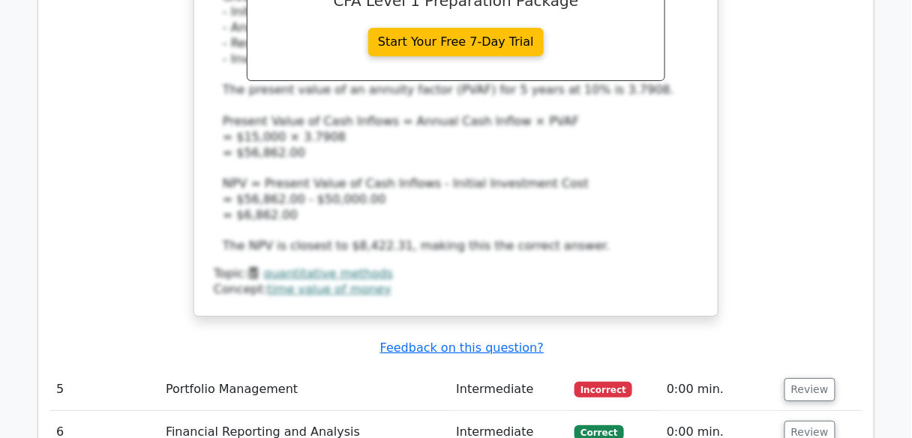
scroll to position [4140, 0]
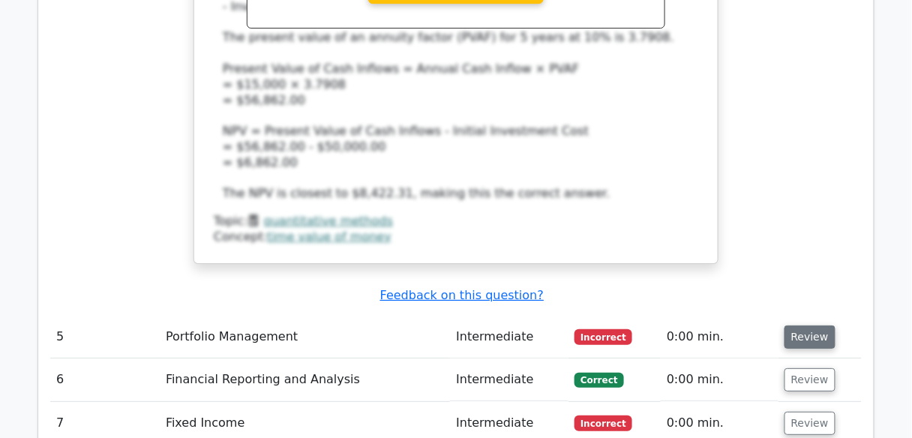
click at [805, 326] on button "Review" at bounding box center [810, 337] width 51 height 23
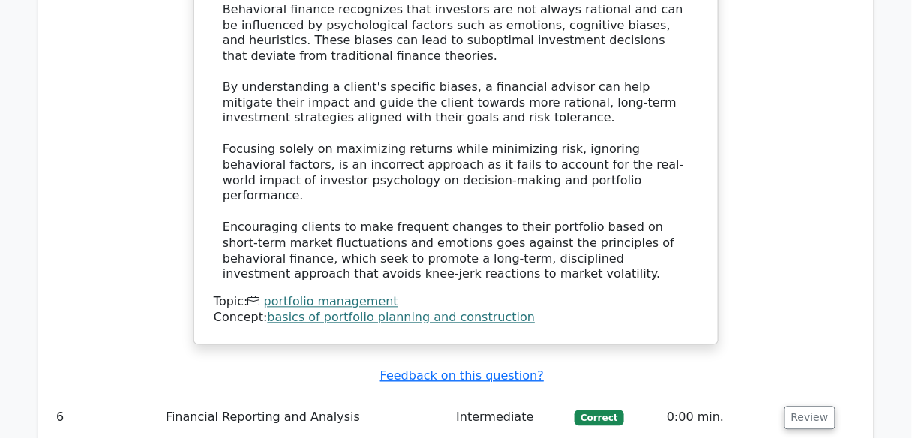
scroll to position [4920, 0]
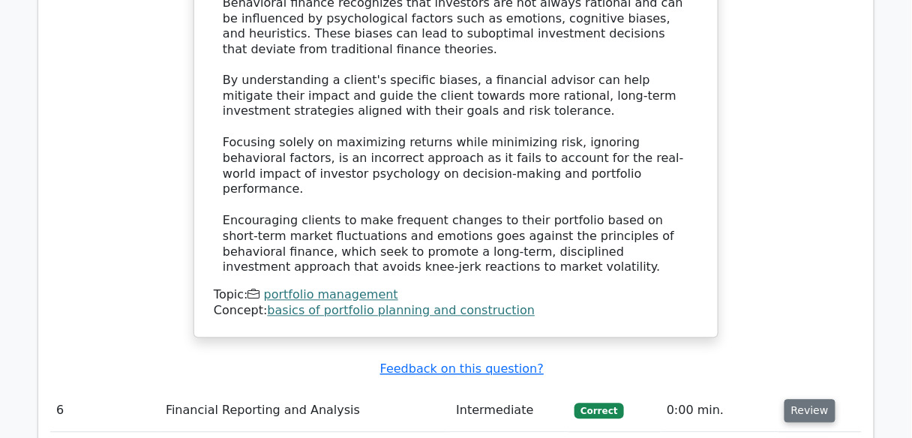
click at [798, 400] on button "Review" at bounding box center [810, 411] width 51 height 23
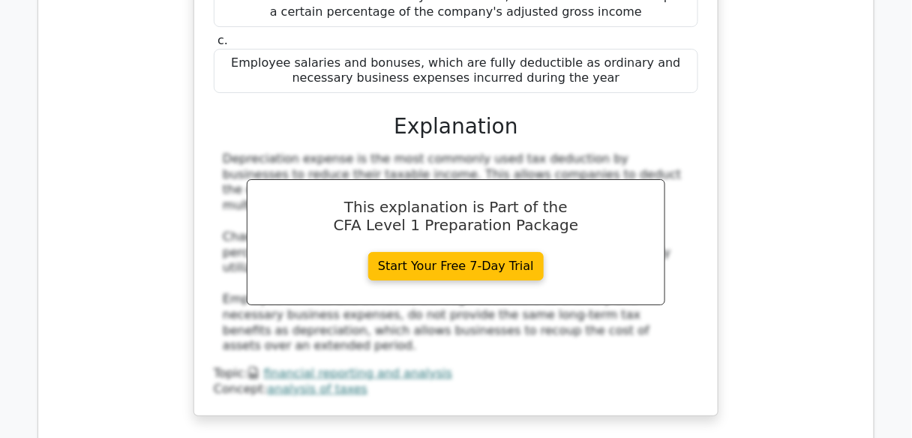
scroll to position [5700, 0]
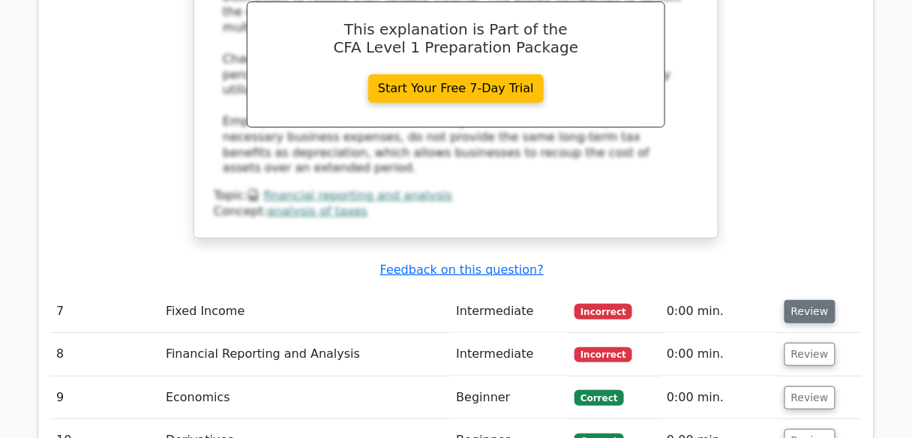
click at [801, 300] on button "Review" at bounding box center [810, 311] width 51 height 23
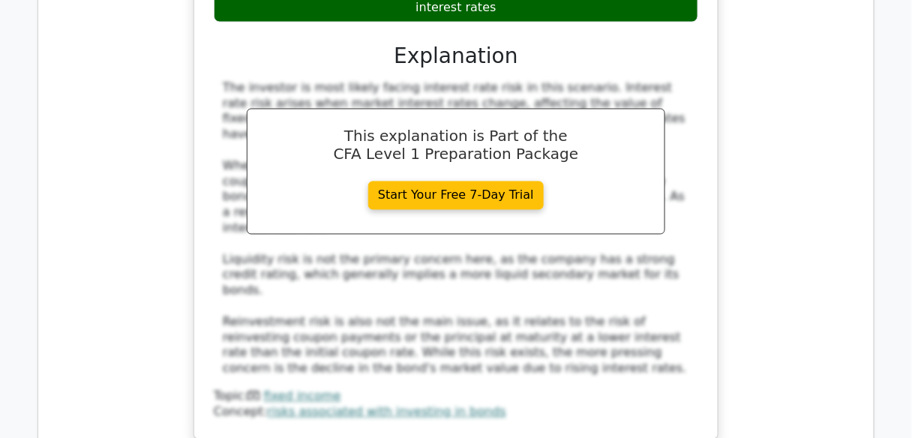
scroll to position [6360, 0]
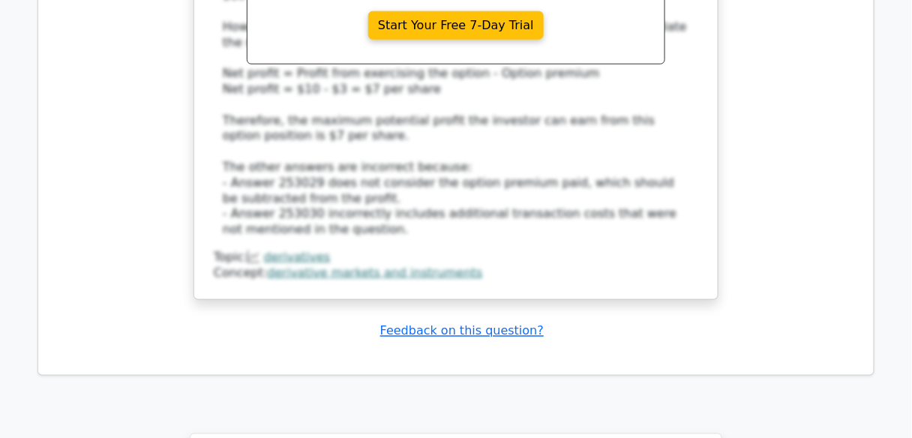
scroll to position [9061, 0]
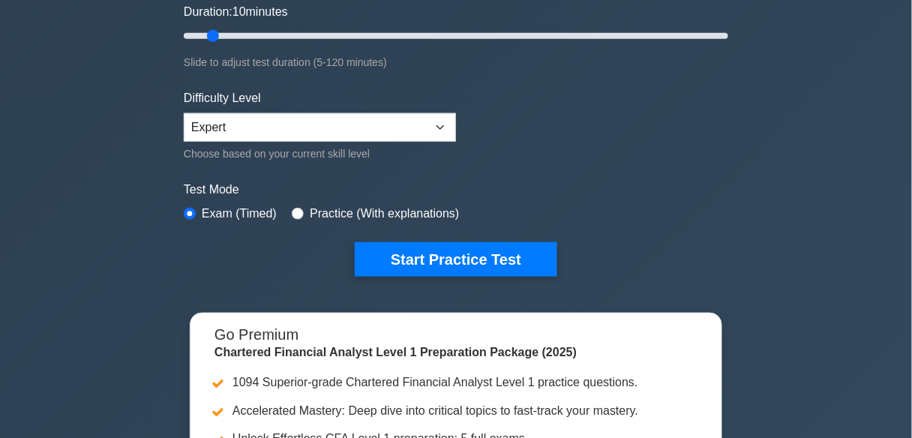
scroll to position [300, 0]
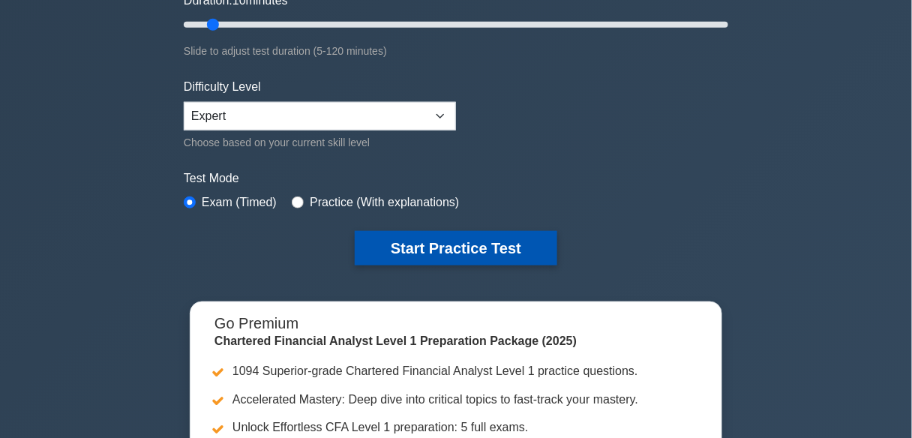
click at [410, 248] on button "Start Practice Test" at bounding box center [456, 248] width 203 height 35
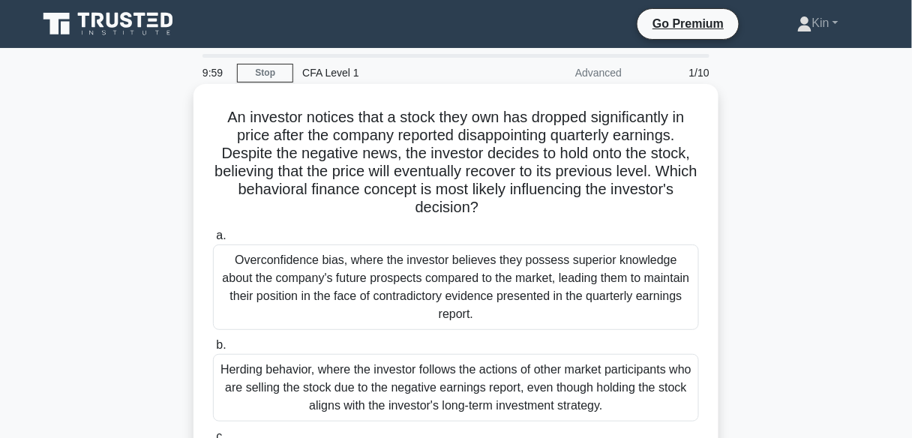
click at [449, 298] on div "Overconfidence bias, where the investor believes they possess superior knowledg…" at bounding box center [456, 288] width 486 height 86
click at [213, 241] on input "a. Overconfidence bias, where the investor believes they possess superior knowl…" at bounding box center [213, 236] width 0 height 10
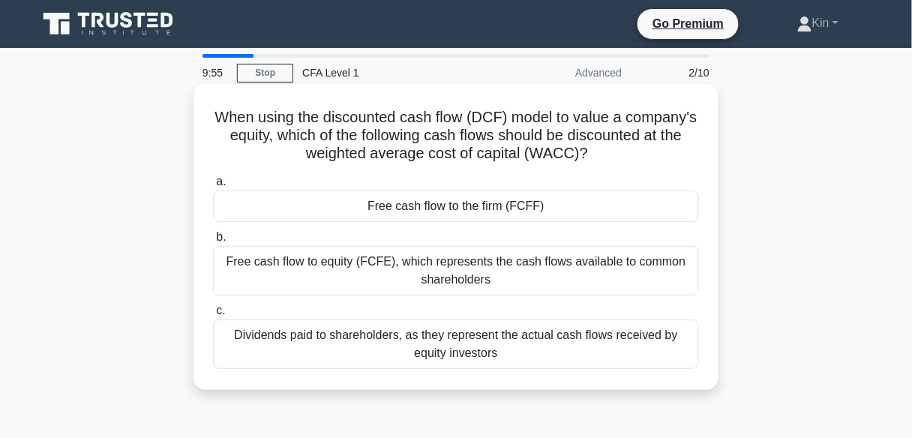
click at [451, 343] on div "Dividends paid to shareholders, as they represent the actual cash flows receive…" at bounding box center [456, 345] width 486 height 50
click at [213, 316] on input "c. Dividends paid to shareholders, as they represent the actual cash flows rece…" at bounding box center [213, 311] width 0 height 10
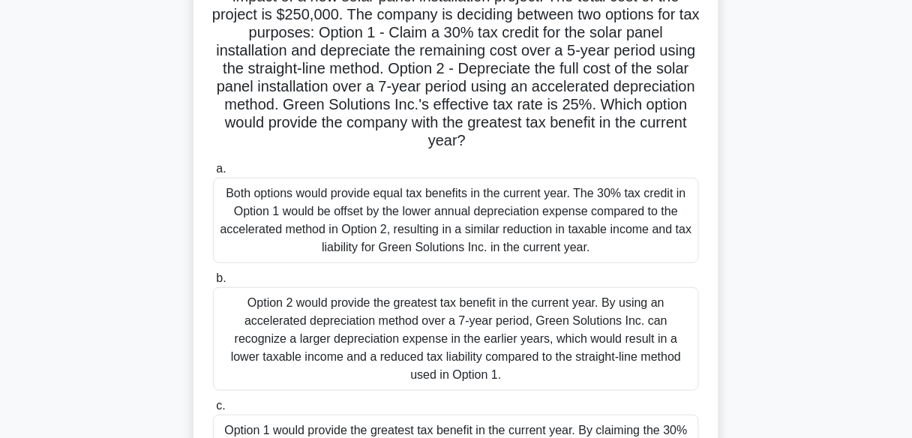
scroll to position [180, 0]
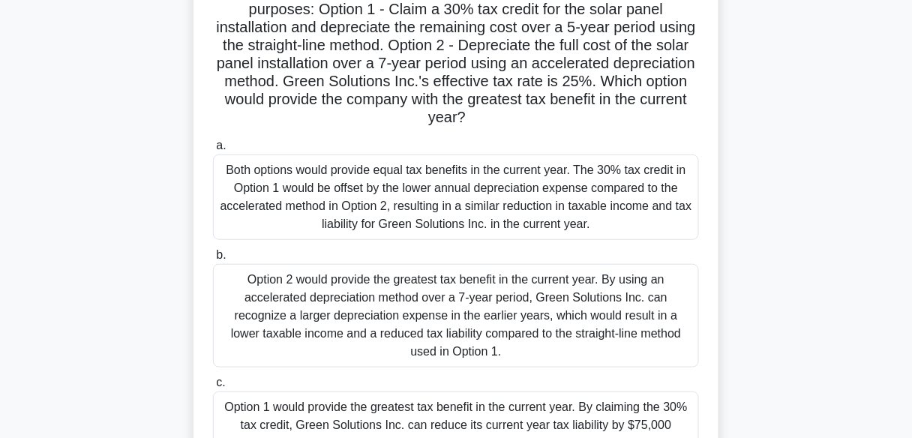
click at [457, 302] on div "Option 2 would provide the greatest tax benefit in the current year. By using a…" at bounding box center [456, 316] width 486 height 104
click at [213, 260] on input "b. Option 2 would provide the greatest tax benefit in the current year. By usin…" at bounding box center [213, 256] width 0 height 10
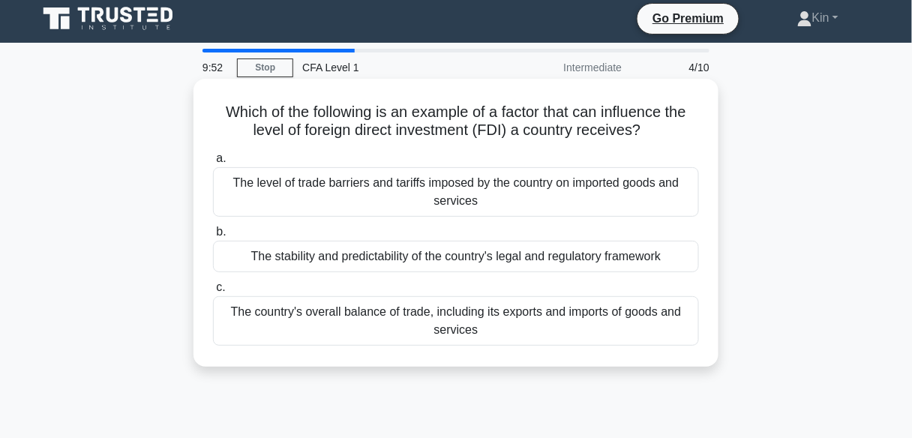
scroll to position [0, 0]
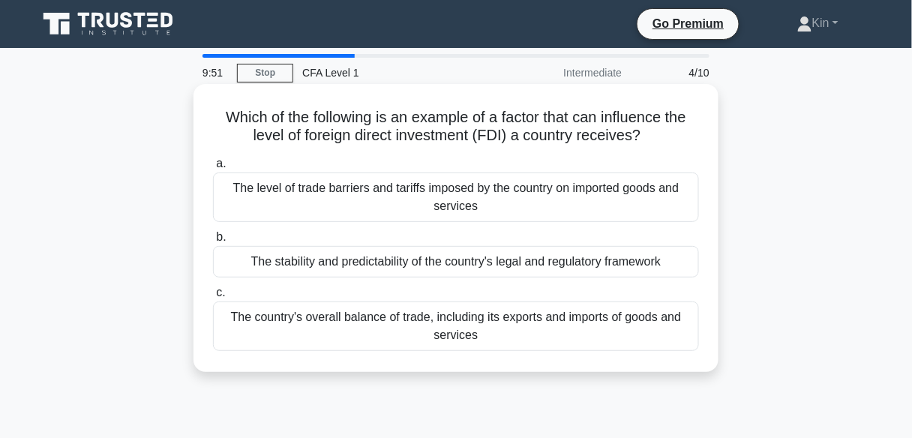
click at [492, 275] on div "The stability and predictability of the country's legal and regulatory framework" at bounding box center [456, 262] width 486 height 32
click at [213, 242] on input "b. The stability and predictability of the country's legal and regulatory frame…" at bounding box center [213, 238] width 0 height 10
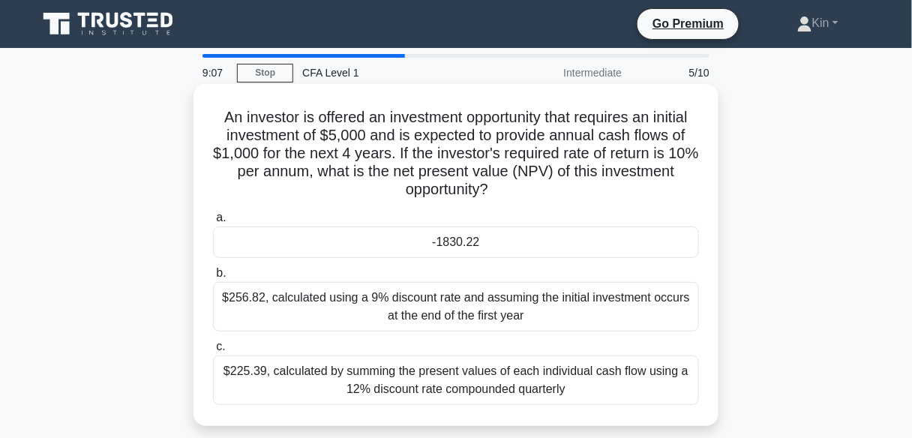
click at [495, 248] on div "-1830.22" at bounding box center [456, 243] width 486 height 32
click at [213, 223] on input "a. -1830.22" at bounding box center [213, 218] width 0 height 10
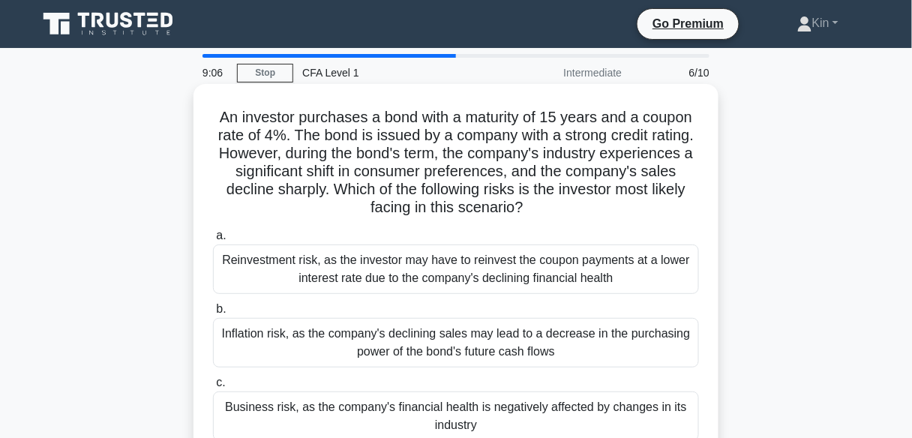
click at [534, 328] on div "Inflation risk, as the company's declining sales may lead to a decrease in the …" at bounding box center [456, 343] width 486 height 50
click at [213, 314] on input "b. Inflation risk, as the company's declining sales may lead to a decrease in t…" at bounding box center [213, 310] width 0 height 10
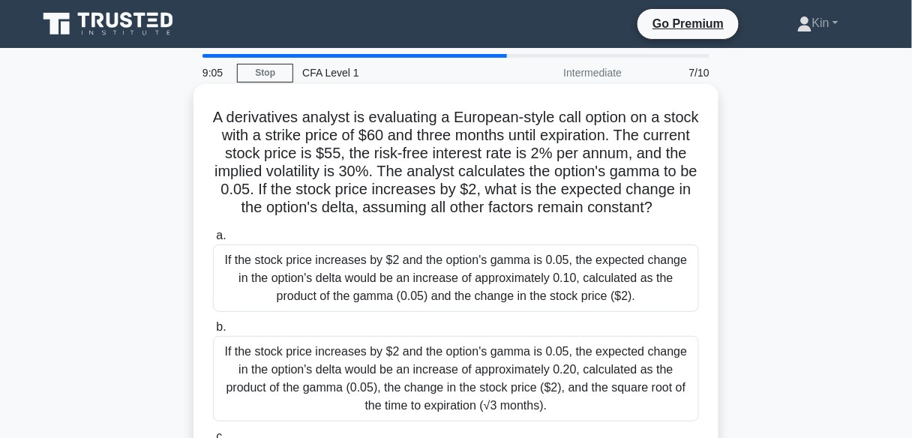
click at [551, 299] on div "If the stock price increases by $2 and the option's gamma is 0.05, the expected…" at bounding box center [456, 279] width 486 height 68
click at [213, 241] on input "a. If the stock price increases by $2 and the option's gamma is 0.05, the expec…" at bounding box center [213, 236] width 0 height 10
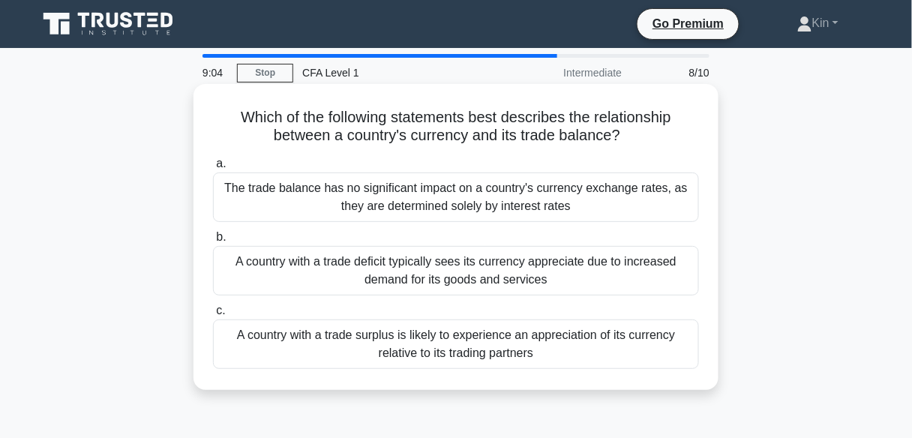
click at [552, 294] on div "A country with a trade deficit typically sees its currency appreciate due to in…" at bounding box center [456, 271] width 486 height 50
click at [213, 242] on input "b. A country with a trade deficit typically sees its currency appreciate due to…" at bounding box center [213, 238] width 0 height 10
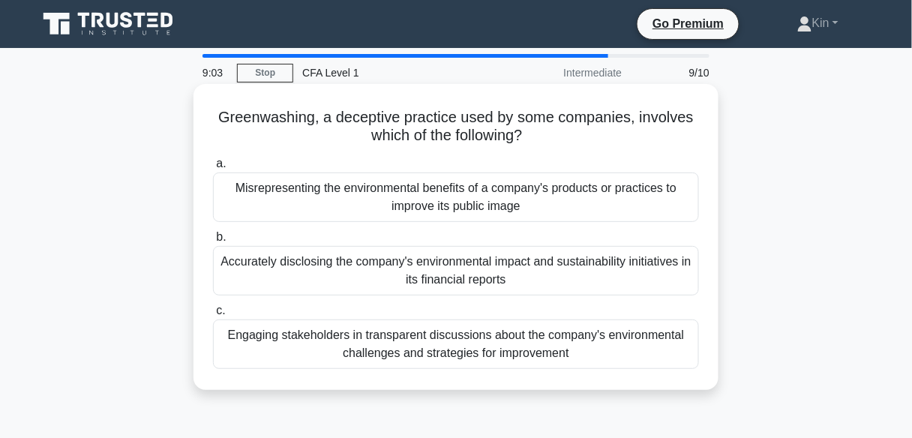
click at [555, 283] on div "Accurately disclosing the company's environmental impact and sustainability ini…" at bounding box center [456, 271] width 486 height 50
click at [213, 242] on input "b. Accurately disclosing the company's environmental impact and sustainability …" at bounding box center [213, 238] width 0 height 10
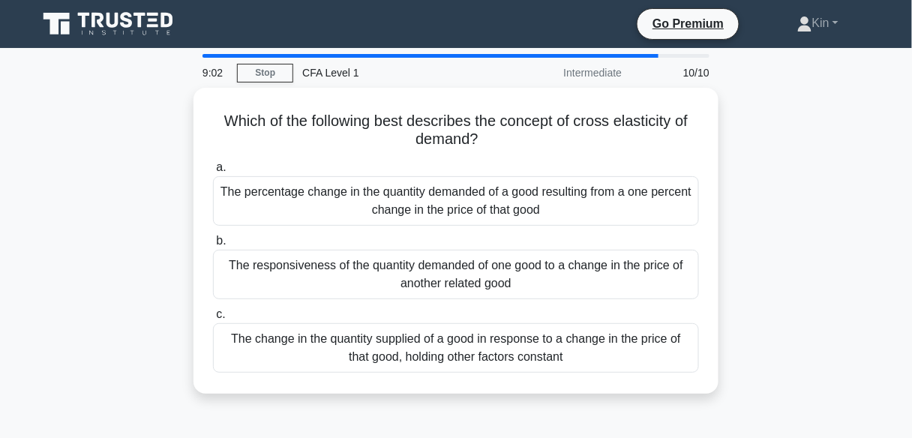
click at [556, 272] on div "The responsiveness of the quantity demanded of one good to a change in the pric…" at bounding box center [456, 275] width 486 height 50
click at [213, 246] on input "b. The responsiveness of the quantity demanded of one good to a change in the p…" at bounding box center [213, 241] width 0 height 10
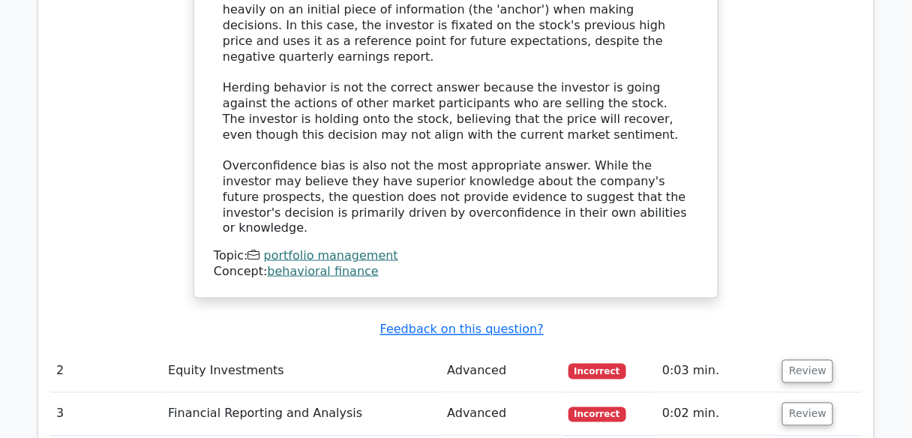
scroll to position [1860, 0]
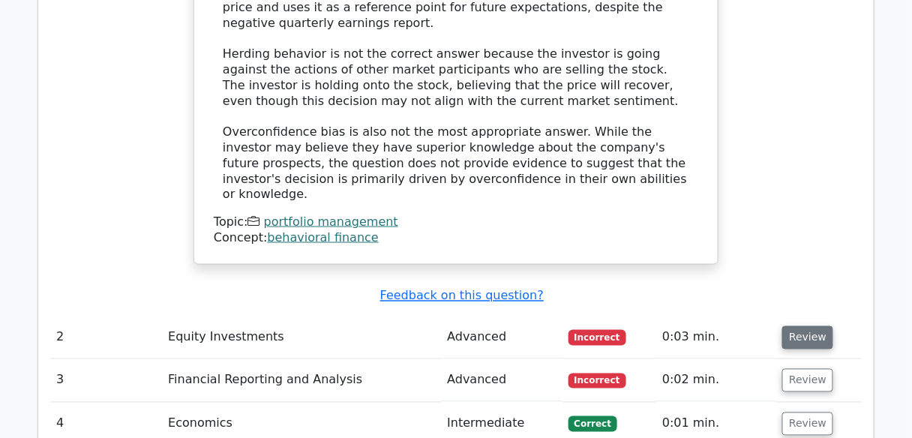
click at [801, 326] on button "Review" at bounding box center [807, 337] width 51 height 23
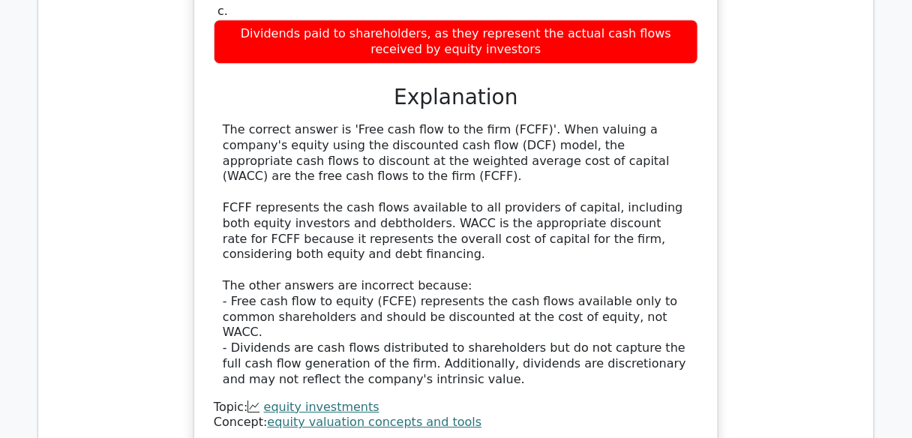
scroll to position [2520, 0]
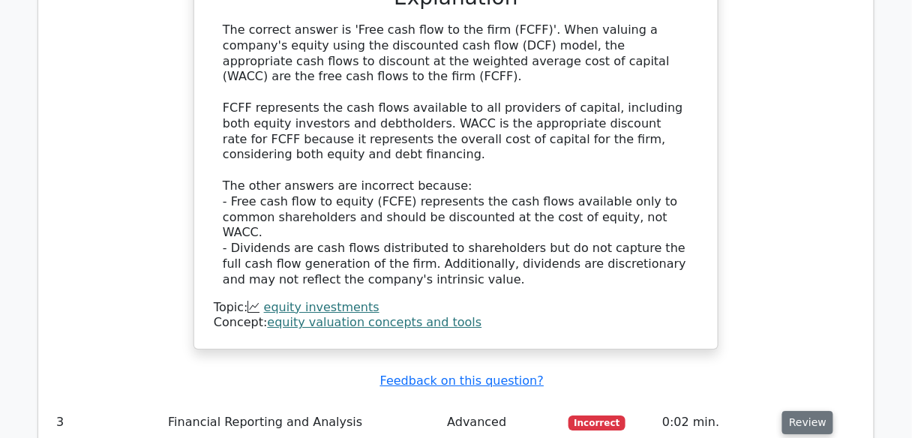
click at [798, 411] on button "Review" at bounding box center [807, 422] width 51 height 23
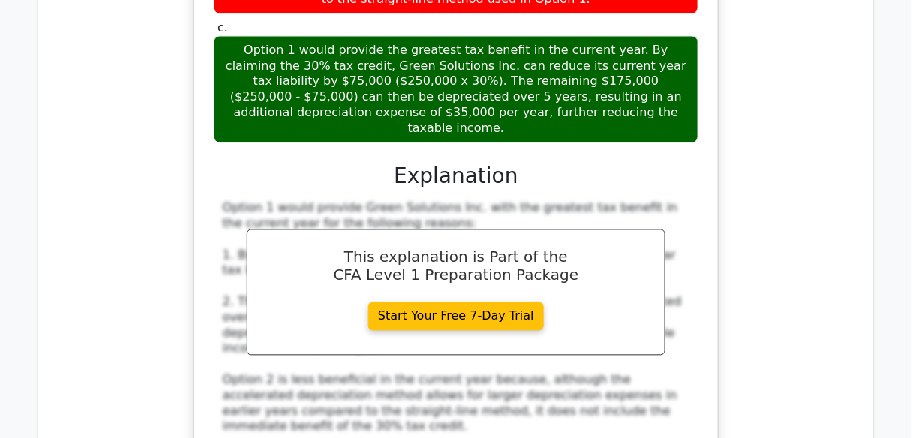
scroll to position [3660, 0]
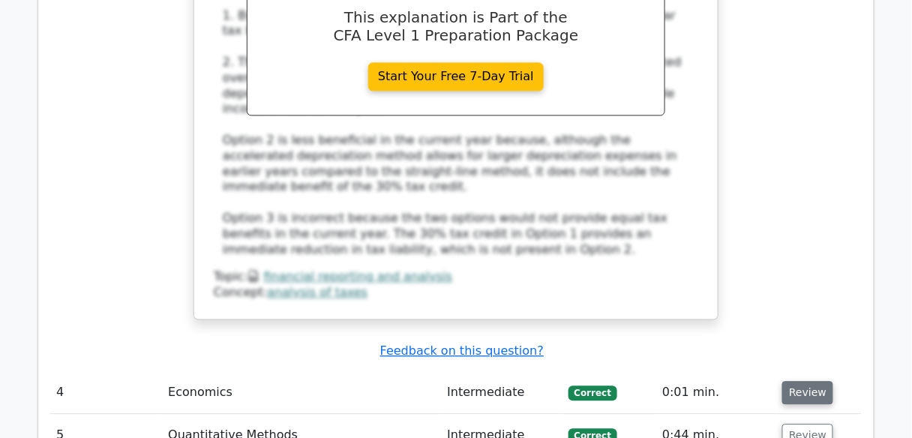
click at [800, 381] on button "Review" at bounding box center [807, 392] width 51 height 23
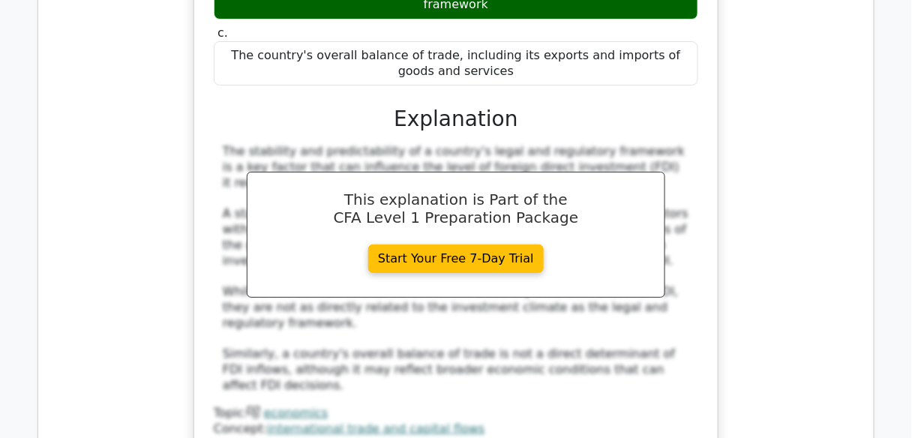
scroll to position [4320, 0]
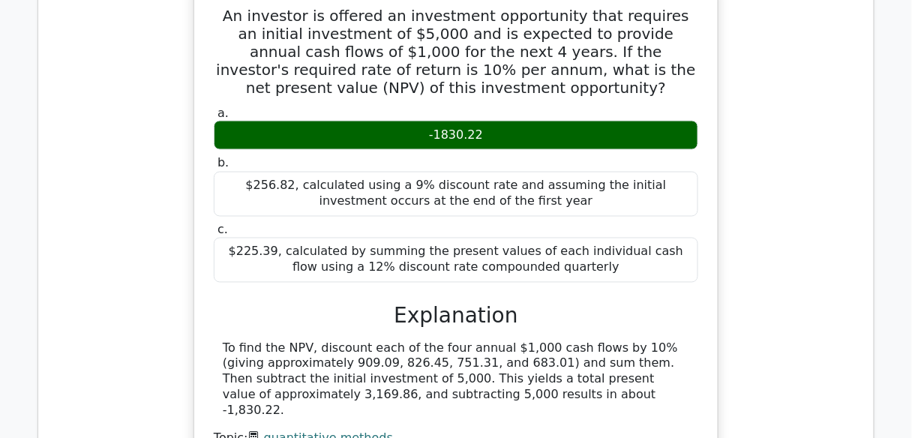
scroll to position [4860, 0]
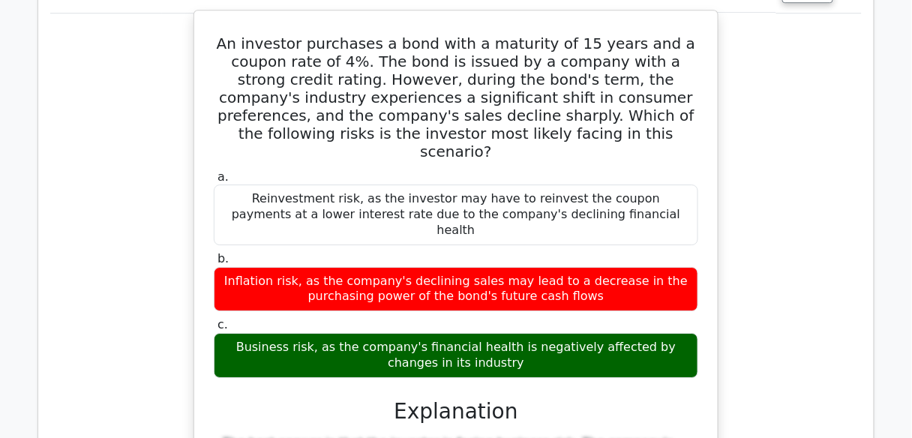
scroll to position [5700, 0]
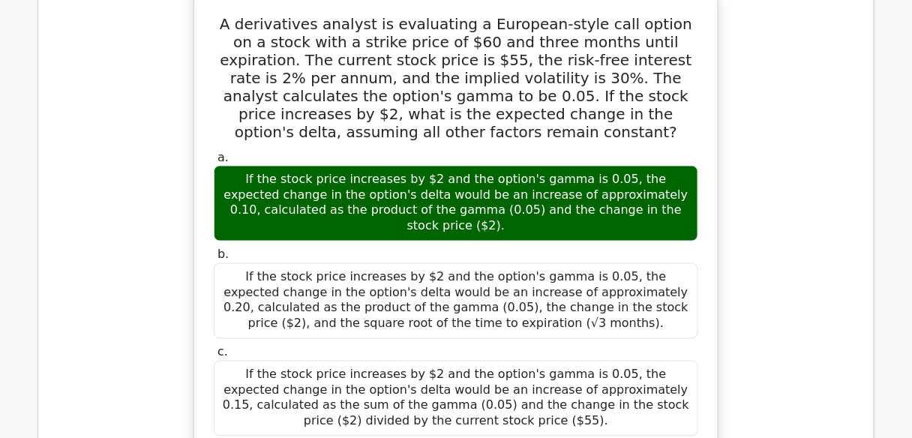
scroll to position [6481, 0]
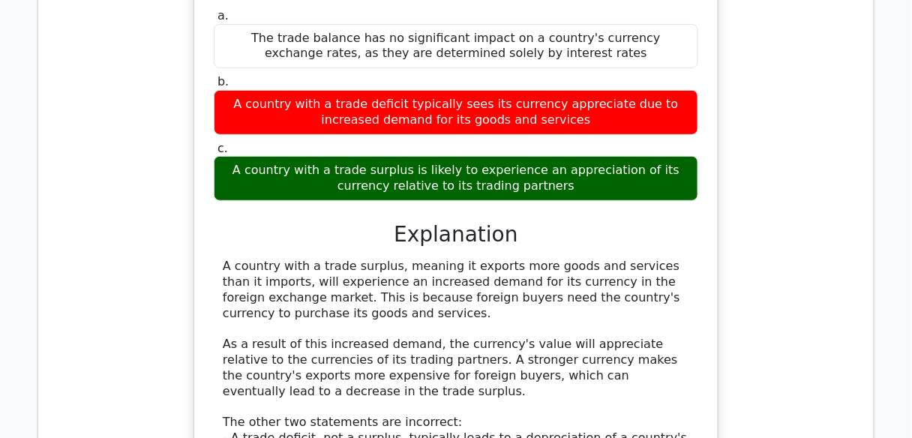
scroll to position [7261, 0]
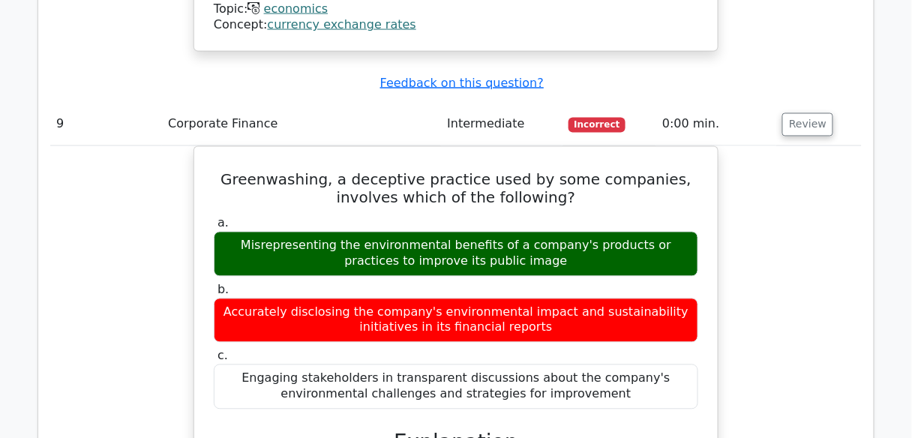
scroll to position [7921, 0]
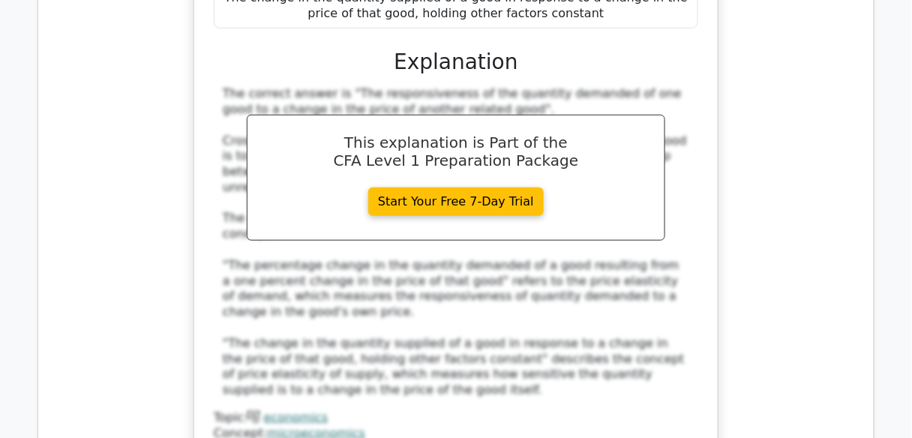
scroll to position [9061, 0]
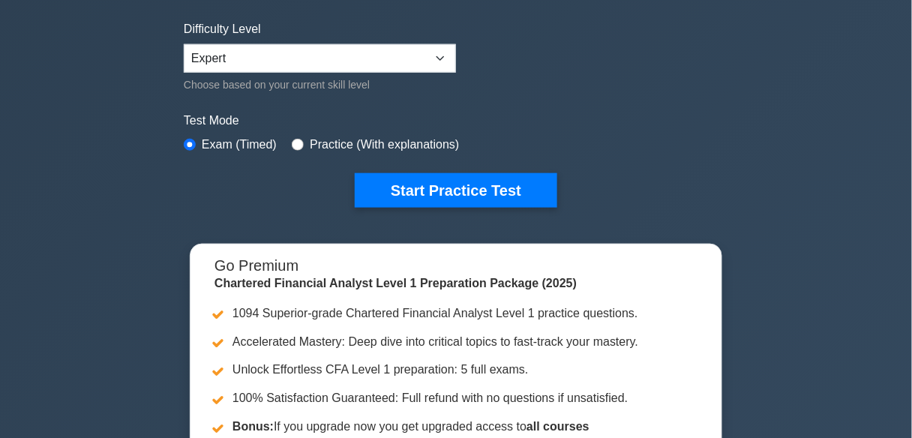
scroll to position [360, 0]
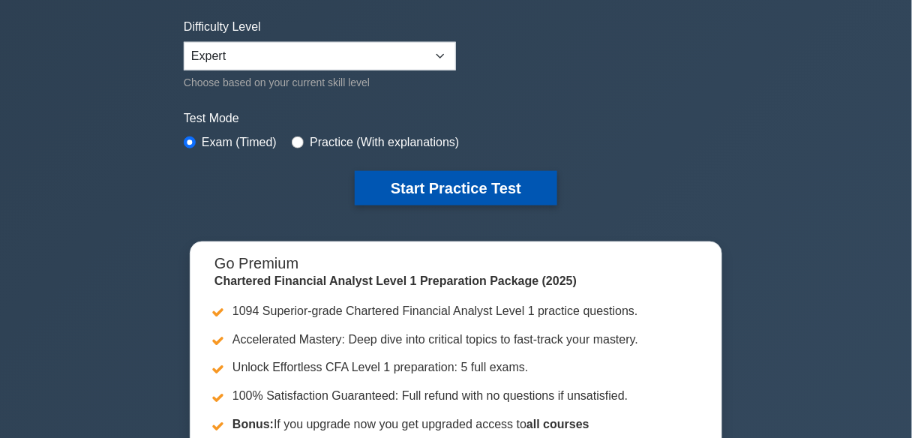
click at [409, 184] on button "Start Practice Test" at bounding box center [456, 188] width 203 height 35
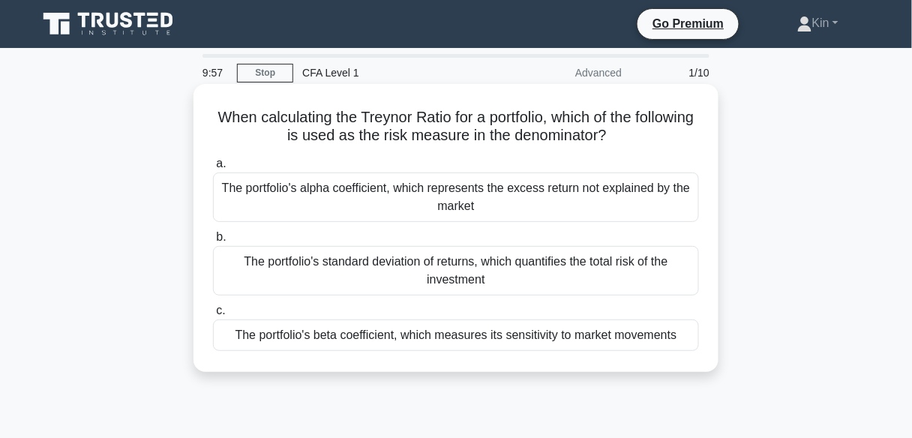
click at [509, 257] on div "The portfolio's standard deviation of returns, which quantifies the total risk …" at bounding box center [456, 271] width 486 height 50
click at [213, 242] on input "b. The portfolio's standard deviation of returns, which quantifies the total ri…" at bounding box center [213, 238] width 0 height 10
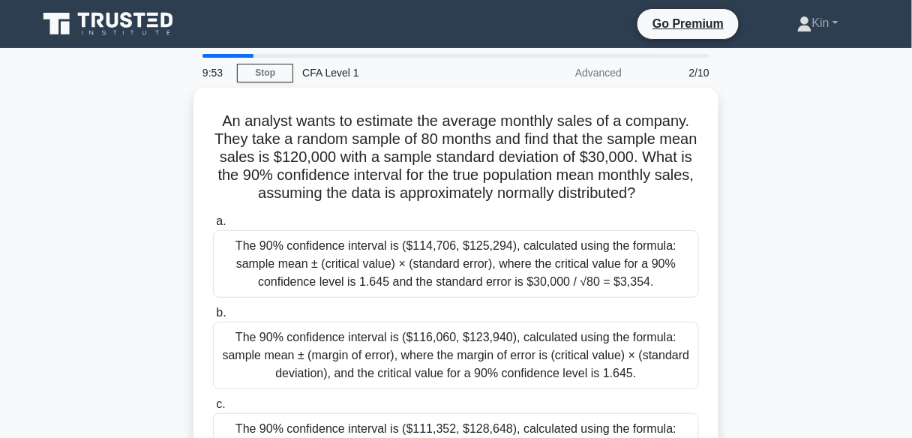
click at [509, 257] on div "The 90% confidence interval is ($114,706, $125,294), calculated using the formu…" at bounding box center [456, 264] width 486 height 68
click at [213, 227] on input "a. The 90% confidence interval is ($114,706, $125,294), calculated using the fo…" at bounding box center [213, 222] width 0 height 10
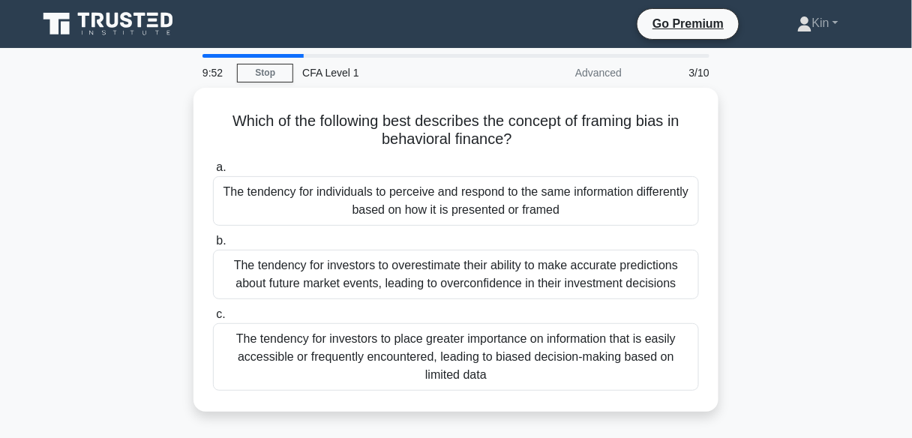
click at [509, 257] on div "The tendency for investors to overestimate their ability to make accurate predi…" at bounding box center [456, 275] width 486 height 50
click at [213, 246] on input "b. The tendency for investors to overestimate their ability to make accurate pr…" at bounding box center [213, 241] width 0 height 10
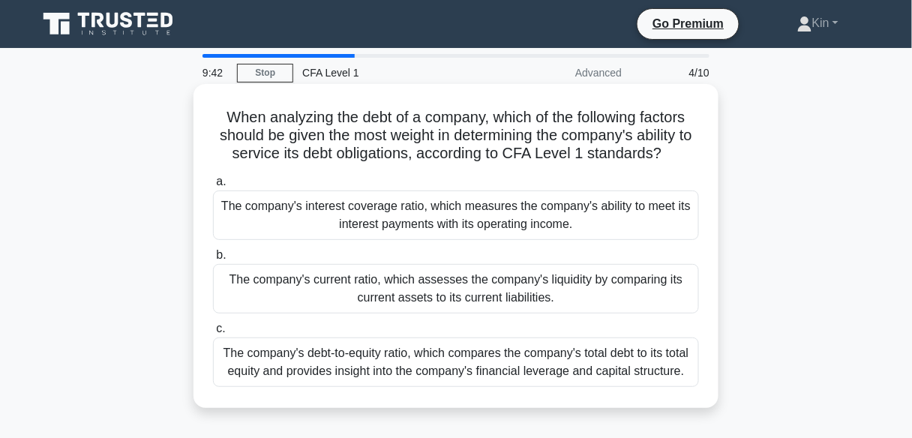
click at [519, 216] on div "The company's interest coverage ratio, which measures the company's ability to …" at bounding box center [456, 216] width 486 height 50
click at [213, 187] on input "a. The company's interest coverage ratio, which measures the company's ability …" at bounding box center [213, 182] width 0 height 10
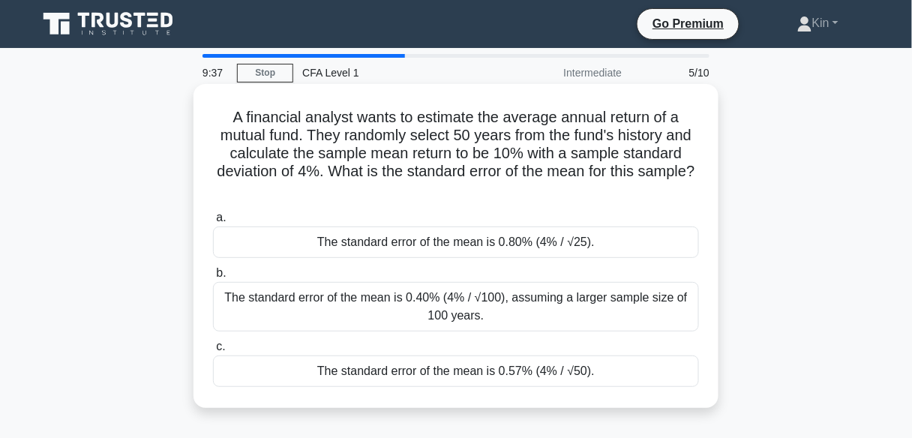
click at [508, 300] on div "The standard error of the mean is 0.40% (4% / √100), assuming a larger sample s…" at bounding box center [456, 307] width 486 height 50
click at [213, 278] on input "b. The standard error of the mean is 0.40% (4% / √100), assuming a larger sampl…" at bounding box center [213, 274] width 0 height 10
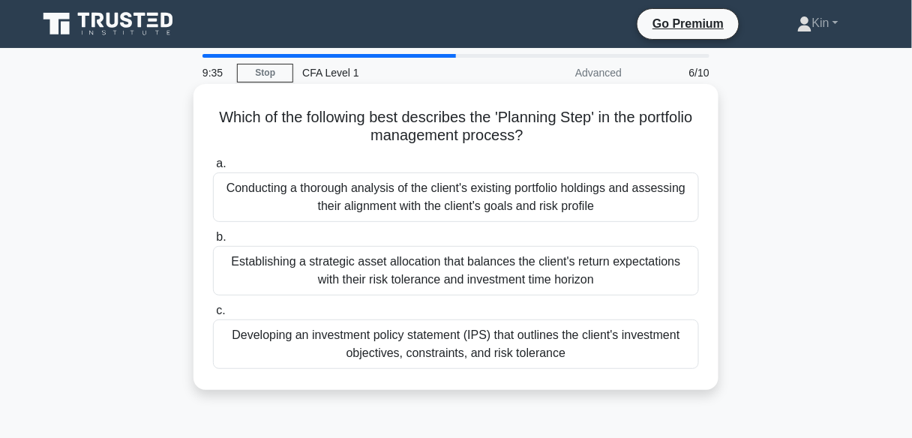
click at [529, 201] on div "Conducting a thorough analysis of the client's existing portfolio holdings and …" at bounding box center [456, 198] width 486 height 50
click at [213, 169] on input "a. Conducting a thorough analysis of the client's existing portfolio holdings a…" at bounding box center [213, 164] width 0 height 10
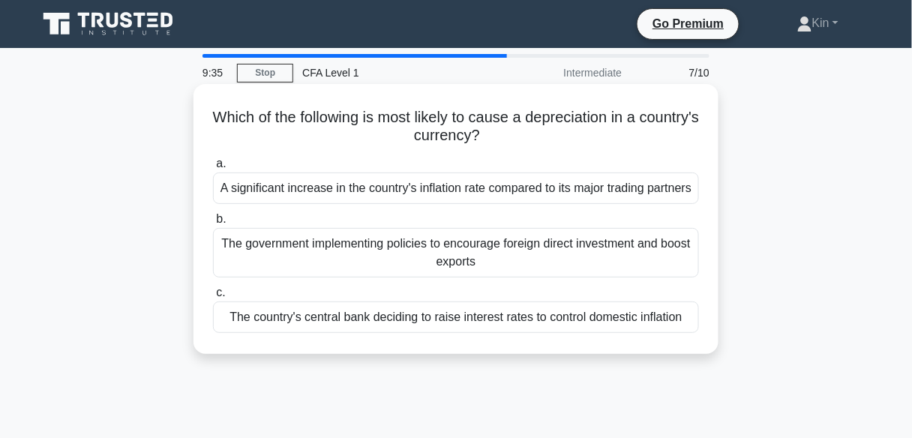
click at [530, 271] on div "The government implementing policies to encourage foreign direct investment and…" at bounding box center [456, 253] width 486 height 50
click at [213, 224] on input "b. The government implementing policies to encourage foreign direct investment …" at bounding box center [213, 220] width 0 height 10
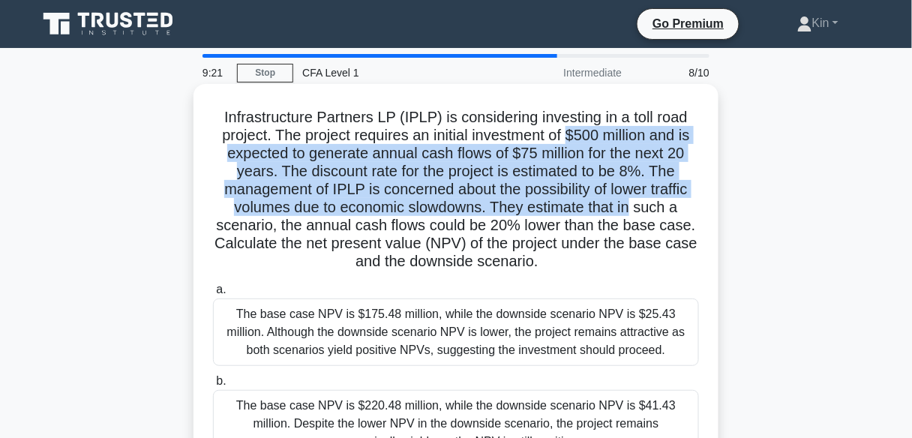
drag, startPoint x: 570, startPoint y: 136, endPoint x: 631, endPoint y: 209, distance: 95.4
click at [631, 209] on h5 "Infrastructure Partners LP (IPLP) is considering investing in a toll road proje…" at bounding box center [456, 190] width 489 height 164
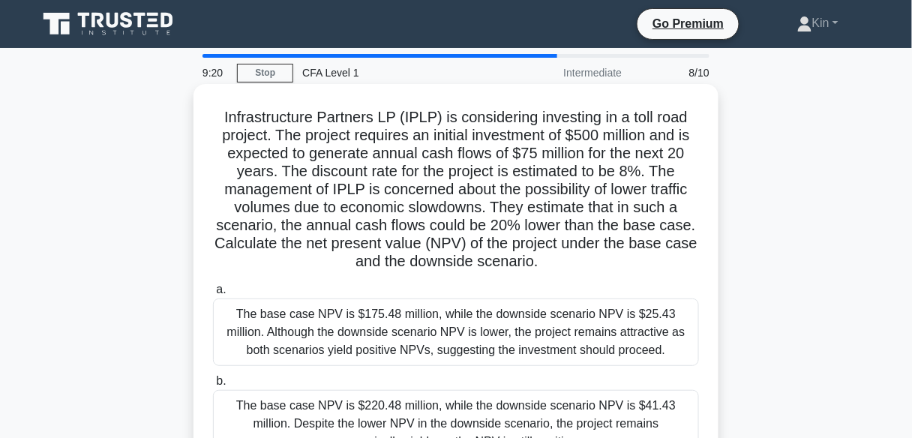
click at [606, 329] on div "The base case NPV is $175.48 million, while the downside scenario NPV is $25.43…" at bounding box center [456, 333] width 486 height 68
click at [213, 295] on input "a. The base case NPV is $175.48 million, while the downside scenario NPV is $25…" at bounding box center [213, 290] width 0 height 10
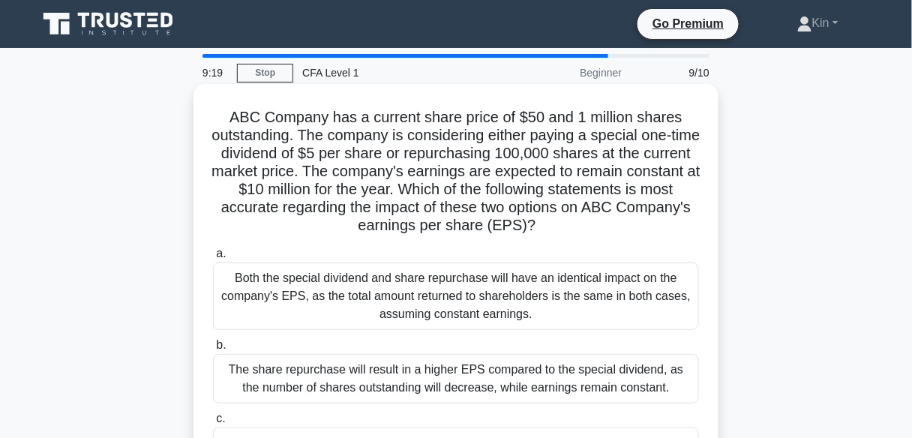
click at [609, 269] on div "Both the special dividend and share repurchase will have an identical impact on…" at bounding box center [456, 297] width 486 height 68
click at [213, 259] on input "a. Both the special dividend and share repurchase will have an identical impact…" at bounding box center [213, 254] width 0 height 10
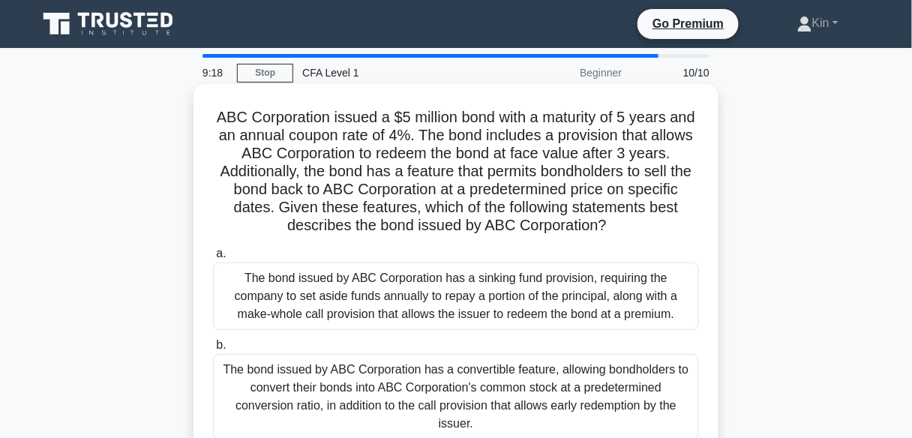
click at [603, 314] on div "The bond issued by ABC Corporation has a sinking fund provision, requiring the …" at bounding box center [456, 297] width 486 height 68
click at [213, 259] on input "a. The bond issued by ABC Corporation has a sinking fund provision, requiring t…" at bounding box center [213, 254] width 0 height 10
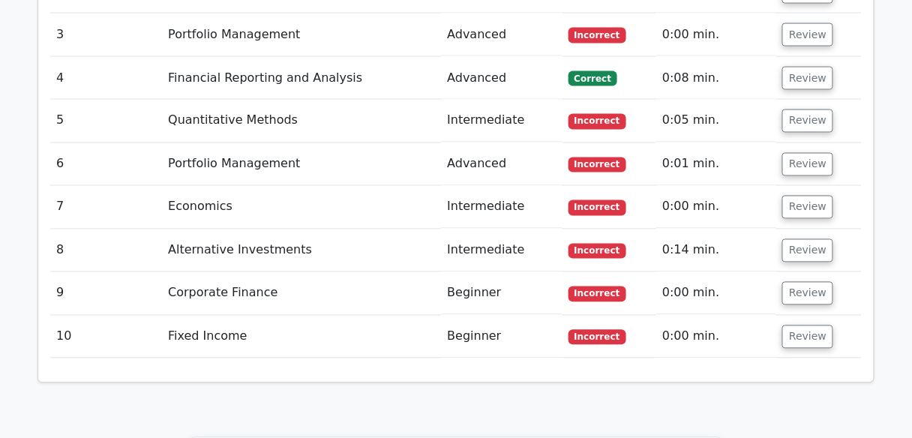
scroll to position [2040, 0]
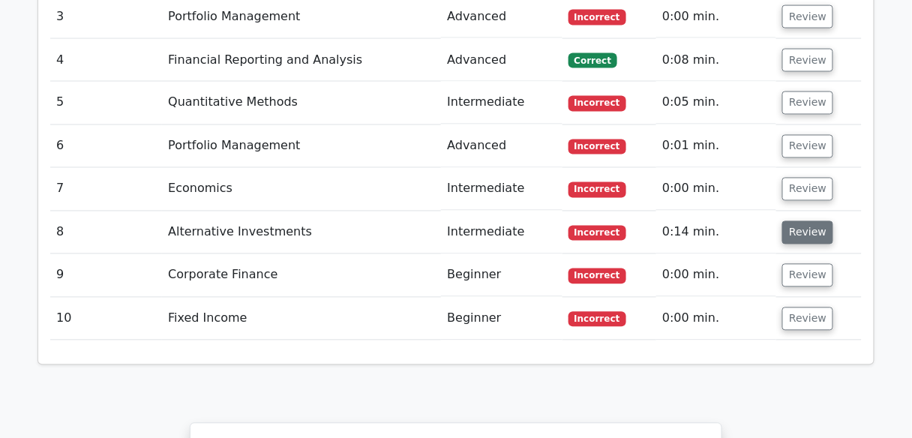
click at [807, 221] on button "Review" at bounding box center [807, 232] width 51 height 23
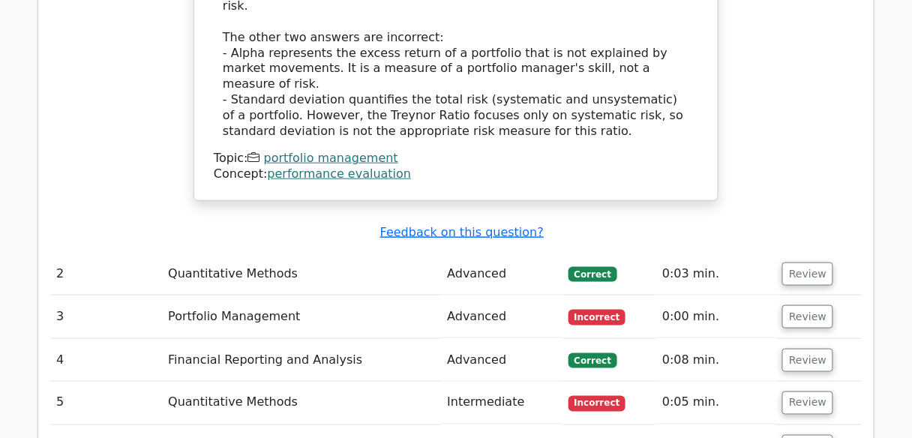
scroll to position [1740, 0]
click at [800, 263] on button "Review" at bounding box center [807, 274] width 51 height 23
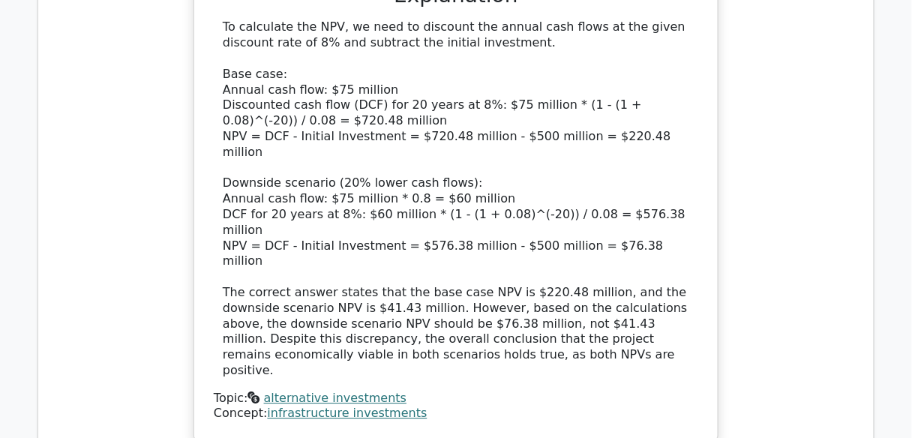
scroll to position [3720, 0]
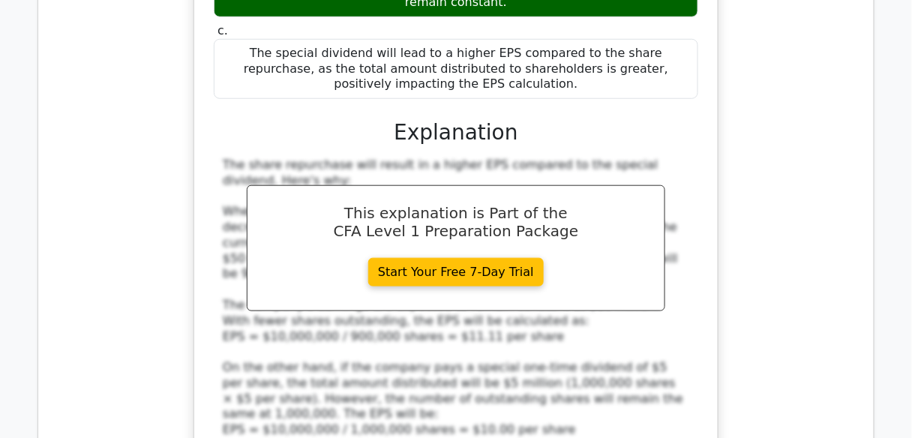
scroll to position [4560, 0]
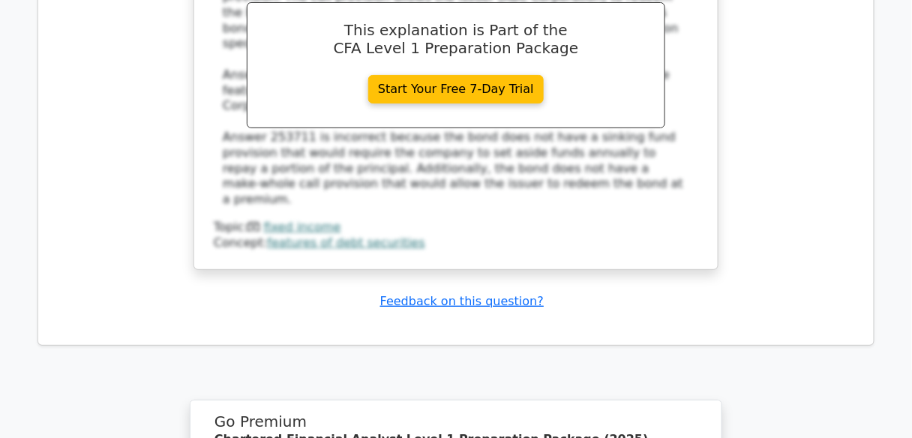
scroll to position [5760, 0]
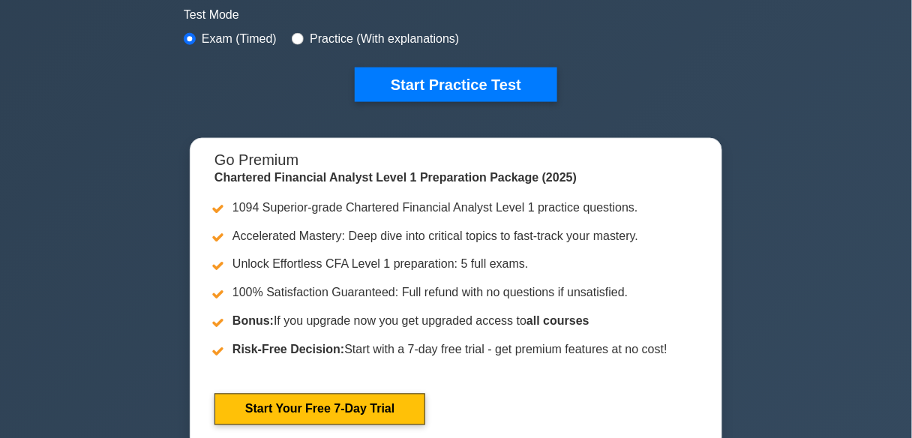
scroll to position [360, 0]
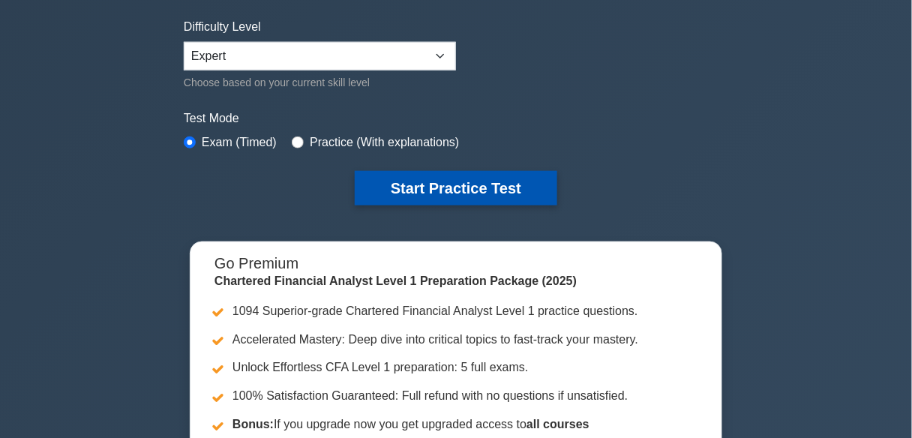
click at [515, 183] on button "Start Practice Test" at bounding box center [456, 188] width 203 height 35
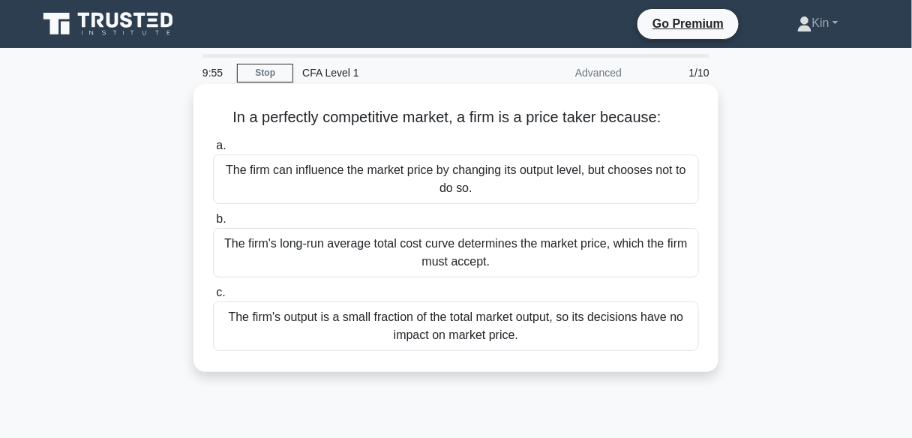
click at [463, 179] on div "The firm can influence the market price by changing its output level, but choos…" at bounding box center [456, 180] width 486 height 50
click at [213, 151] on input "a. The firm can influence the market price by changing its output level, but ch…" at bounding box center [213, 146] width 0 height 10
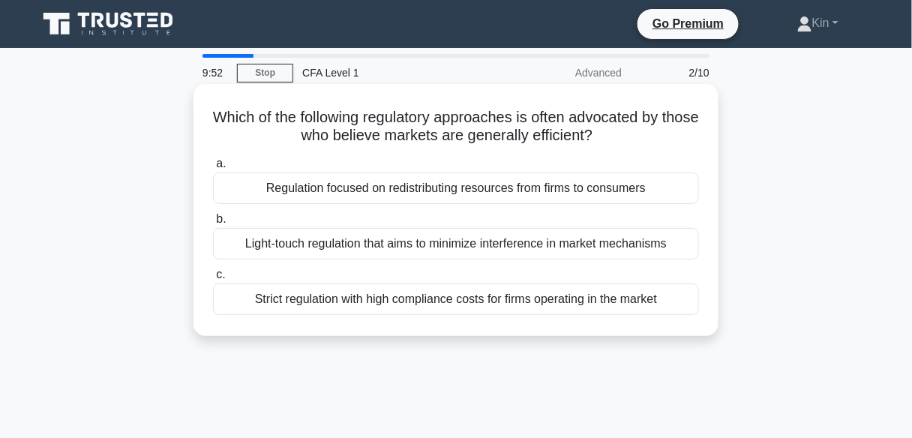
drag, startPoint x: 461, startPoint y: 239, endPoint x: 438, endPoint y: 254, distance: 26.6
click at [446, 249] on div "Light-touch regulation that aims to minimize interference in market mechanisms" at bounding box center [456, 244] width 486 height 32
click at [422, 295] on div "Strict regulation with high compliance costs for firms operating in the market" at bounding box center [456, 300] width 486 height 32
click at [213, 280] on input "c. Strict regulation with high compliance costs for firms operating in the mark…" at bounding box center [213, 275] width 0 height 10
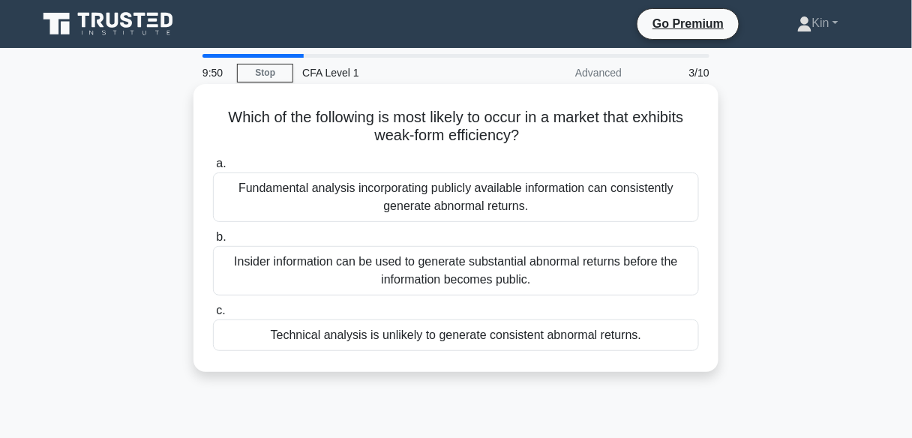
click at [428, 278] on div "Insider information can be used to generate substantial abnormal returns before…" at bounding box center [456, 271] width 486 height 50
click at [213, 242] on input "b. Insider information can be used to generate substantial abnormal returns bef…" at bounding box center [213, 238] width 0 height 10
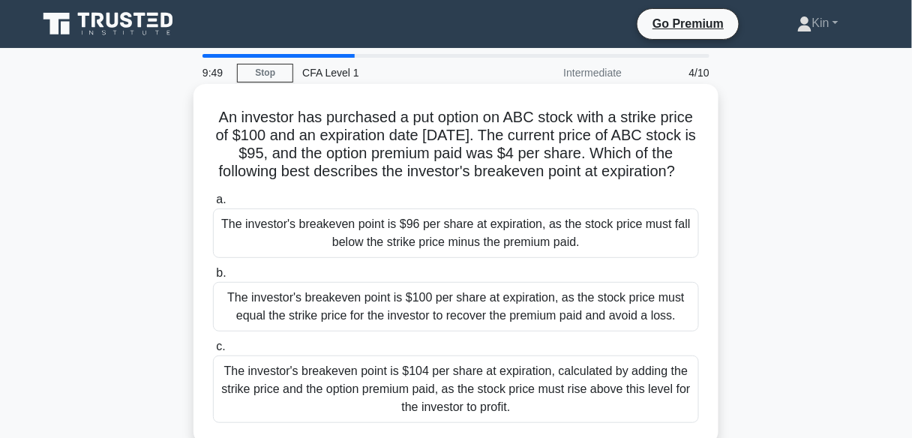
click at [474, 250] on div "The investor's breakeven point is $96 per share at expiration, as the stock pri…" at bounding box center [456, 234] width 486 height 50
click at [213, 205] on input "a. The investor's breakeven point is $96 per share at expiration, as the stock …" at bounding box center [213, 200] width 0 height 10
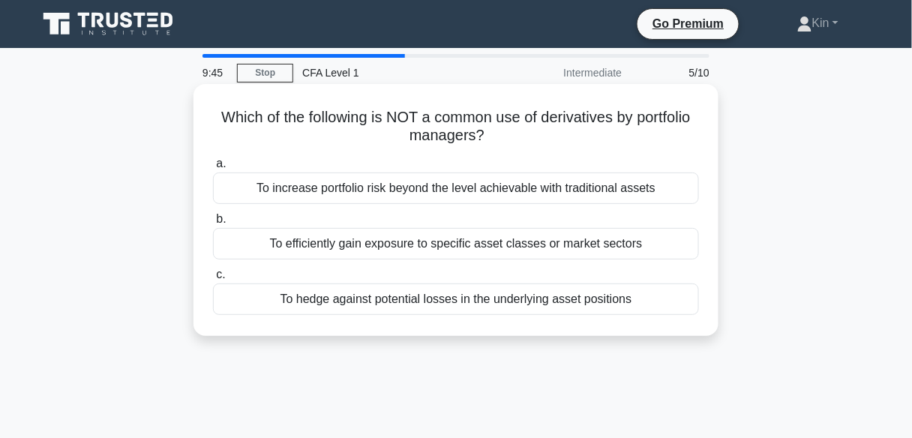
click at [513, 243] on div "To efficiently gain exposure to specific asset classes or market sectors" at bounding box center [456, 244] width 486 height 32
click at [213, 224] on input "b. To efficiently gain exposure to specific asset classes or market sectors" at bounding box center [213, 220] width 0 height 10
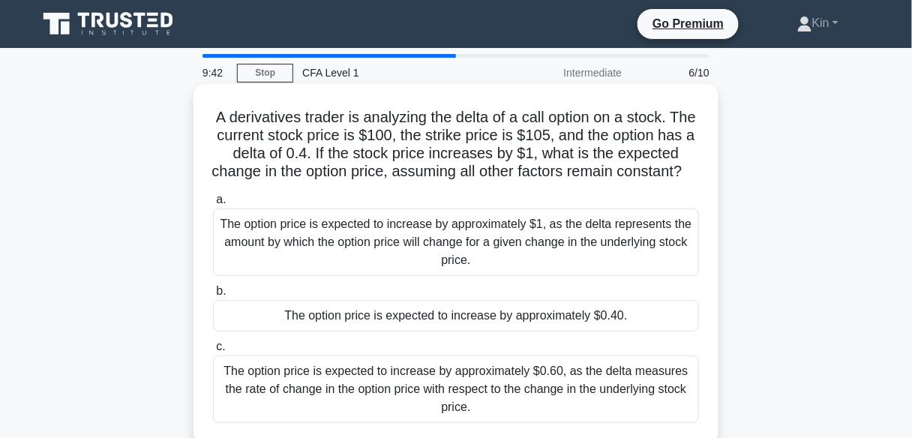
click at [497, 317] on label "b. The option price is expected to increase by approximately $0.40." at bounding box center [456, 307] width 486 height 50
click at [213, 296] on input "b. The option price is expected to increase by approximately $0.40." at bounding box center [213, 292] width 0 height 10
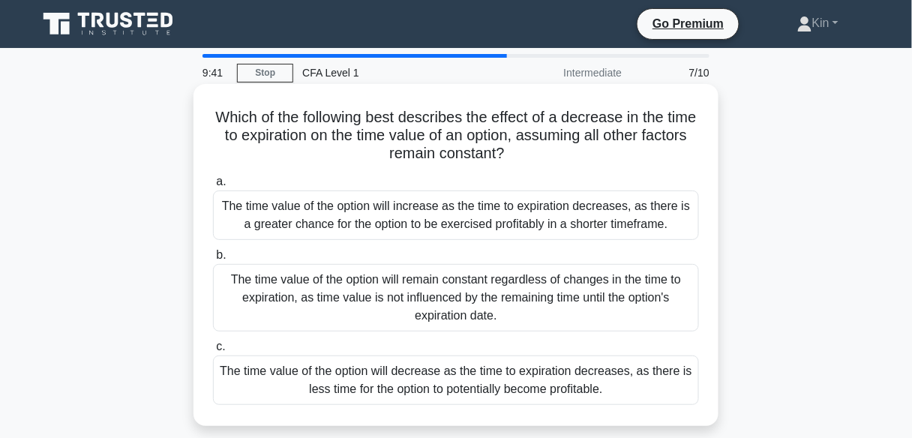
click at [525, 203] on div "The time value of the option will increase as the time to expiration decreases,…" at bounding box center [456, 216] width 486 height 50
click at [213, 187] on input "a. The time value of the option will increase as the time to expiration decreas…" at bounding box center [213, 182] width 0 height 10
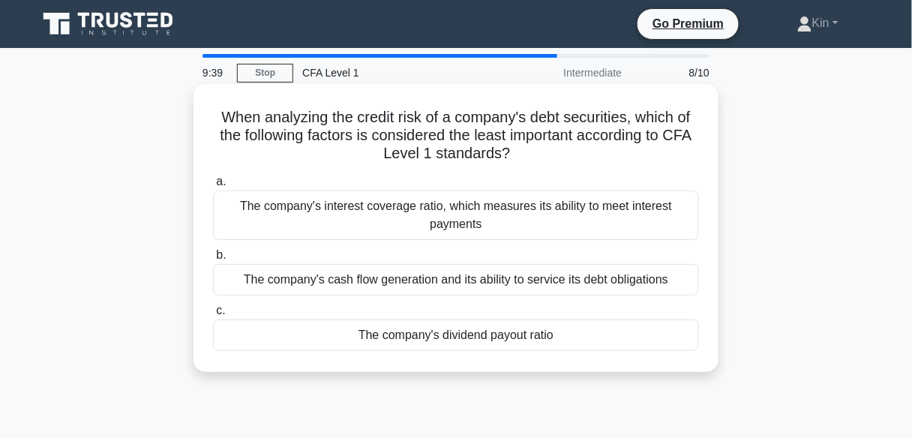
click at [508, 281] on div "The company's cash flow generation and its ability to service its debt obligati…" at bounding box center [456, 280] width 486 height 32
click at [213, 260] on input "b. The company's cash flow generation and its ability to service its debt oblig…" at bounding box center [213, 256] width 0 height 10
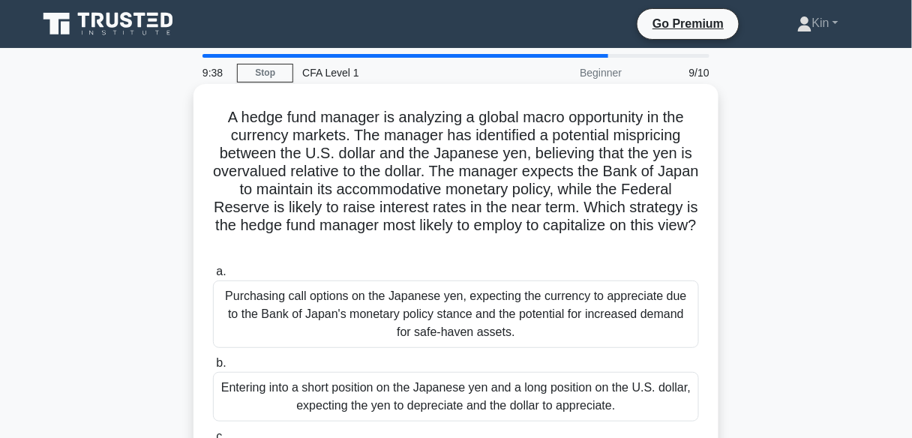
click at [499, 316] on div "Purchasing call options on the Japanese yen, expecting the currency to apprecia…" at bounding box center [456, 315] width 486 height 68
click at [213, 277] on input "a. Purchasing call options on the Japanese yen, expecting the currency to appre…" at bounding box center [213, 272] width 0 height 10
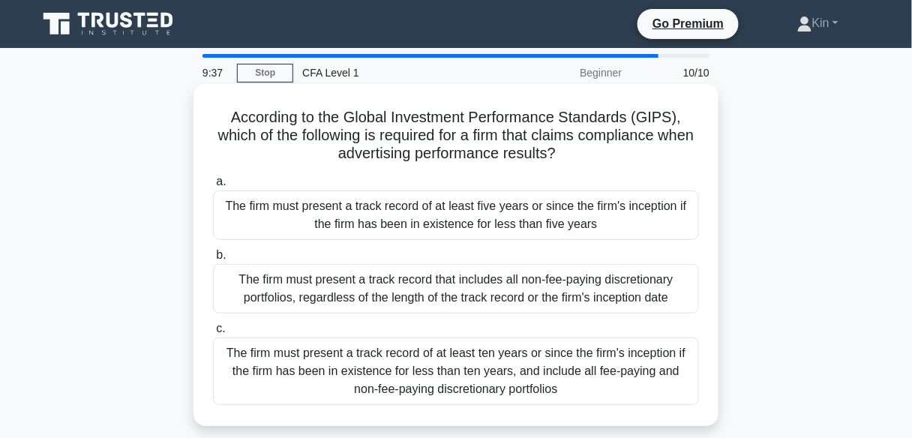
click at [500, 299] on div "The firm must present a track record that includes all non-fee-paying discretio…" at bounding box center [456, 289] width 486 height 50
click at [213, 260] on input "b. The firm must present a track record that includes all non-fee-paying discre…" at bounding box center [213, 256] width 0 height 10
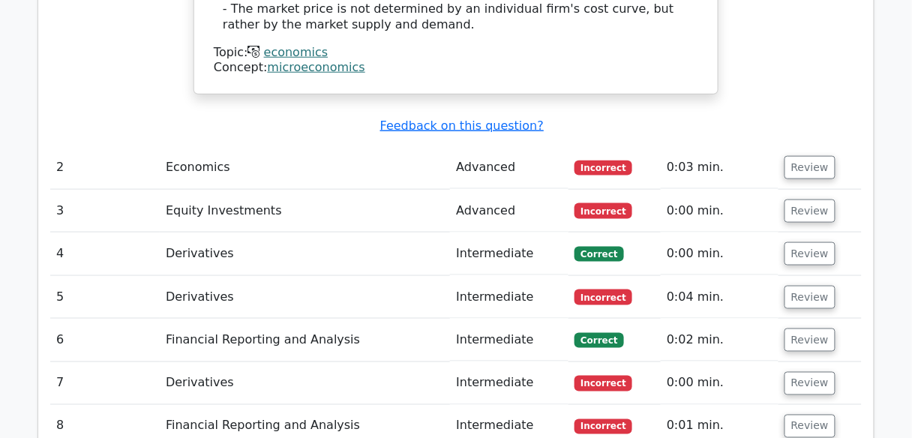
scroll to position [1800, 0]
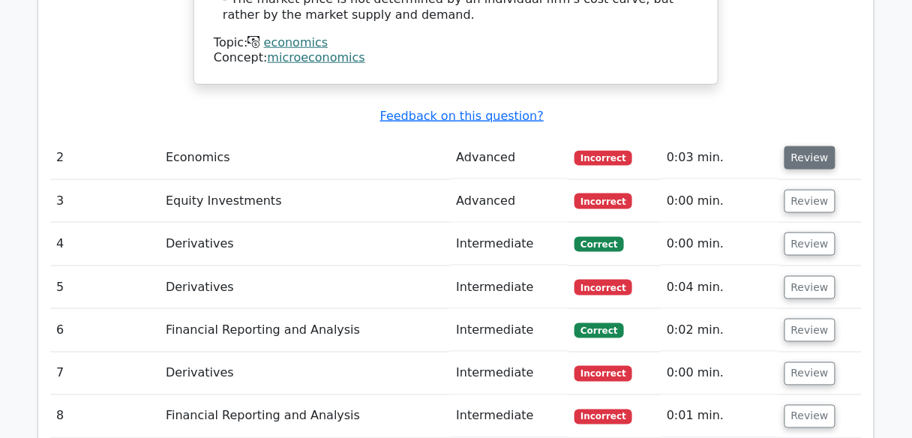
click at [808, 146] on button "Review" at bounding box center [810, 157] width 51 height 23
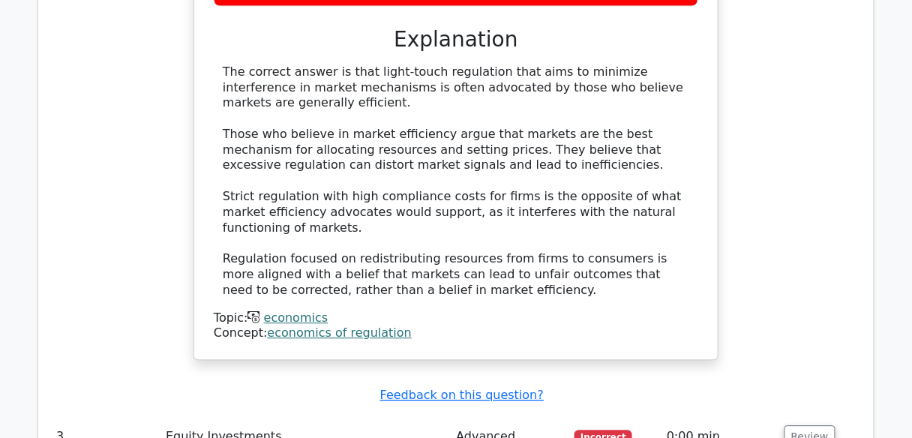
scroll to position [2220, 0]
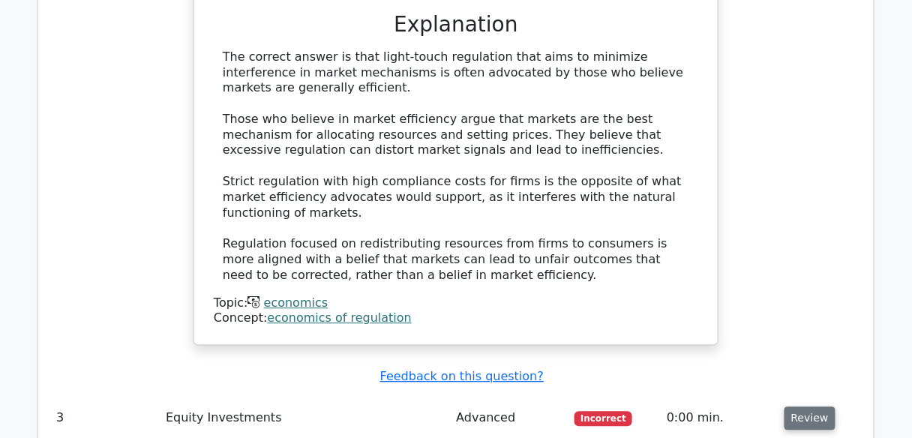
click at [790, 407] on button "Review" at bounding box center [810, 418] width 51 height 23
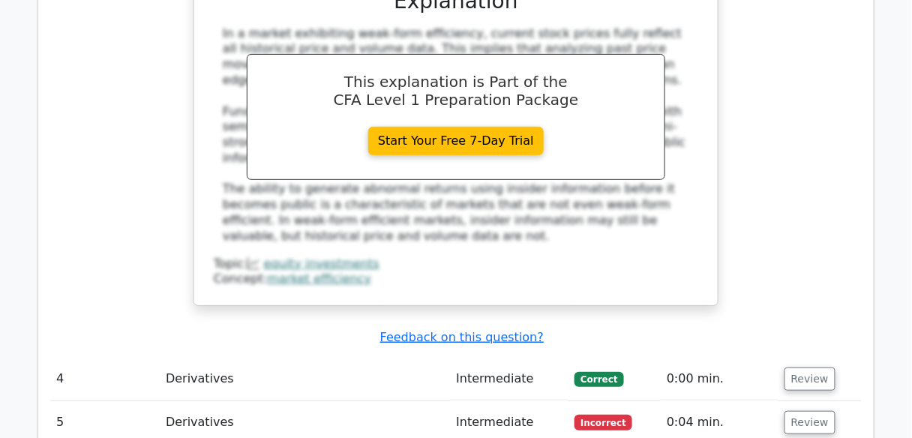
scroll to position [2940, 0]
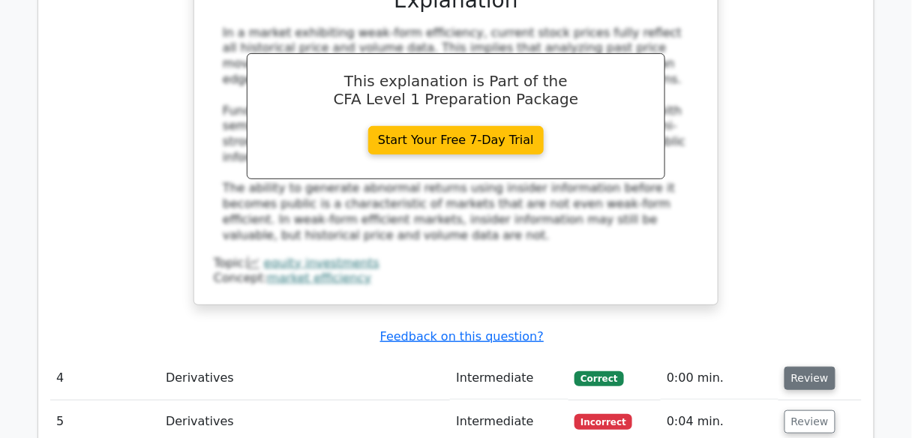
click at [800, 367] on button "Review" at bounding box center [810, 378] width 51 height 23
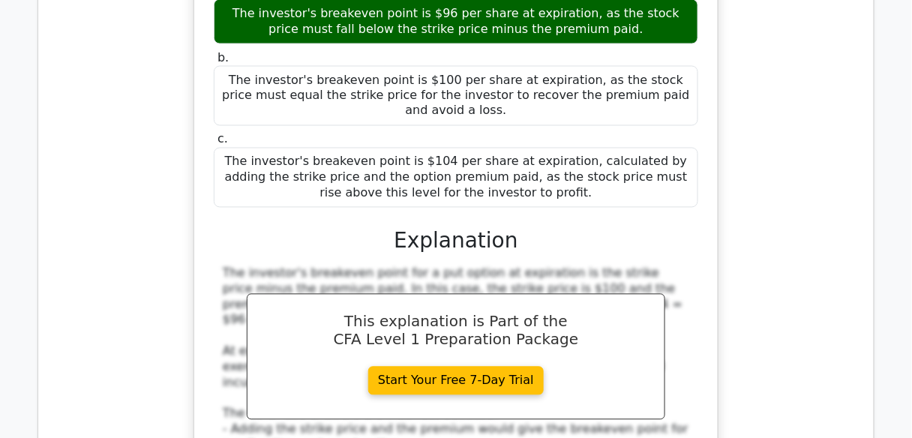
scroll to position [3660, 0]
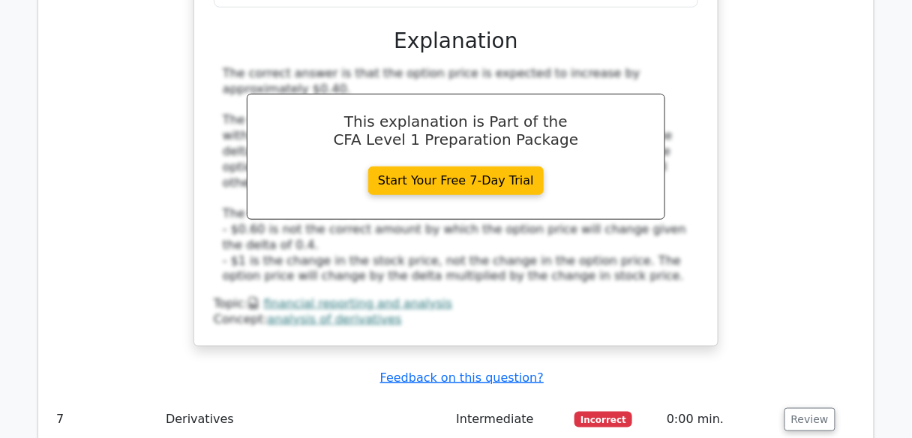
scroll to position [4560, 0]
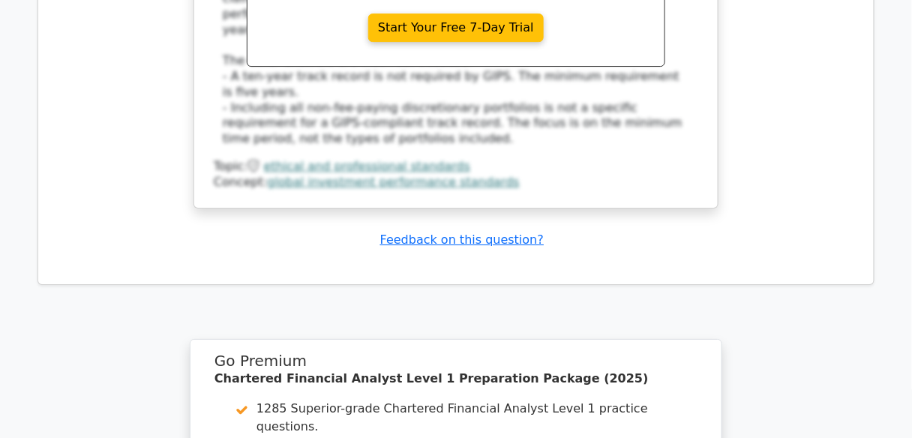
scroll to position [5640, 0]
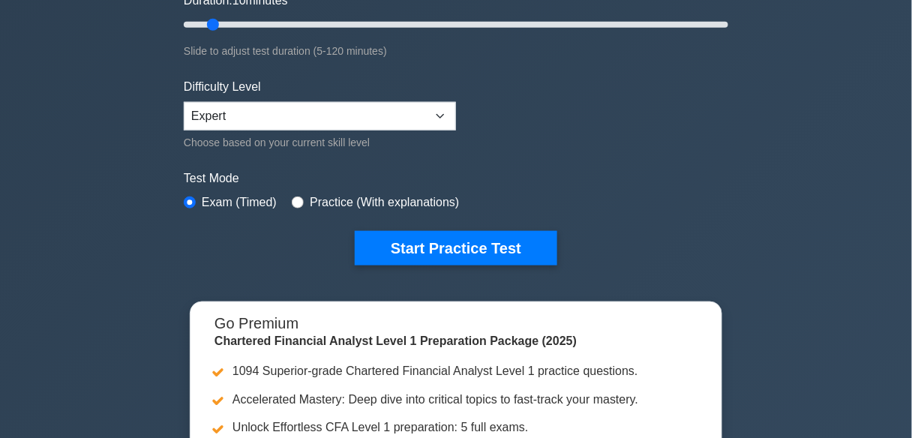
scroll to position [480, 0]
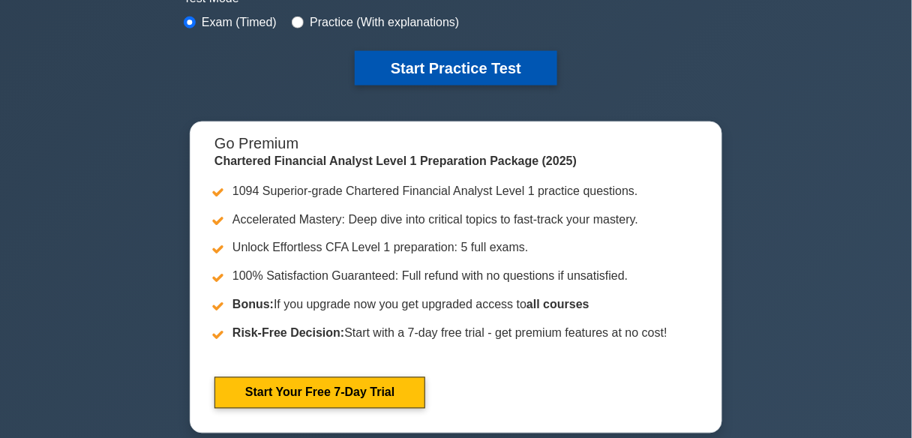
click at [497, 55] on button "Start Practice Test" at bounding box center [456, 68] width 203 height 35
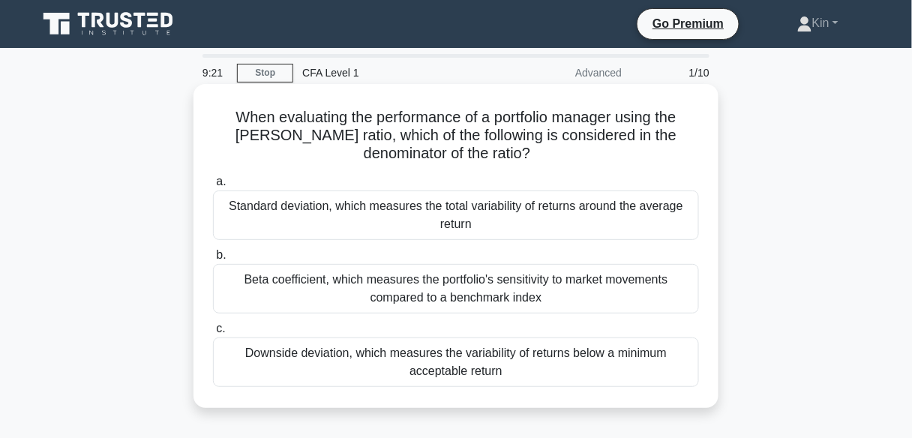
click at [452, 218] on div "Standard deviation, which measures the total variability of returns around the …" at bounding box center [456, 216] width 486 height 50
click at [213, 187] on input "a. Standard deviation, which measures the total variability of returns around t…" at bounding box center [213, 182] width 0 height 10
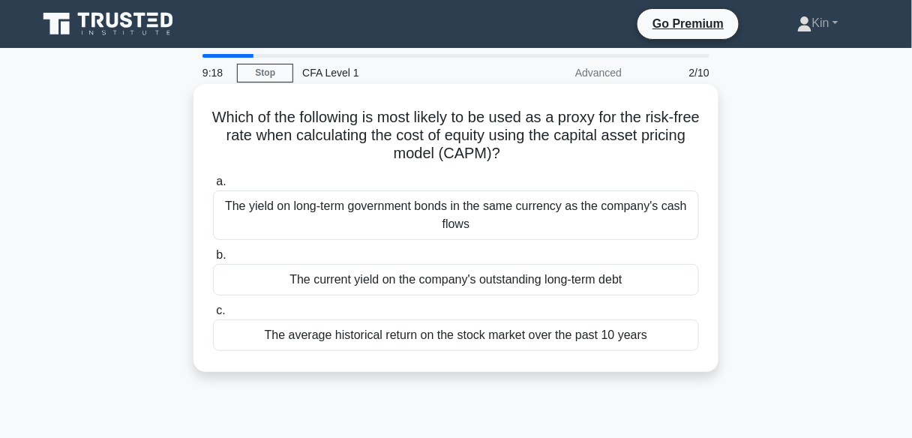
click at [443, 212] on div "The yield on long-term government bonds in the same currency as the company's c…" at bounding box center [456, 216] width 486 height 50
click at [213, 187] on input "a. The yield on long-term government bonds in the same currency as the company'…" at bounding box center [213, 182] width 0 height 10
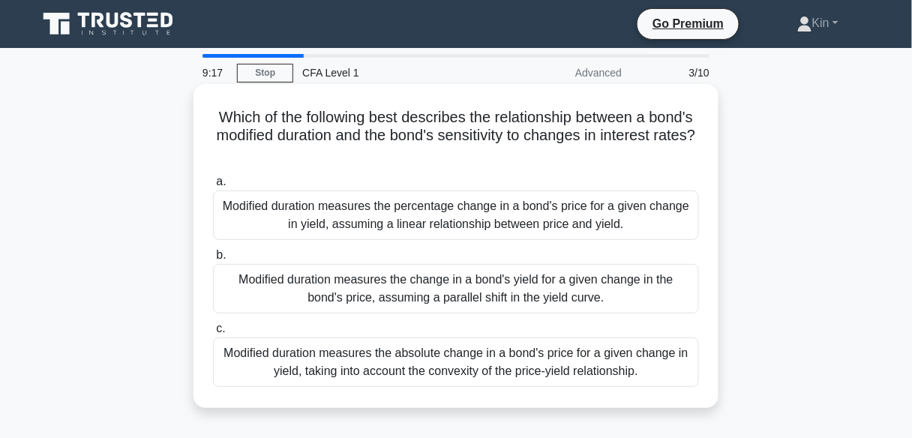
click at [396, 290] on div "Modified duration measures the change in a bond's yield for a given change in t…" at bounding box center [456, 289] width 486 height 50
click at [213, 260] on input "b. Modified duration measures the change in a bond's yield for a given change i…" at bounding box center [213, 256] width 0 height 10
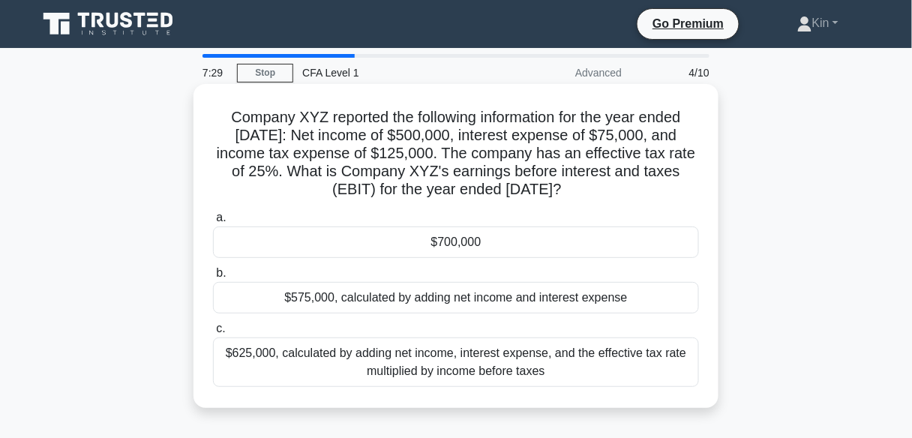
click at [565, 245] on div "$700,000" at bounding box center [456, 243] width 486 height 32
click at [213, 223] on input "a. $700,000" at bounding box center [213, 218] width 0 height 10
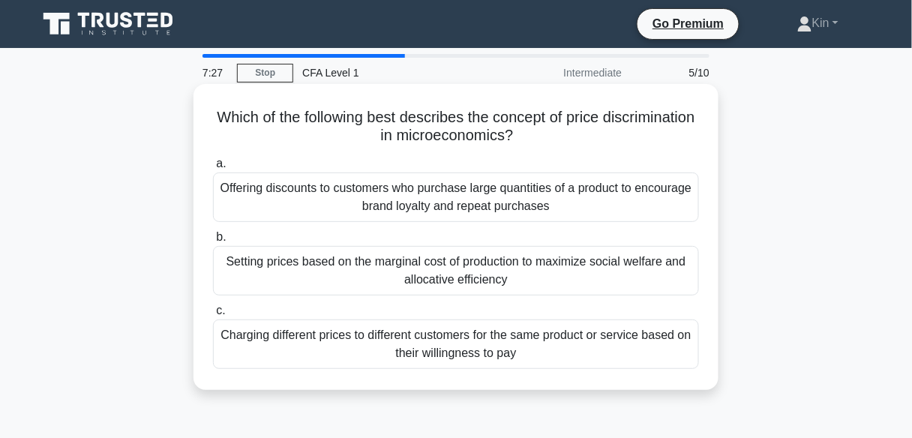
click at [489, 196] on div "Offering discounts to customers who purchase large quantities of a product to e…" at bounding box center [456, 198] width 486 height 50
click at [213, 169] on input "a. Offering discounts to customers who purchase large quantities of a product t…" at bounding box center [213, 164] width 0 height 10
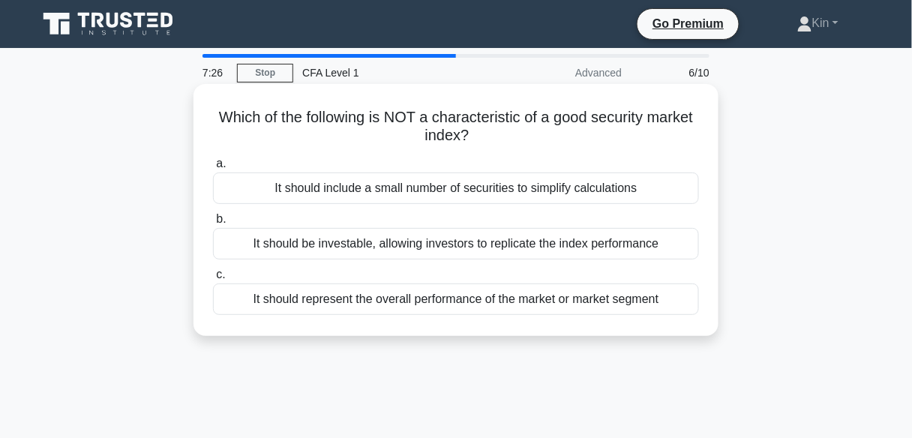
click at [485, 239] on div "It should be investable, allowing investors to replicate the index performance" at bounding box center [456, 244] width 486 height 32
click at [213, 224] on input "b. It should be investable, allowing investors to replicate the index performan…" at bounding box center [213, 220] width 0 height 10
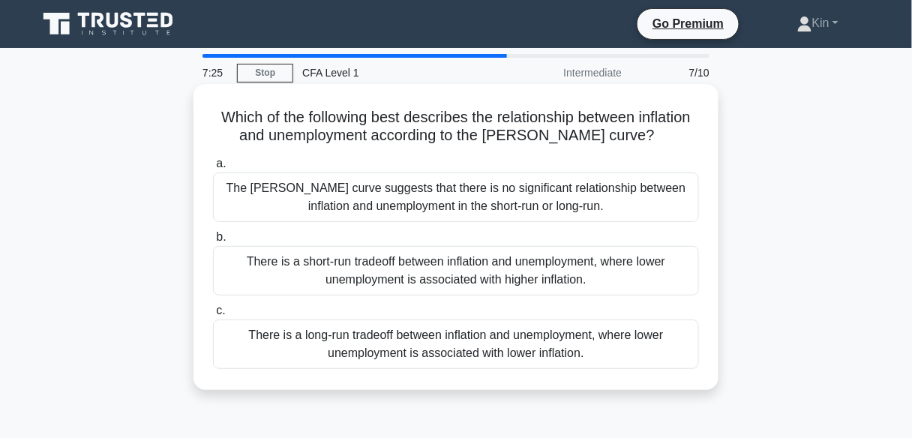
click at [520, 206] on div "The Phillips curve suggests that there is no significant relationship between i…" at bounding box center [456, 198] width 486 height 50
click at [213, 169] on input "a. The Phillips curve suggests that there is no significant relationship betwee…" at bounding box center [213, 164] width 0 height 10
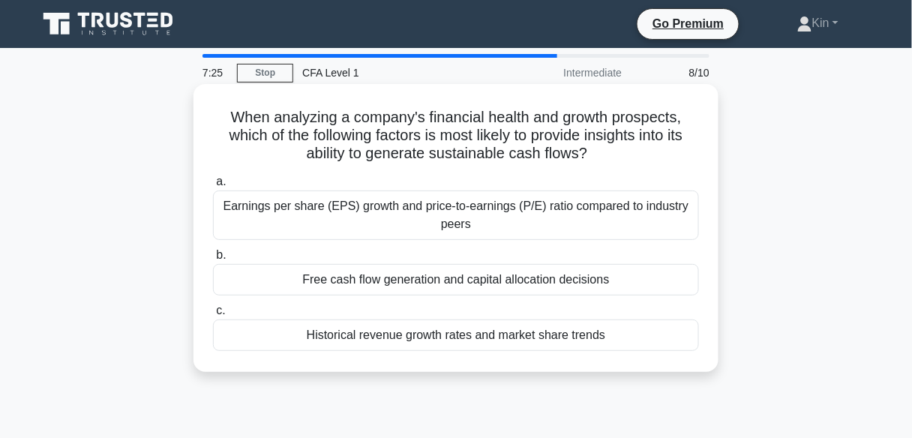
click at [512, 237] on div "Earnings per share (EPS) growth and price-to-earnings (P/E) ratio compared to i…" at bounding box center [456, 216] width 486 height 50
click at [213, 187] on input "a. Earnings per share (EPS) growth and price-to-earnings (P/E) ratio compared t…" at bounding box center [213, 182] width 0 height 10
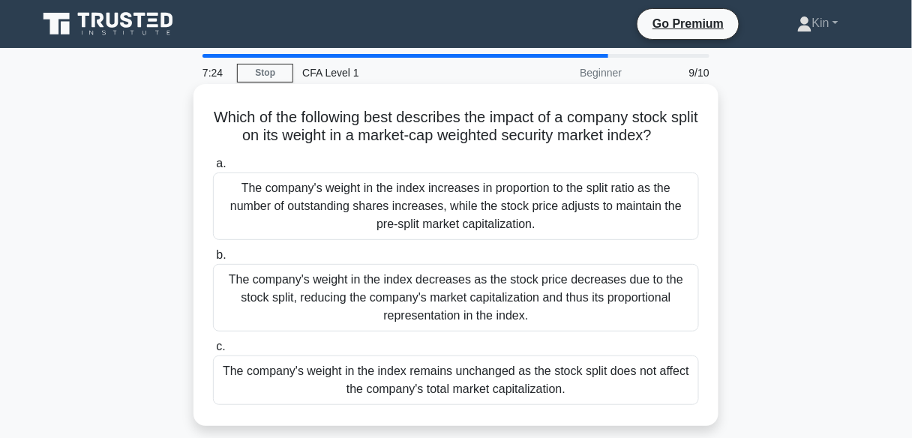
click at [514, 287] on div "The company's weight in the index decreases as the stock price decreases due to…" at bounding box center [456, 298] width 486 height 68
click at [213, 260] on input "b. The company's weight in the index decreases as the stock price decreases due…" at bounding box center [213, 256] width 0 height 10
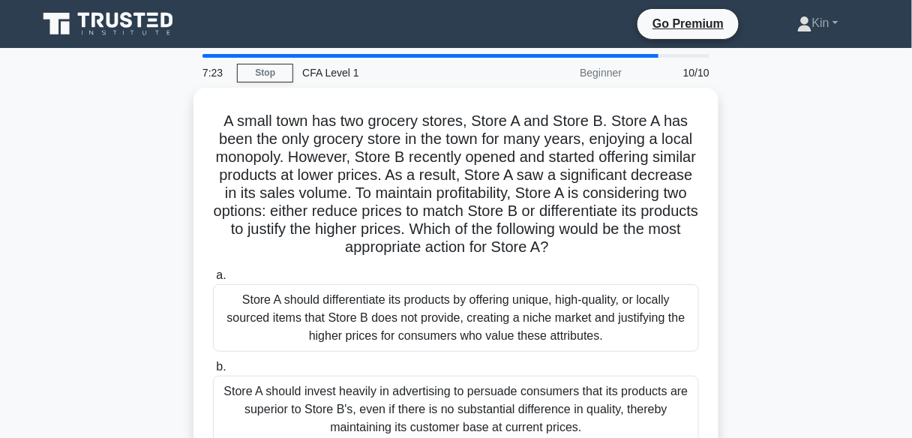
click at [514, 287] on div "Store A should differentiate its products by offering unique, high-quality, or …" at bounding box center [456, 318] width 486 height 68
click at [213, 281] on input "a. Store A should differentiate its products by offering unique, high-quality, …" at bounding box center [213, 276] width 0 height 10
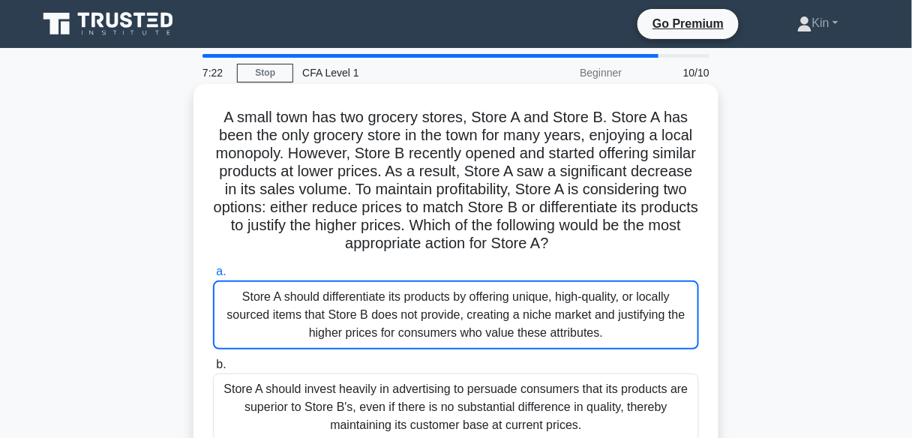
click at [514, 300] on div "Store A should differentiate its products by offering unique, high-quality, or …" at bounding box center [456, 315] width 486 height 69
click at [213, 277] on input "a. Store A should differentiate its products by offering unique, high-quality, …" at bounding box center [213, 272] width 0 height 10
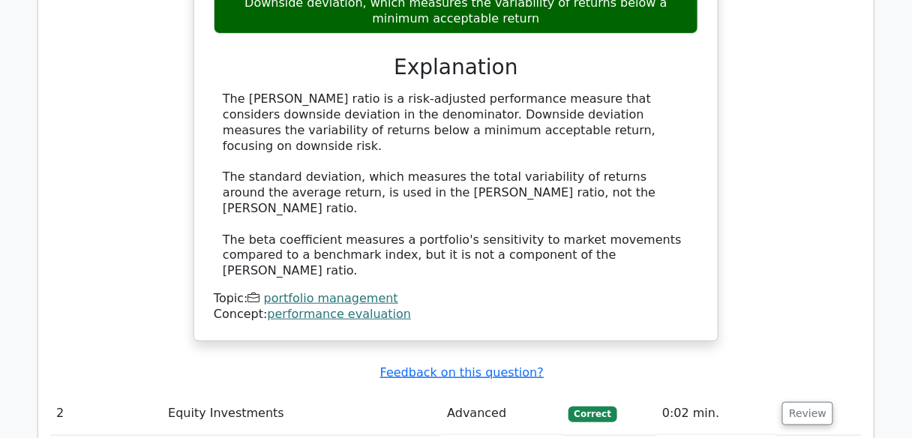
scroll to position [1560, 0]
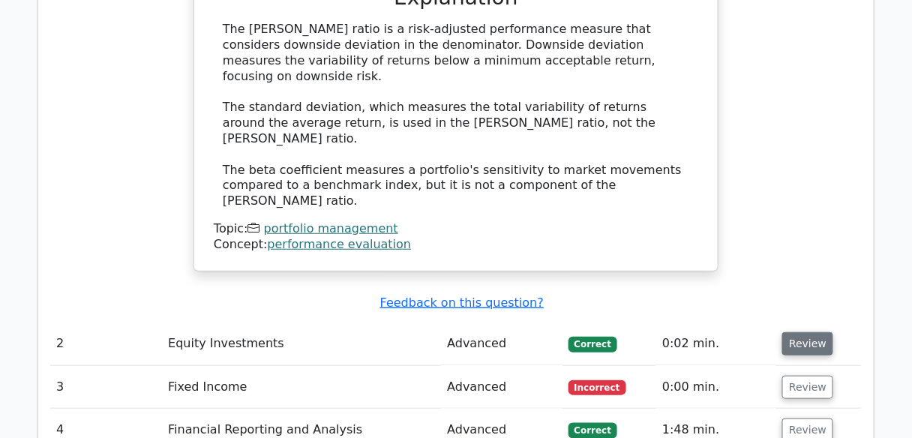
click at [822, 332] on button "Review" at bounding box center [807, 343] width 51 height 23
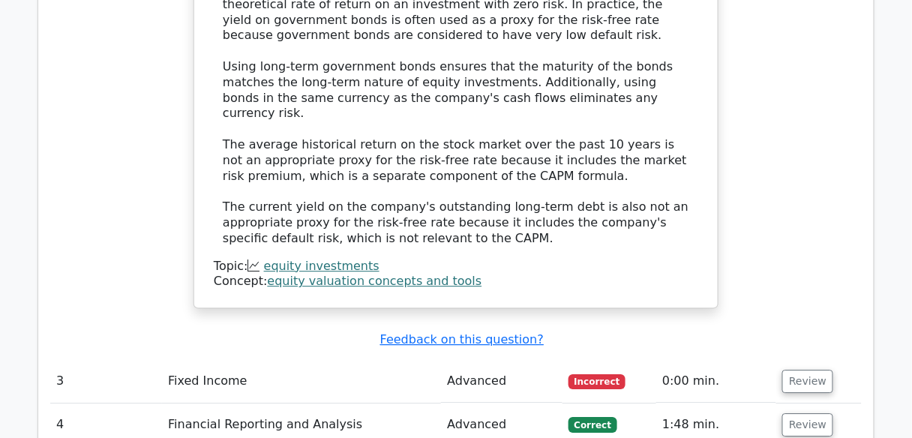
scroll to position [2340, 0]
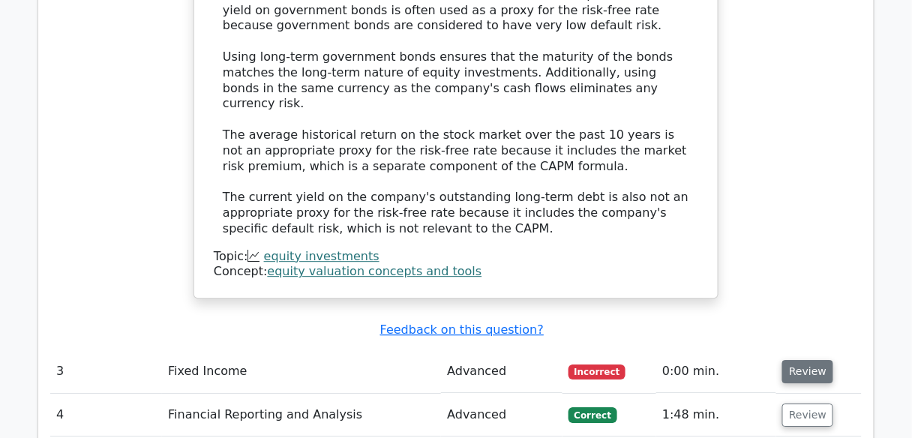
click at [791, 360] on button "Review" at bounding box center [807, 371] width 51 height 23
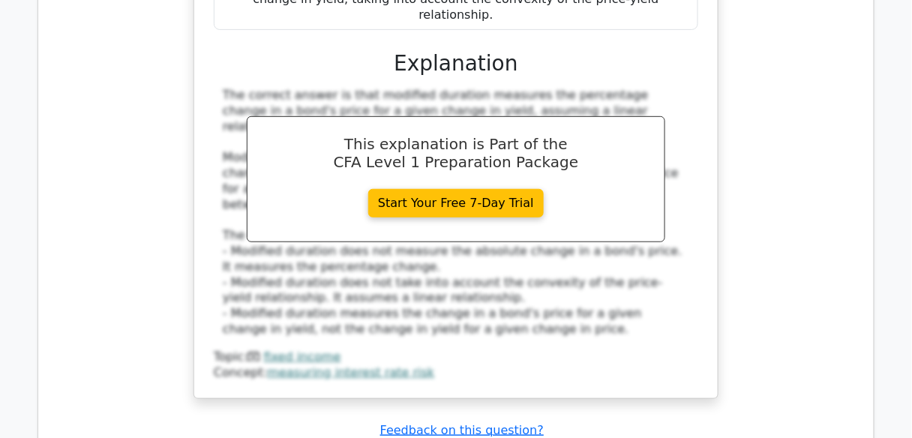
scroll to position [3120, 0]
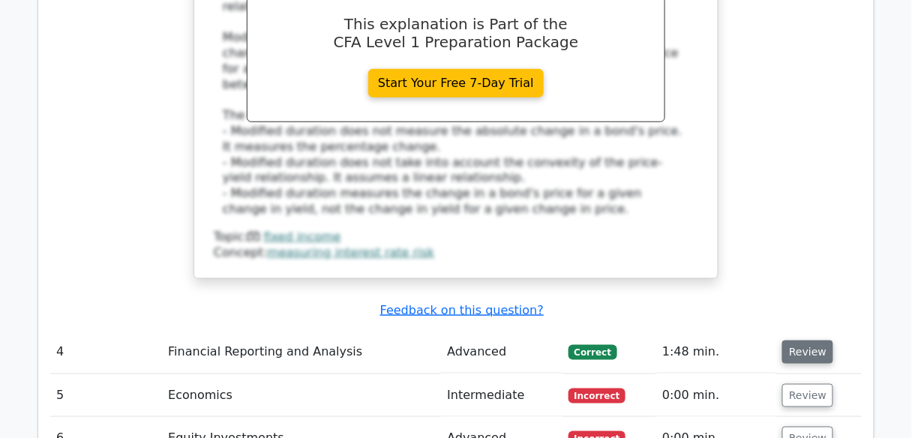
click at [795, 341] on button "Review" at bounding box center [807, 352] width 51 height 23
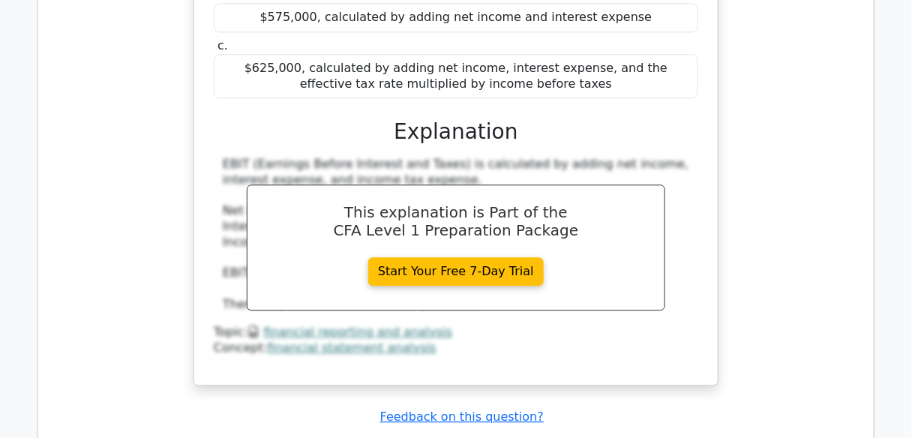
scroll to position [3720, 0]
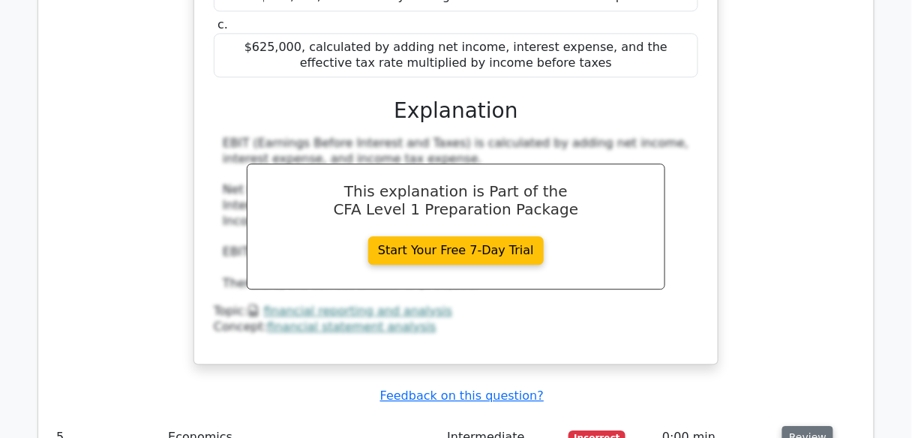
click at [784, 426] on button "Review" at bounding box center [807, 437] width 51 height 23
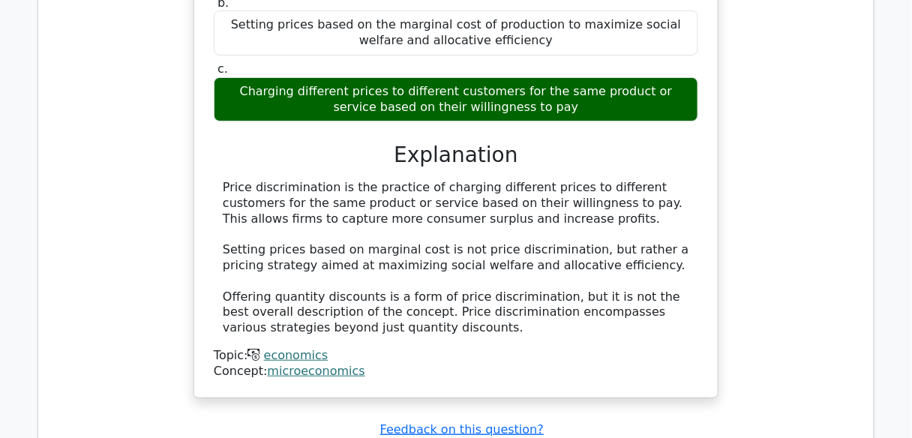
scroll to position [4440, 0]
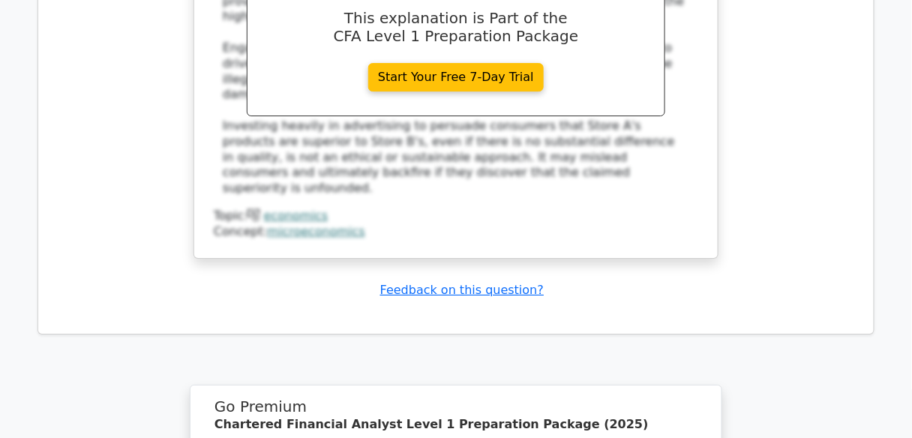
scroll to position [5760, 0]
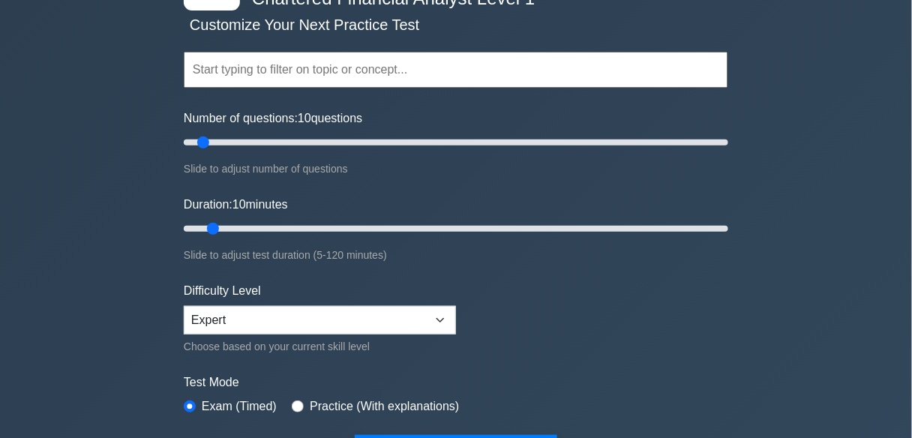
scroll to position [300, 0]
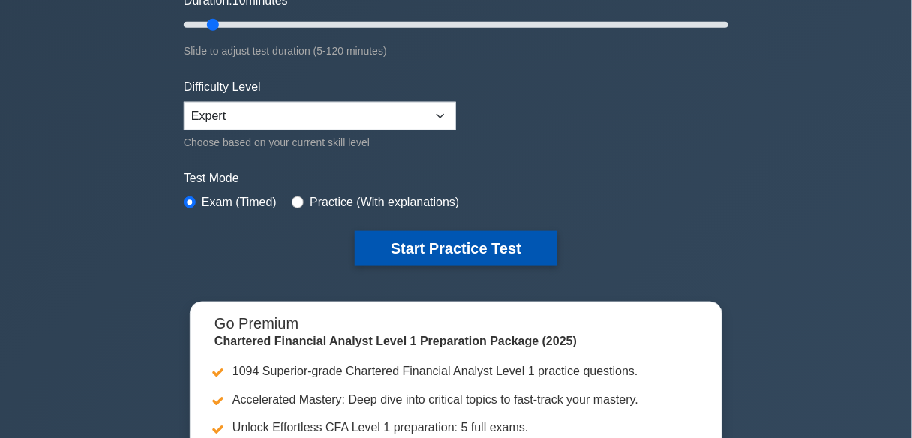
click at [467, 238] on button "Start Practice Test" at bounding box center [456, 248] width 203 height 35
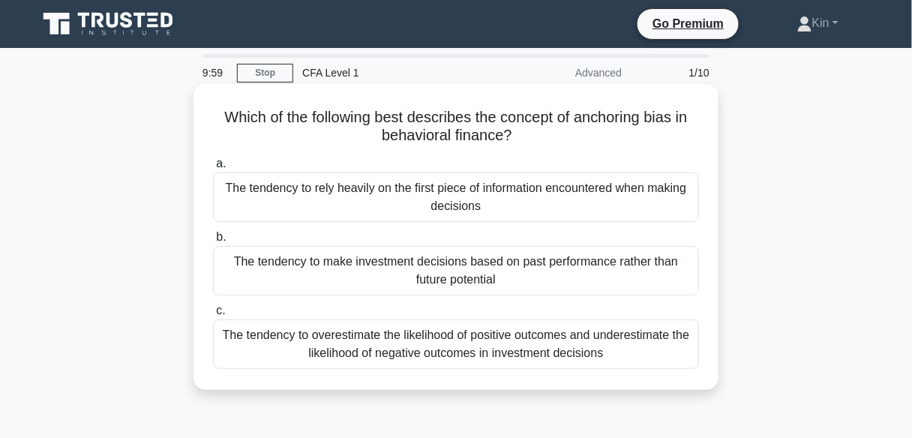
click at [489, 194] on div "The tendency to rely heavily on the first piece of information encountered when…" at bounding box center [456, 198] width 486 height 50
click at [213, 169] on input "a. The tendency to rely heavily on the first piece of information encountered w…" at bounding box center [213, 164] width 0 height 10
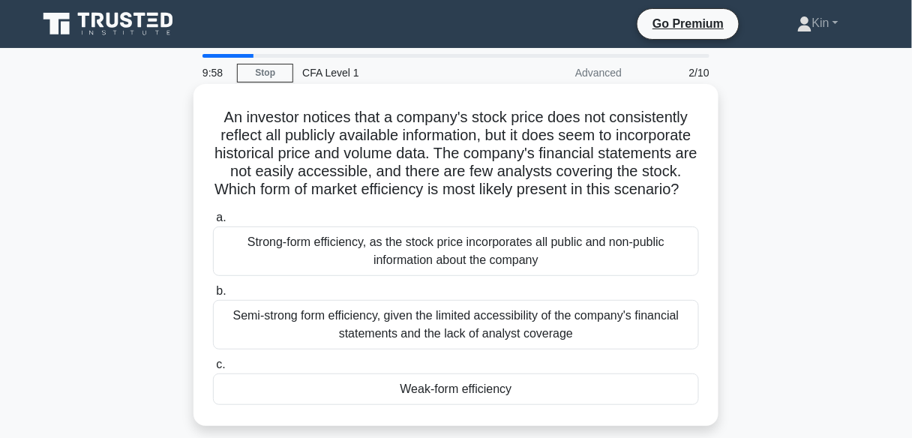
click at [522, 337] on div "Semi-strong form efficiency, given the limited accessibility of the company's f…" at bounding box center [456, 325] width 486 height 50
click at [213, 296] on input "b. Semi-strong form efficiency, given the limited accessibility of the company'…" at bounding box center [213, 292] width 0 height 10
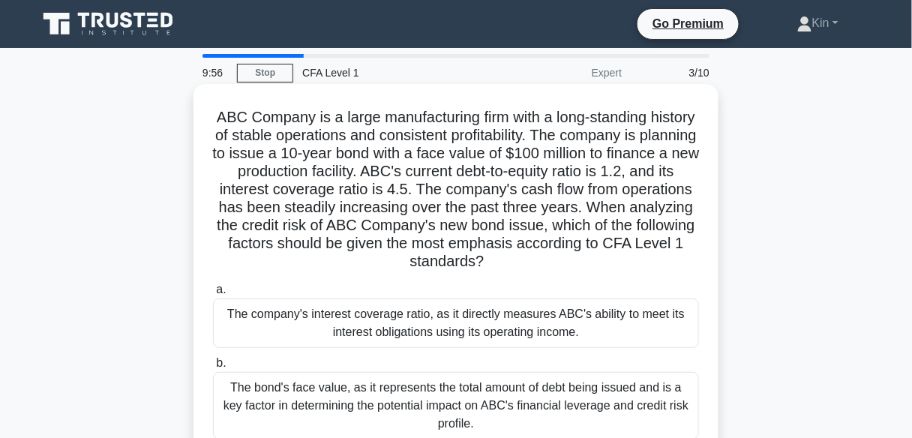
click at [524, 320] on div "The company's interest coverage ratio, as it directly measures ABC's ability to…" at bounding box center [456, 324] width 486 height 50
click at [213, 295] on input "a. The company's interest coverage ratio, as it directly measures ABC's ability…" at bounding box center [213, 290] width 0 height 10
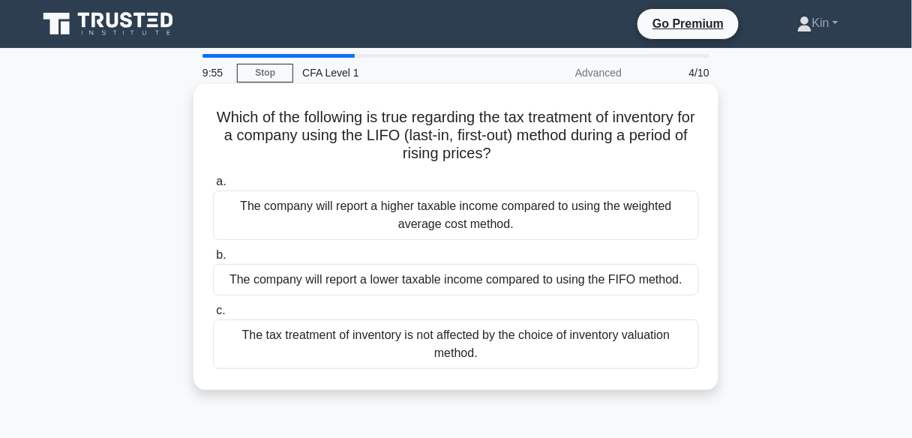
click at [529, 310] on label "c. The tax treatment of inventory is not affected by the choice of inventory va…" at bounding box center [456, 336] width 486 height 68
click at [213, 310] on input "c. The tax treatment of inventory is not affected by the choice of inventory va…" at bounding box center [213, 311] width 0 height 10
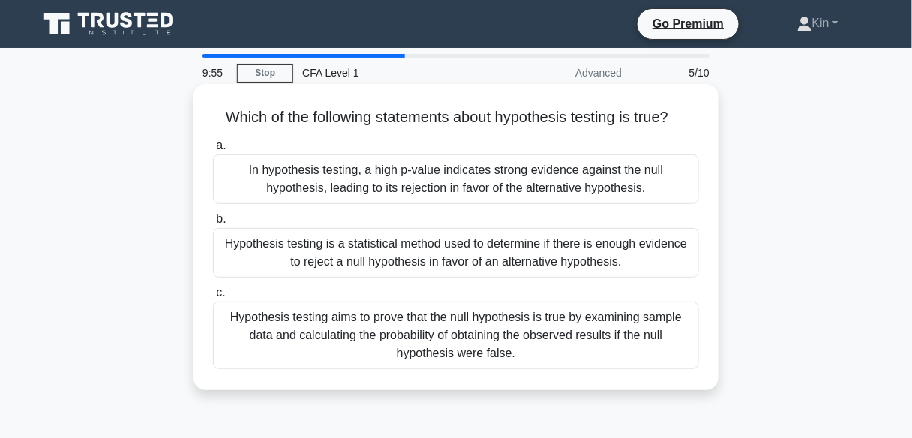
click at [554, 263] on div "Hypothesis testing is a statistical method used to determine if there is enough…" at bounding box center [456, 253] width 486 height 50
click at [213, 224] on input "b. Hypothesis testing is a statistical method used to determine if there is eno…" at bounding box center [213, 220] width 0 height 10
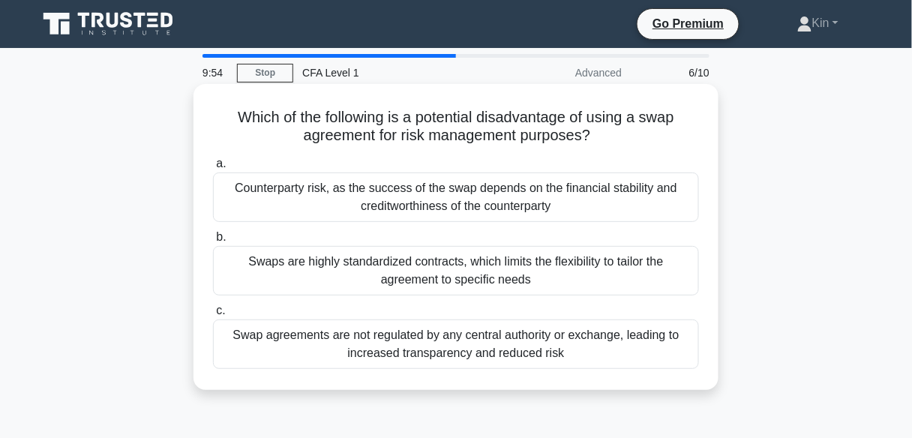
click at [551, 280] on div "Swaps are highly standardized contracts, which limits the flexibility to tailor…" at bounding box center [456, 271] width 486 height 50
click at [213, 242] on input "b. Swaps are highly standardized contracts, which limits the flexibility to tai…" at bounding box center [213, 238] width 0 height 10
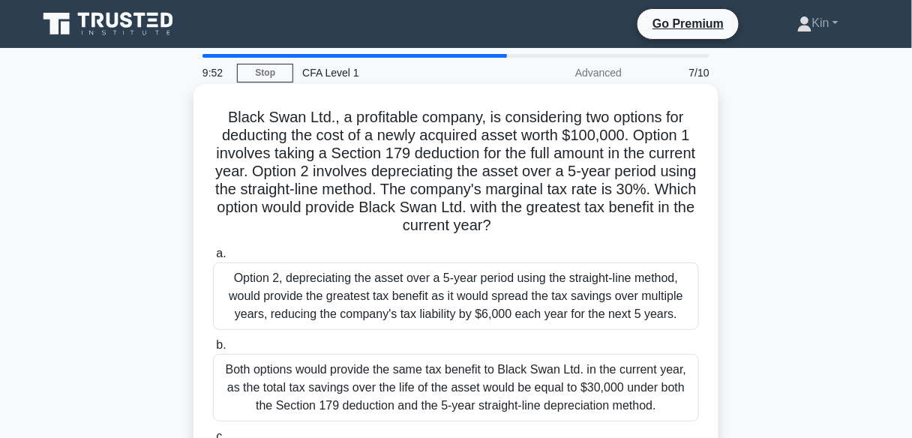
click at [548, 290] on div "Option 2, depreciating the asset over a 5-year period using the straight-line m…" at bounding box center [456, 297] width 486 height 68
click at [213, 259] on input "a. Option 2, depreciating the asset over a 5-year period using the straight-lin…" at bounding box center [213, 254] width 0 height 10
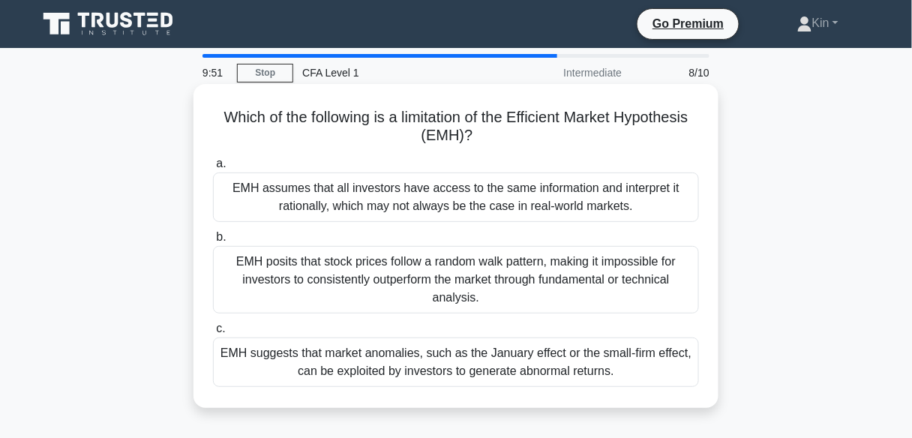
click at [538, 376] on div "EMH suggests that market anomalies, such as the January effect or the small-fir…" at bounding box center [456, 363] width 486 height 50
click at [213, 334] on input "c. EMH suggests that market anomalies, such as the January effect or the small-…" at bounding box center [213, 329] width 0 height 10
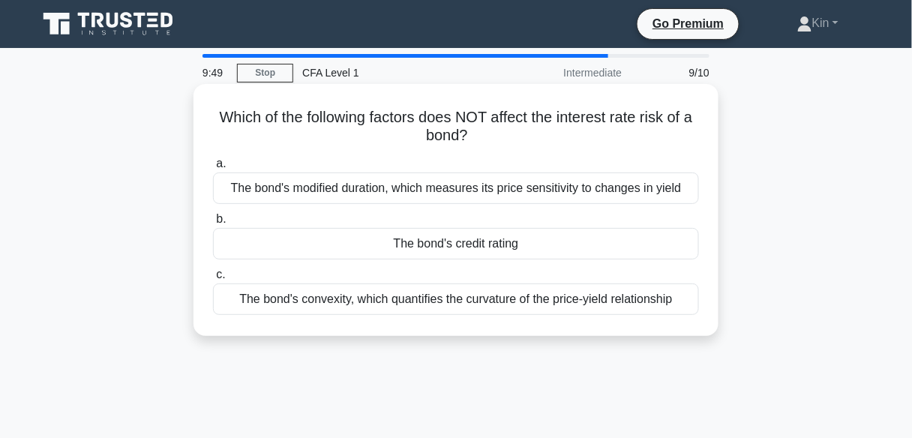
click at [548, 291] on div "The bond's convexity, which quantifies the curvature of the price-yield relatio…" at bounding box center [456, 300] width 486 height 32
click at [213, 280] on input "c. The bond's convexity, which quantifies the curvature of the price-yield rela…" at bounding box center [213, 275] width 0 height 10
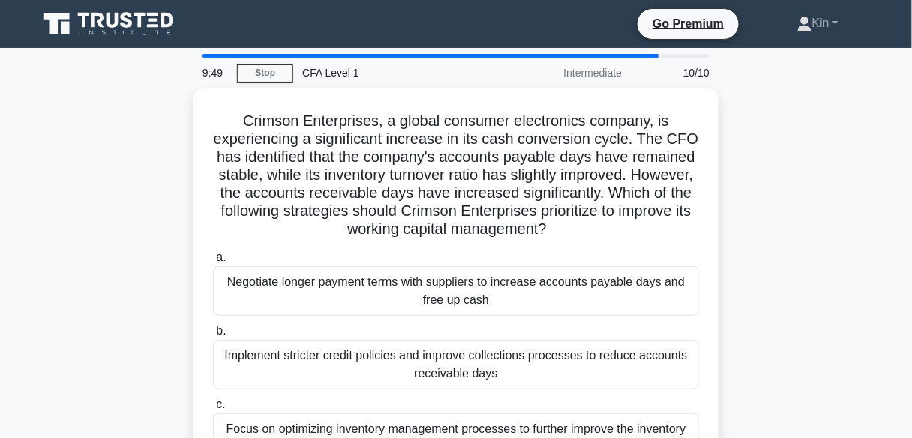
click at [548, 291] on div "Negotiate longer payment terms with suppliers to increase accounts payable days…" at bounding box center [456, 291] width 486 height 50
click at [213, 263] on input "a. Negotiate longer payment terms with suppliers to increase accounts payable d…" at bounding box center [213, 258] width 0 height 10
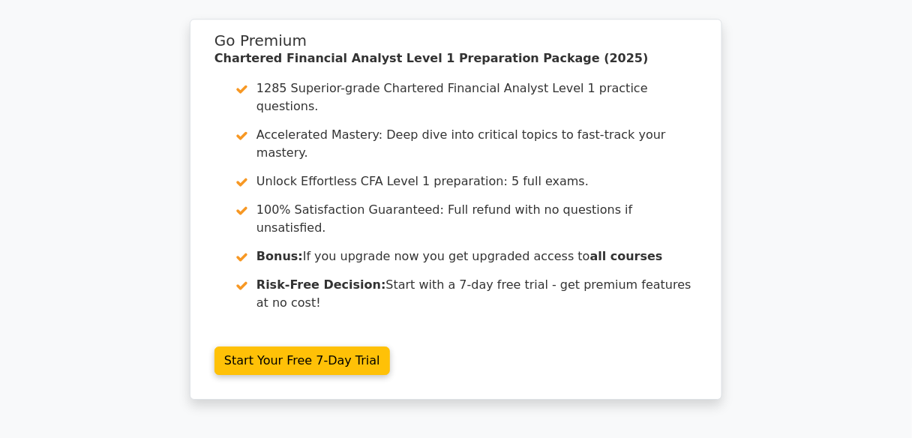
scroll to position [2572, 0]
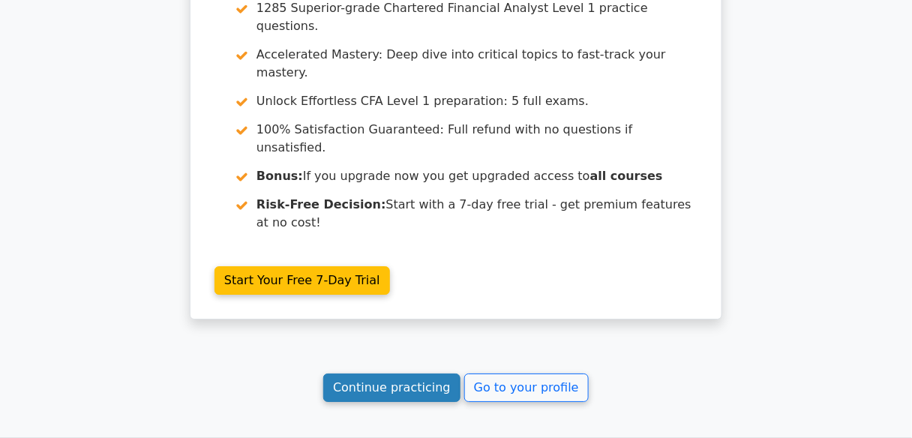
click at [434, 374] on link "Continue practicing" at bounding box center [391, 388] width 137 height 29
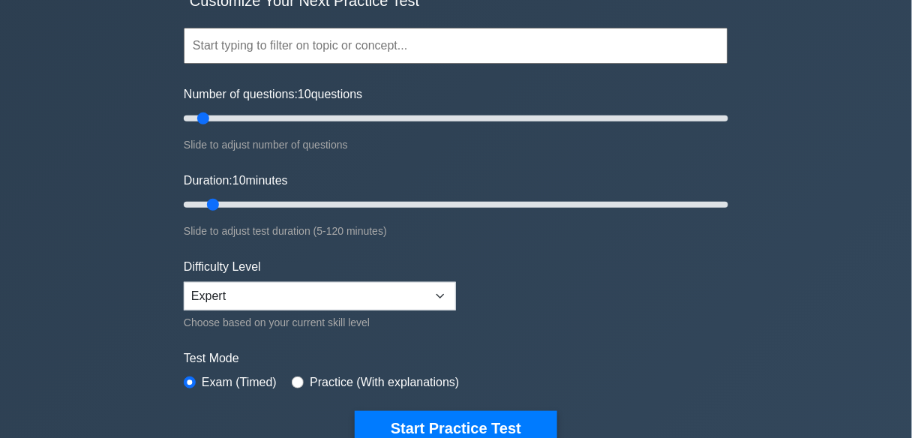
scroll to position [240, 0]
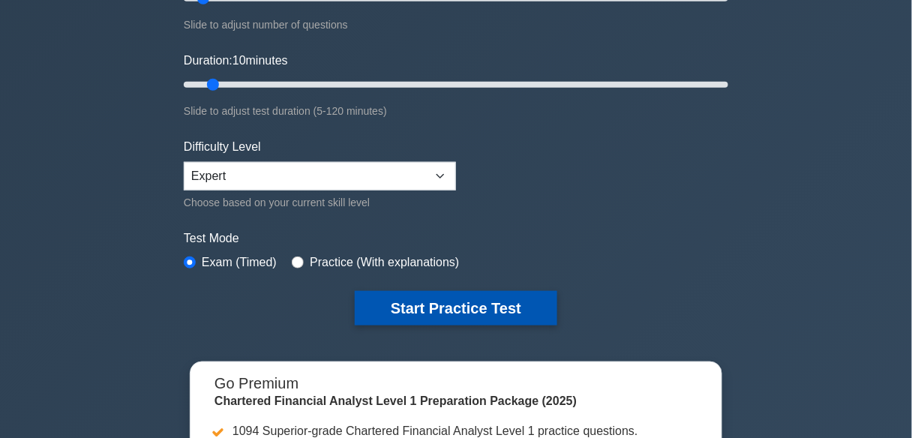
click at [449, 314] on button "Start Practice Test" at bounding box center [456, 308] width 203 height 35
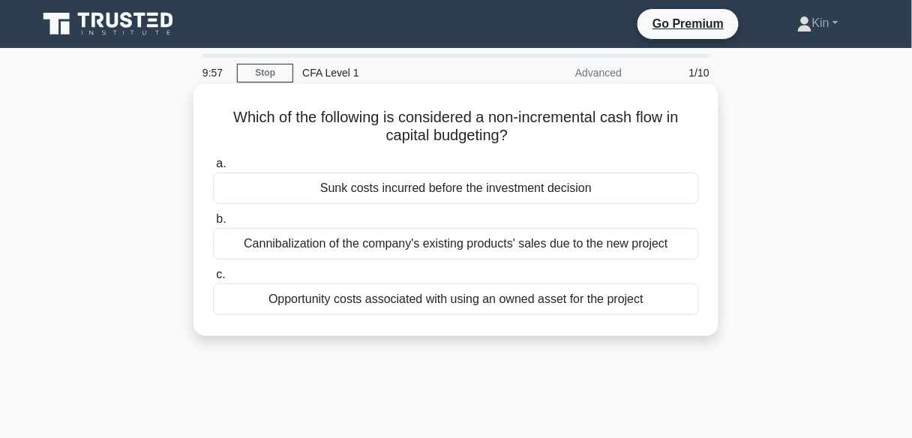
click at [498, 182] on div "Sunk costs incurred before the investment decision" at bounding box center [456, 189] width 486 height 32
click at [213, 169] on input "a. Sunk costs incurred before the investment decision" at bounding box center [213, 164] width 0 height 10
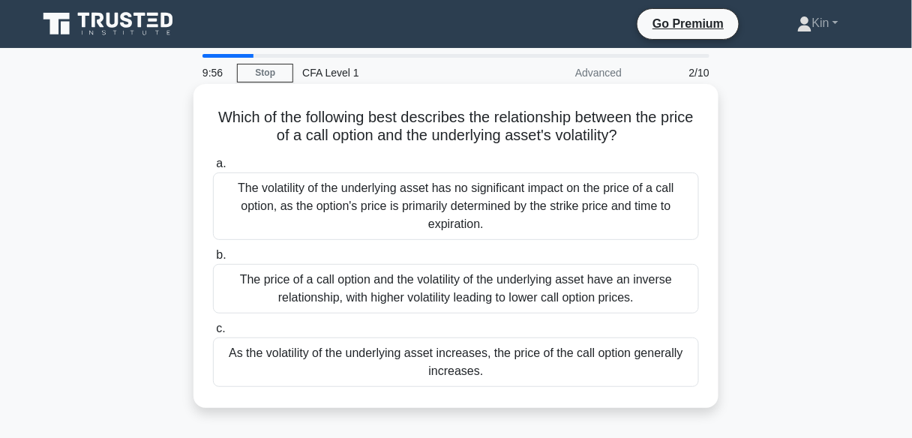
click at [506, 288] on div "The price of a call option and the volatility of the underlying asset have an i…" at bounding box center [456, 289] width 486 height 50
click at [213, 260] on input "b. The price of a call option and the volatility of the underlying asset have a…" at bounding box center [213, 256] width 0 height 10
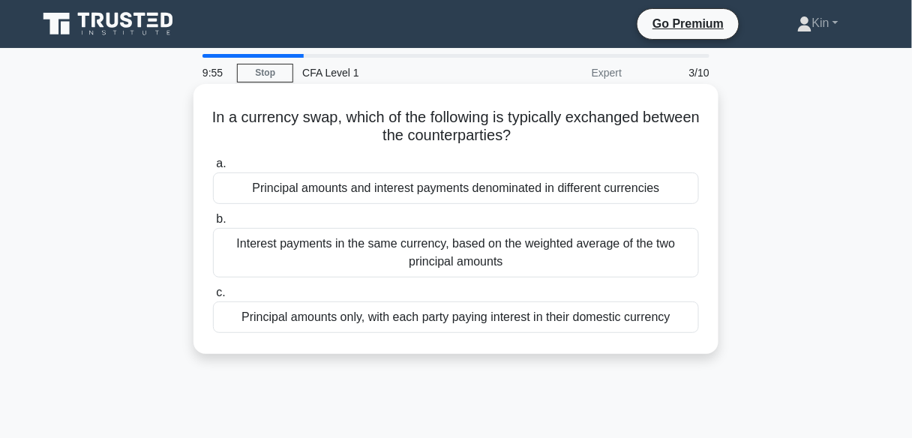
click at [511, 203] on div "Principal amounts and interest payments denominated in different currencies" at bounding box center [456, 189] width 486 height 32
click at [213, 169] on input "a. Principal amounts and interest payments denominated in different currencies" at bounding box center [213, 164] width 0 height 10
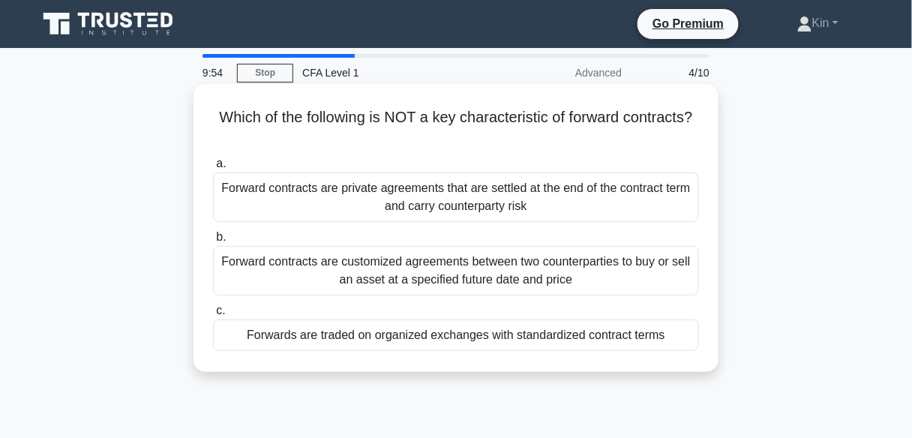
click at [510, 257] on div "Forward contracts are customized agreements between two counterparties to buy o…" at bounding box center [456, 271] width 486 height 50
click at [213, 242] on input "b. Forward contracts are customized agreements between two counterparties to bu…" at bounding box center [213, 238] width 0 height 10
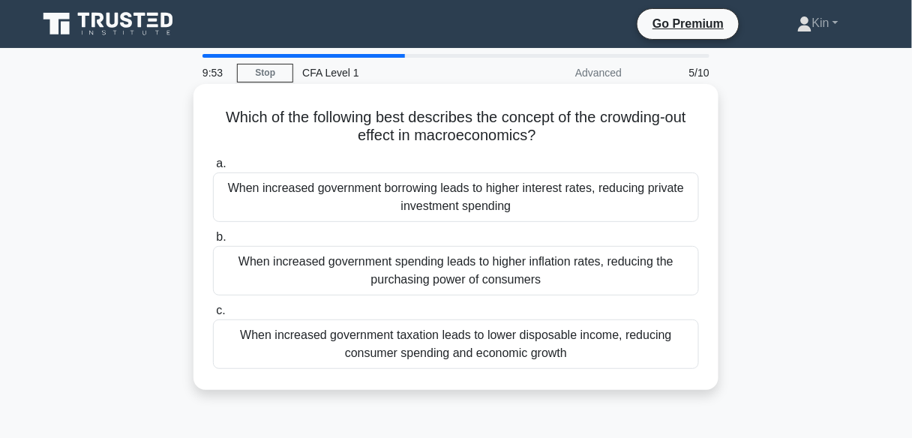
click at [520, 218] on div "When increased government borrowing leads to higher interest rates, reducing pr…" at bounding box center [456, 198] width 486 height 50
click at [213, 169] on input "a. When increased government borrowing leads to higher interest rates, reducing…" at bounding box center [213, 164] width 0 height 10
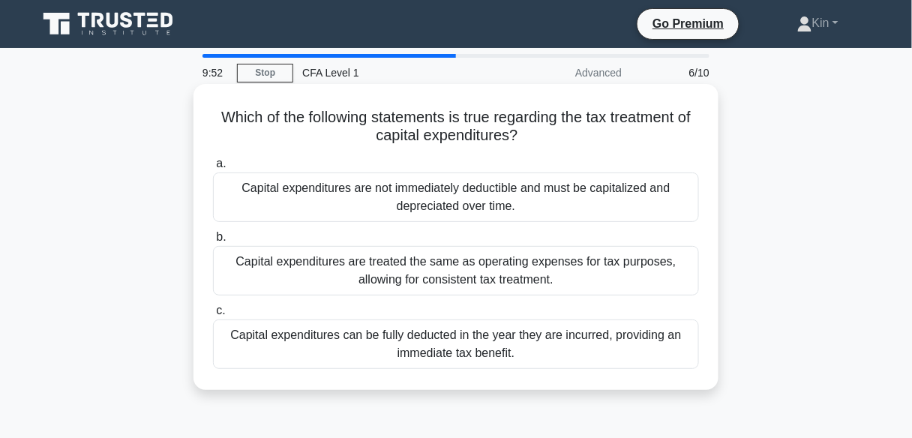
click at [513, 276] on div "Capital expenditures are treated the same as operating expenses for tax purpose…" at bounding box center [456, 271] width 486 height 50
click at [213, 242] on input "b. Capital expenditures are treated the same as operating expenses for tax purp…" at bounding box center [213, 238] width 0 height 10
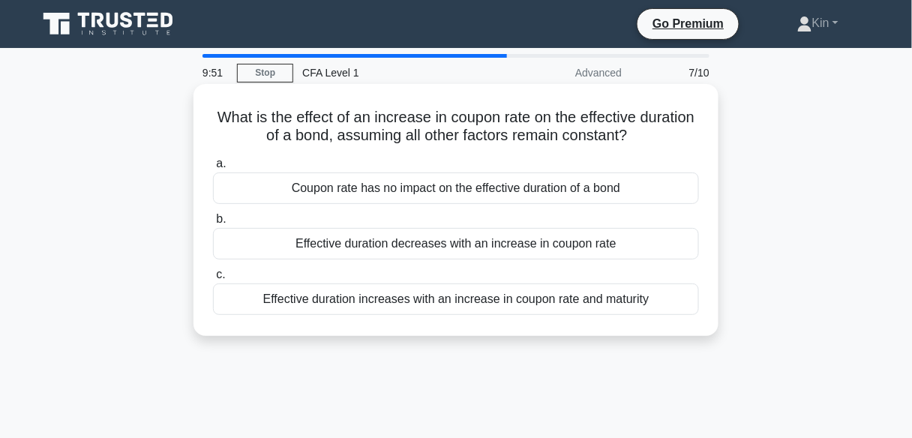
click at [522, 186] on div "Coupon rate has no impact on the effective duration of a bond" at bounding box center [456, 189] width 486 height 32
click at [213, 169] on input "a. Coupon rate has no impact on the effective duration of a bond" at bounding box center [213, 164] width 0 height 10
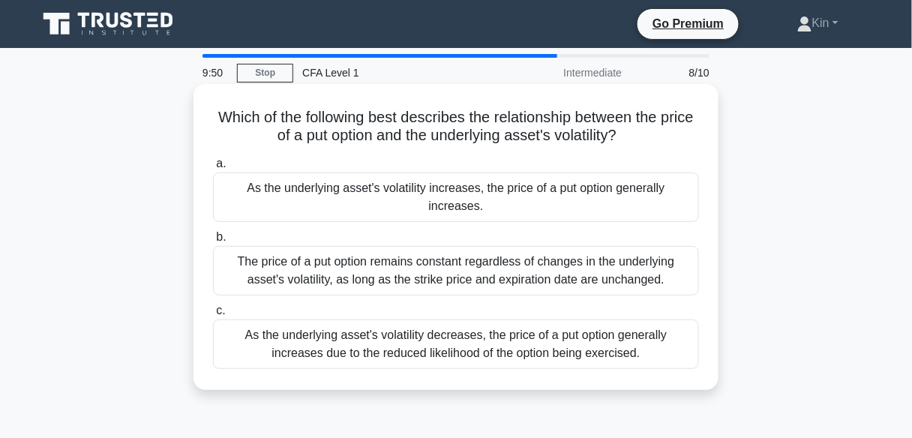
click at [515, 266] on div "The price of a put option remains constant regardless of changes in the underly…" at bounding box center [456, 271] width 486 height 50
click at [213, 242] on input "b. The price of a put option remains constant regardless of changes in the unde…" at bounding box center [213, 238] width 0 height 10
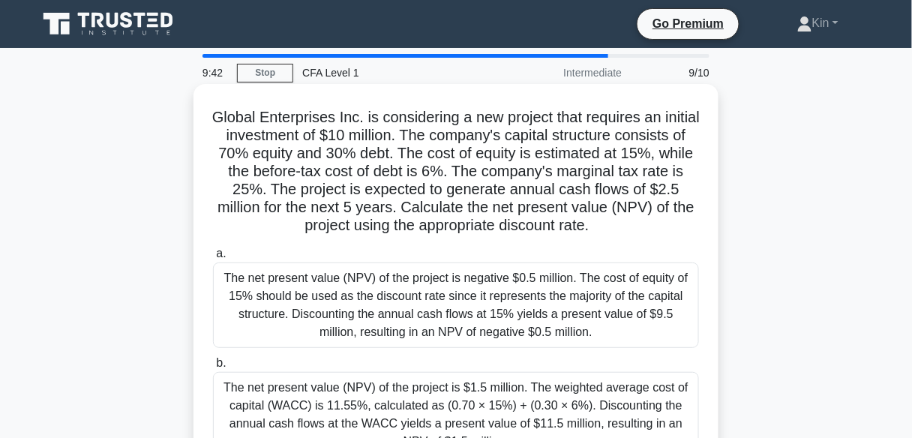
click at [520, 285] on div "The net present value (NPV) of the project is negative $0.5 million. The cost o…" at bounding box center [456, 306] width 486 height 86
click at [213, 259] on input "a. The net present value (NPV) of the project is negative $0.5 million. The cos…" at bounding box center [213, 254] width 0 height 10
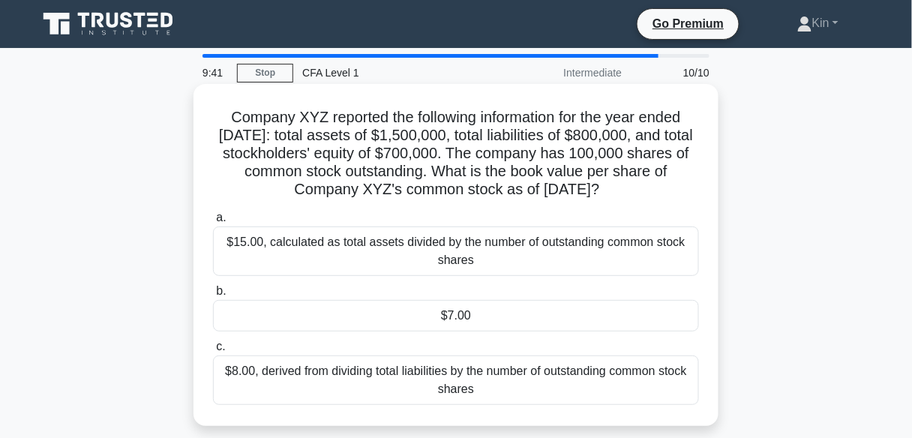
click at [530, 266] on div "$15.00, calculated as total assets divided by the number of outstanding common …" at bounding box center [456, 252] width 486 height 50
click at [213, 223] on input "a. $15.00, calculated as total assets divided by the number of outstanding comm…" at bounding box center [213, 218] width 0 height 10
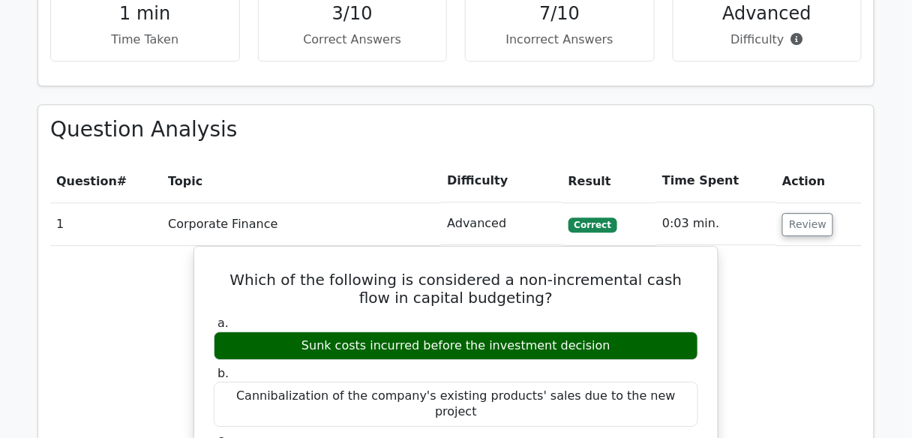
scroll to position [1140, 0]
